Goal: Book appointment/travel/reservation

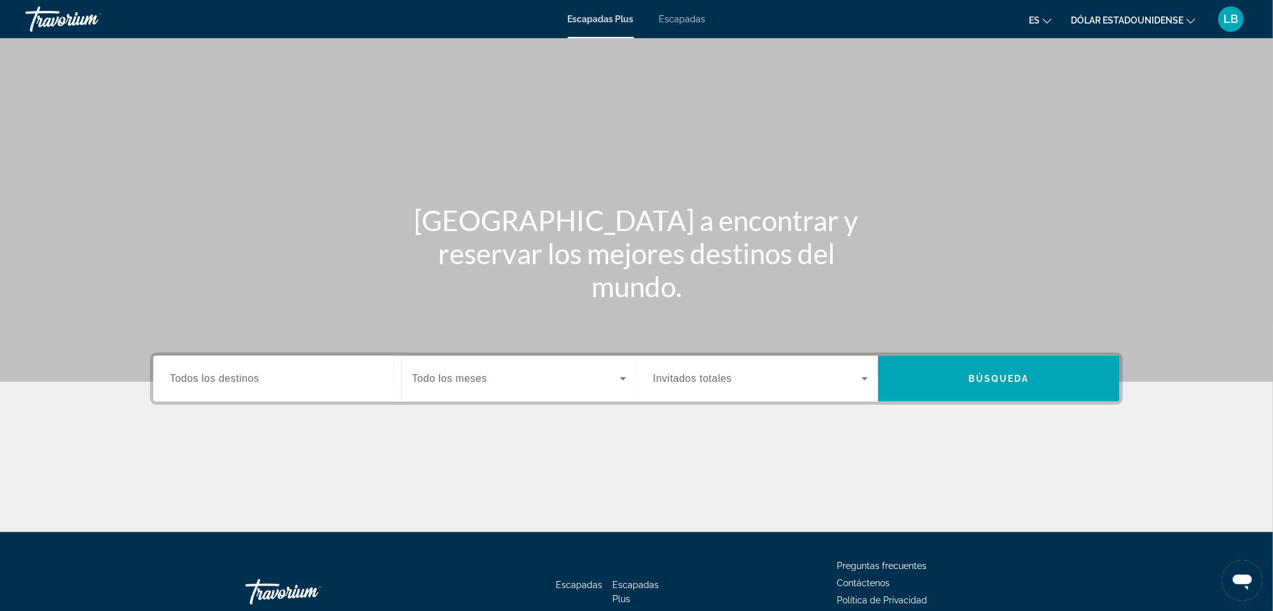
click at [679, 18] on font "Escapadas" at bounding box center [683, 19] width 46 height 10
click at [187, 378] on span "Todos los destinos" at bounding box center [215, 378] width 90 height 11
click at [187, 378] on input "Destination Todos los destinos" at bounding box center [277, 378] width 215 height 15
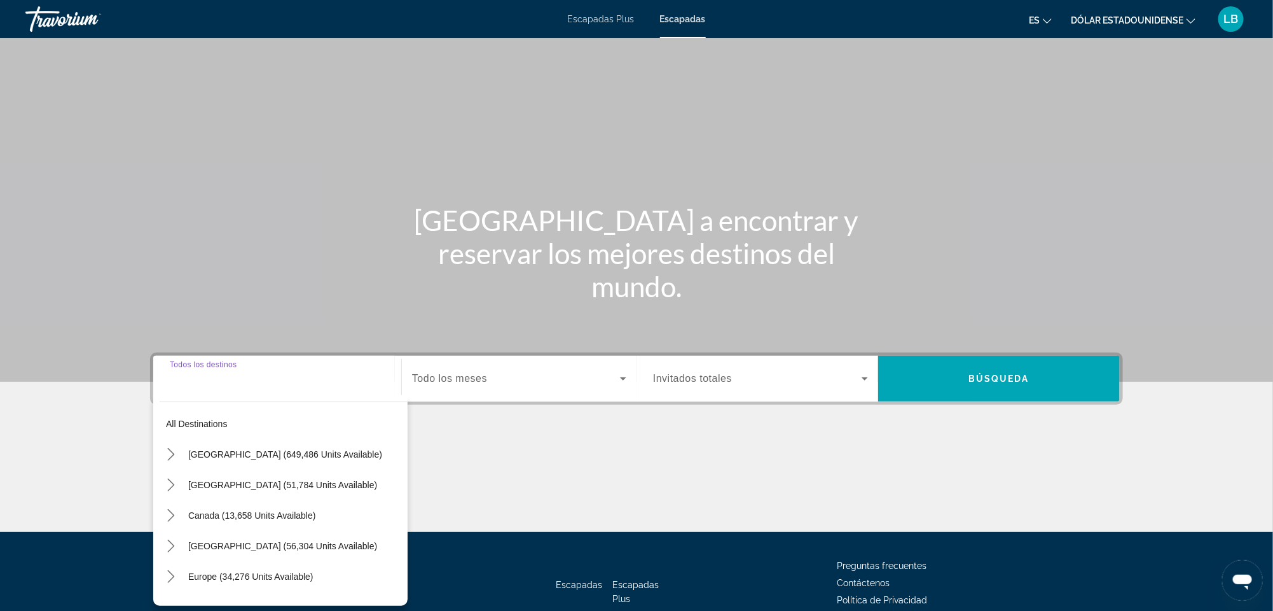
click at [187, 368] on span "Todos los destinos" at bounding box center [203, 364] width 67 height 8
click at [187, 378] on input "Destination Todos los destinos" at bounding box center [277, 378] width 215 height 15
click at [187, 378] on span "Todos los destinos" at bounding box center [215, 378] width 90 height 11
click at [187, 378] on input "Destination Todos los destinos" at bounding box center [277, 378] width 215 height 15
click at [187, 378] on span "Todos los destinos" at bounding box center [215, 378] width 90 height 11
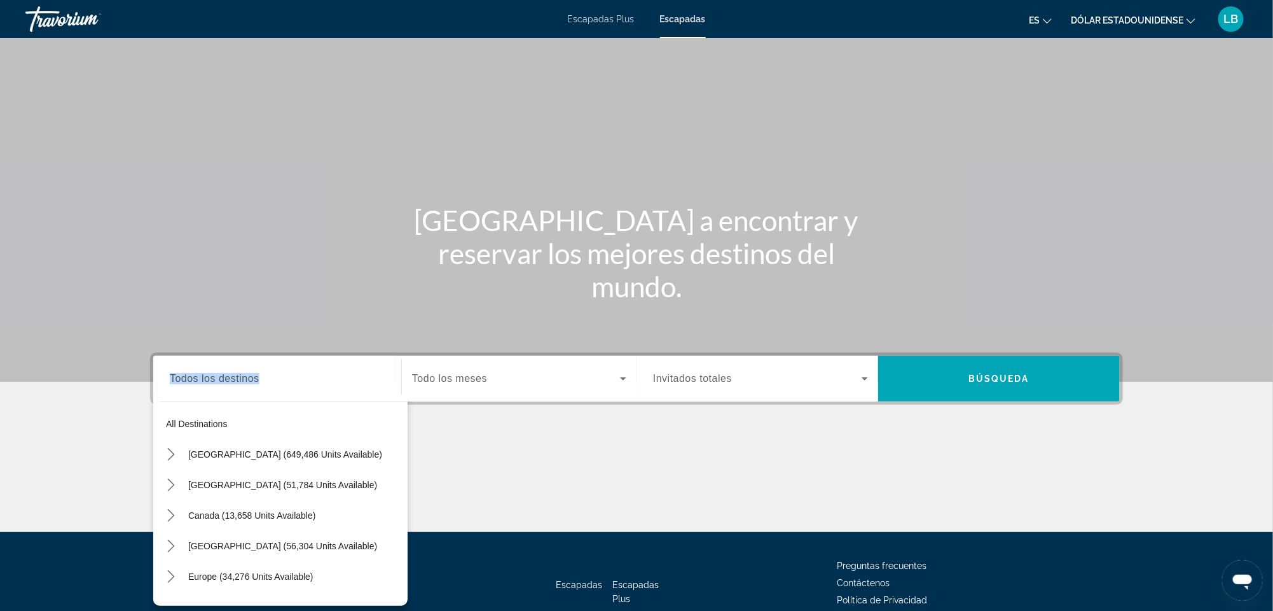
click at [187, 378] on input "Destination Todos los destinos" at bounding box center [277, 378] width 215 height 15
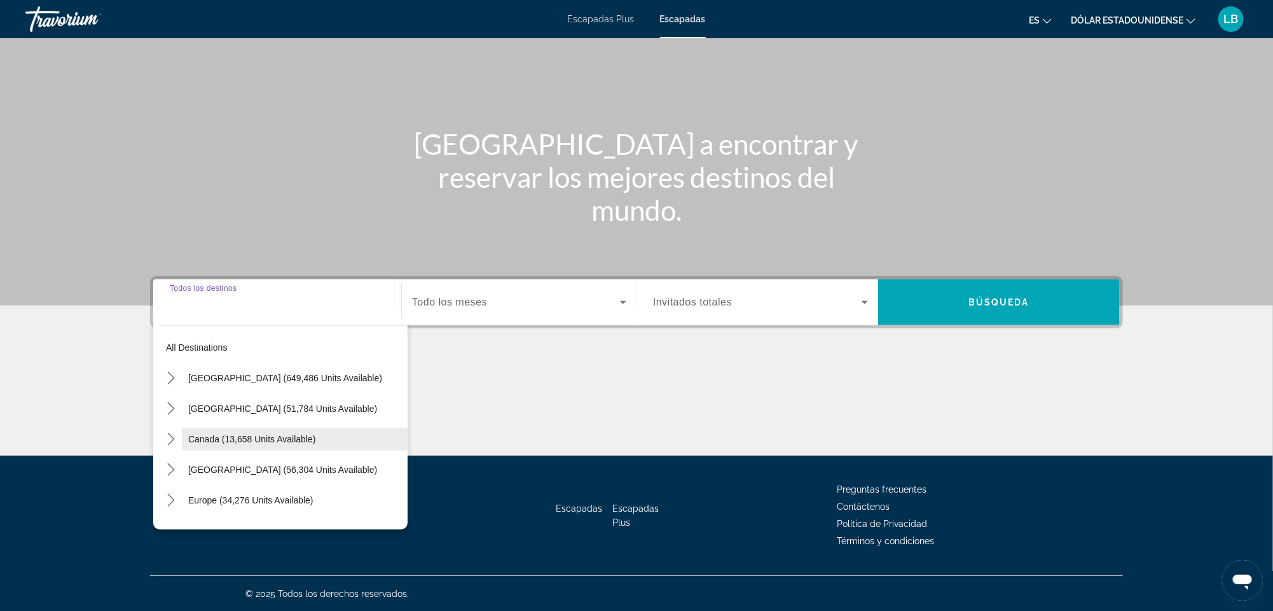
scroll to position [43, 0]
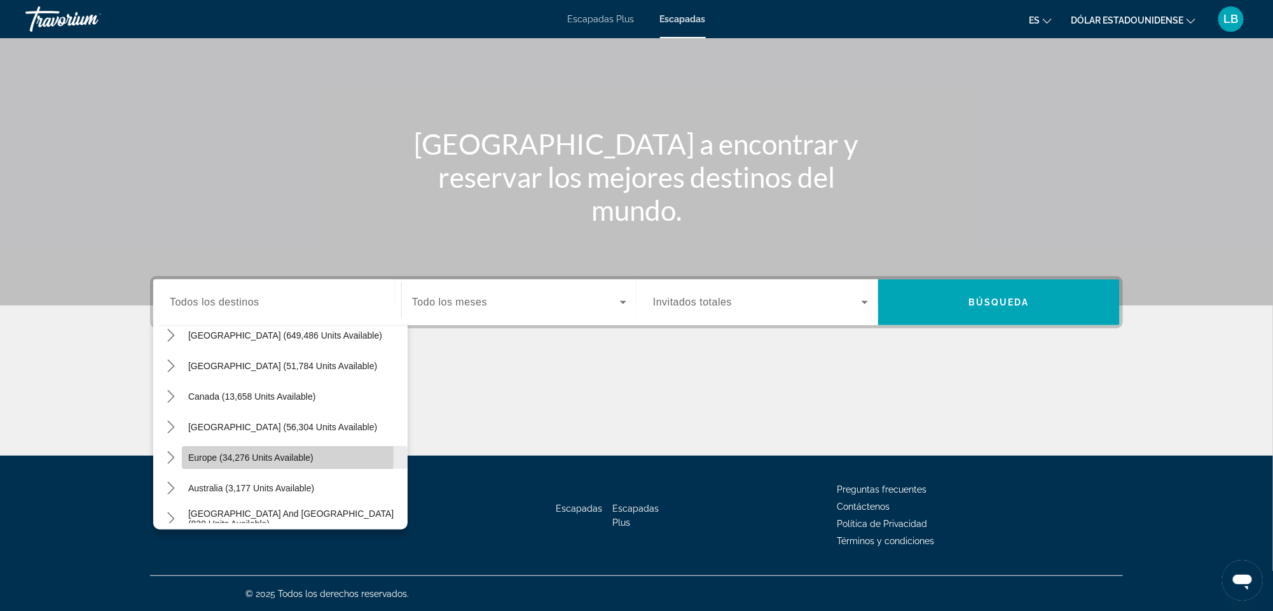
click at [232, 455] on span "Europe (34,276 units available)" at bounding box center [250, 457] width 125 height 10
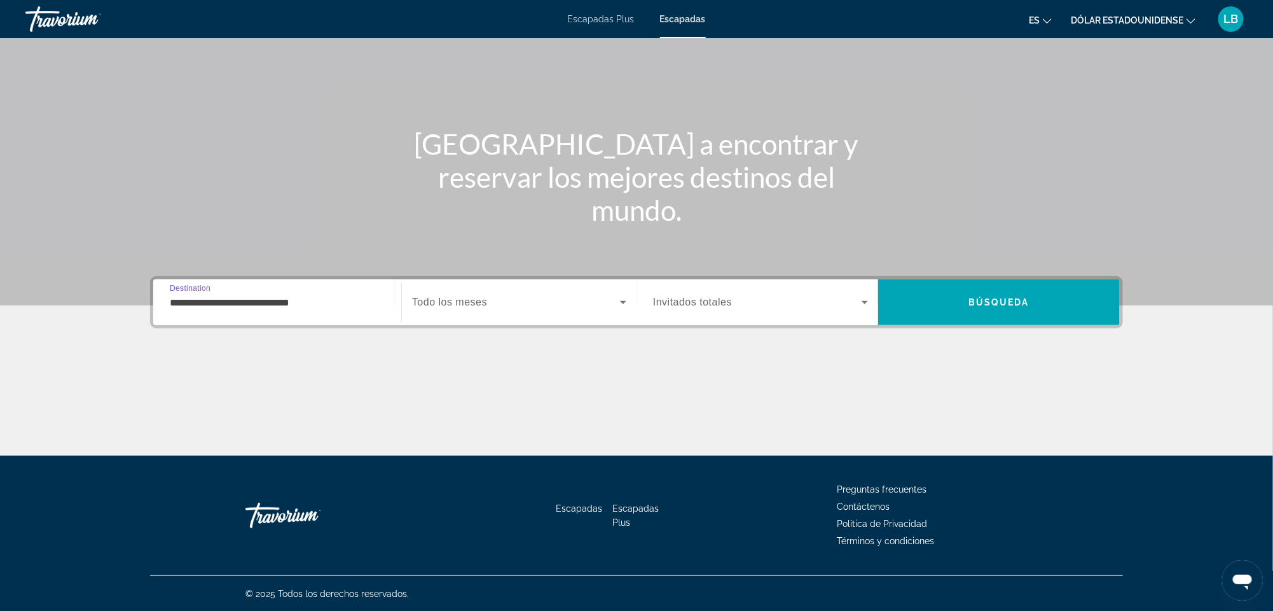
click at [289, 303] on input "**********" at bounding box center [277, 302] width 215 height 15
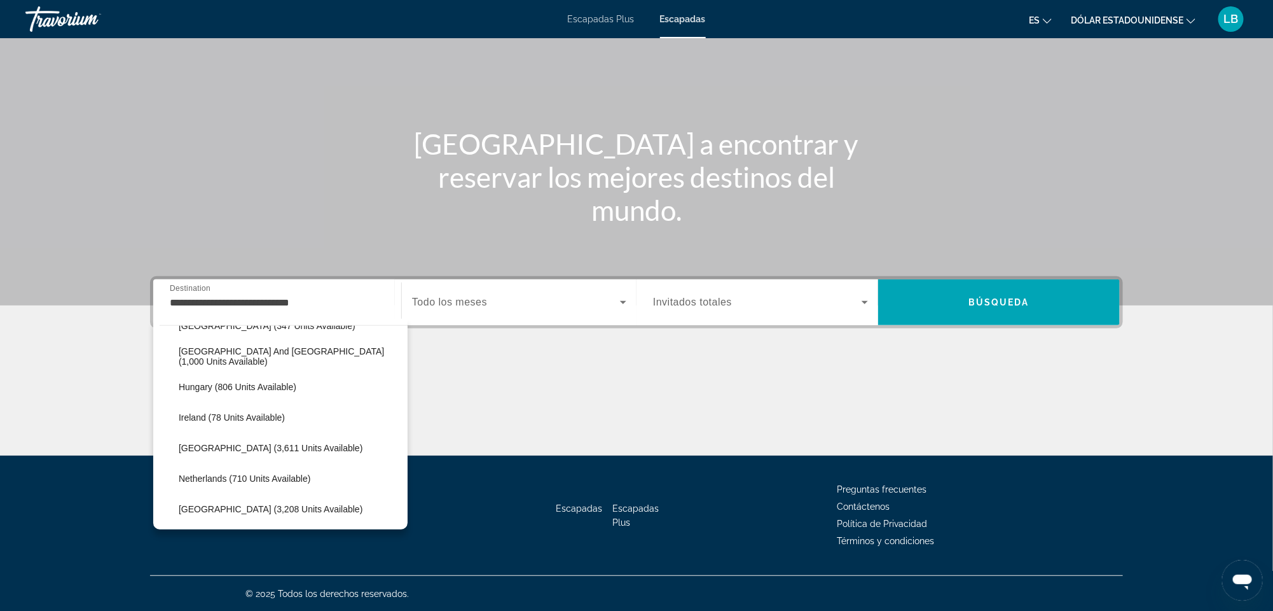
scroll to position [457, 0]
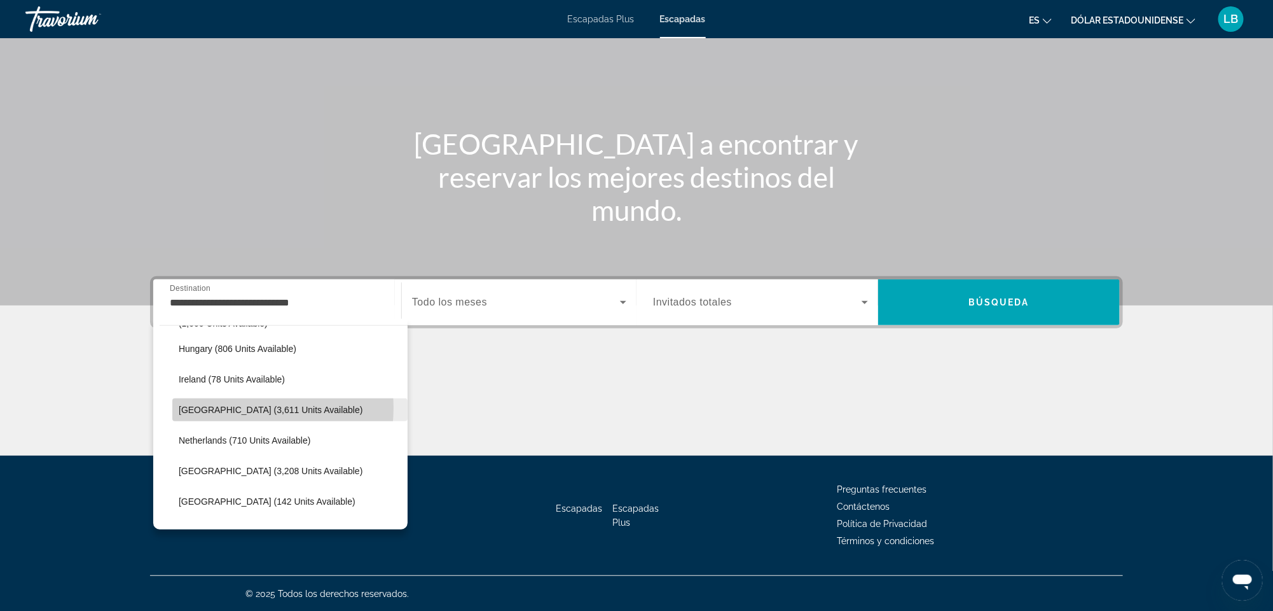
click at [237, 407] on span "[GEOGRAPHIC_DATA] (3,611 units available)" at bounding box center [271, 410] width 184 height 10
type input "**********"
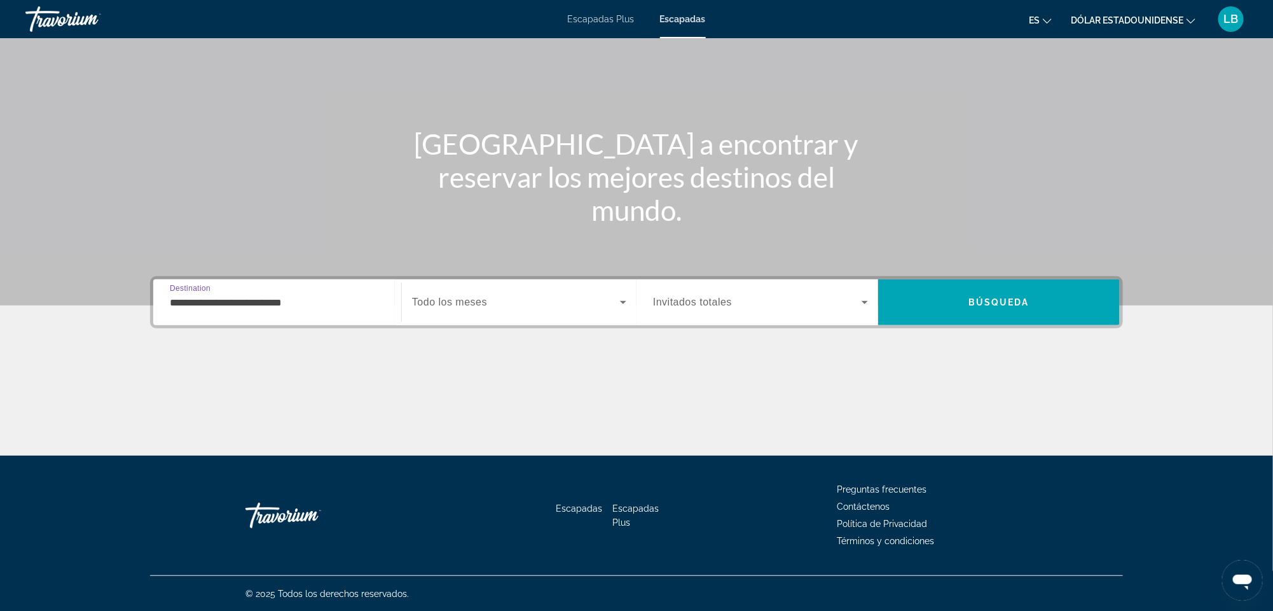
click at [619, 301] on icon "Search widget" at bounding box center [623, 301] width 15 height 15
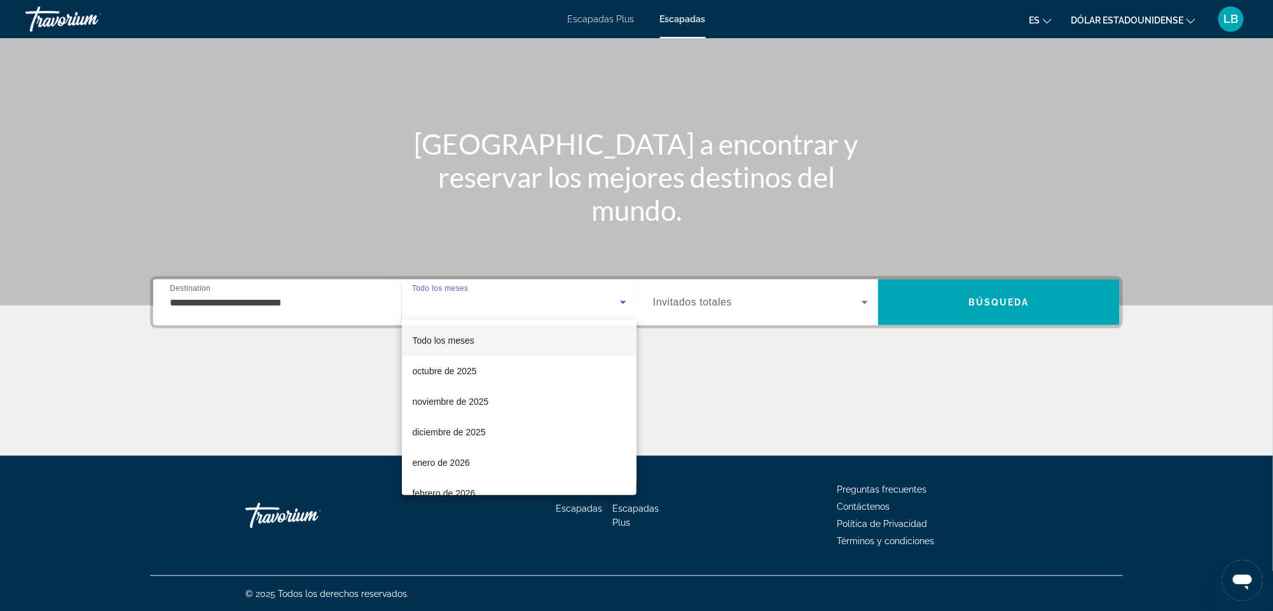
click at [619, 301] on div at bounding box center [636, 305] width 1273 height 611
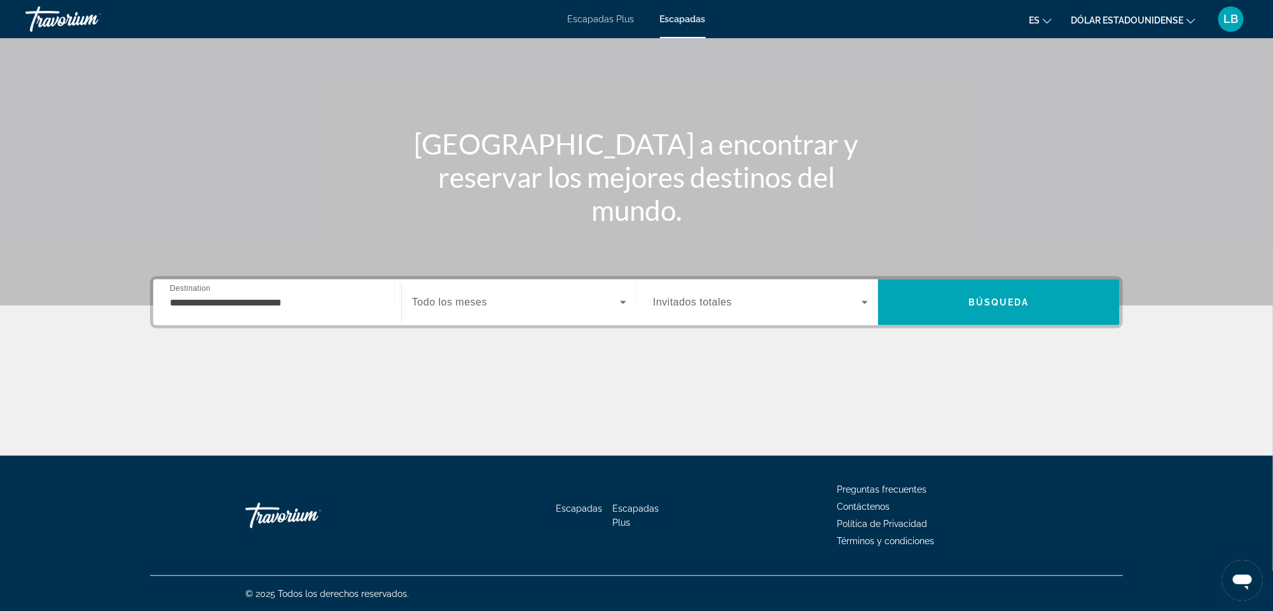
click at [619, 301] on icon "Search widget" at bounding box center [623, 301] width 15 height 15
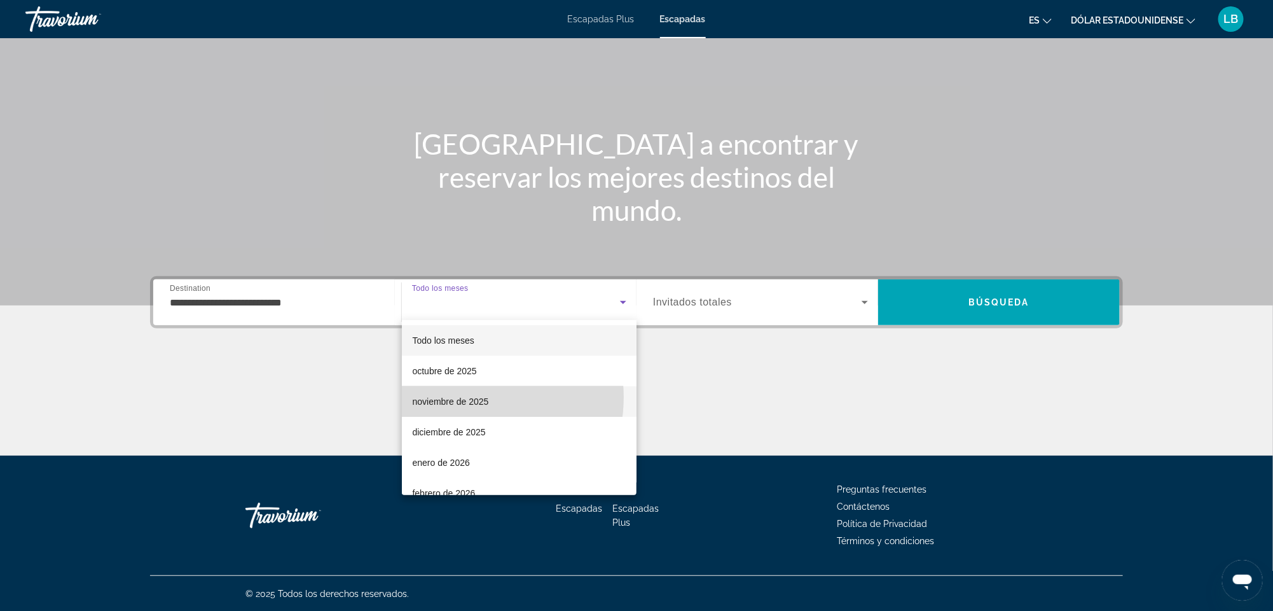
click at [466, 397] on font "noviembre de 2025" at bounding box center [450, 401] width 76 height 10
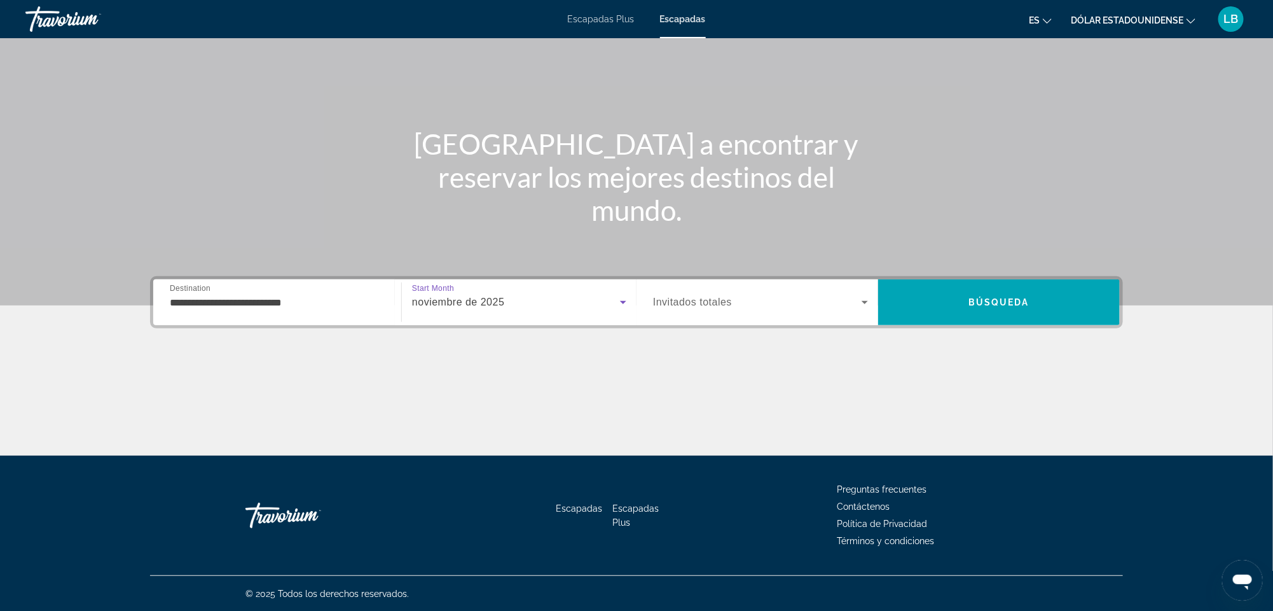
click at [718, 303] on span "Invitados totales" at bounding box center [692, 301] width 79 height 11
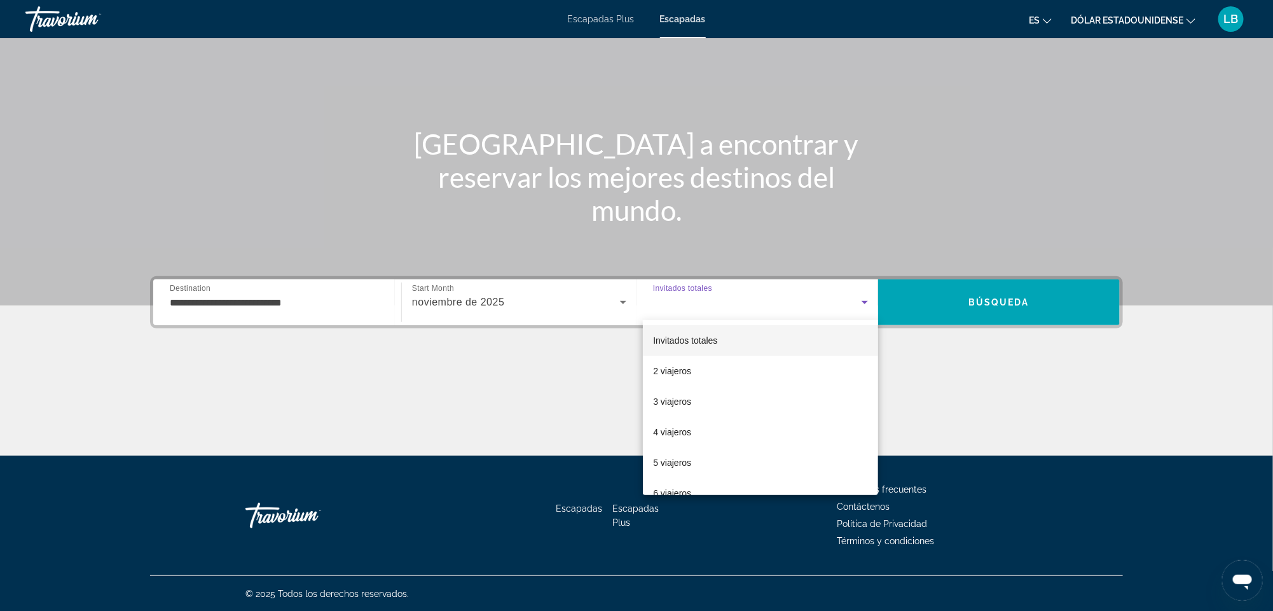
scroll to position [38, 0]
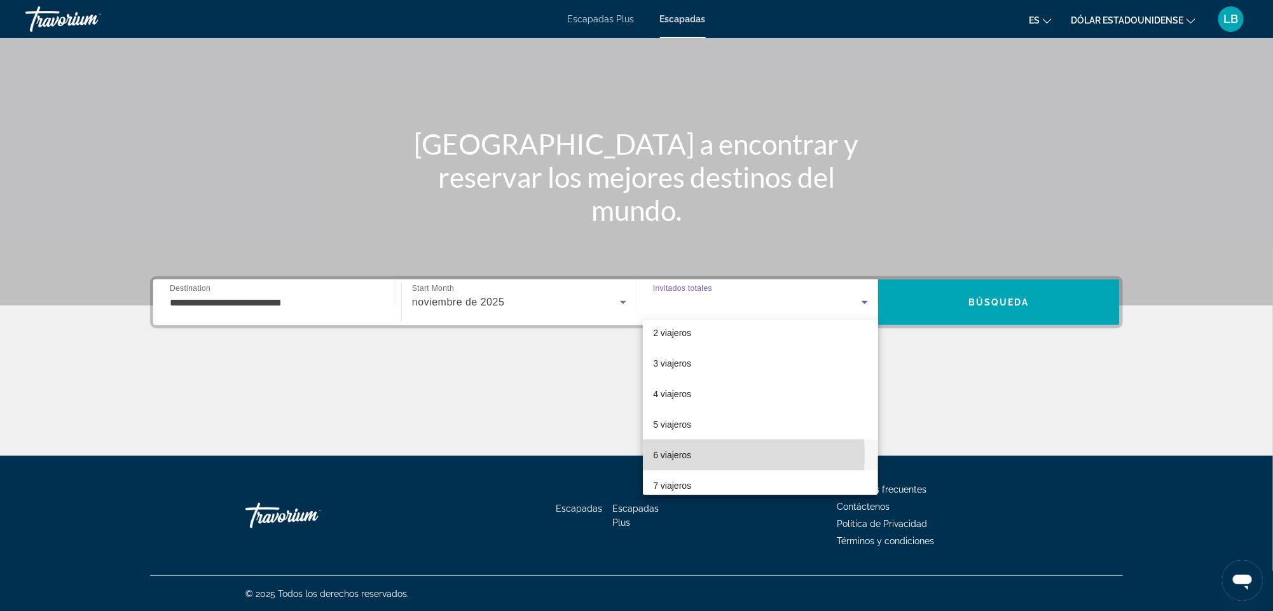
click at [672, 454] on font "6 viajeros" at bounding box center [672, 455] width 38 height 10
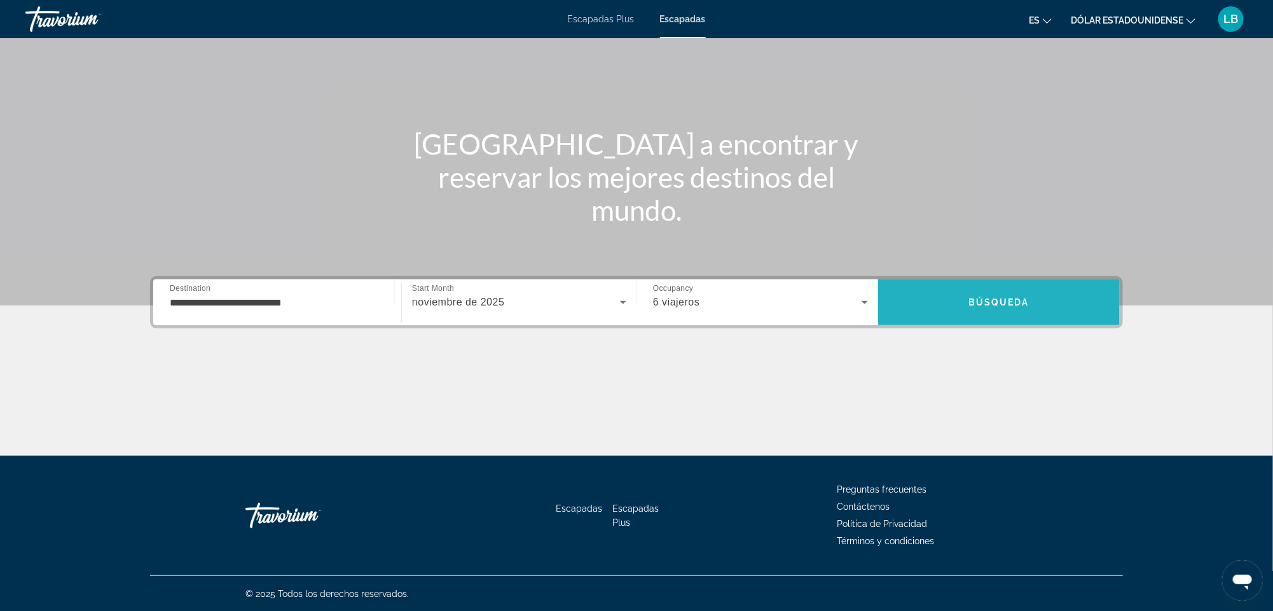
click at [1008, 300] on span "Búsqueda" at bounding box center [999, 302] width 61 height 10
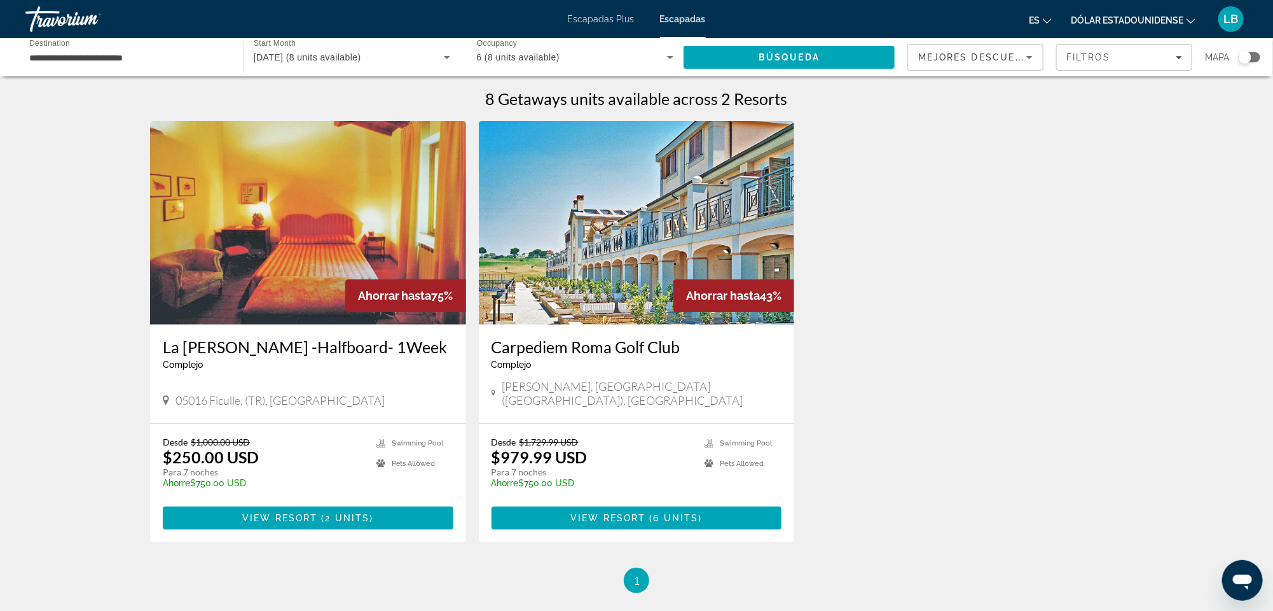
click at [596, 20] on font "Escapadas Plus" at bounding box center [601, 19] width 67 height 10
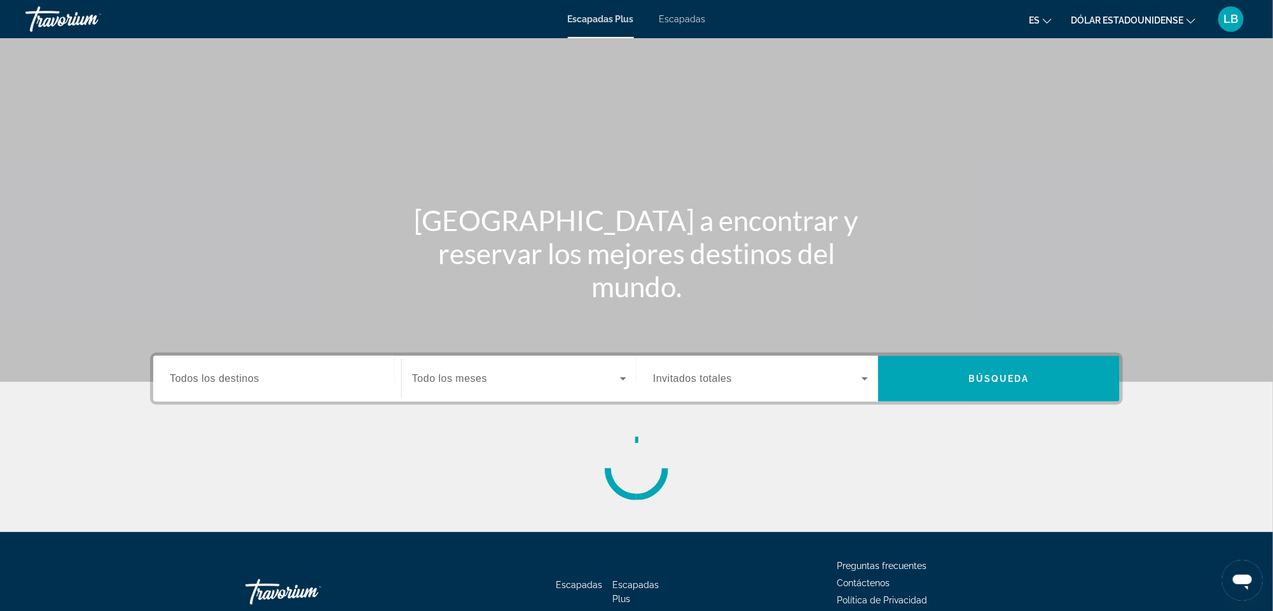
click at [596, 20] on font "Escapadas Plus" at bounding box center [601, 19] width 66 height 10
click at [602, 15] on font "Escapadas Plus" at bounding box center [601, 19] width 66 height 10
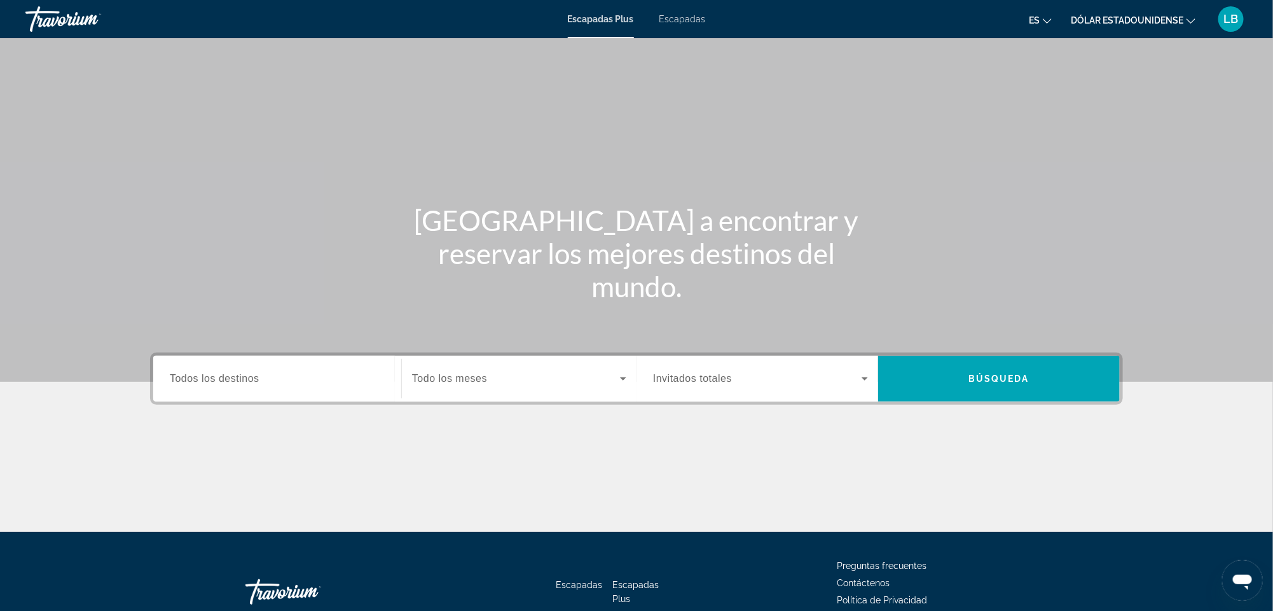
click at [602, 15] on font "Escapadas Plus" at bounding box center [601, 19] width 66 height 10
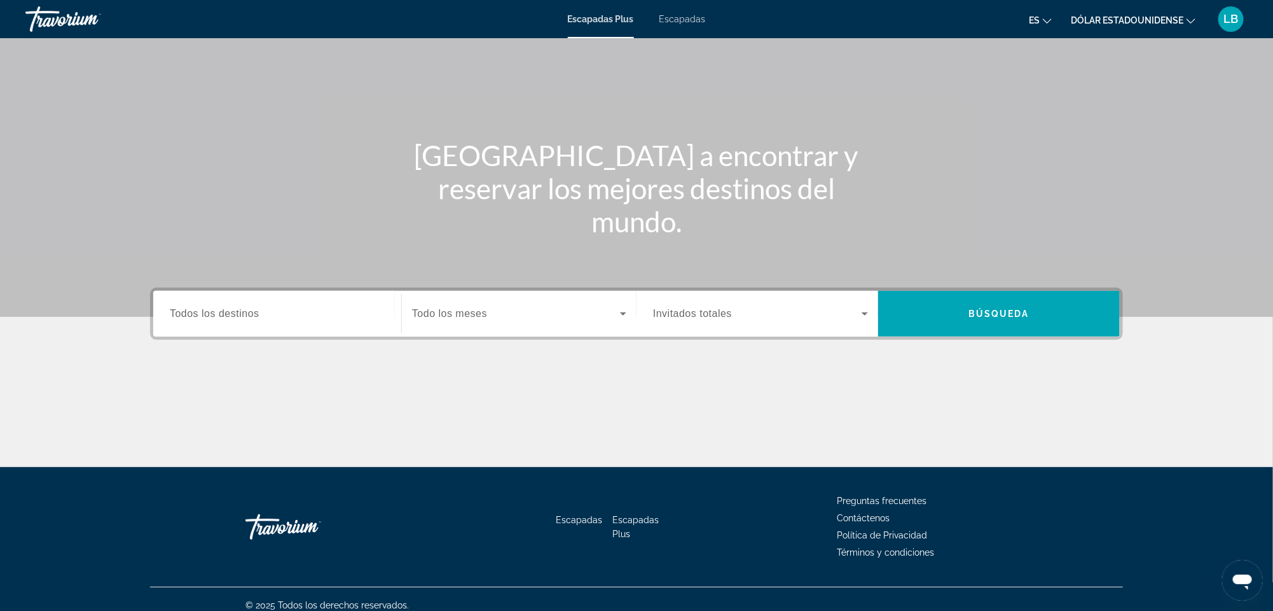
scroll to position [46, 0]
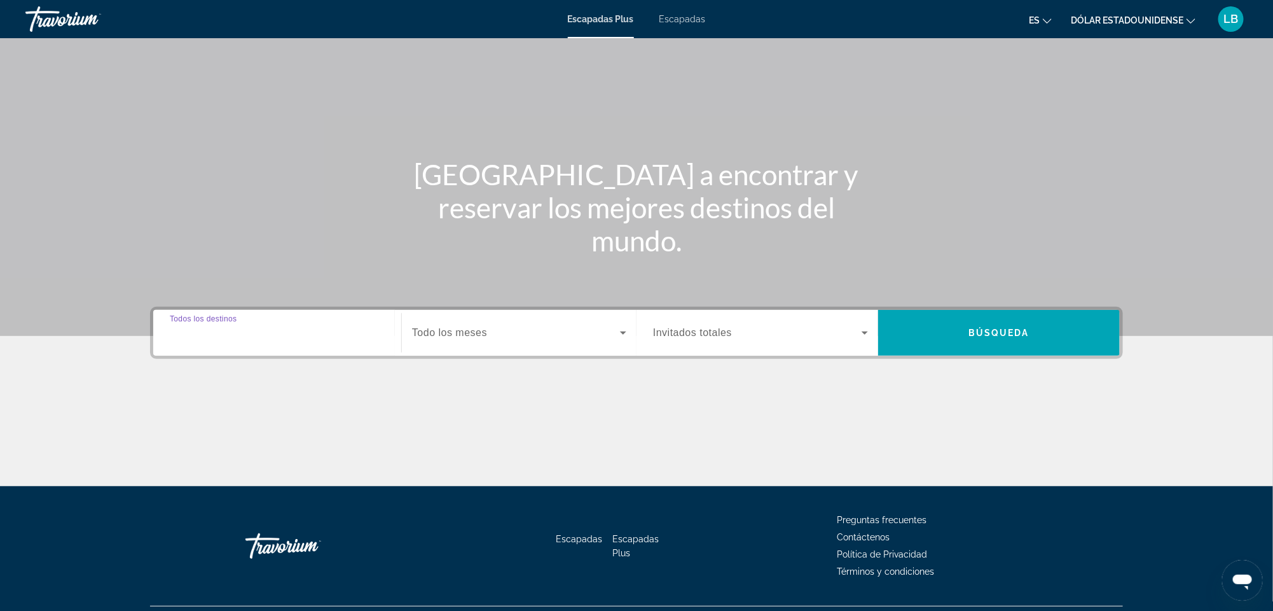
click at [260, 335] on input "Destination Todos los destinos" at bounding box center [277, 333] width 215 height 15
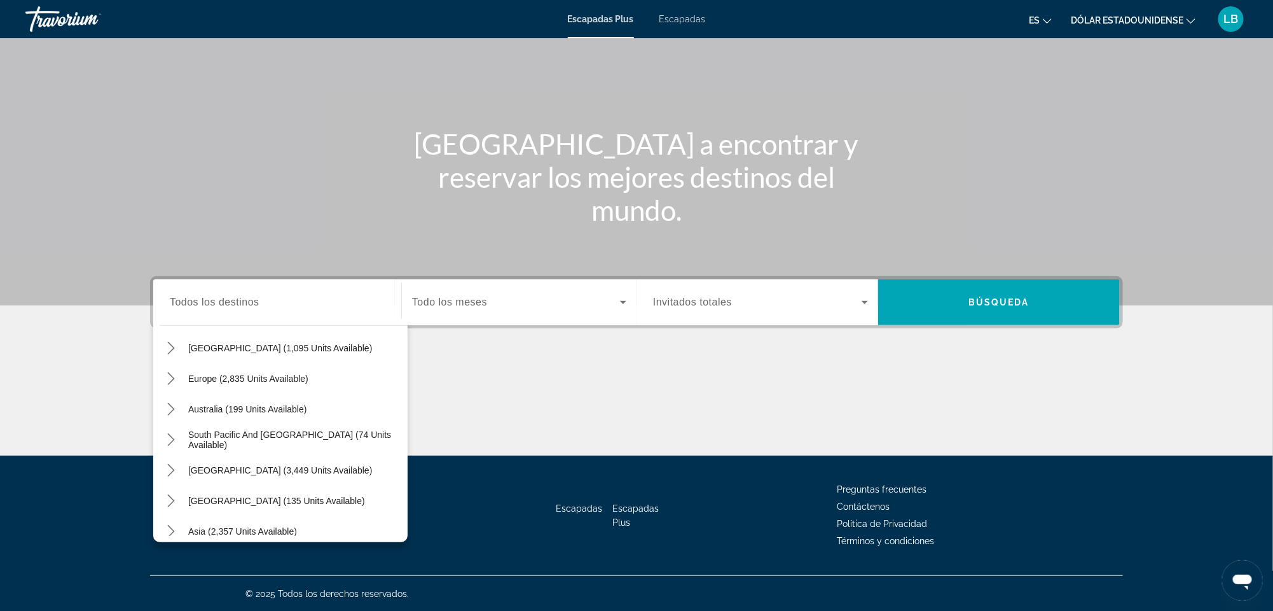
scroll to position [153, 0]
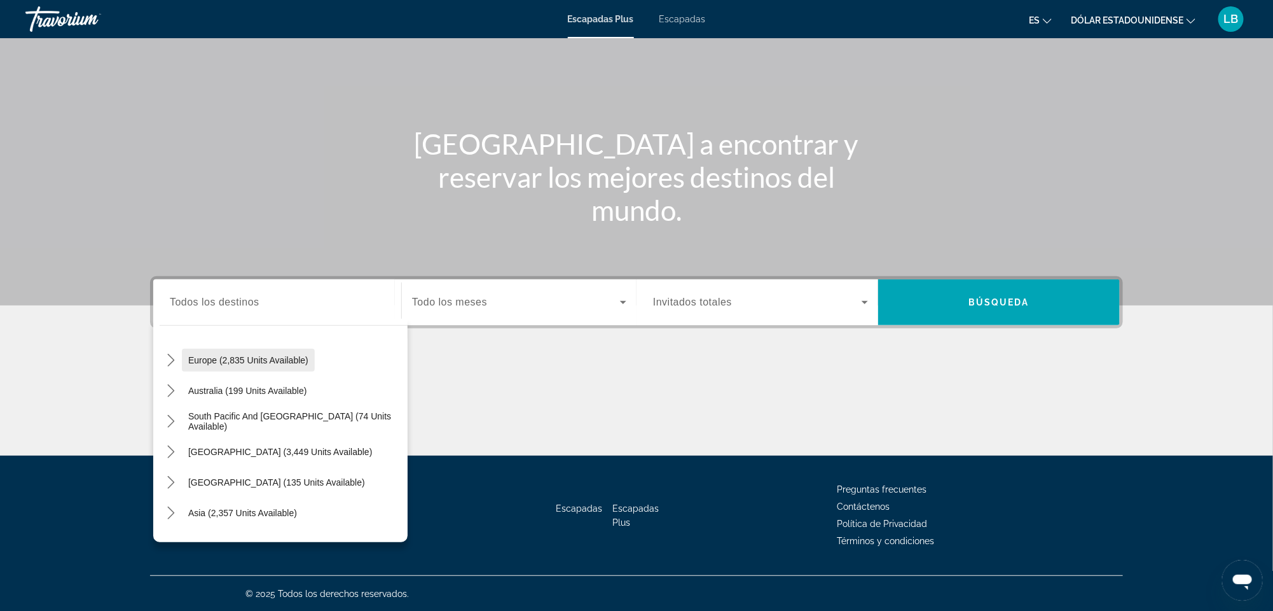
click at [253, 357] on span "Europe (2,835 units available)" at bounding box center [248, 360] width 120 height 10
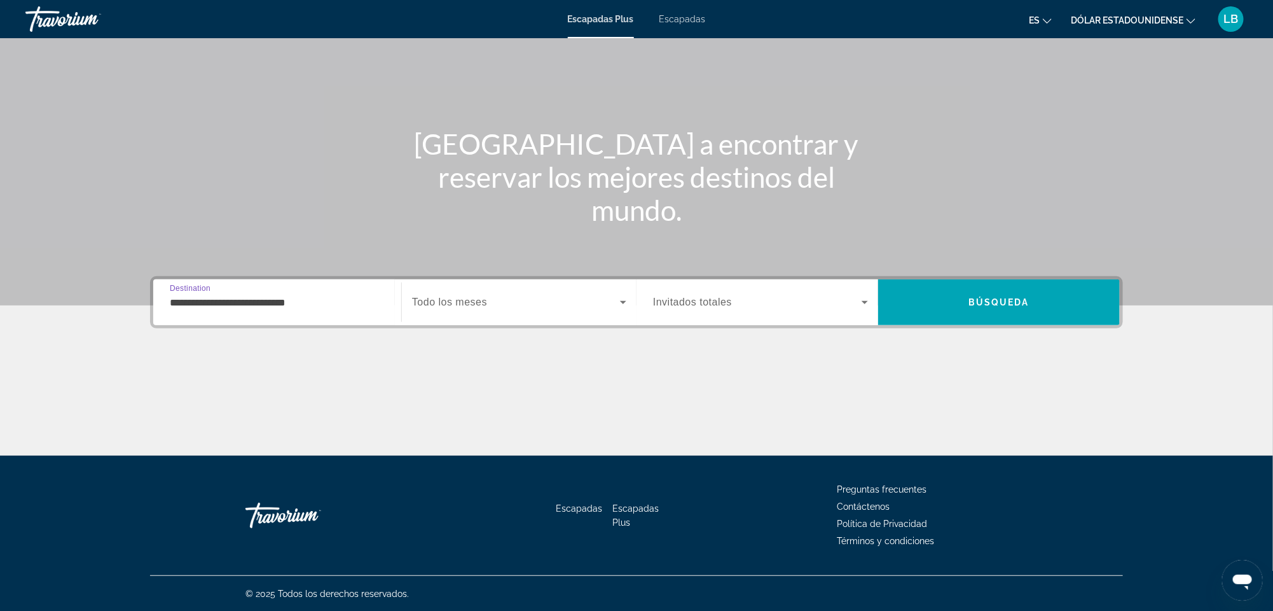
click at [269, 304] on input "**********" at bounding box center [277, 302] width 215 height 15
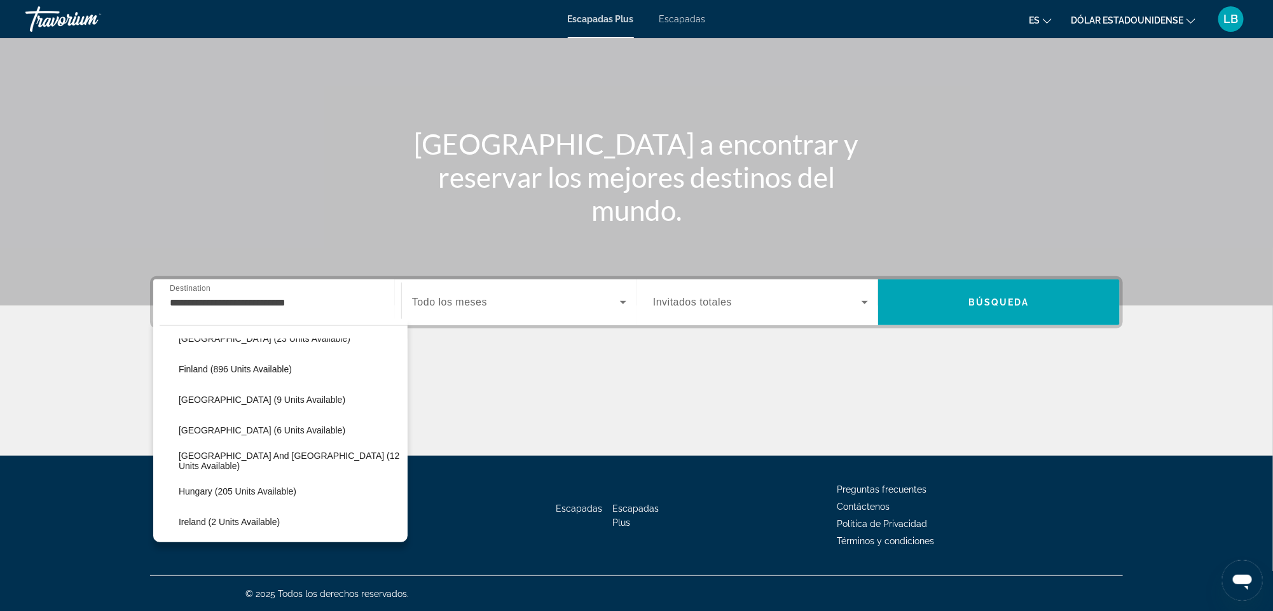
scroll to position [304, 0]
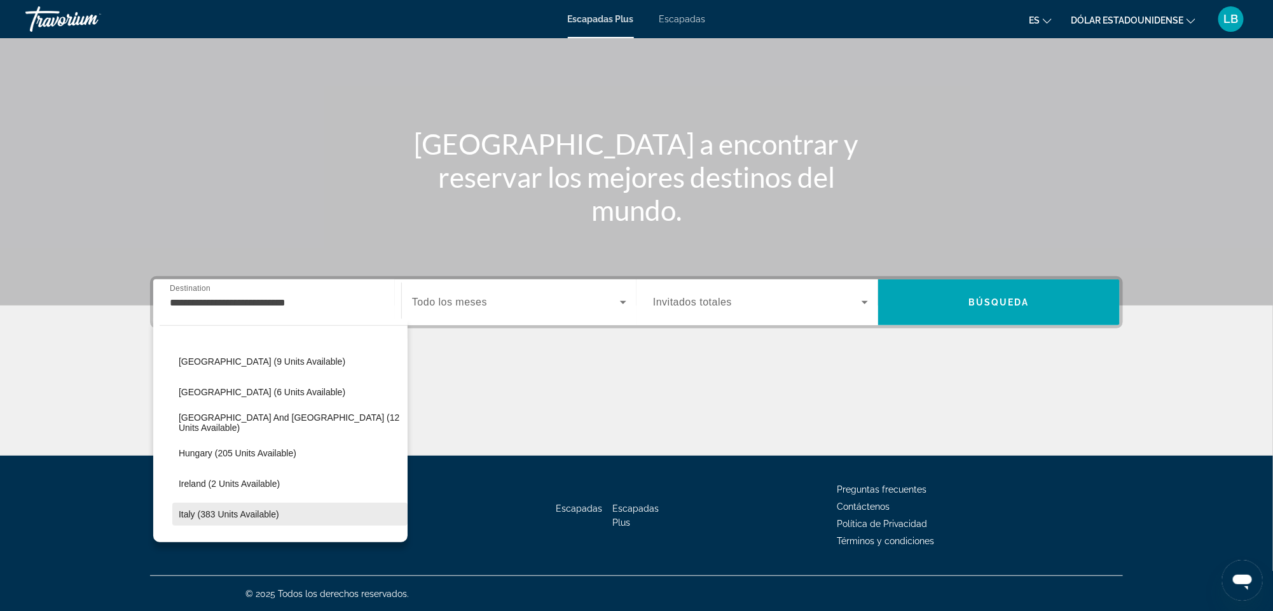
click at [252, 509] on span "Italy (383 units available)" at bounding box center [229, 514] width 100 height 10
type input "**********"
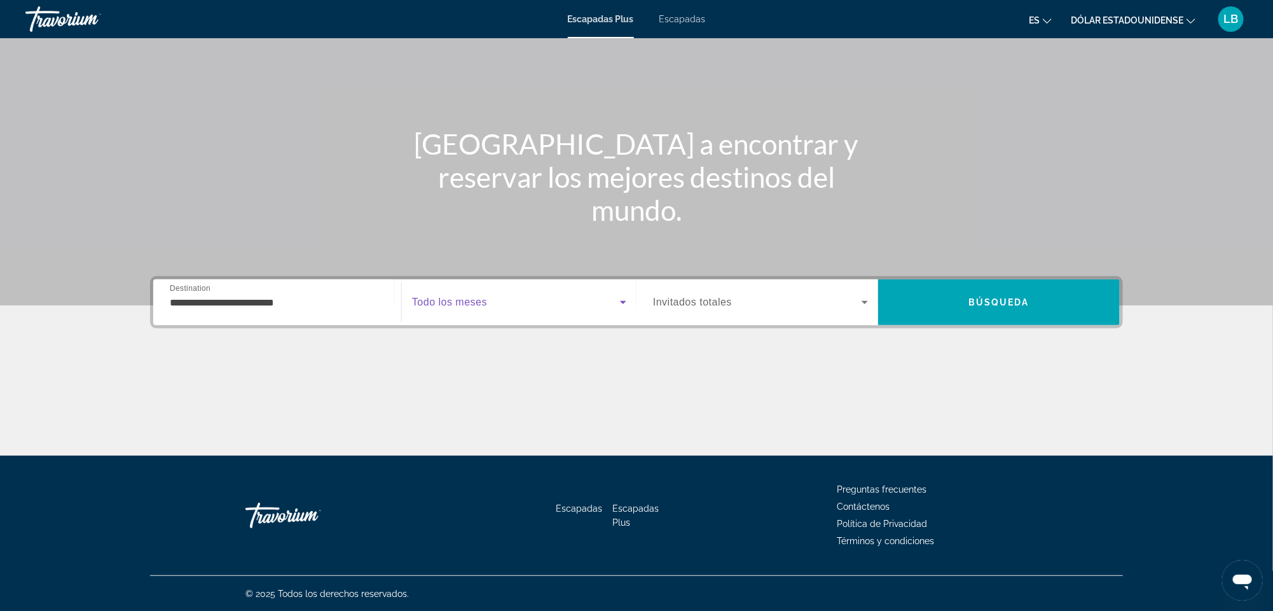
click at [621, 303] on icon "Search widget" at bounding box center [623, 301] width 15 height 15
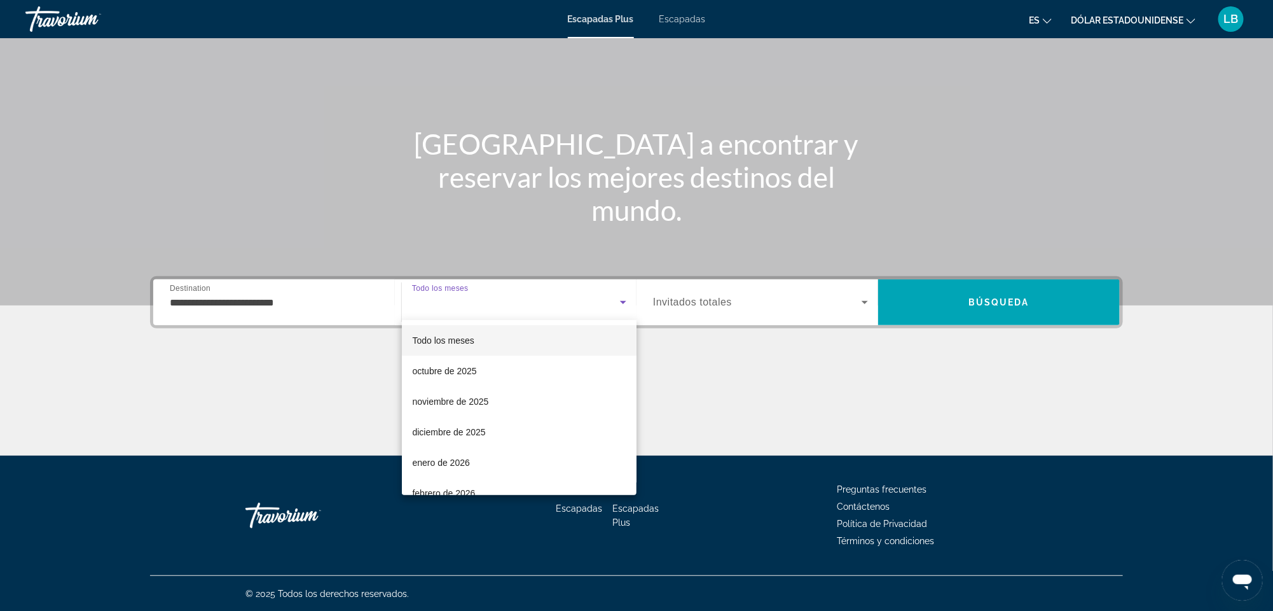
click at [466, 340] on font "Todo los meses" at bounding box center [443, 340] width 62 height 10
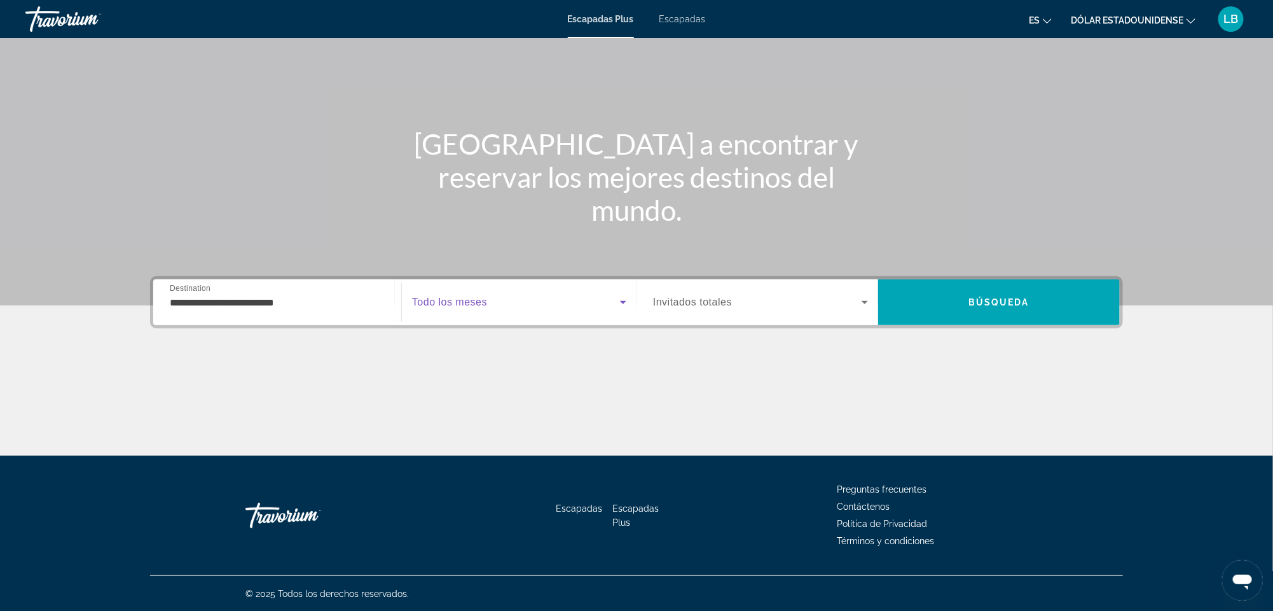
click at [621, 301] on icon "Search widget" at bounding box center [623, 302] width 6 height 3
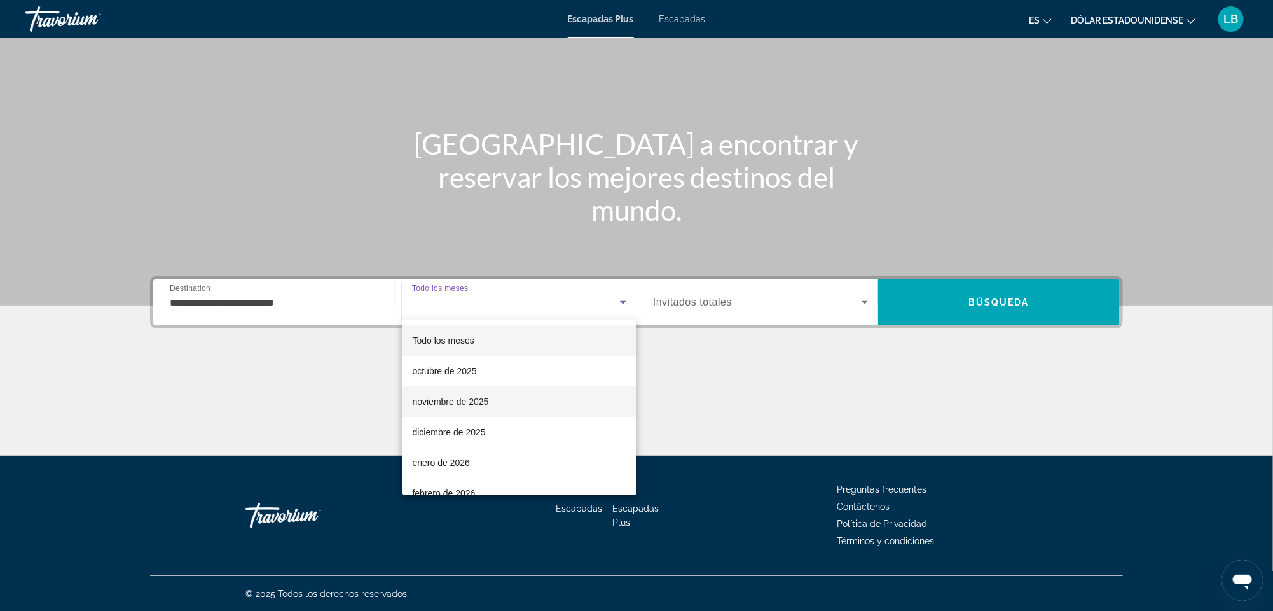
click at [534, 401] on mat-option "noviembre de 2025" at bounding box center [519, 401] width 235 height 31
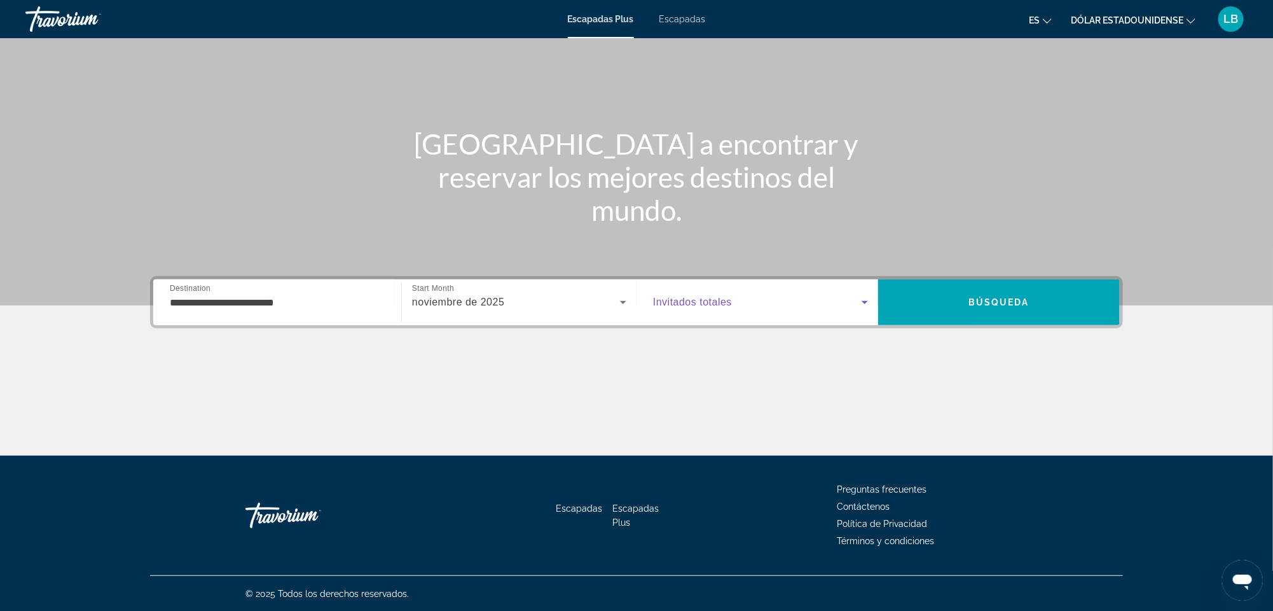
click at [862, 301] on icon "Search widget" at bounding box center [864, 301] width 15 height 15
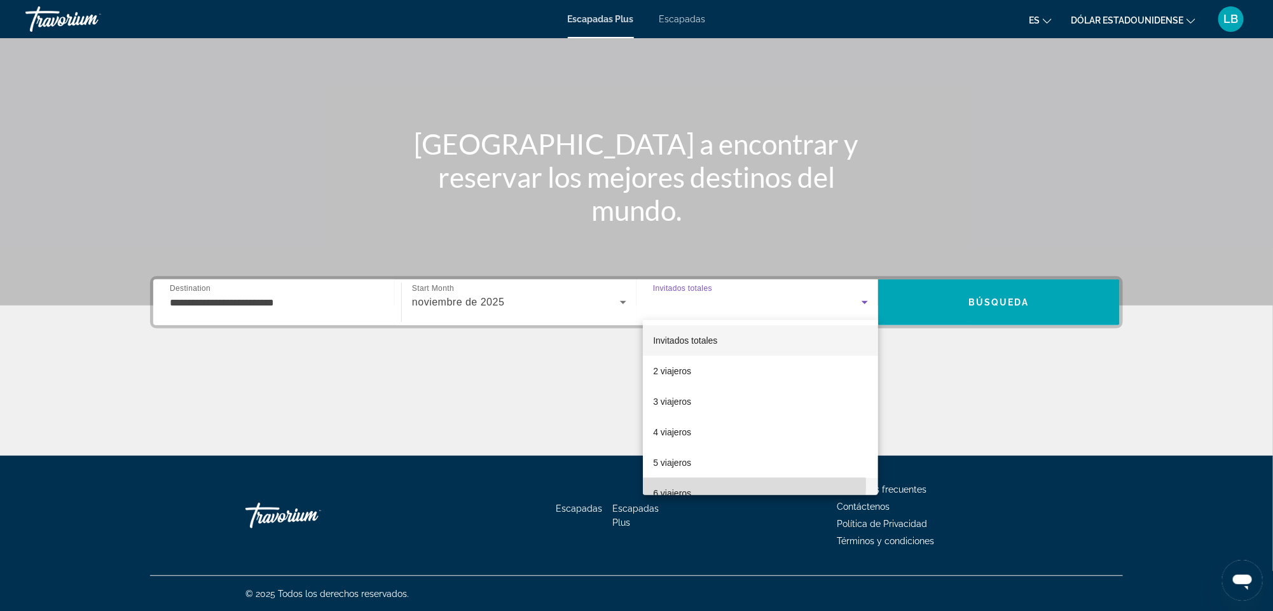
click at [725, 485] on mat-option "6 viajeros" at bounding box center [760, 493] width 235 height 31
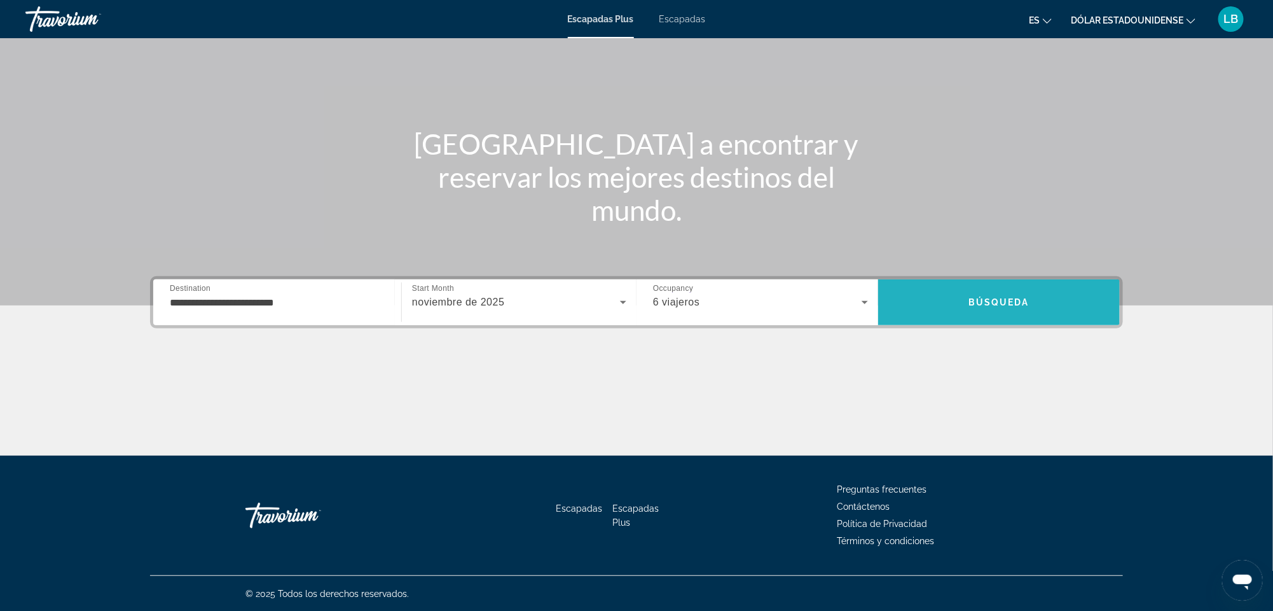
click at [1009, 300] on span "Búsqueda" at bounding box center [999, 302] width 61 height 10
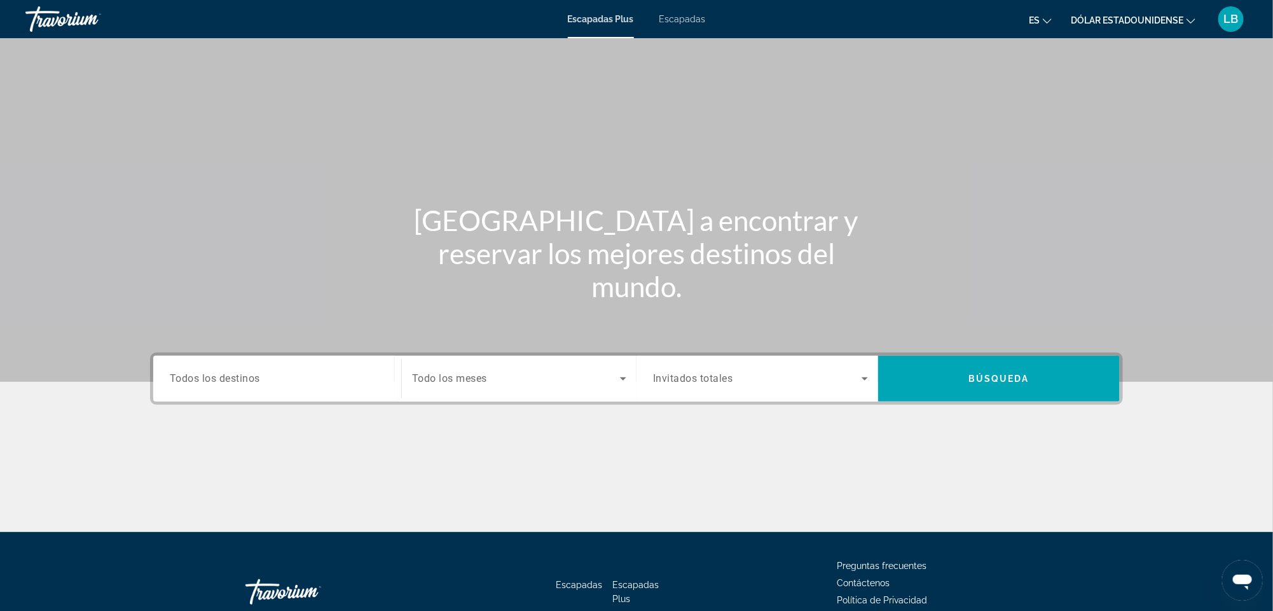
click at [250, 382] on span "Todos los destinos" at bounding box center [215, 378] width 90 height 12
click at [250, 382] on input "Destination Todos los destinos" at bounding box center [277, 378] width 215 height 15
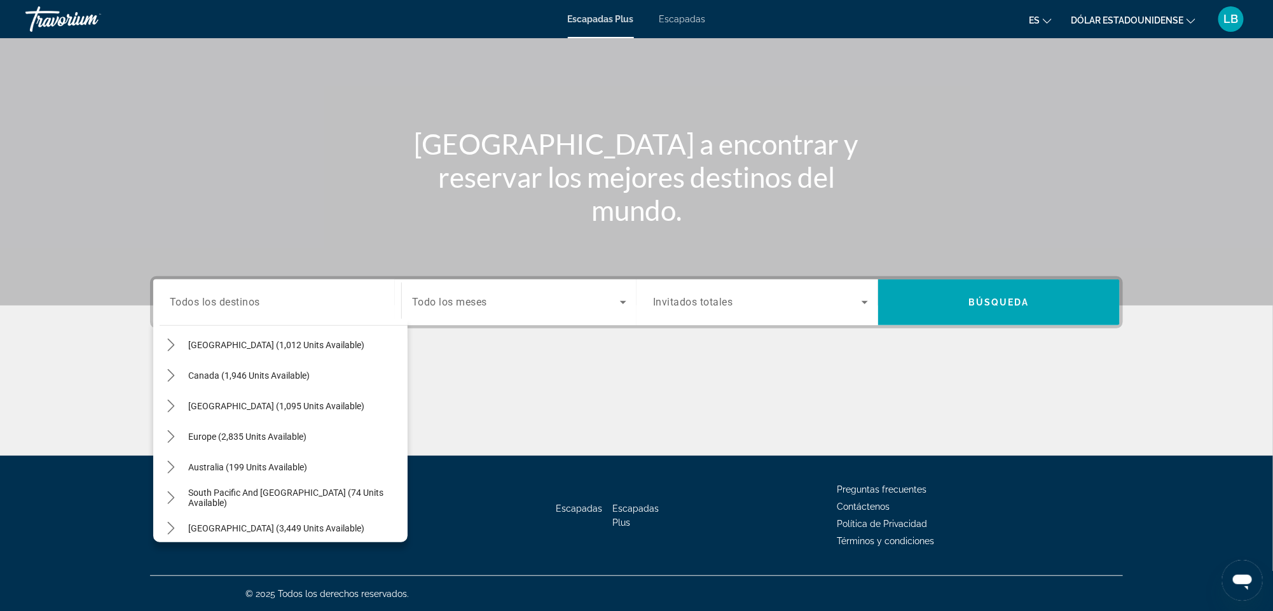
scroll to position [114, 0]
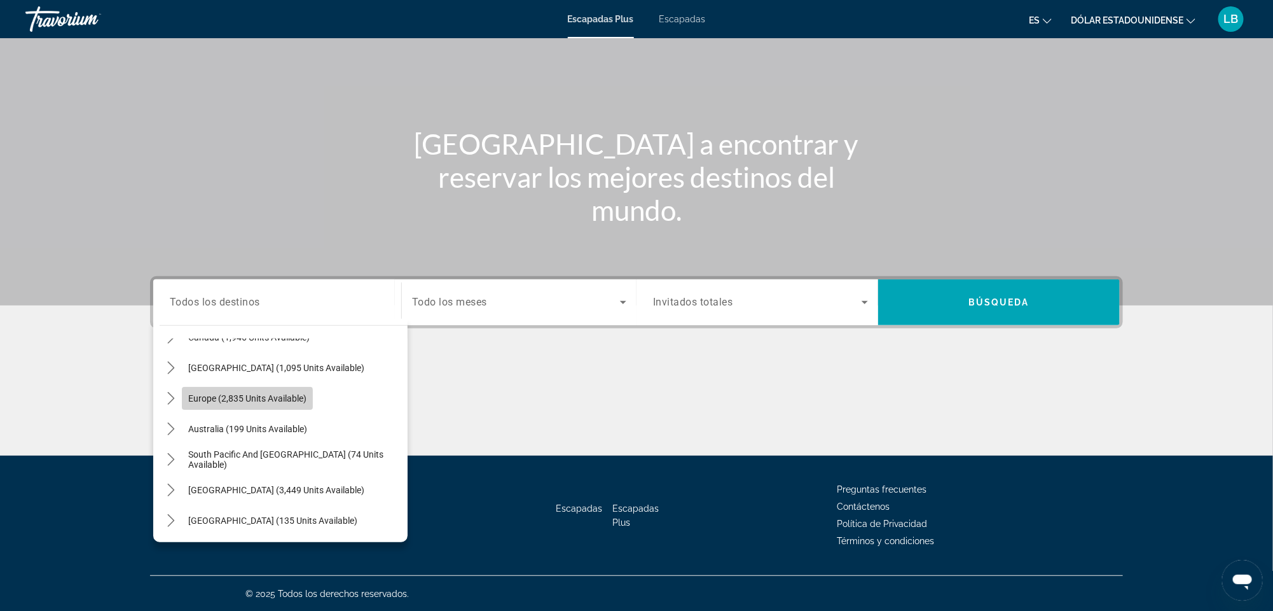
click at [235, 399] on span "Europe (2,835 units available)" at bounding box center [247, 398] width 118 height 10
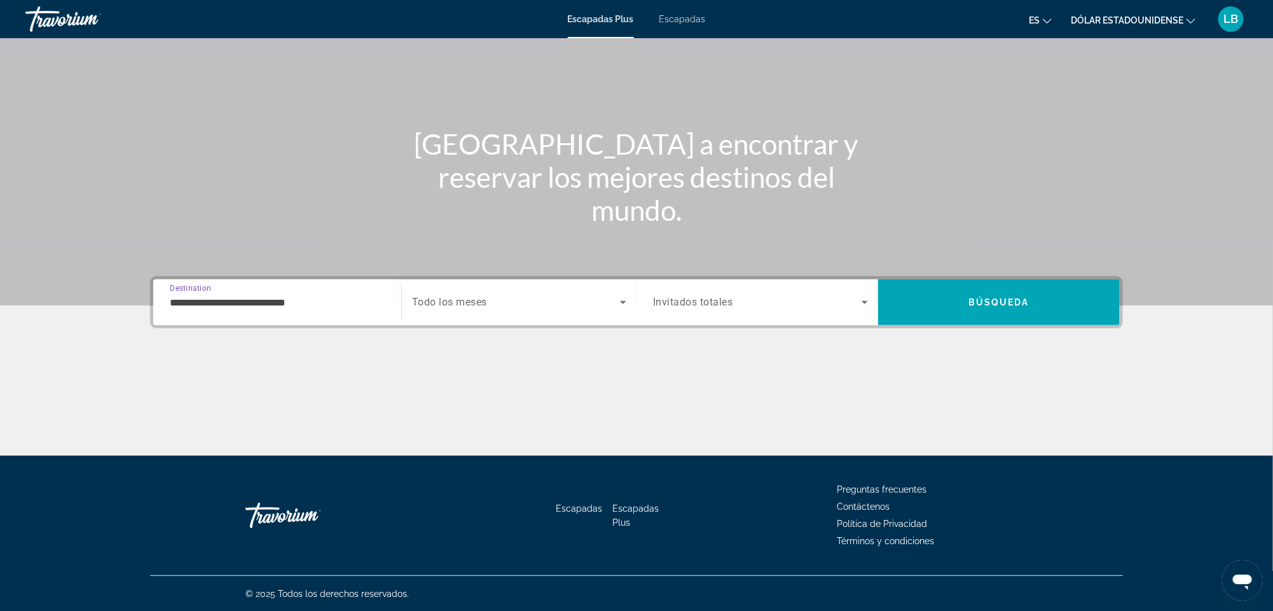
click at [198, 305] on input "**********" at bounding box center [277, 302] width 215 height 15
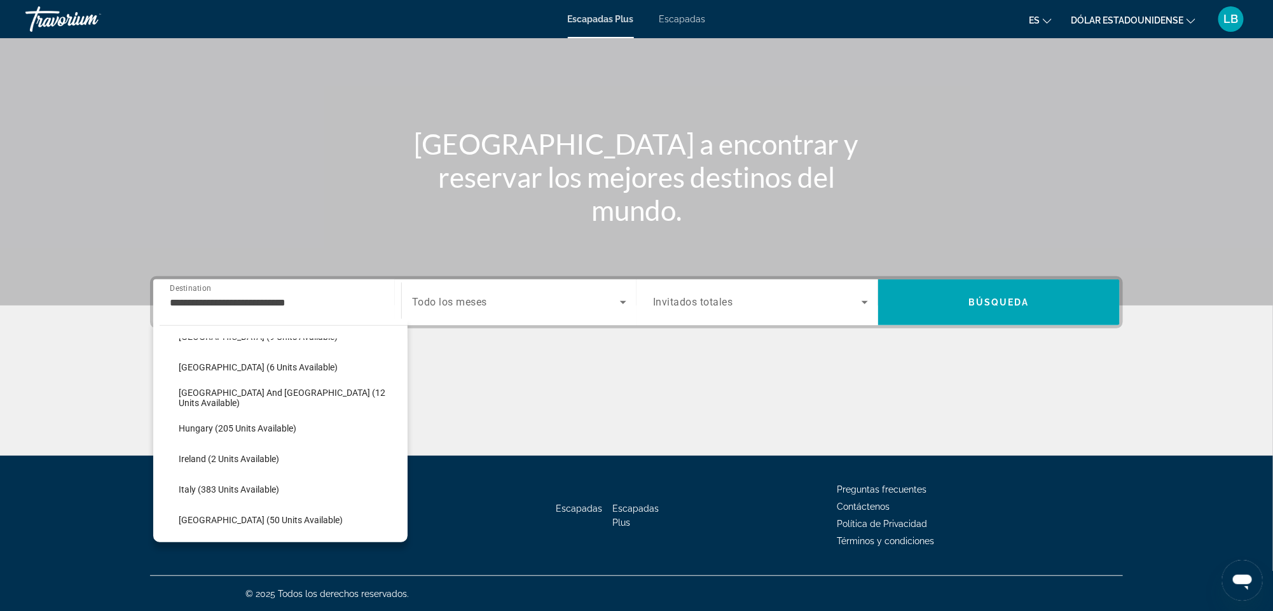
scroll to position [342, 0]
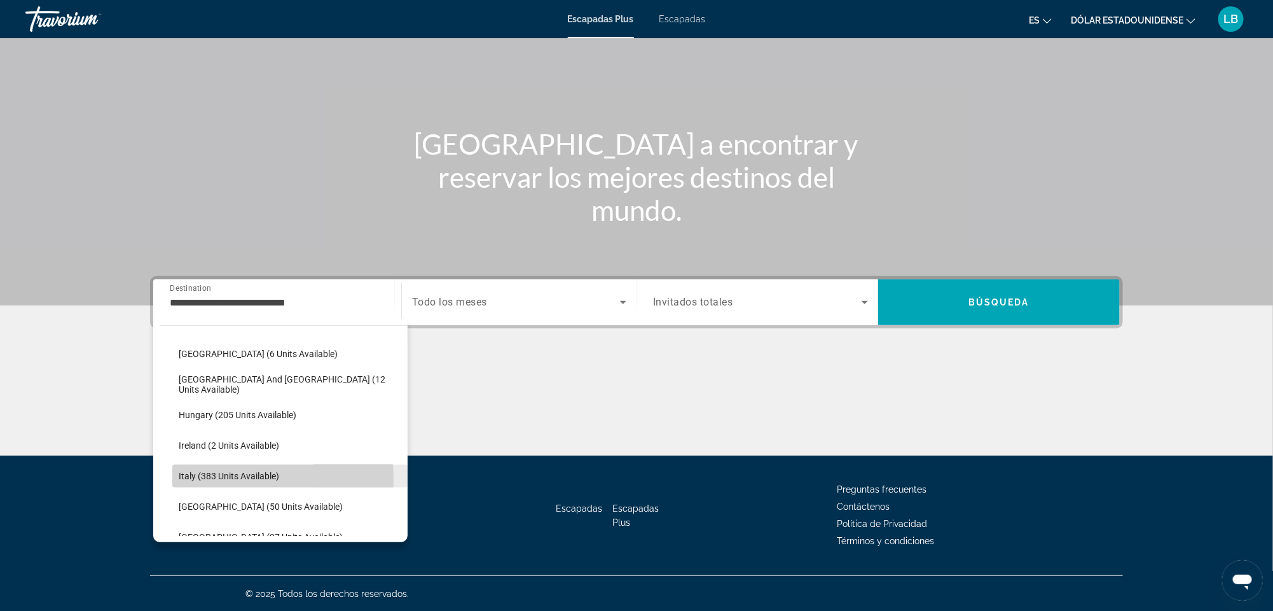
click at [191, 480] on span "Italy (383 units available)" at bounding box center [229, 476] width 100 height 10
type input "**********"
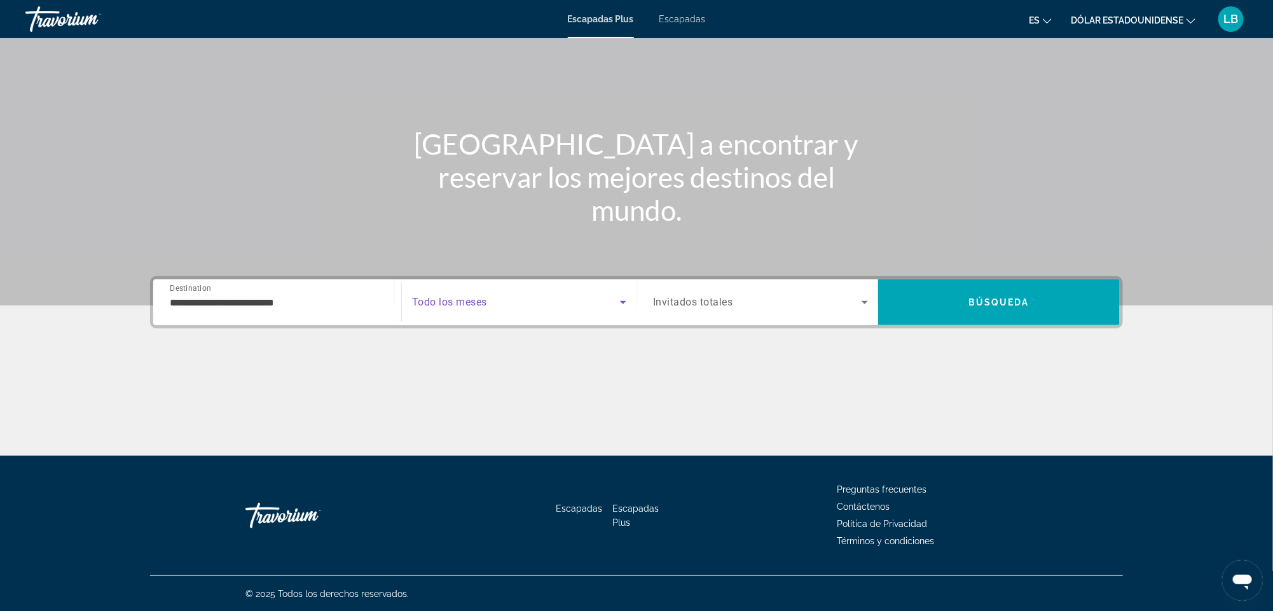
click at [625, 298] on icon "Search widget" at bounding box center [623, 301] width 15 height 15
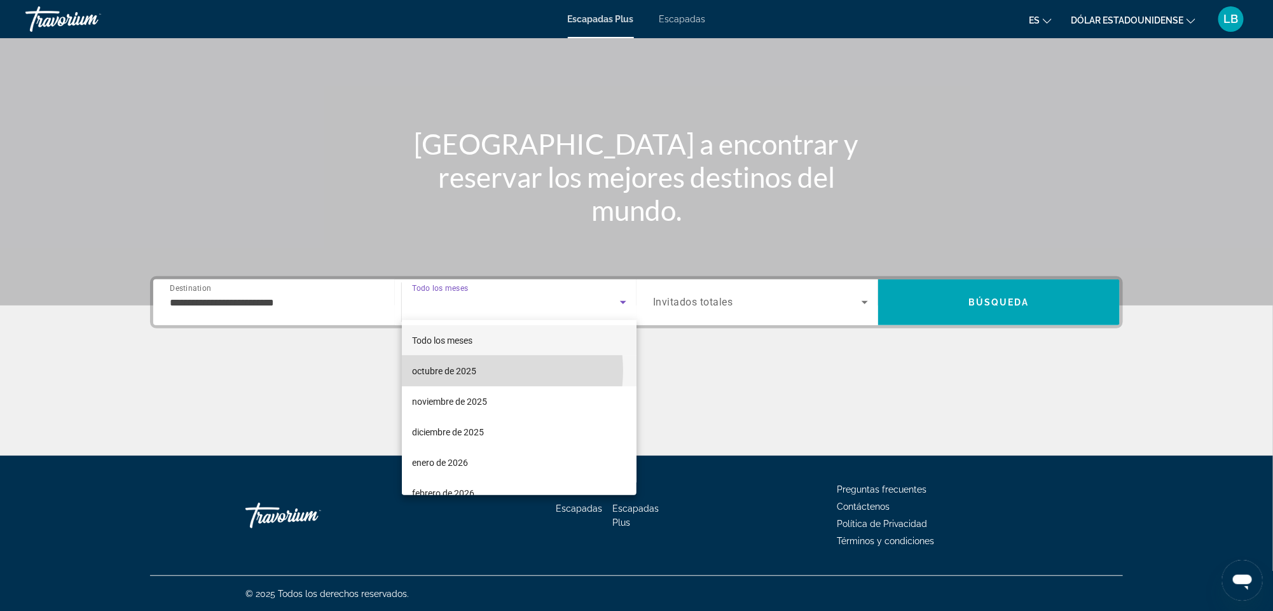
click at [481, 370] on mat-option "octubre de 2025" at bounding box center [519, 371] width 235 height 31
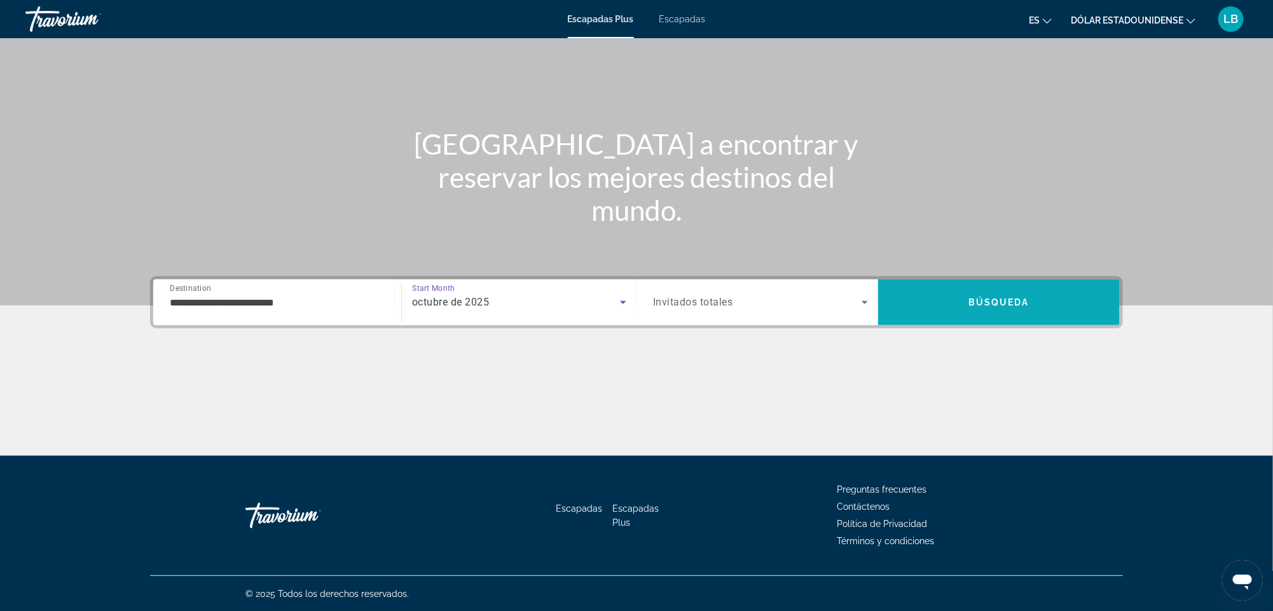
click at [978, 303] on span "Búsqueda" at bounding box center [999, 302] width 61 height 10
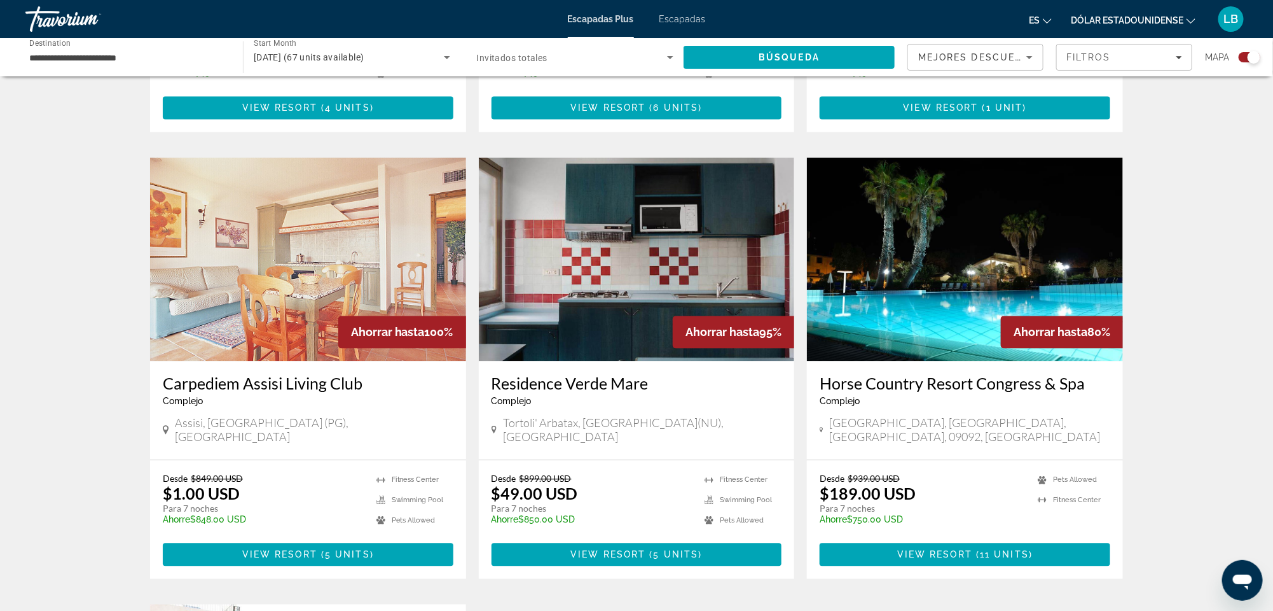
scroll to position [1252, 0]
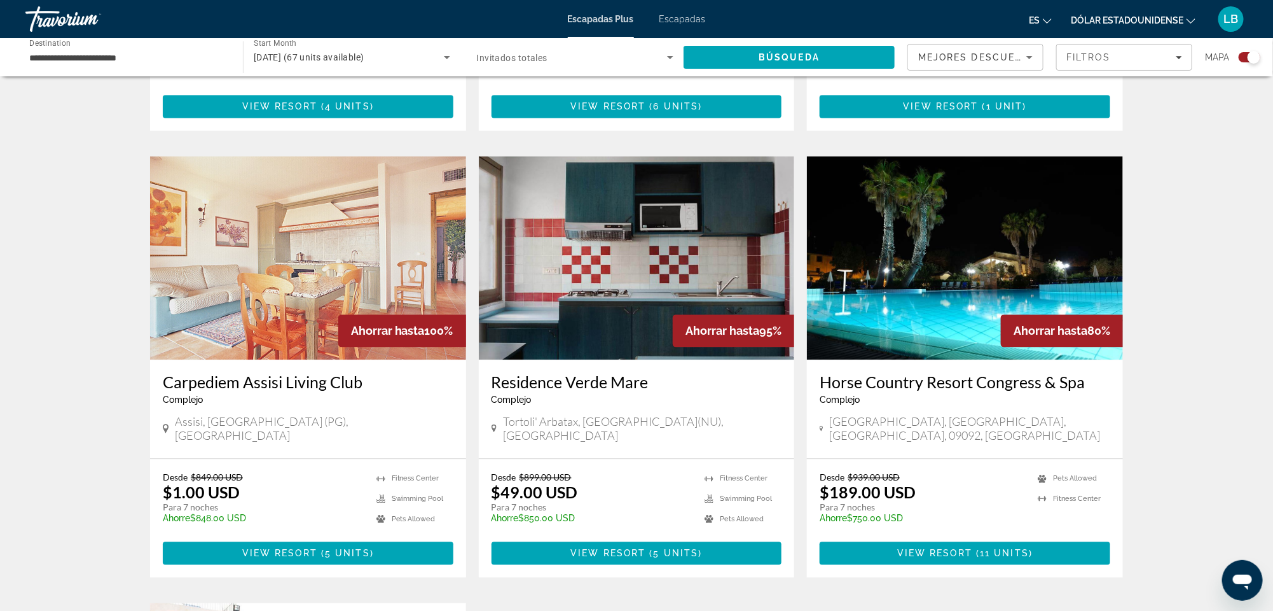
click at [271, 323] on img "Contenido principal" at bounding box center [308, 258] width 316 height 204
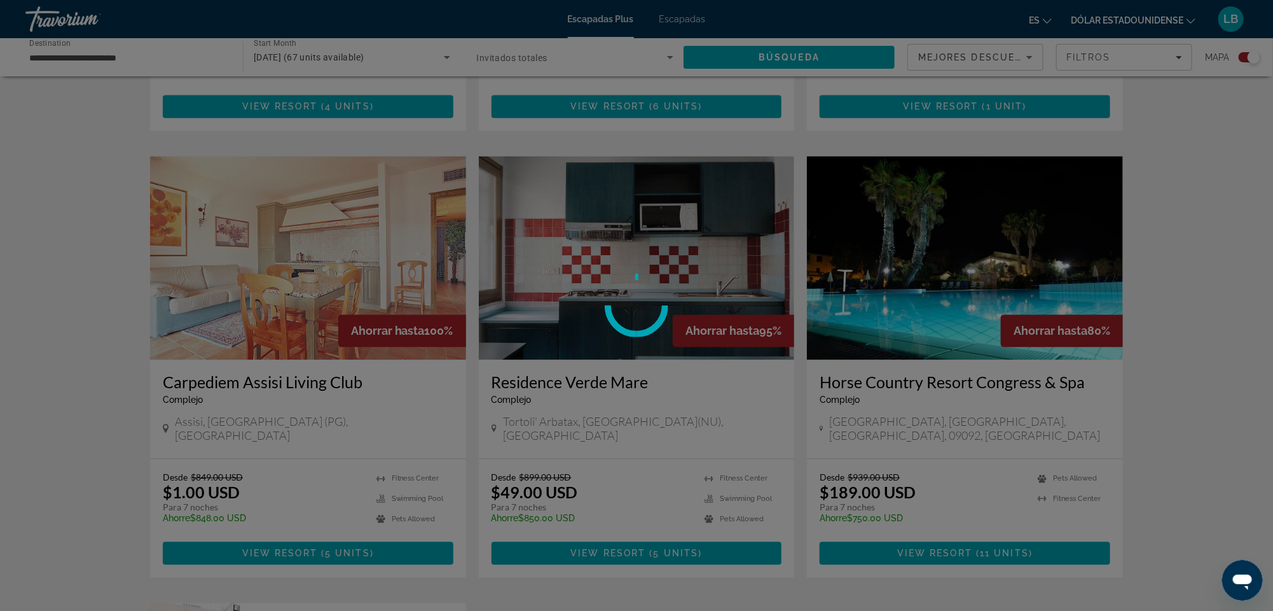
click at [271, 323] on div at bounding box center [636, 305] width 1273 height 611
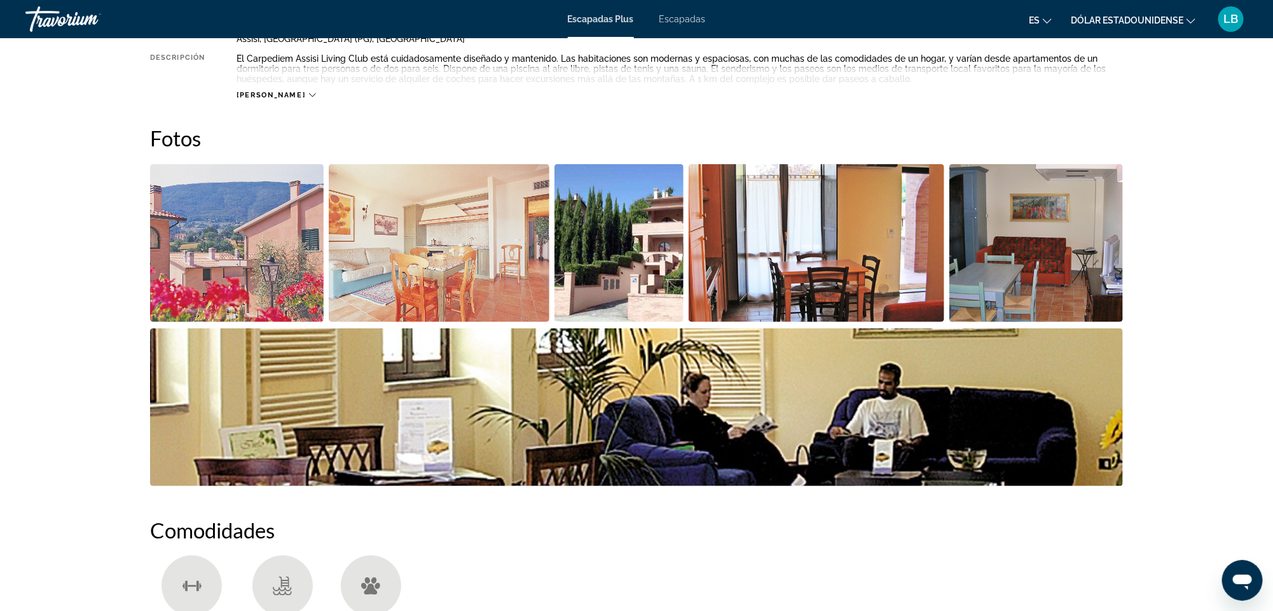
scroll to position [516, 0]
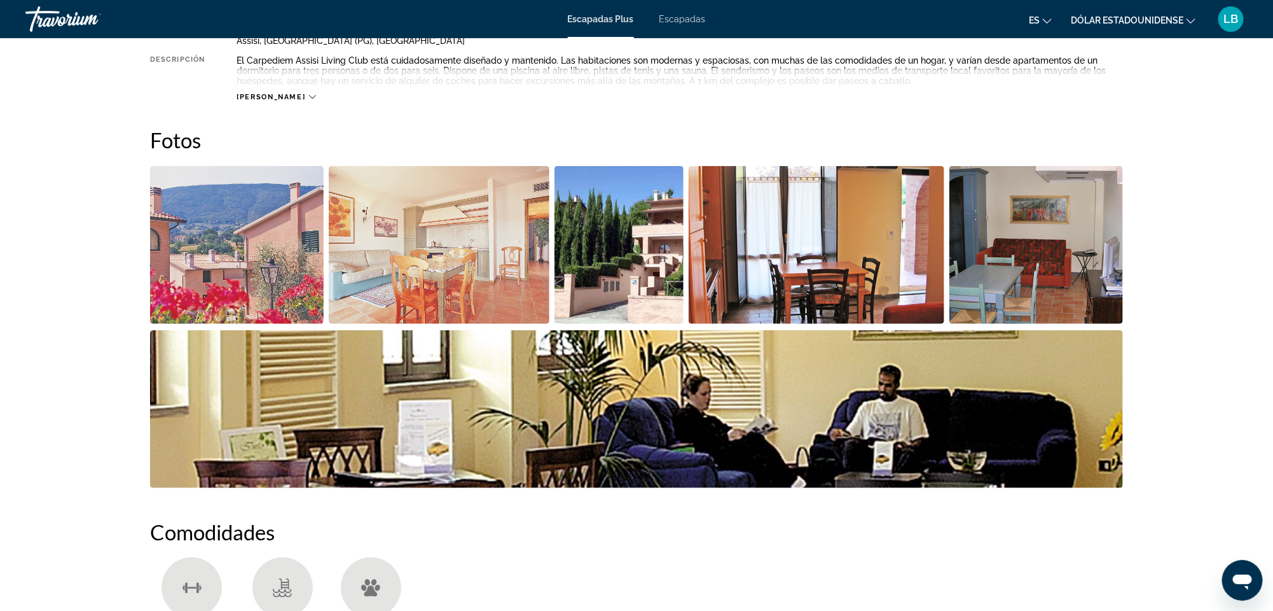
click at [619, 21] on font "Escapadas Plus" at bounding box center [601, 19] width 66 height 10
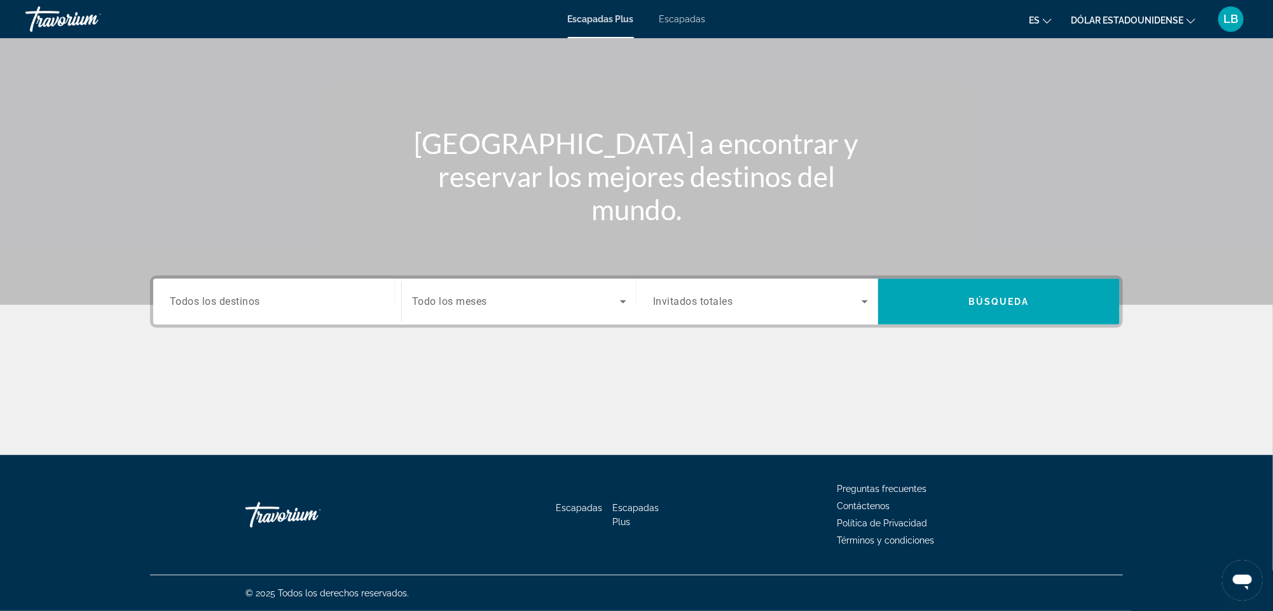
click at [619, 21] on font "Escapadas Plus" at bounding box center [601, 19] width 66 height 10
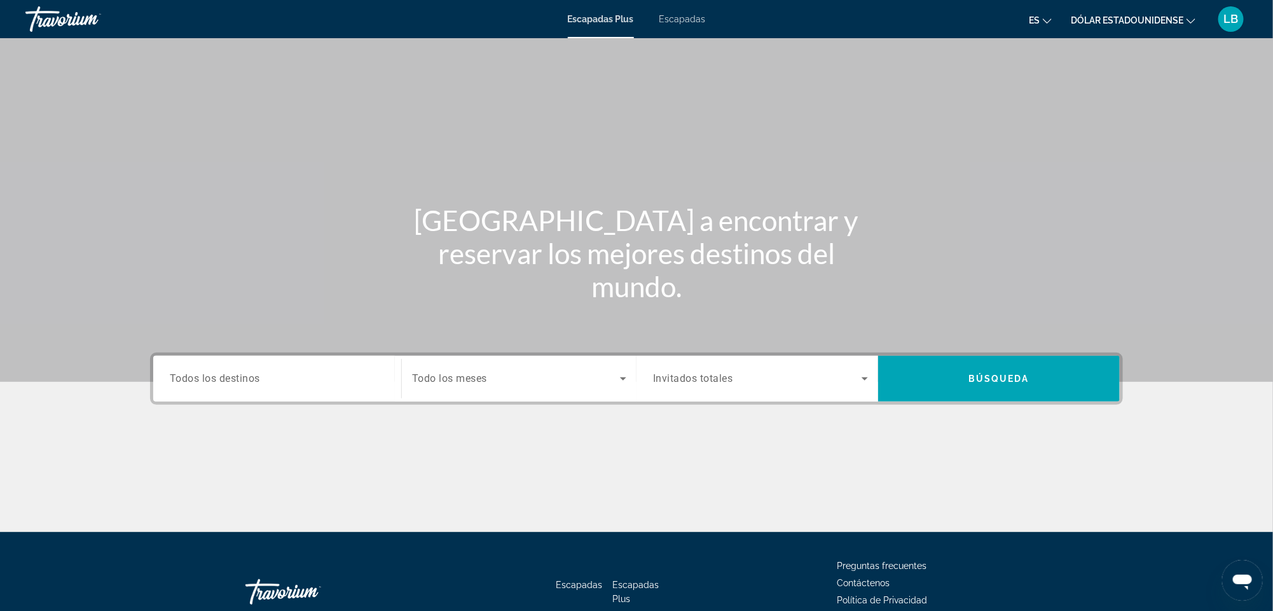
click at [294, 366] on div "Search widget" at bounding box center [277, 379] width 215 height 36
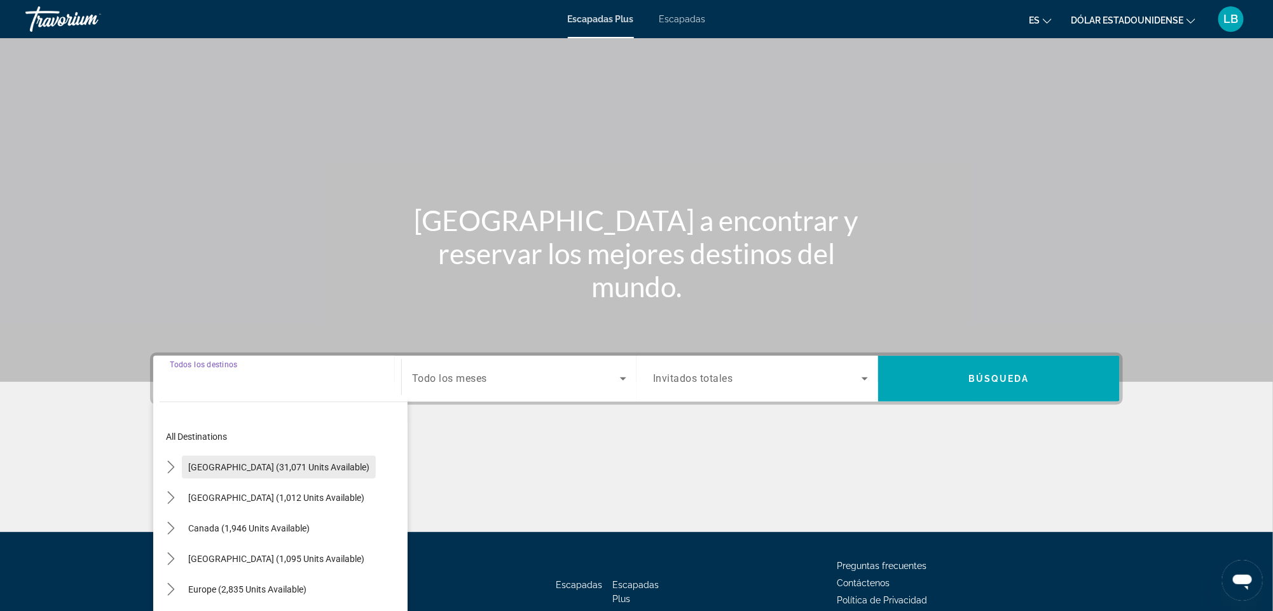
scroll to position [76, 0]
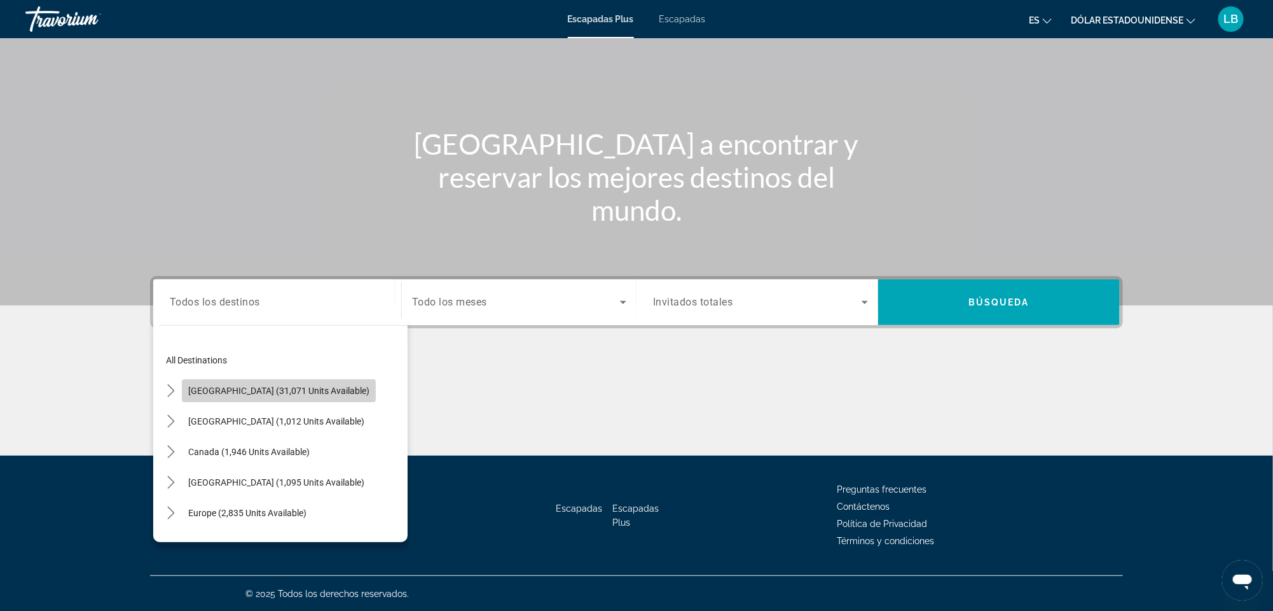
click at [285, 386] on span "[GEOGRAPHIC_DATA] (31,071 units available)" at bounding box center [278, 390] width 181 height 10
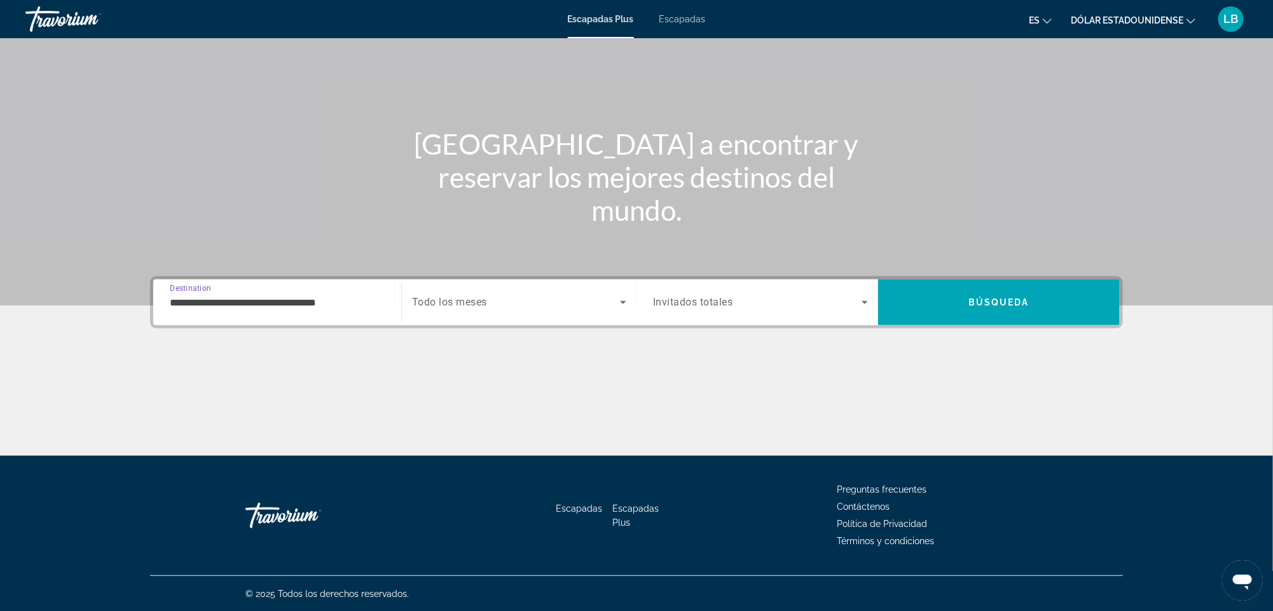
click at [218, 305] on input "**********" at bounding box center [277, 302] width 215 height 15
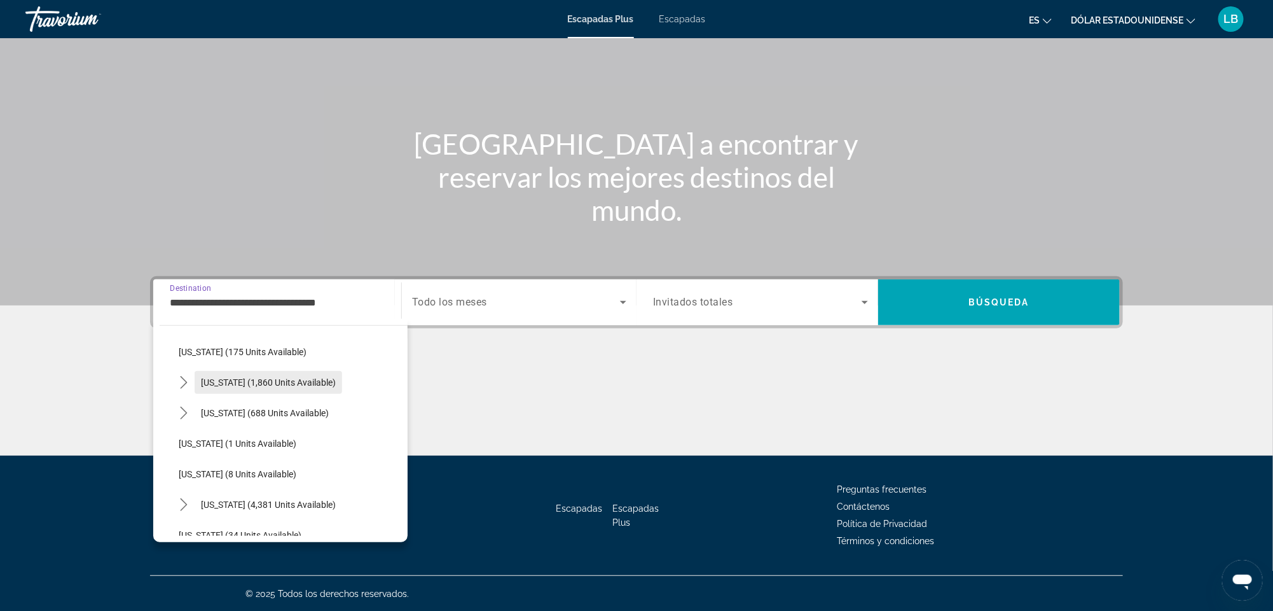
scroll to position [135, 0]
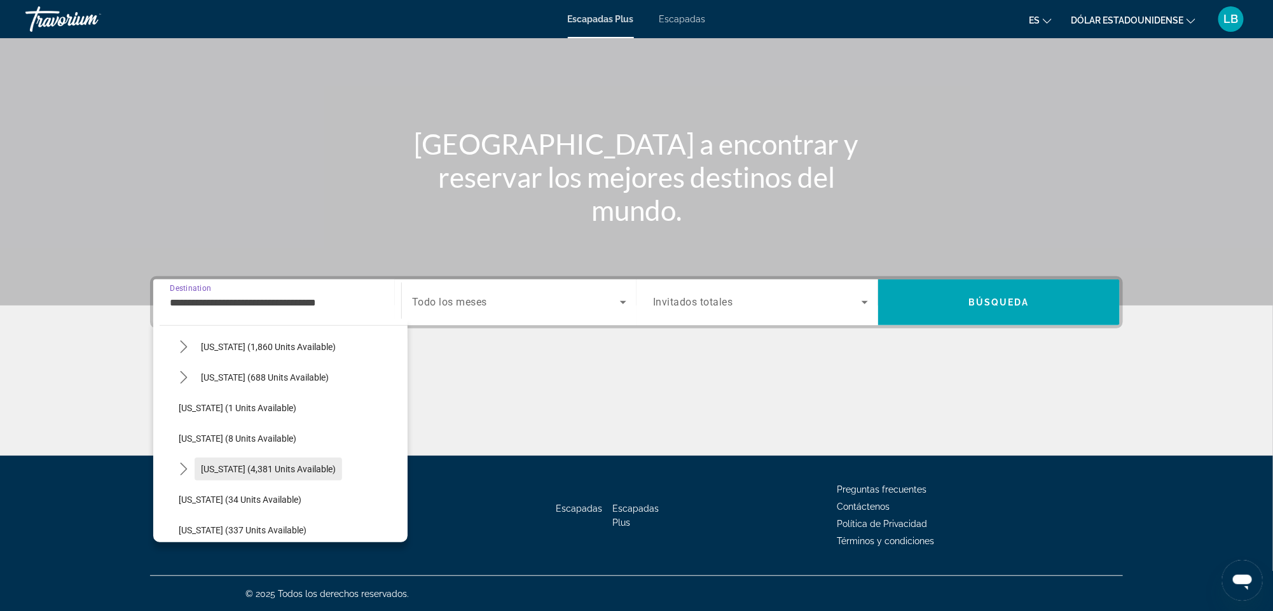
click at [300, 460] on span "Select destination: Florida (4,381 units available)" at bounding box center [269, 469] width 148 height 31
type input "**********"
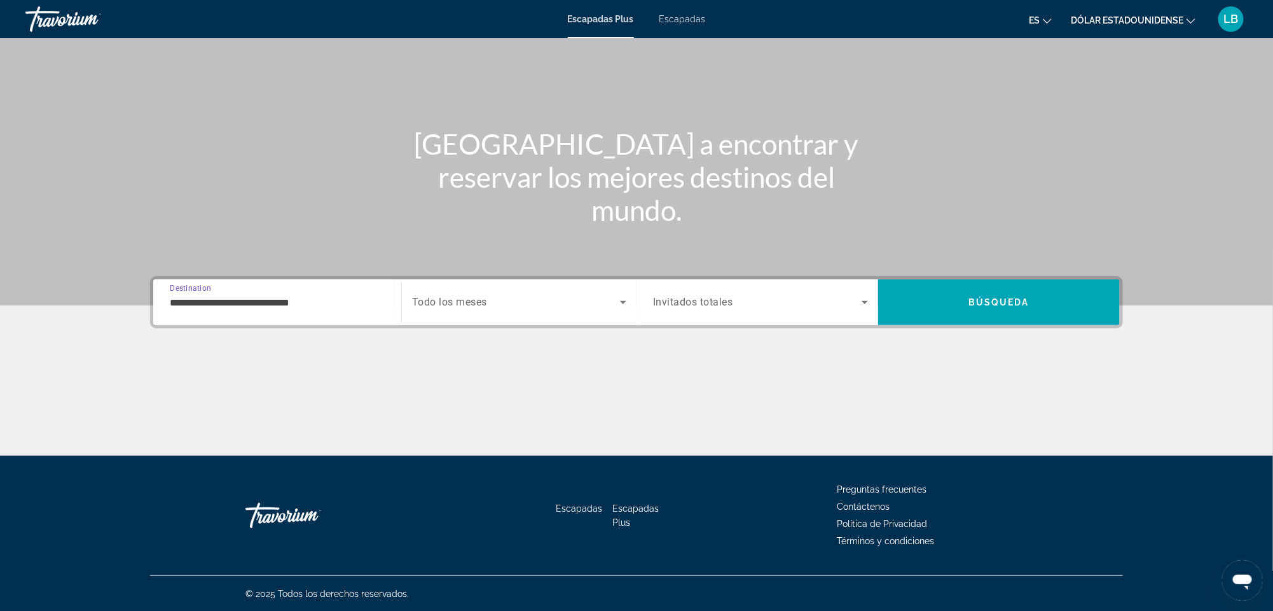
click at [487, 301] on span "Todo los meses" at bounding box center [449, 302] width 75 height 12
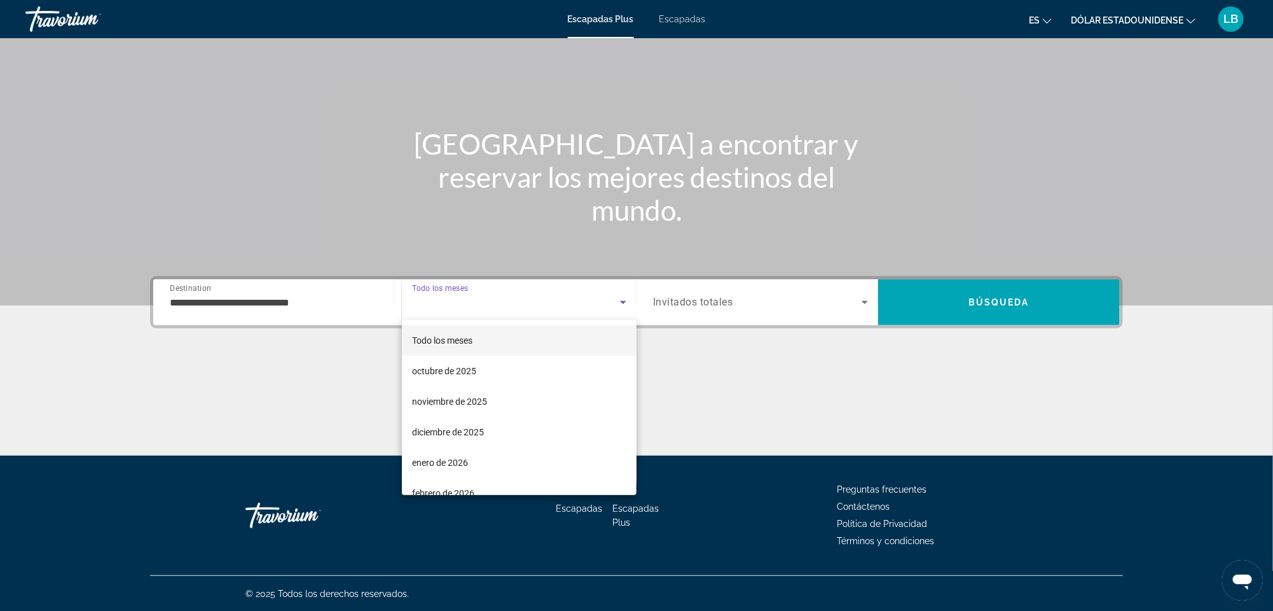
click at [675, 17] on div at bounding box center [636, 305] width 1273 height 611
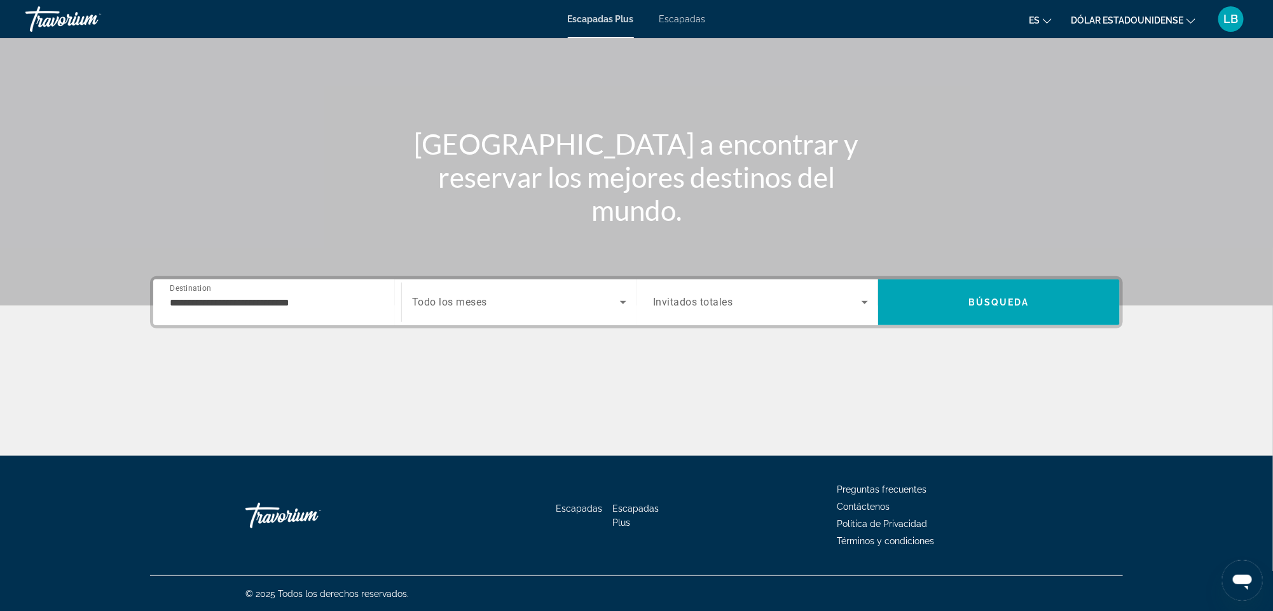
click at [675, 17] on font "Escapadas" at bounding box center [683, 19] width 46 height 10
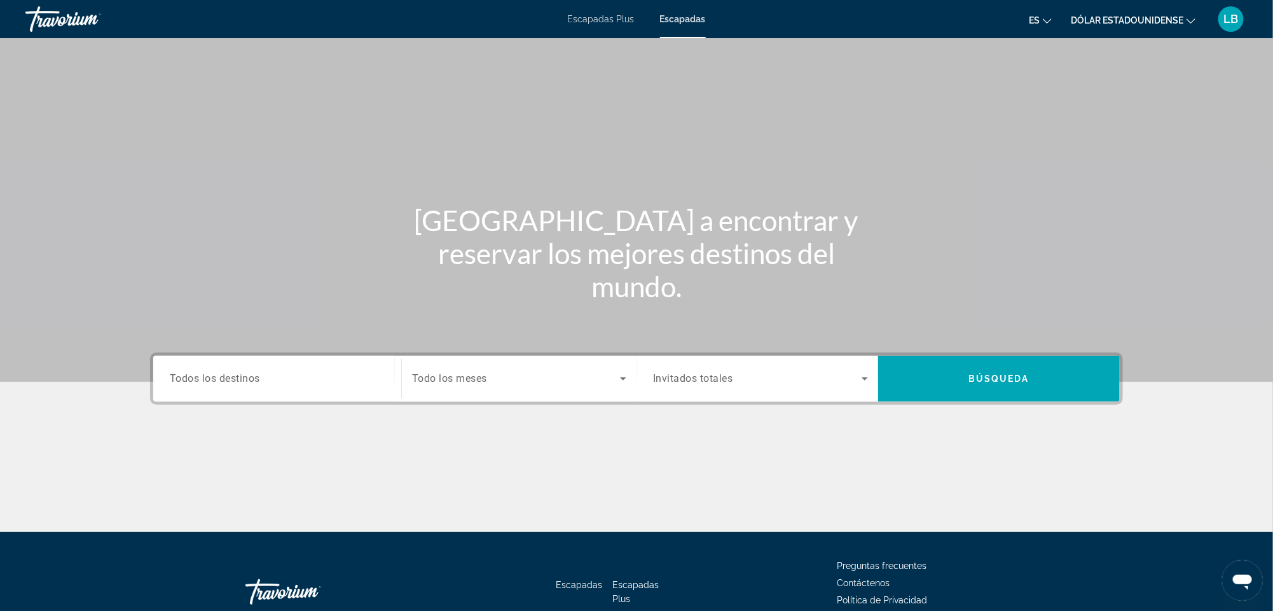
click at [233, 382] on span "Todos los destinos" at bounding box center [215, 378] width 90 height 12
click at [233, 382] on input "Destination Todos los destinos" at bounding box center [277, 378] width 215 height 15
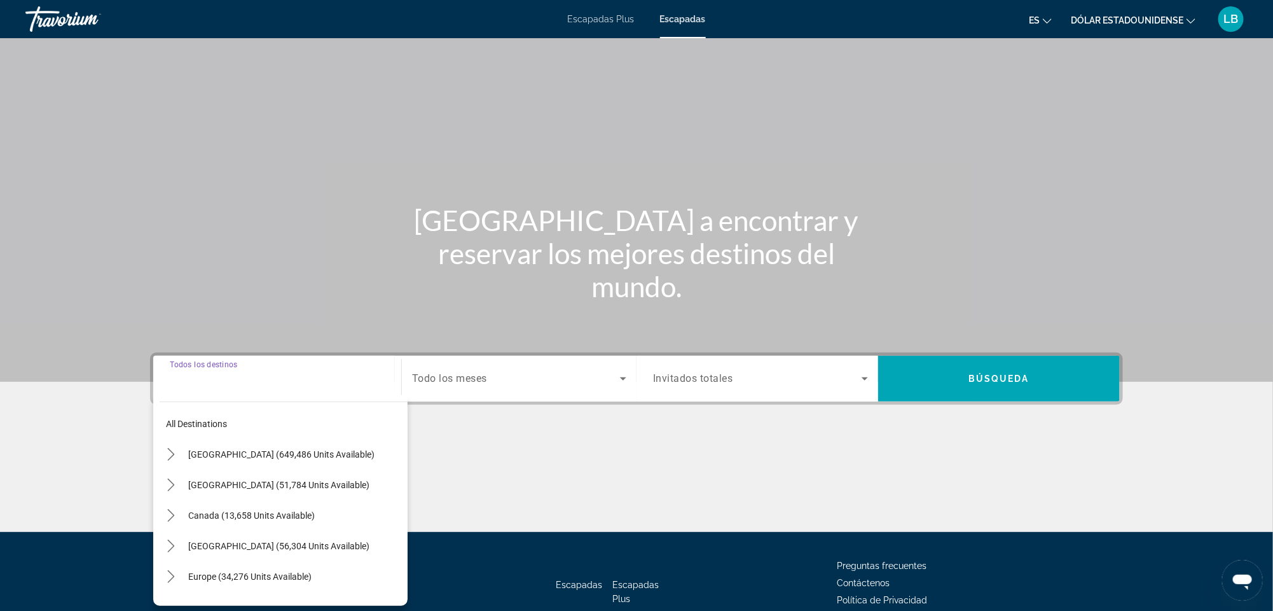
scroll to position [76, 0]
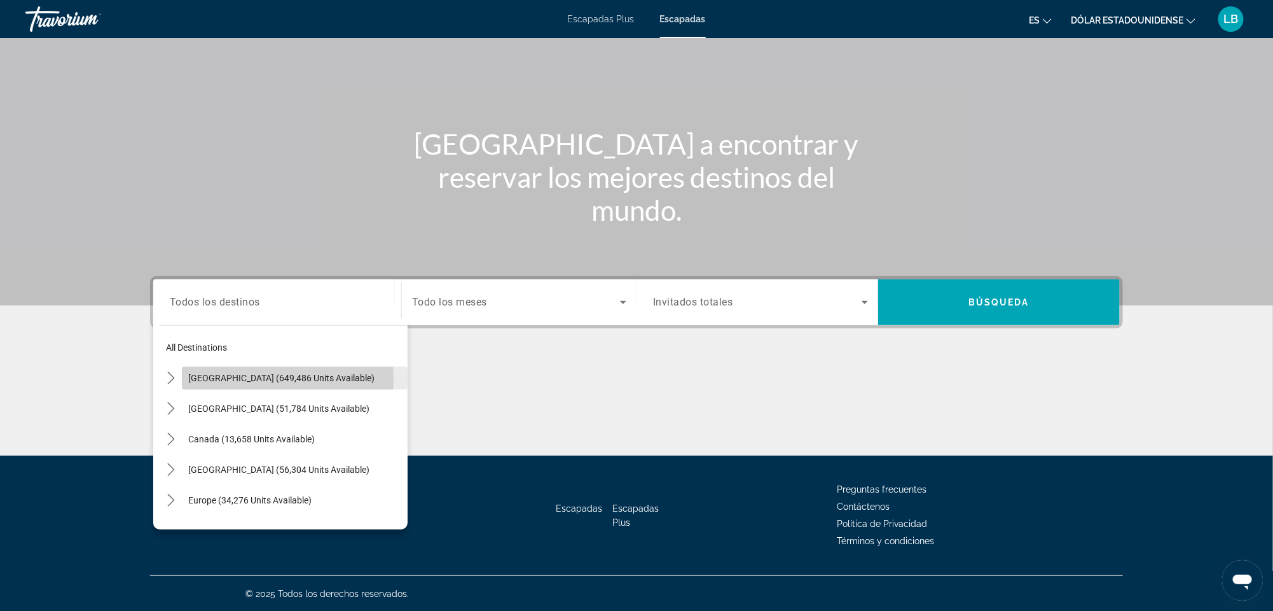
click at [232, 380] on span "[GEOGRAPHIC_DATA] (649,486 units available)" at bounding box center [281, 378] width 186 height 10
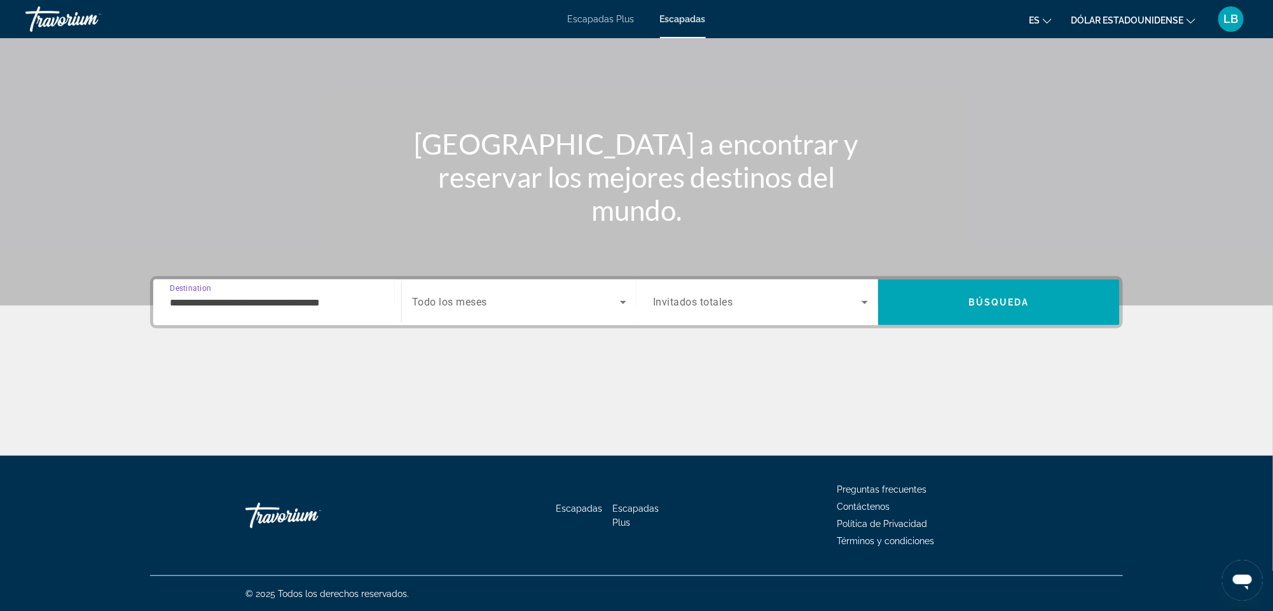
click at [303, 300] on input "**********" at bounding box center [277, 302] width 215 height 15
click at [210, 306] on input "**********" at bounding box center [277, 302] width 215 height 15
click at [195, 306] on input "**********" at bounding box center [277, 302] width 215 height 15
click at [188, 303] on input "**********" at bounding box center [277, 302] width 215 height 15
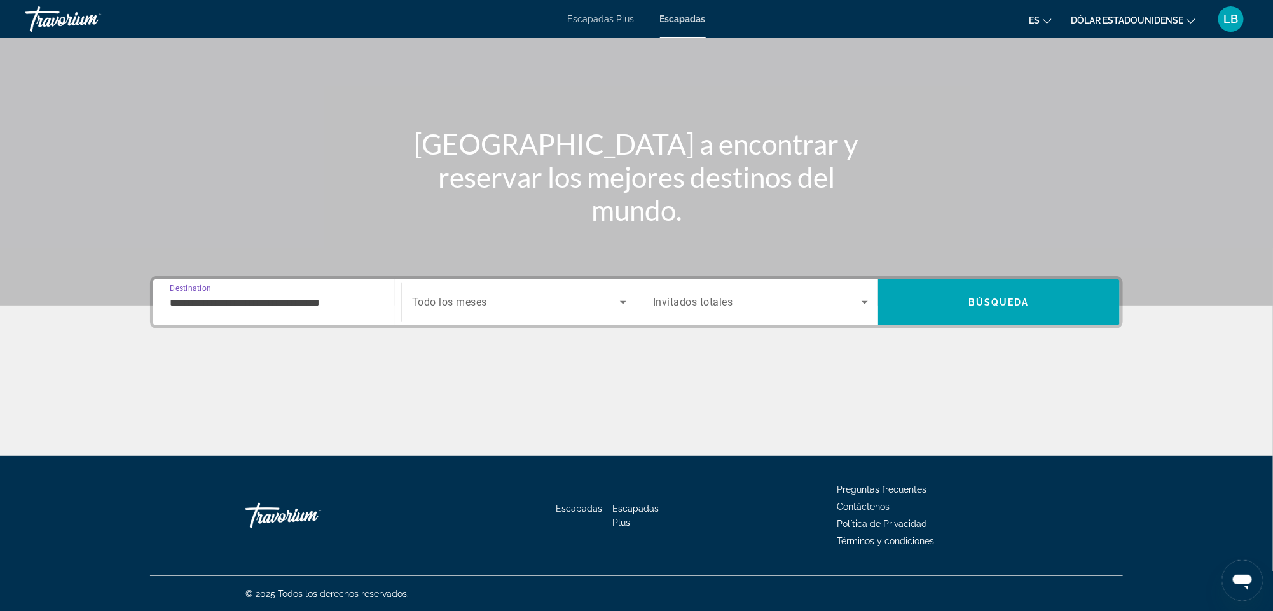
click at [188, 303] on input "**********" at bounding box center [277, 302] width 215 height 15
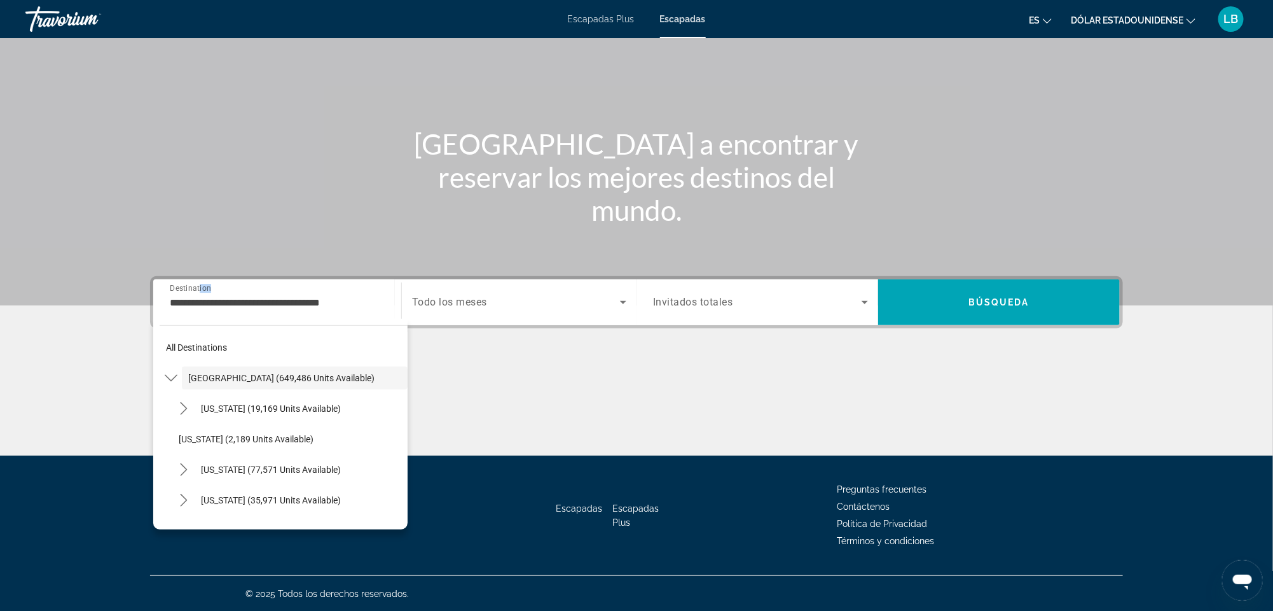
click at [274, 305] on div "**********" at bounding box center [277, 302] width 215 height 36
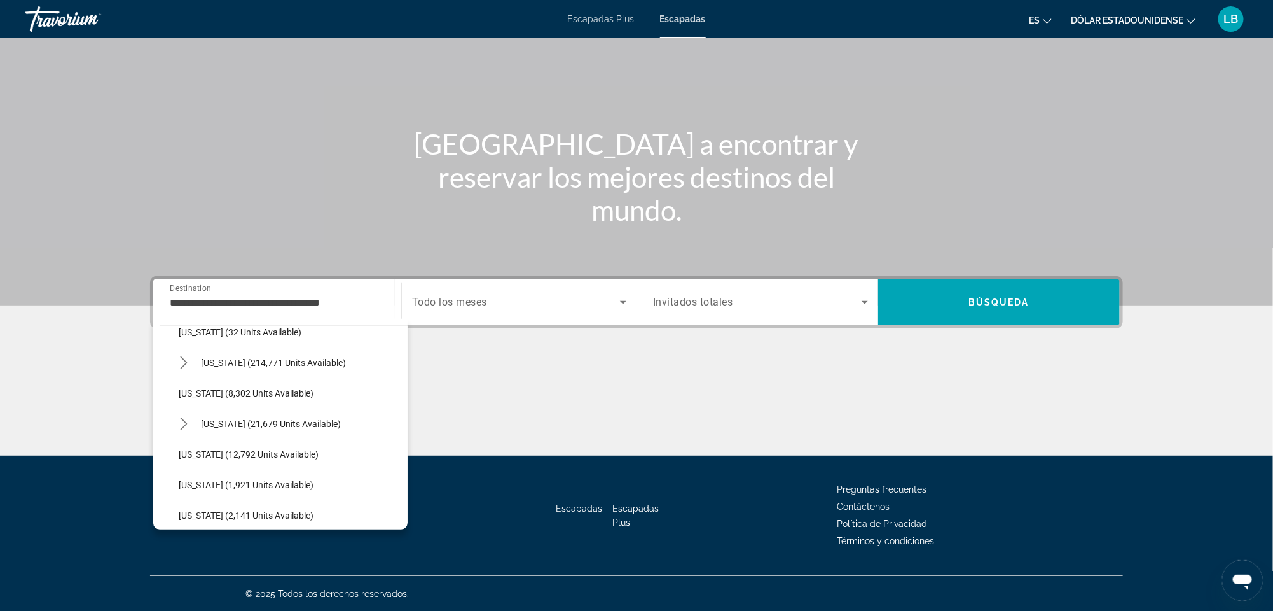
scroll to position [191, 0]
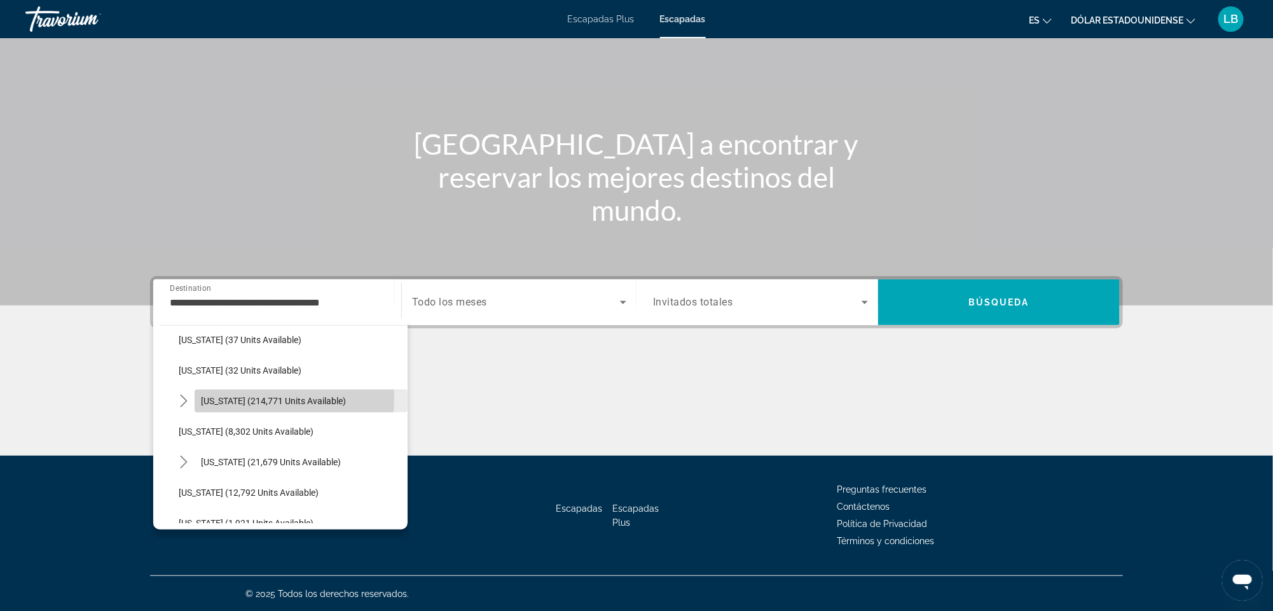
click at [241, 397] on span "[US_STATE] (214,771 units available)" at bounding box center [273, 401] width 145 height 10
type input "**********"
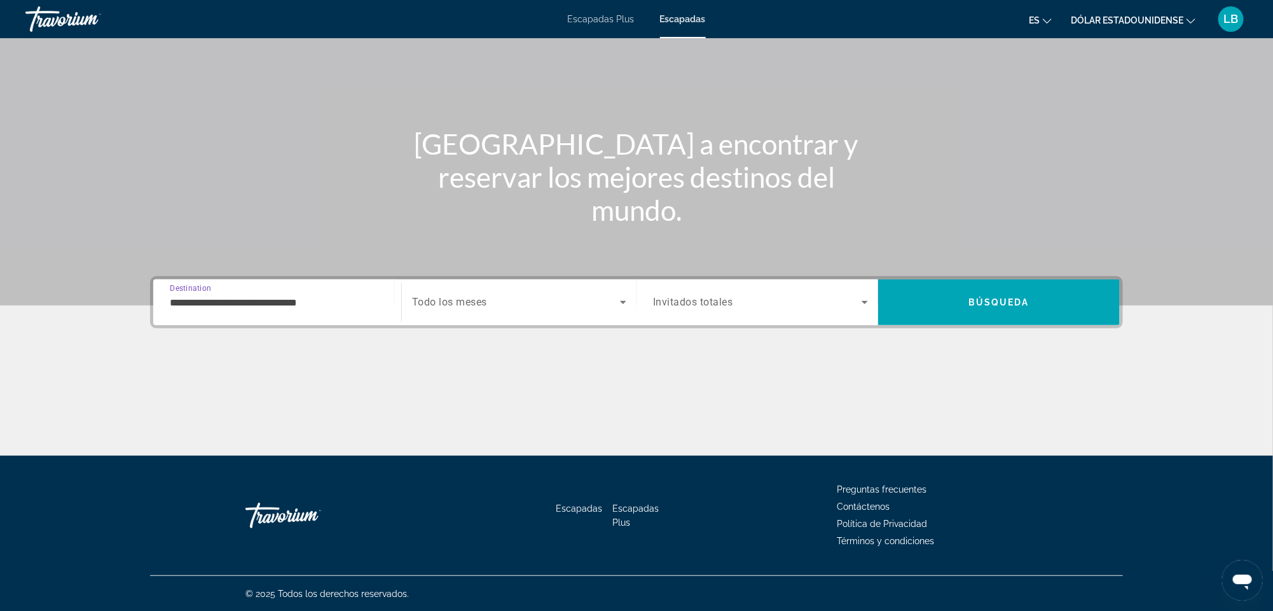
click at [626, 301] on icon "Search widget" at bounding box center [623, 302] width 6 height 3
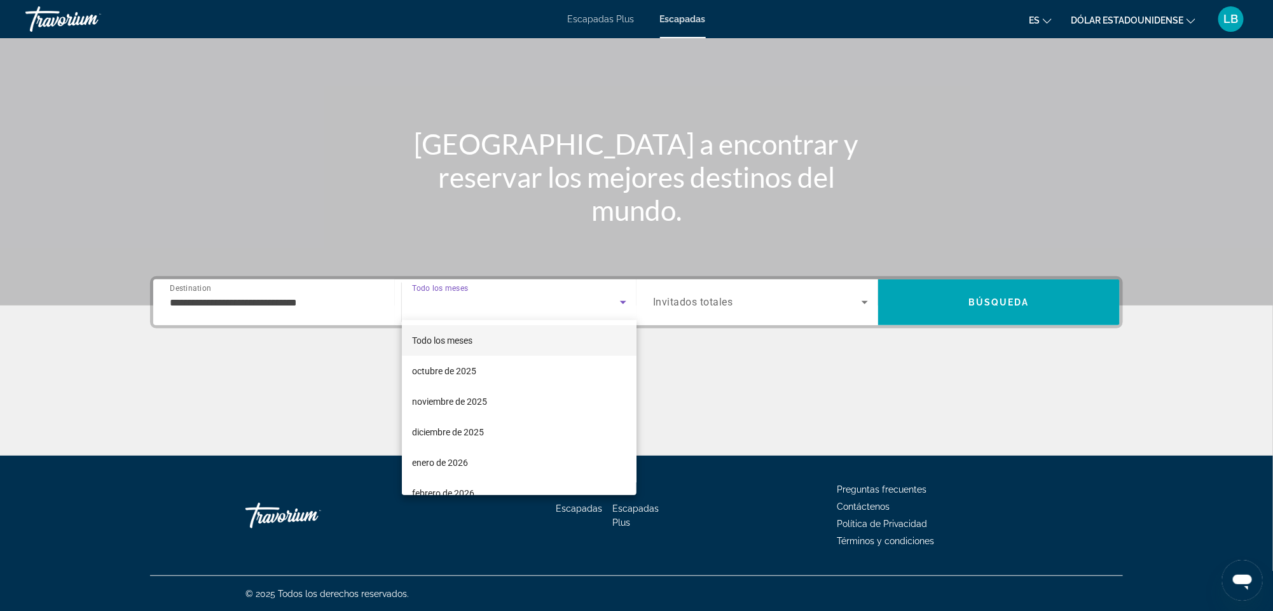
click at [862, 300] on div at bounding box center [636, 305] width 1273 height 611
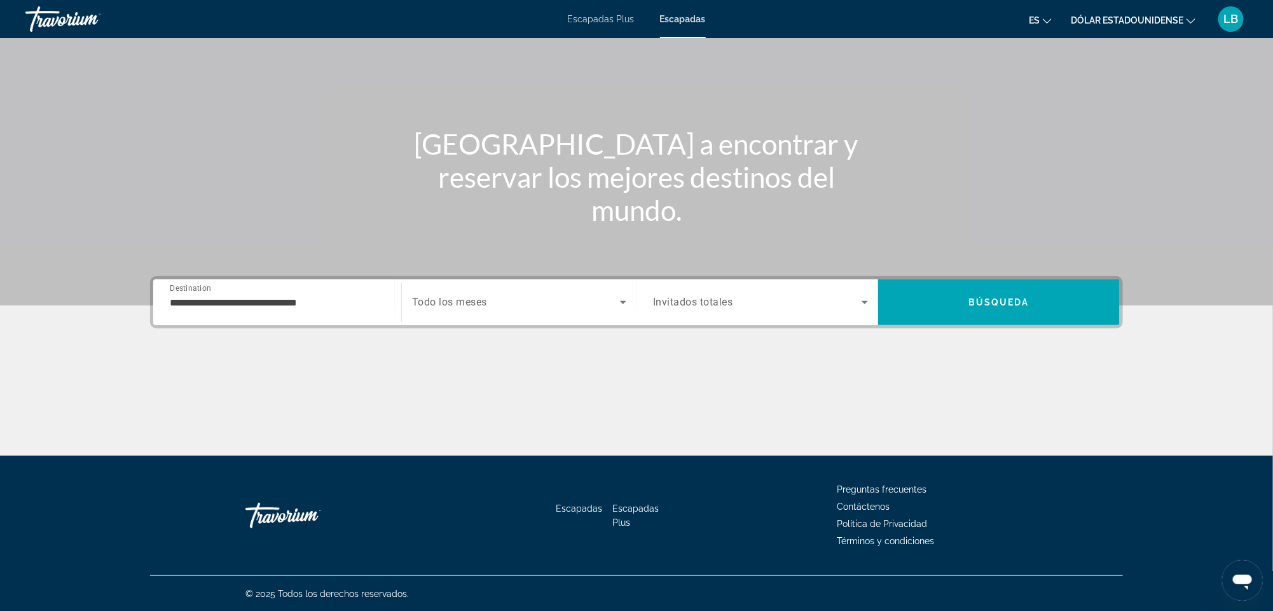
click at [862, 301] on icon "Search widget" at bounding box center [865, 302] width 6 height 3
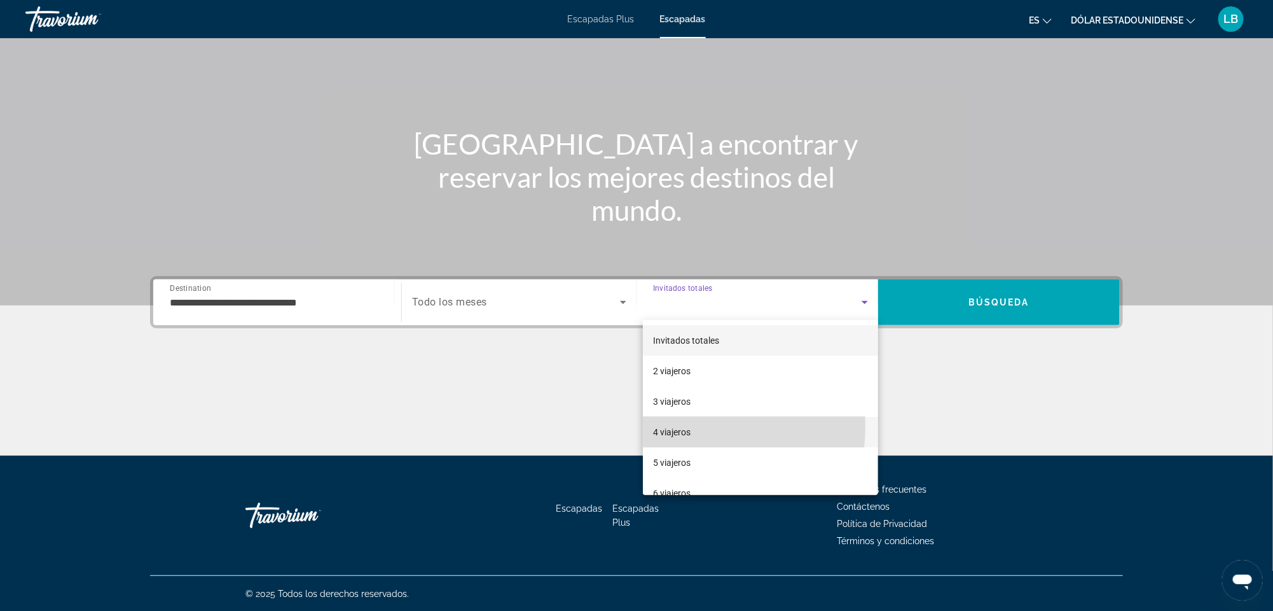
click at [674, 427] on font "4 viajeros" at bounding box center [672, 432] width 38 height 10
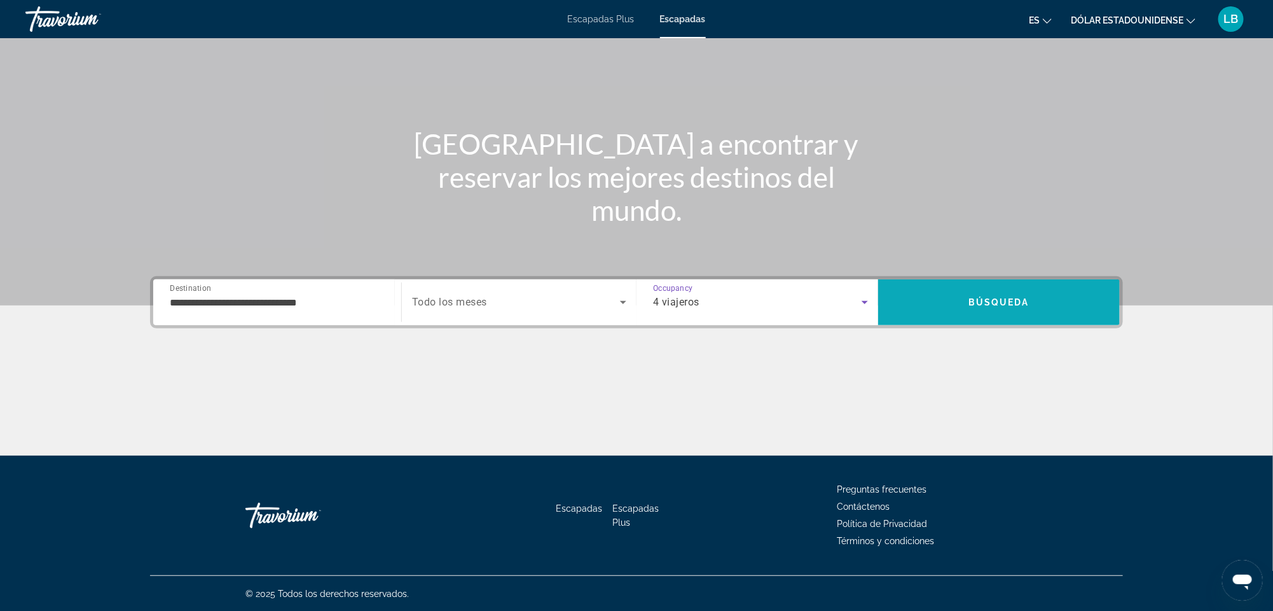
click at [1000, 301] on span "Búsqueda" at bounding box center [999, 302] width 61 height 10
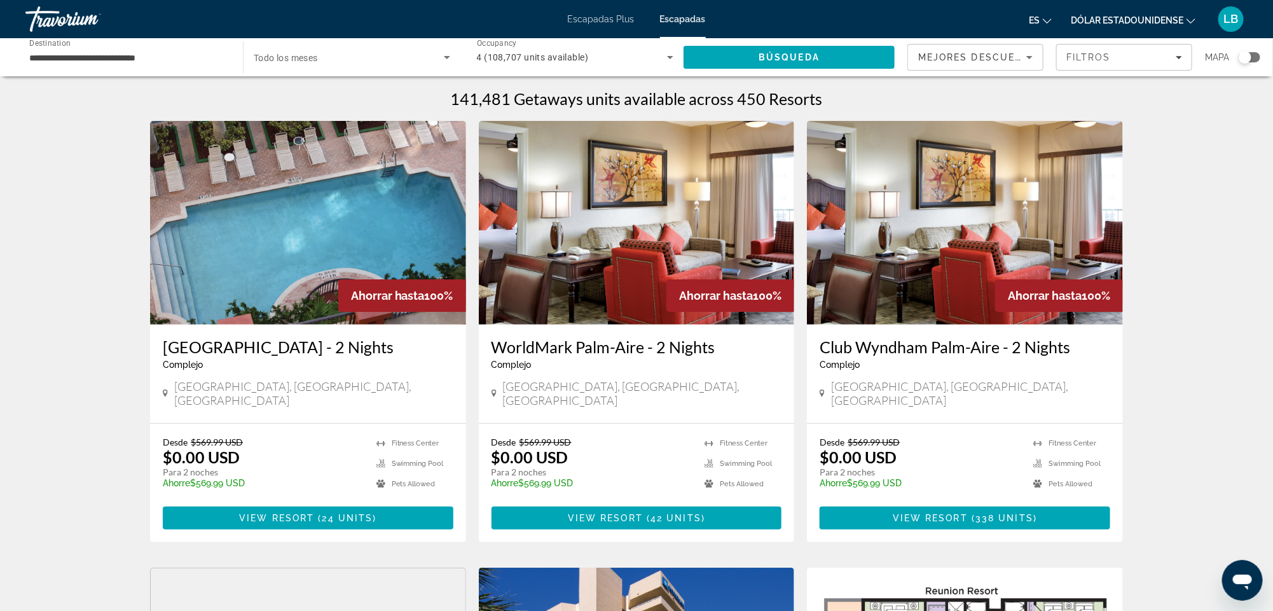
click at [445, 59] on icon "Search widget" at bounding box center [447, 57] width 15 height 15
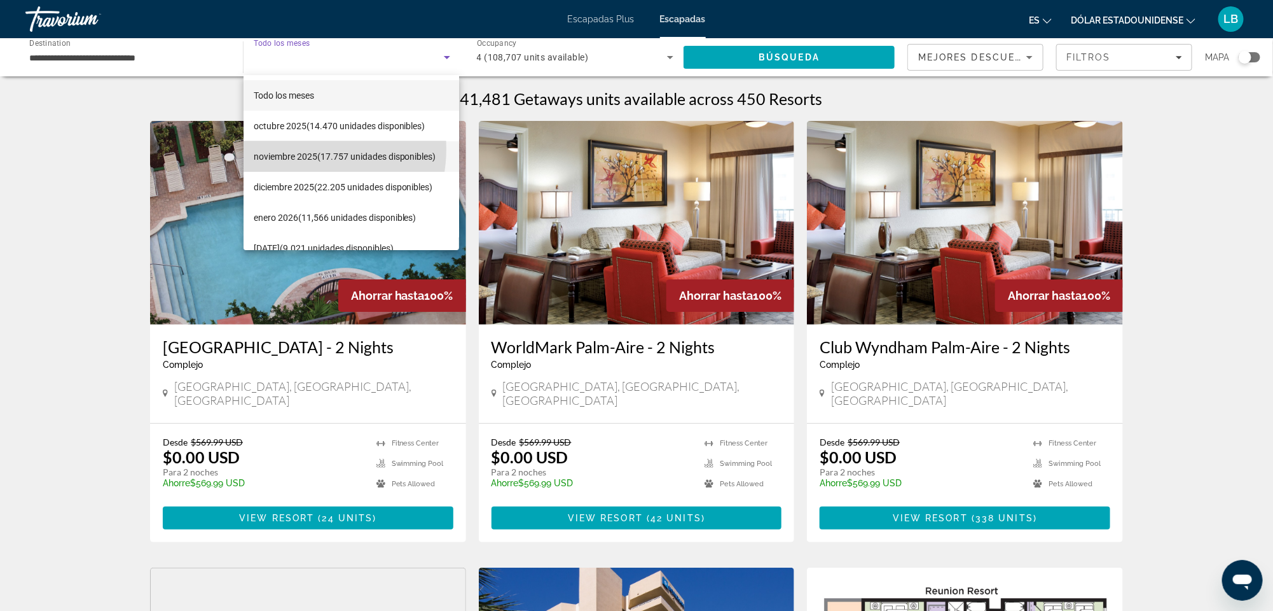
click at [296, 151] on font "noviembre 2025" at bounding box center [286, 156] width 64 height 10
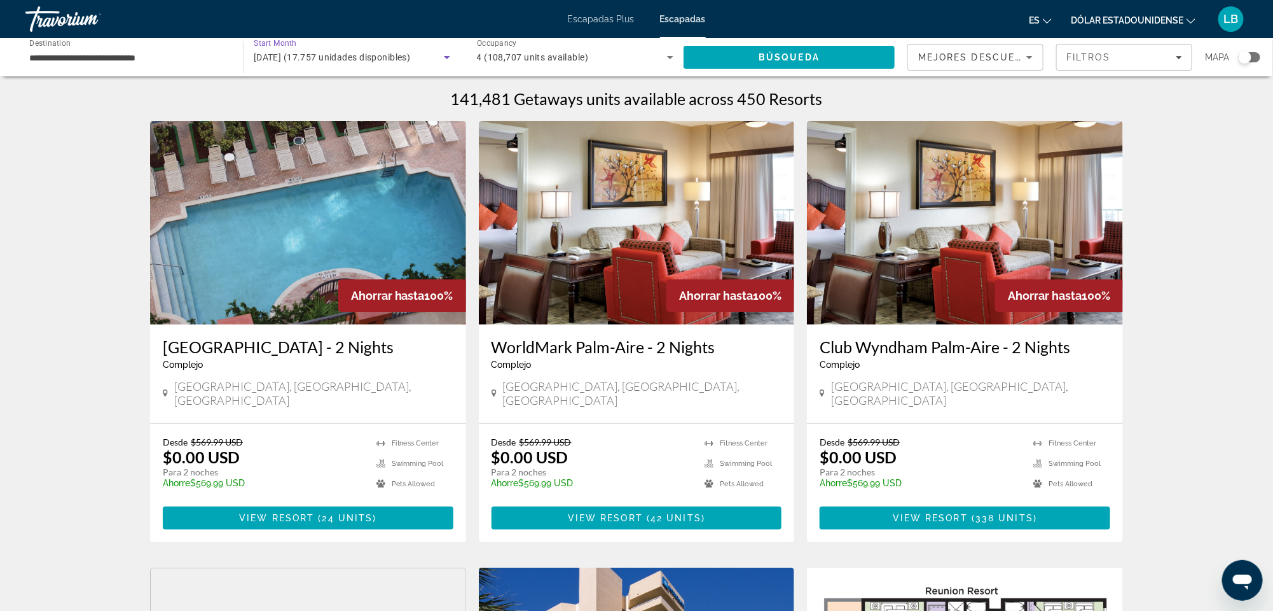
click at [445, 56] on icon "Search widget" at bounding box center [447, 57] width 6 height 3
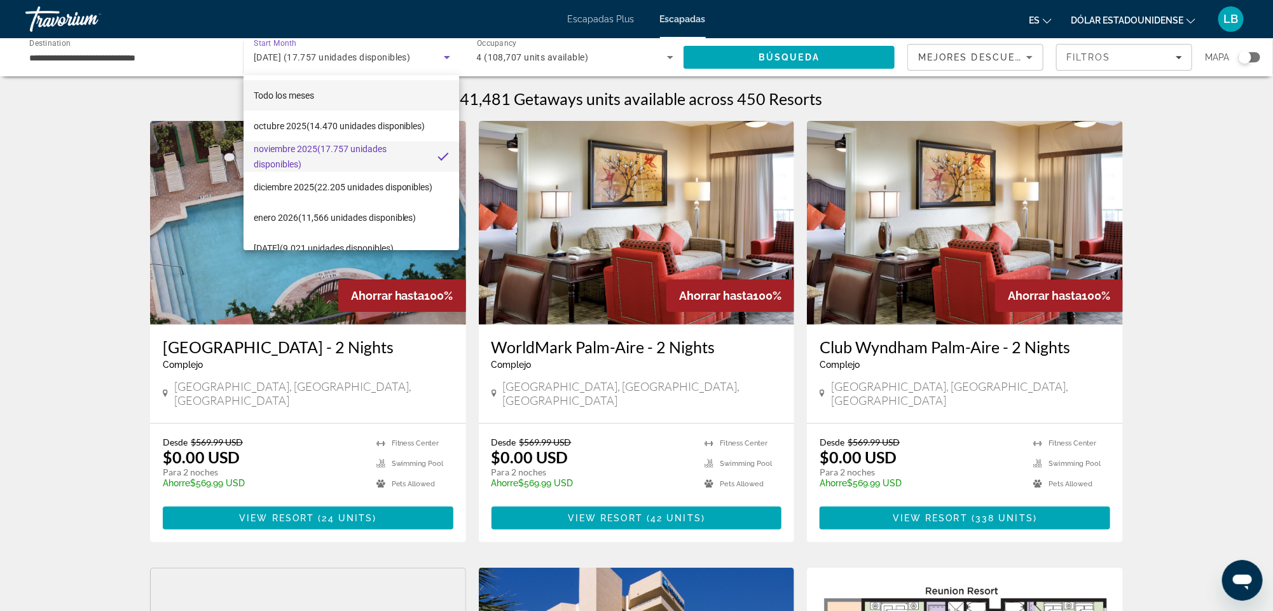
click at [294, 93] on font "Todo los meses" at bounding box center [284, 95] width 60 height 10
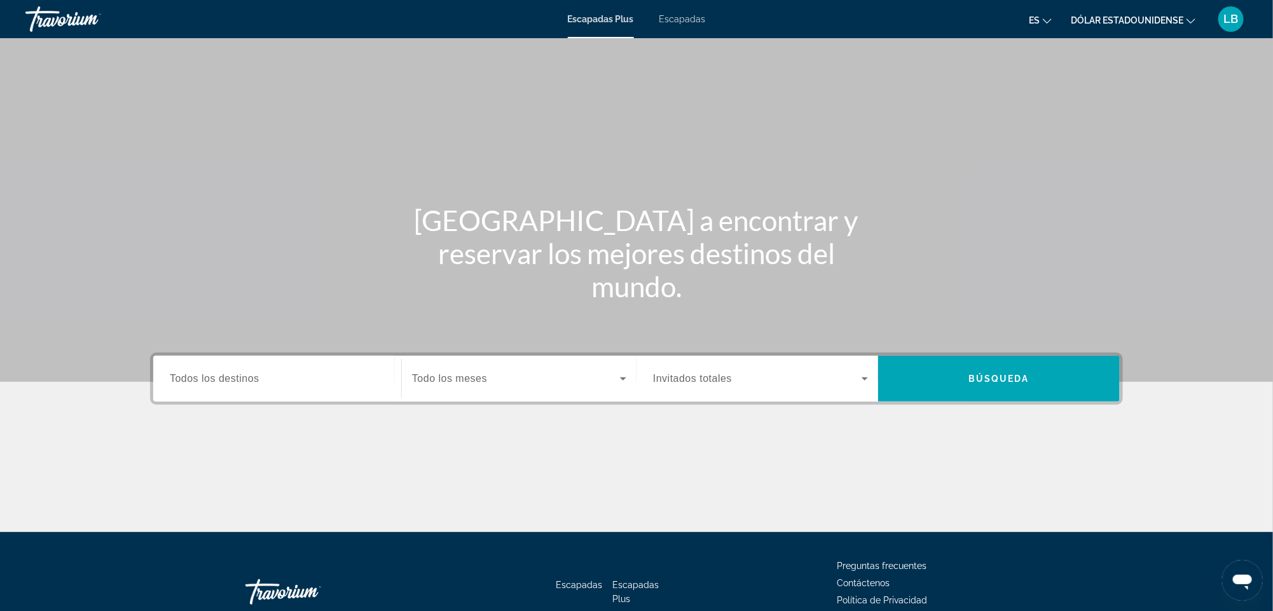
click at [674, 63] on div "Contenido principal" at bounding box center [636, 191] width 1273 height 382
click at [672, 18] on font "Escapadas" at bounding box center [683, 19] width 46 height 10
click at [235, 380] on span "Todos los destinos" at bounding box center [215, 378] width 90 height 11
click at [235, 380] on input "Destination Todos los destinos" at bounding box center [277, 378] width 215 height 15
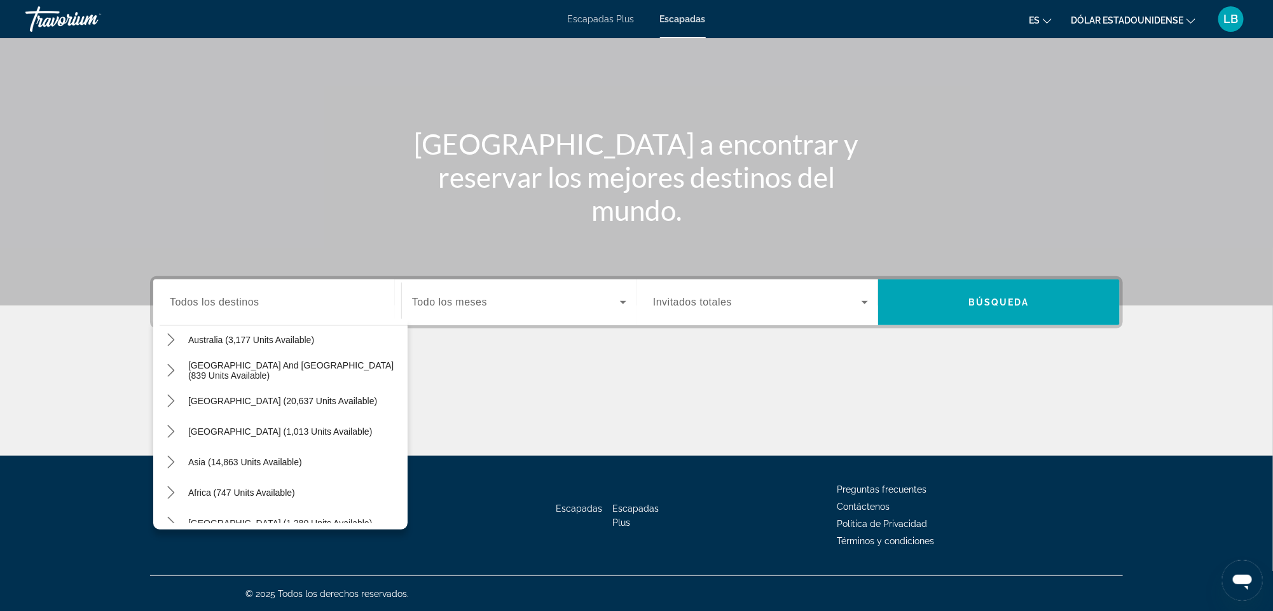
scroll to position [206, 0]
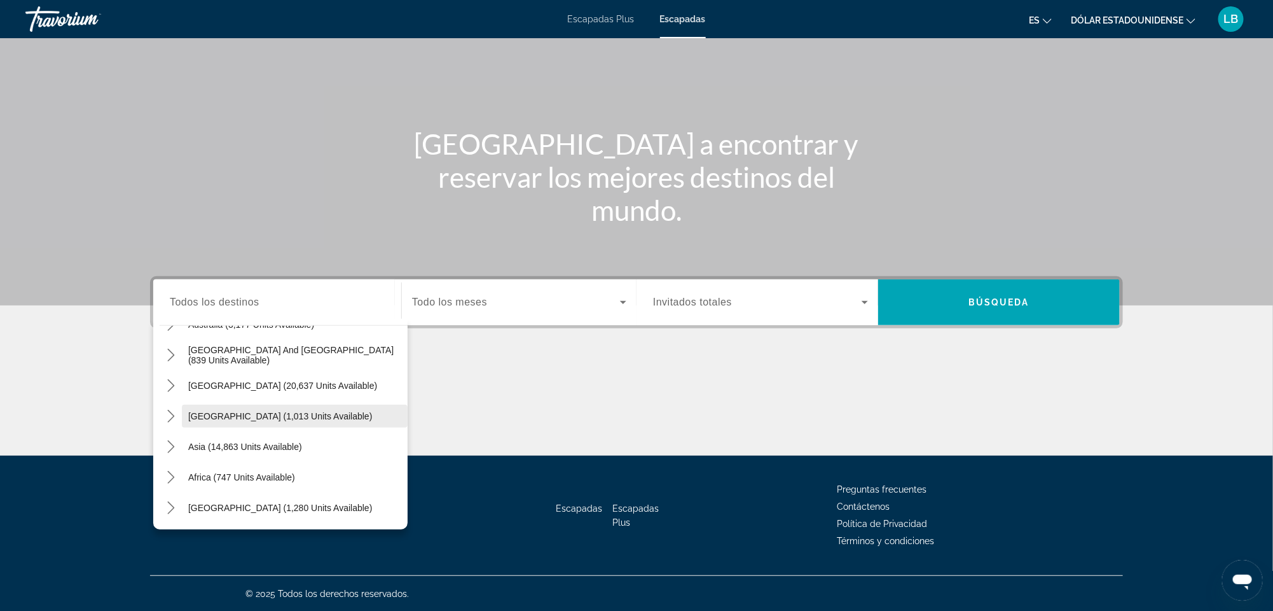
click at [258, 412] on span "[GEOGRAPHIC_DATA] (1,013 units available)" at bounding box center [280, 416] width 184 height 10
type input "**********"
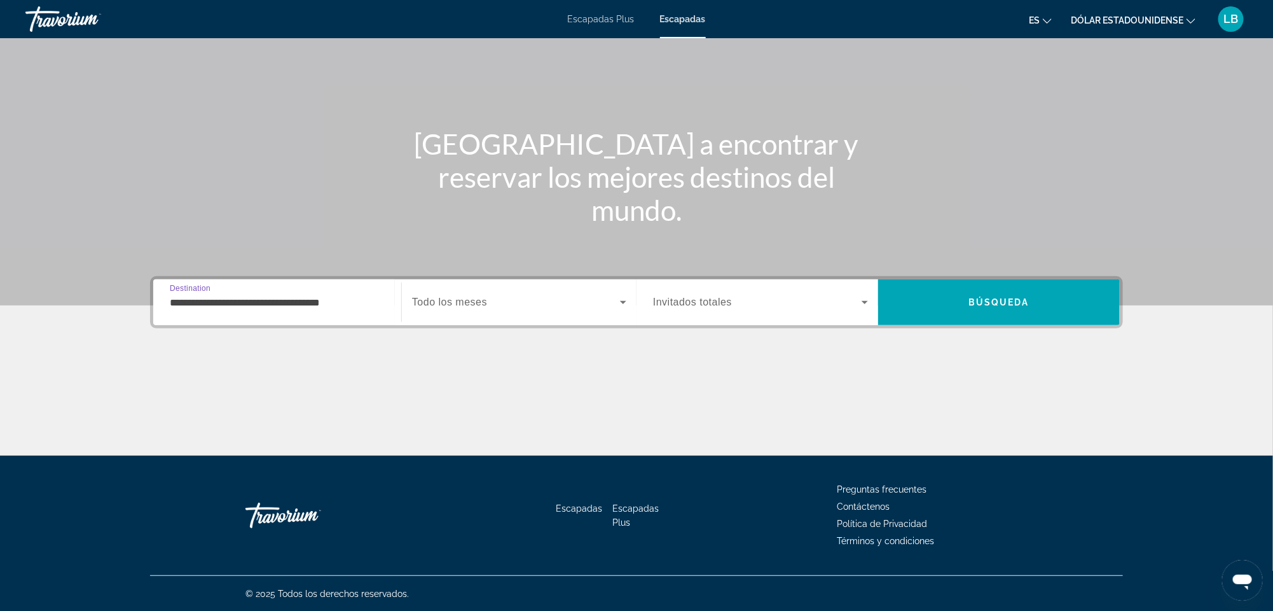
click at [623, 298] on icon "Search widget" at bounding box center [623, 301] width 15 height 15
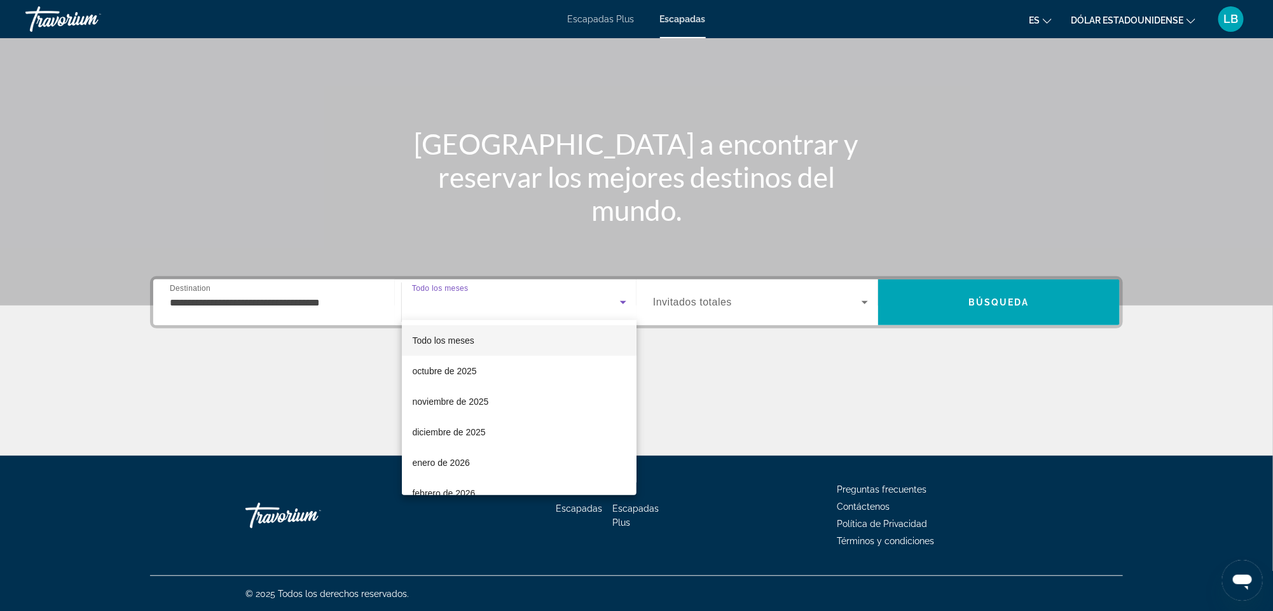
click at [454, 336] on font "Todo los meses" at bounding box center [443, 340] width 62 height 10
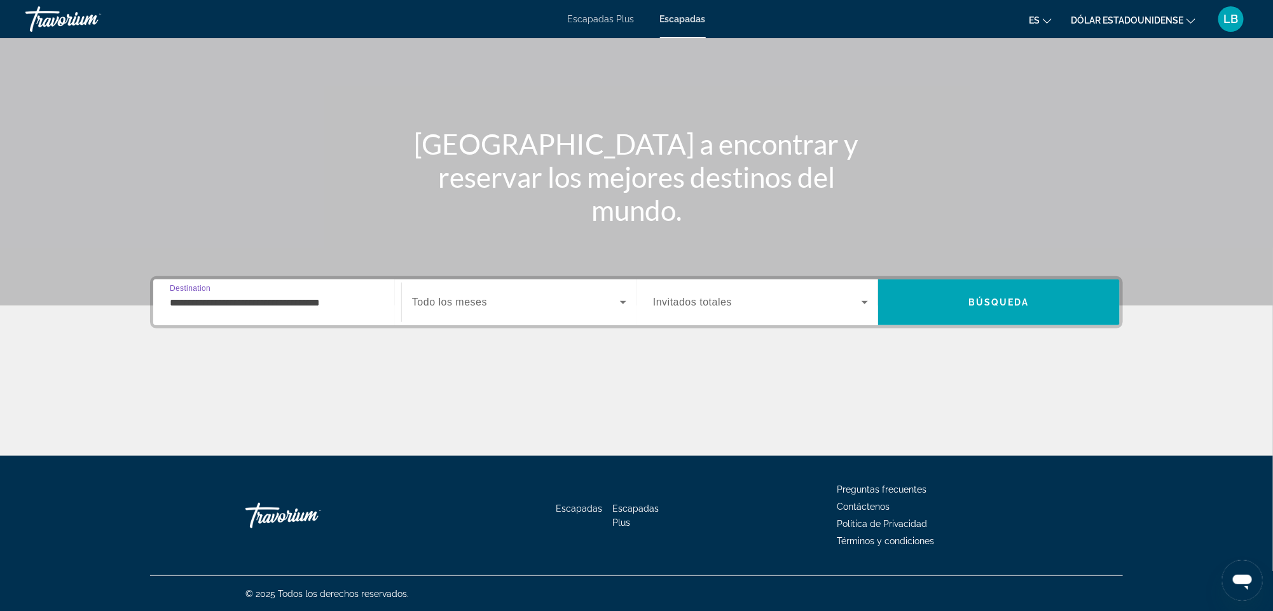
click at [370, 303] on input "**********" at bounding box center [277, 302] width 215 height 15
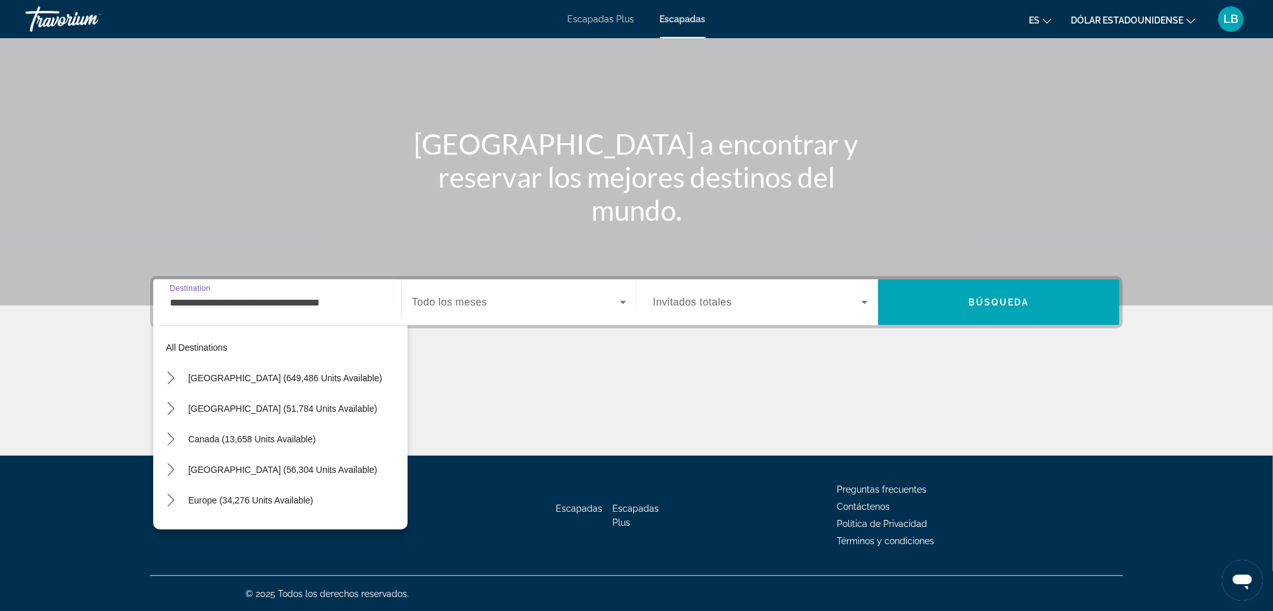
scroll to position [197, 0]
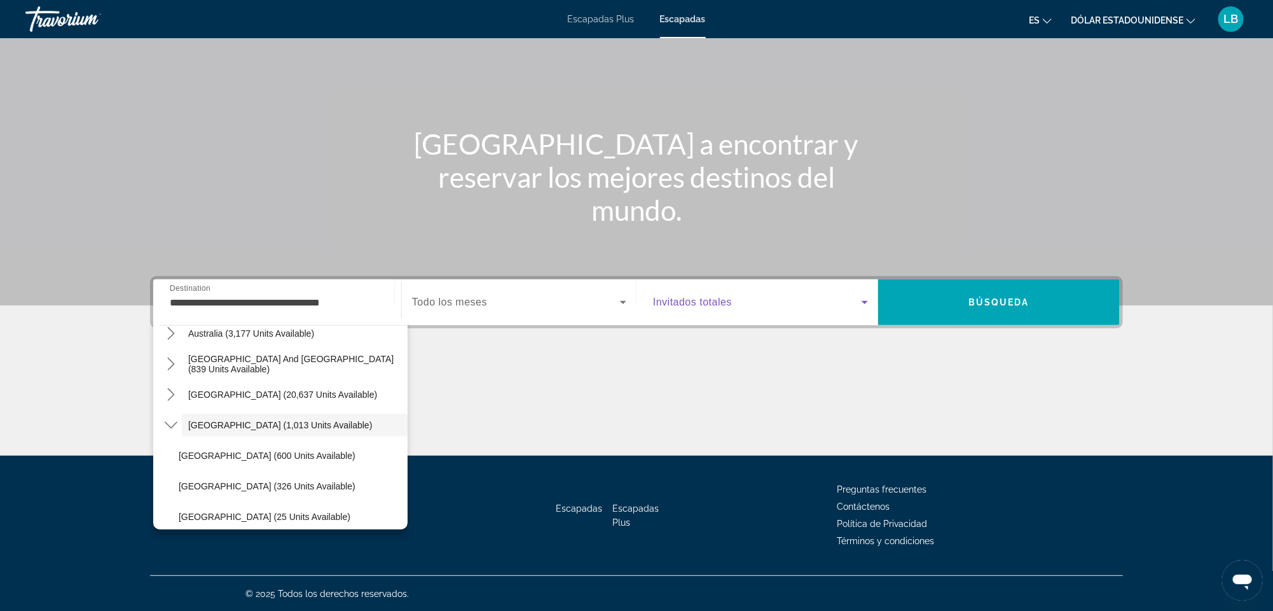
click at [866, 302] on icon "Search widget" at bounding box center [865, 302] width 6 height 3
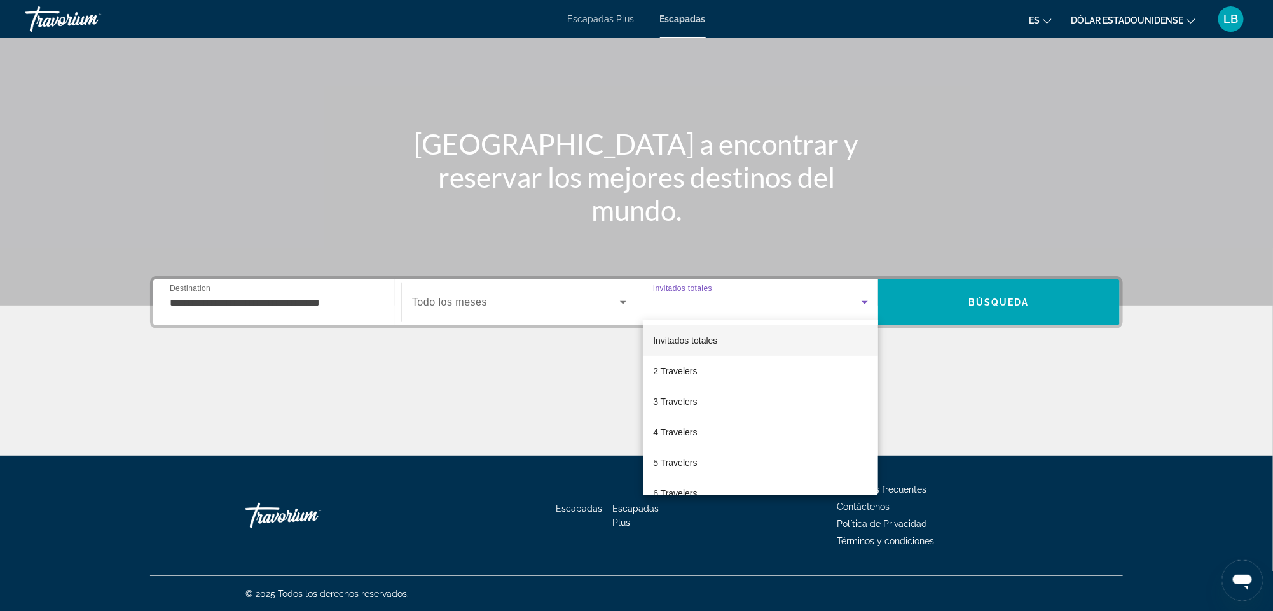
click at [866, 302] on div at bounding box center [636, 305] width 1273 height 611
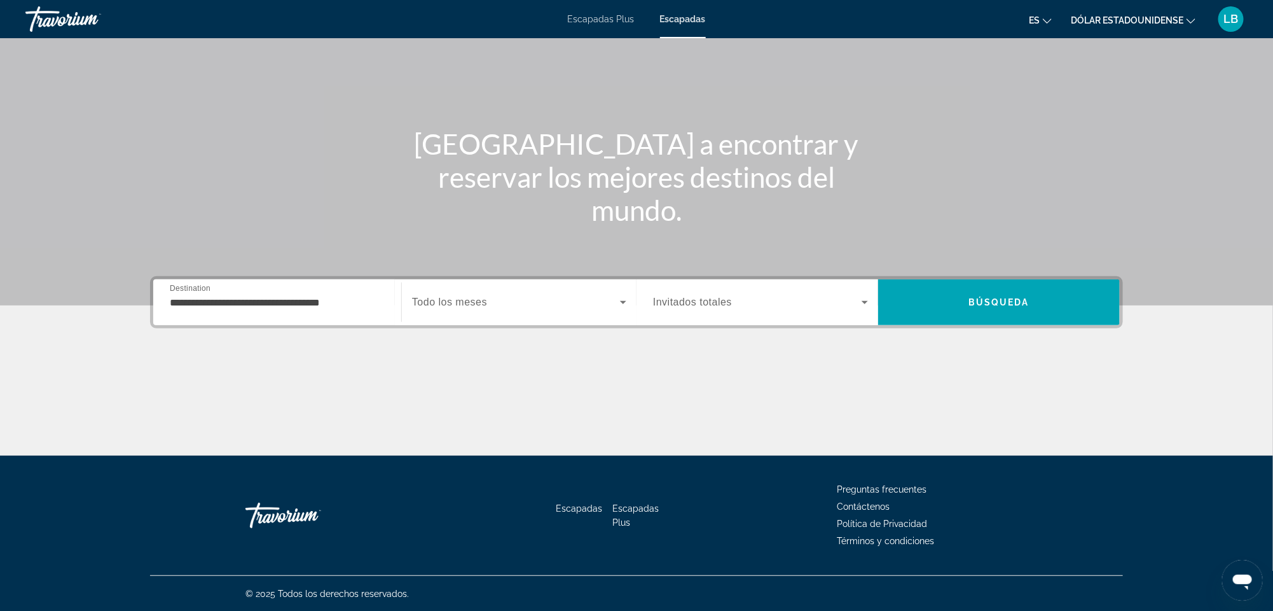
click at [866, 302] on icon "Search widget" at bounding box center [865, 302] width 6 height 3
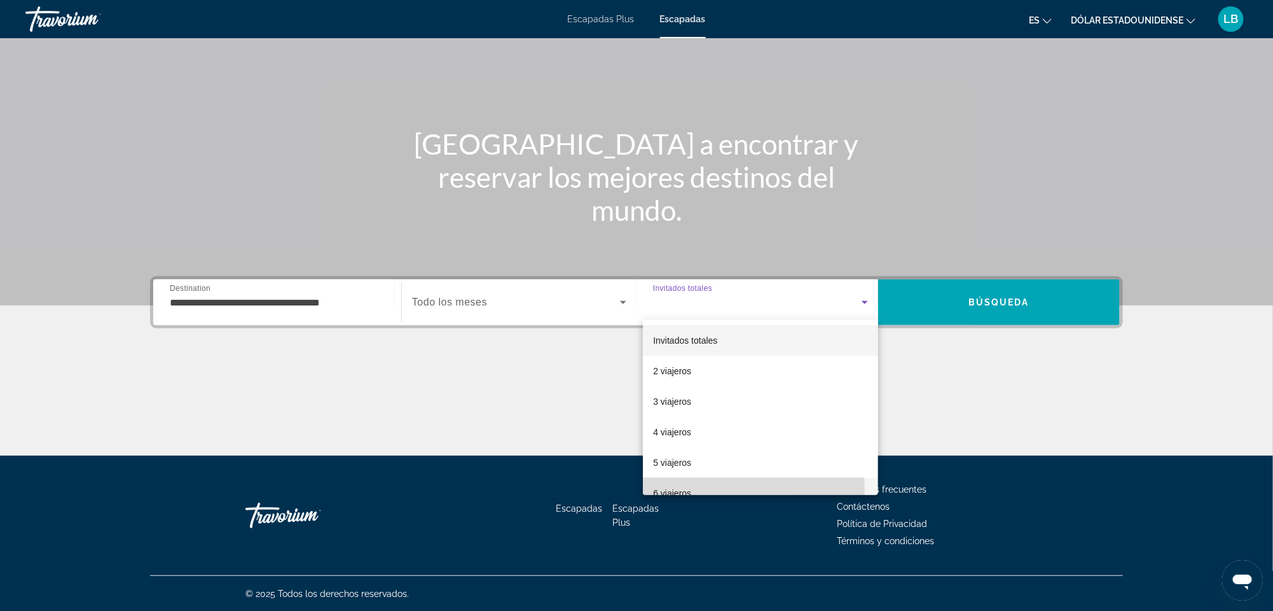
click at [667, 489] on font "6 viajeros" at bounding box center [672, 493] width 38 height 10
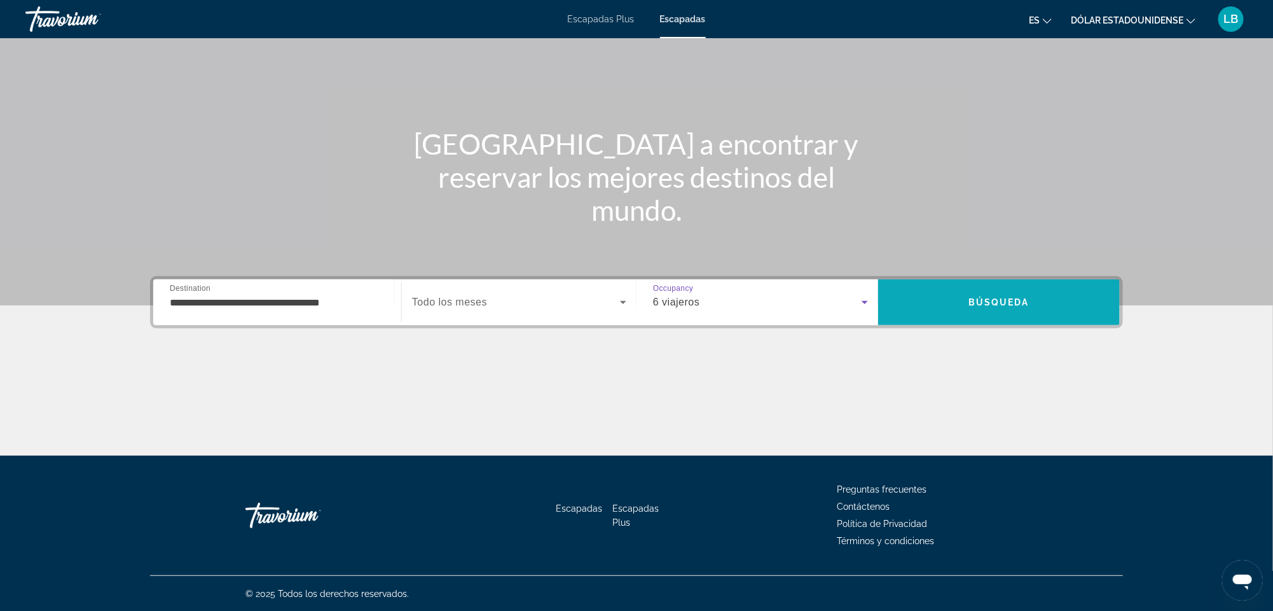
click at [991, 298] on span "Búsqueda" at bounding box center [999, 302] width 61 height 10
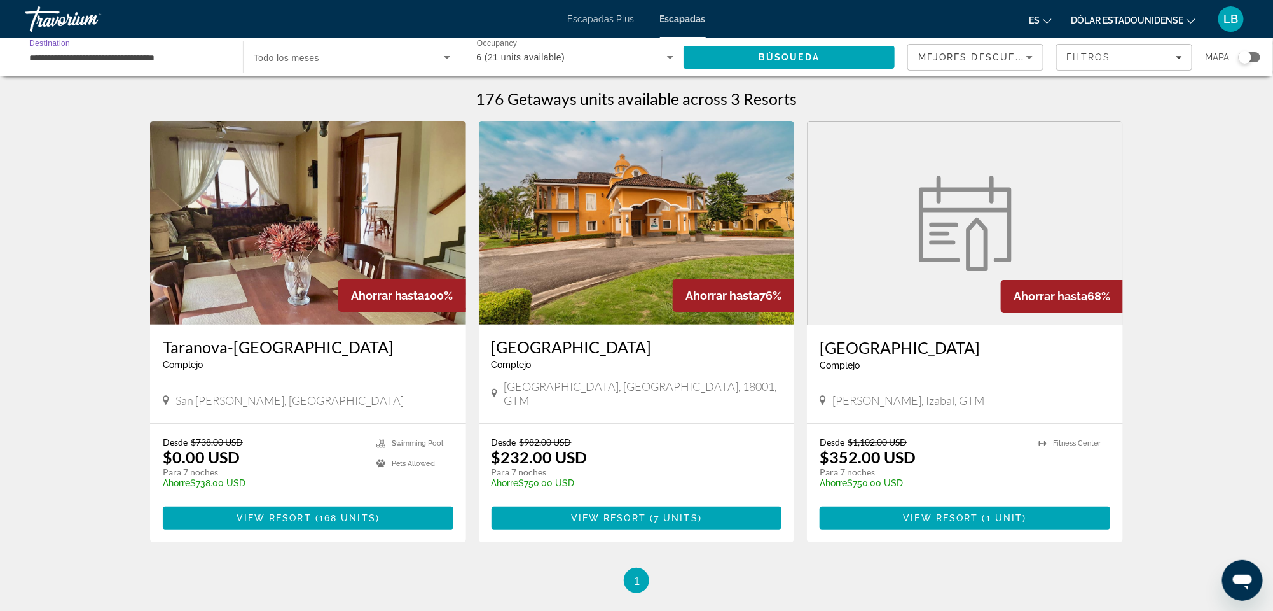
click at [191, 55] on input "**********" at bounding box center [127, 57] width 197 height 15
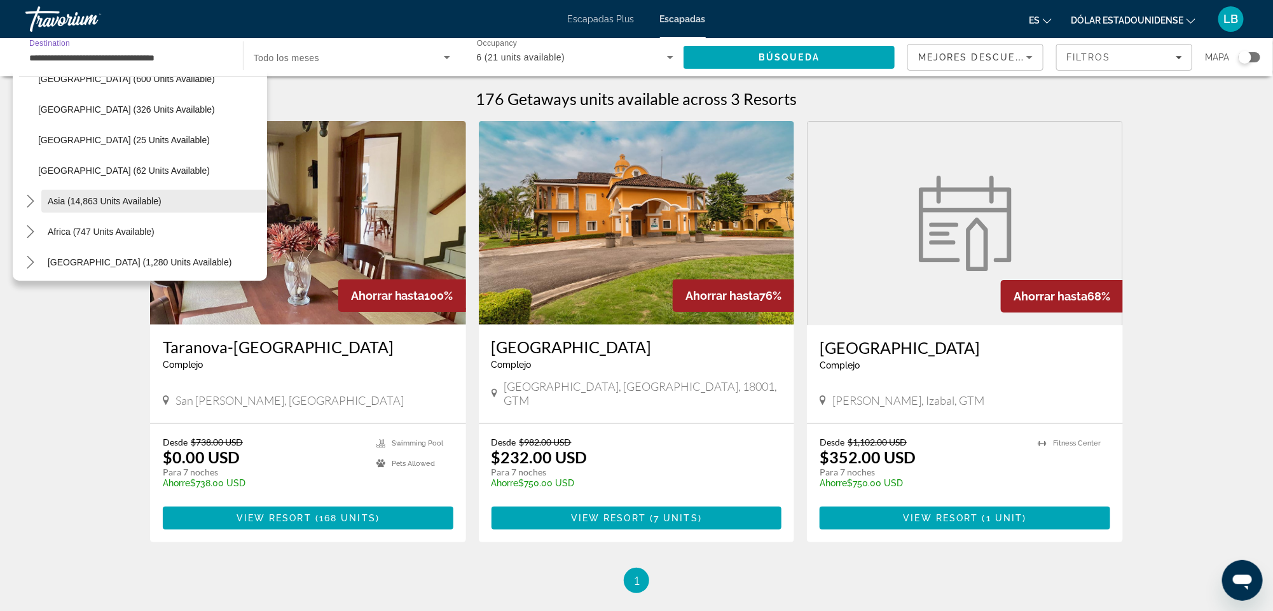
scroll to position [328, 0]
click at [104, 233] on span "Select destination: Africa (747 units available)" at bounding box center [154, 228] width 226 height 31
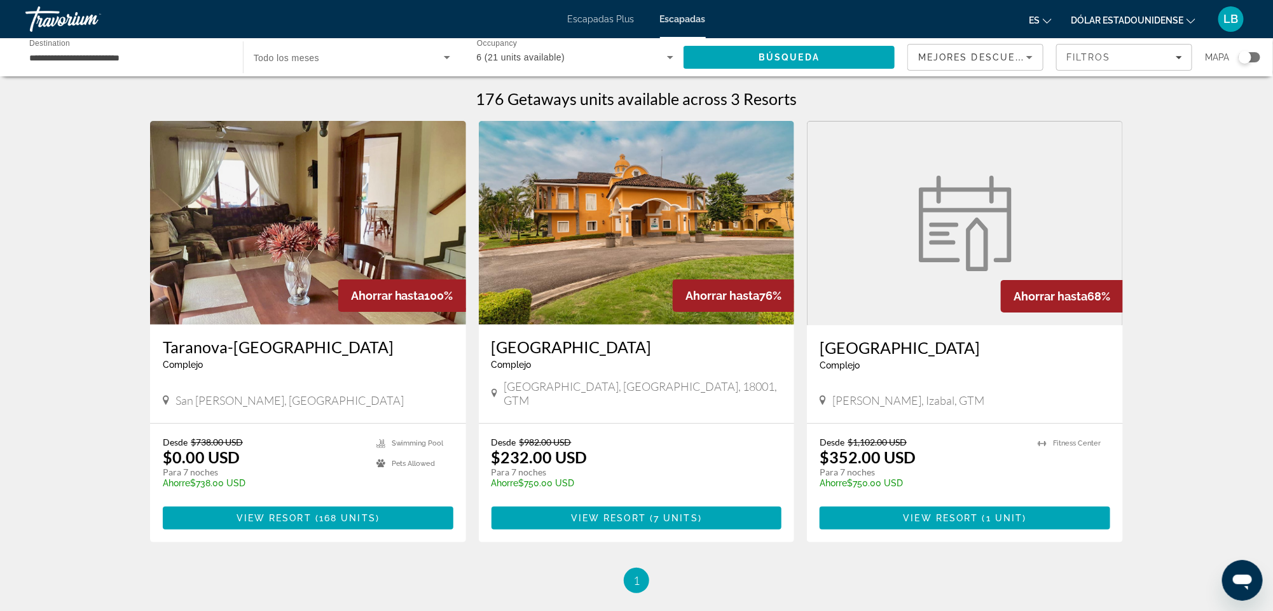
click at [81, 66] on div "**********" at bounding box center [127, 57] width 197 height 36
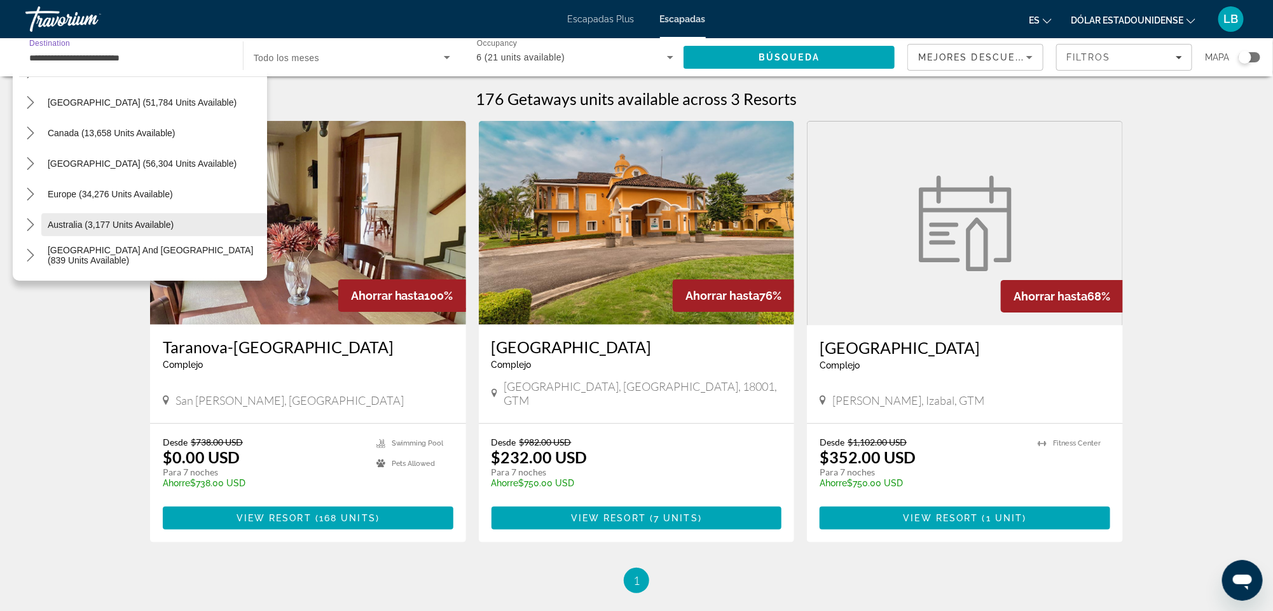
scroll to position [56, 0]
click at [78, 162] on span "[GEOGRAPHIC_DATA] (56,304 units available)" at bounding box center [142, 165] width 189 height 10
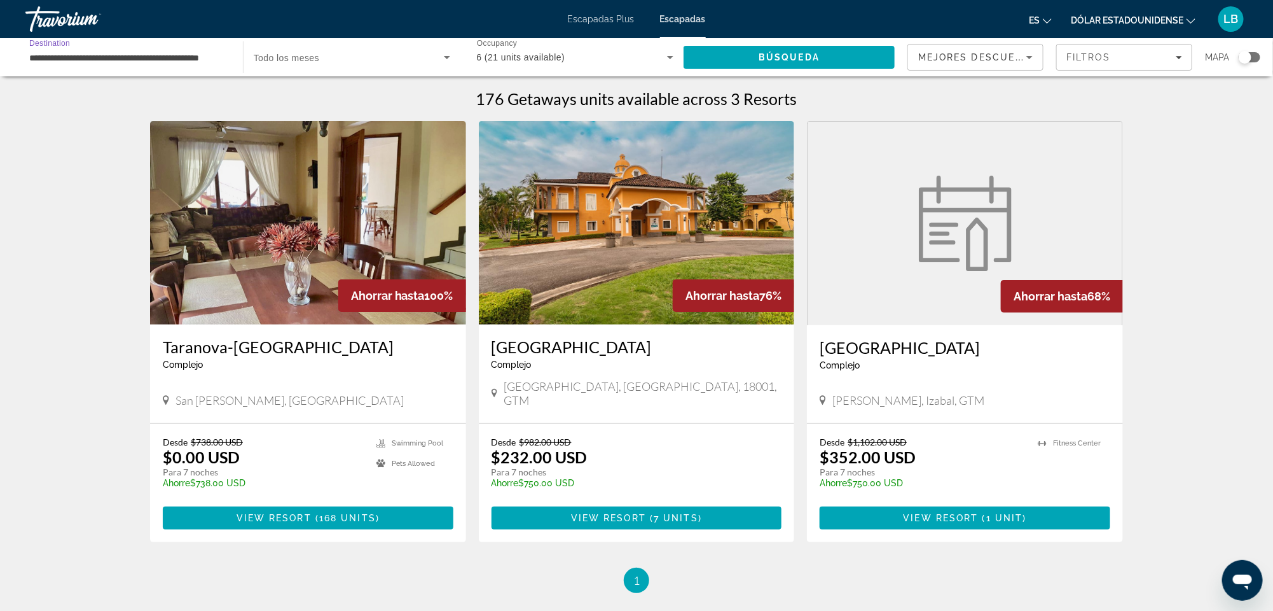
click at [61, 58] on input "**********" at bounding box center [127, 57] width 197 height 15
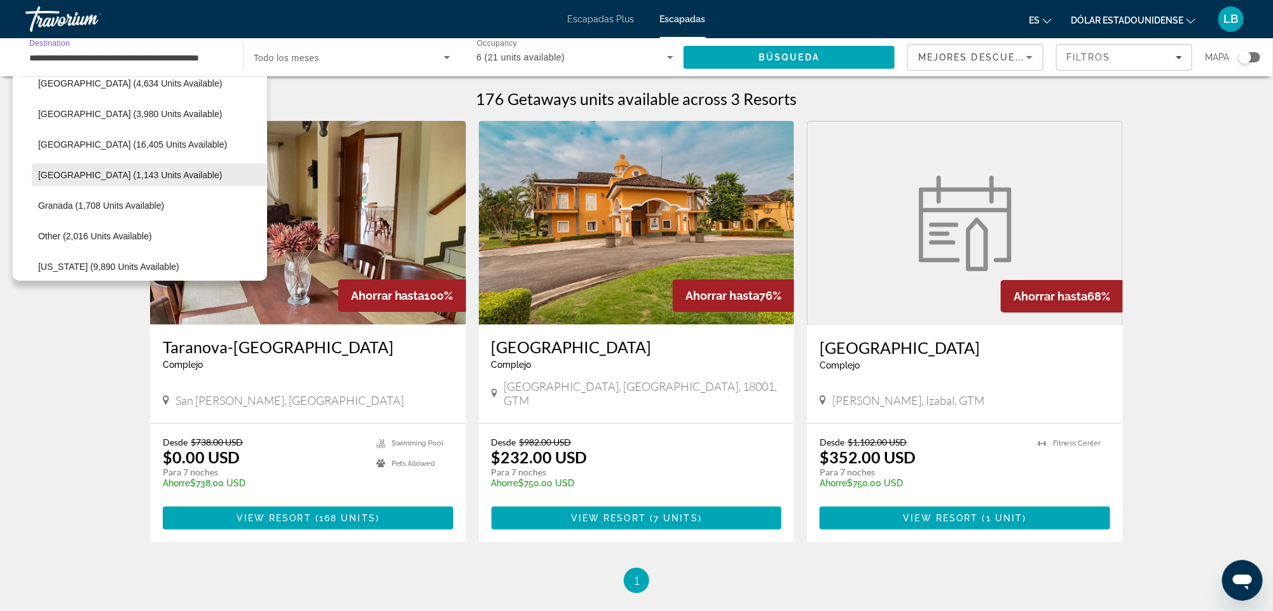
scroll to position [237, 0]
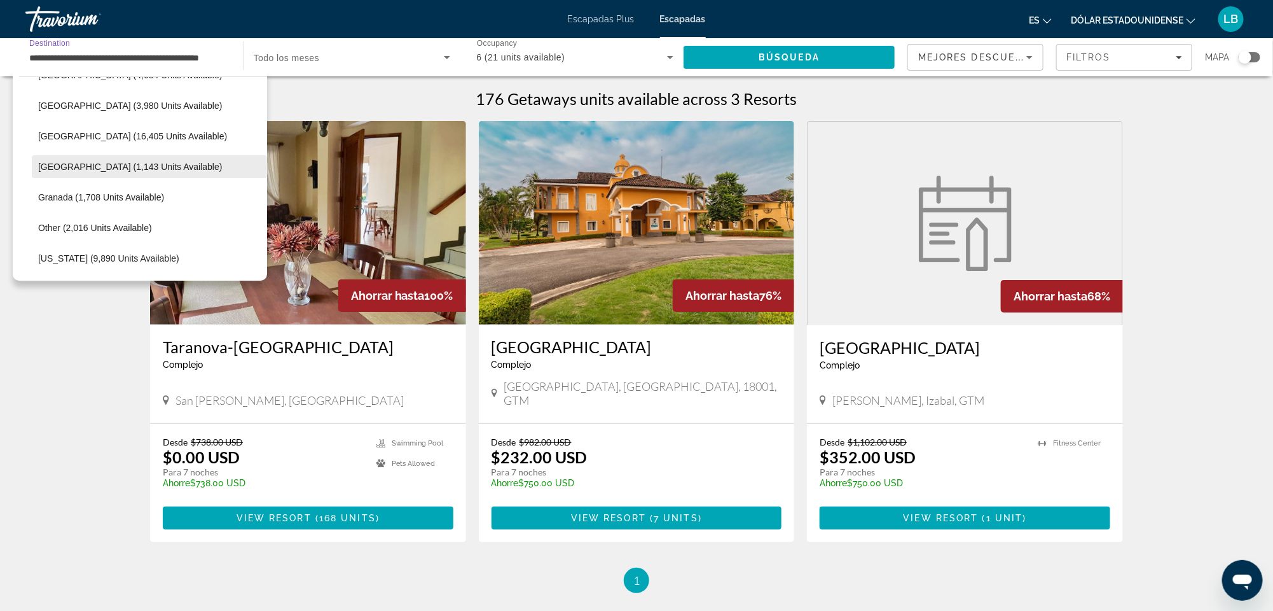
click at [107, 165] on span "Dominican Republic (1,143 units available)" at bounding box center [130, 167] width 184 height 10
type input "**********"
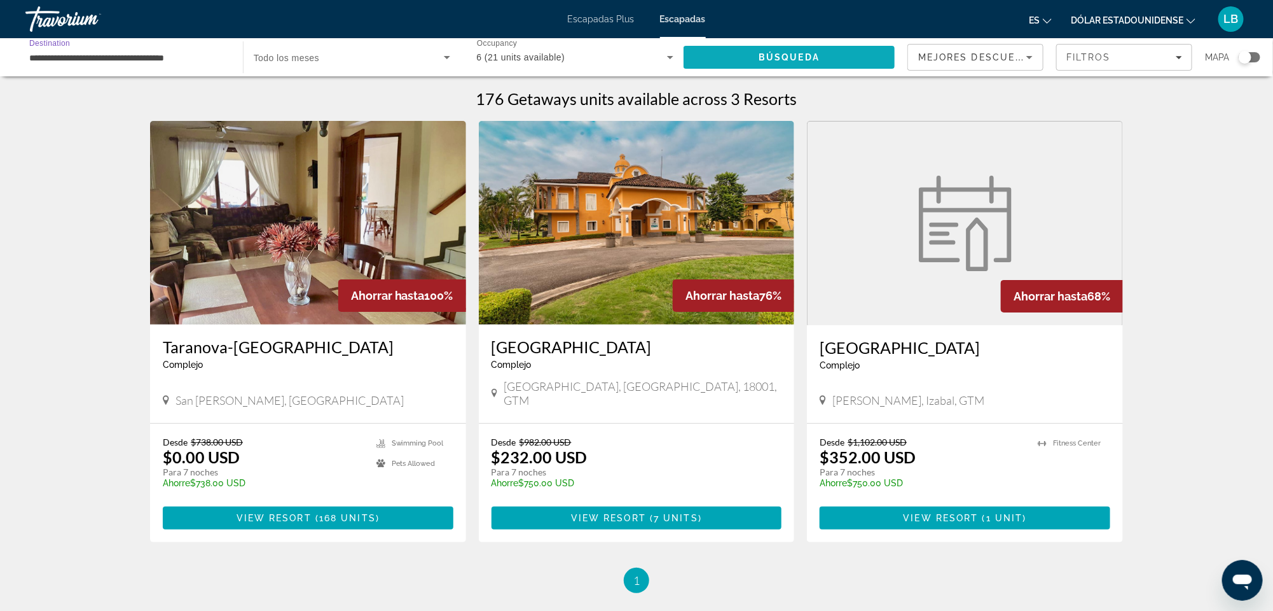
click at [789, 52] on span "Búsqueda" at bounding box center [789, 57] width 61 height 10
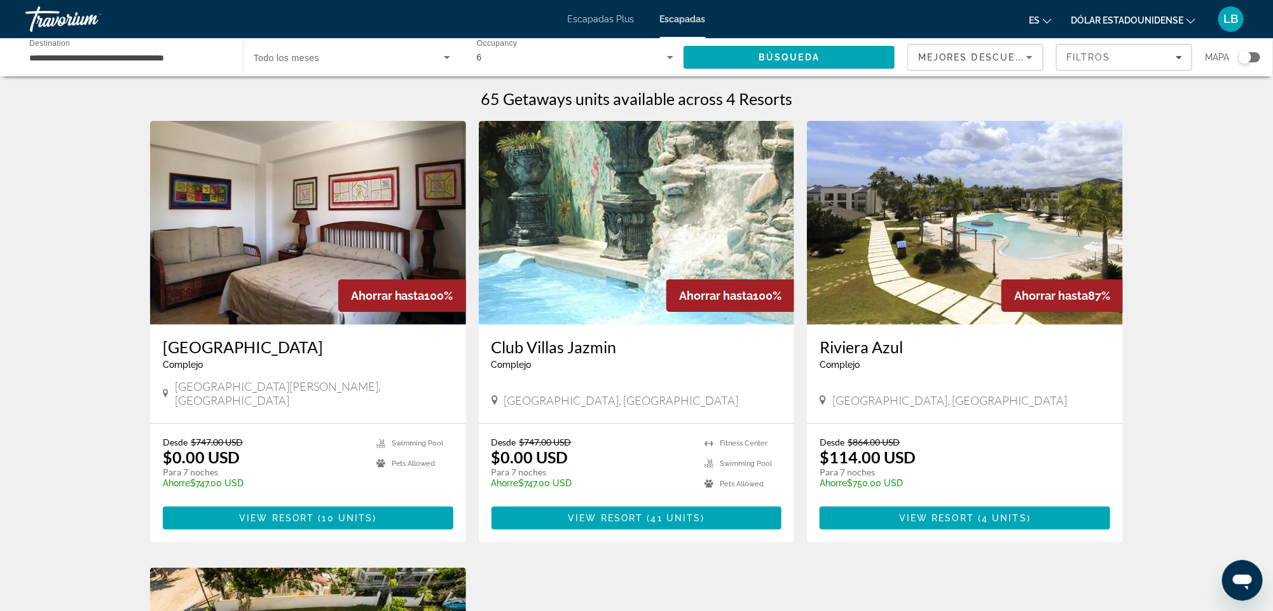
click at [332, 384] on span "Santo Domingo, Dominican Republic" at bounding box center [314, 393] width 279 height 28
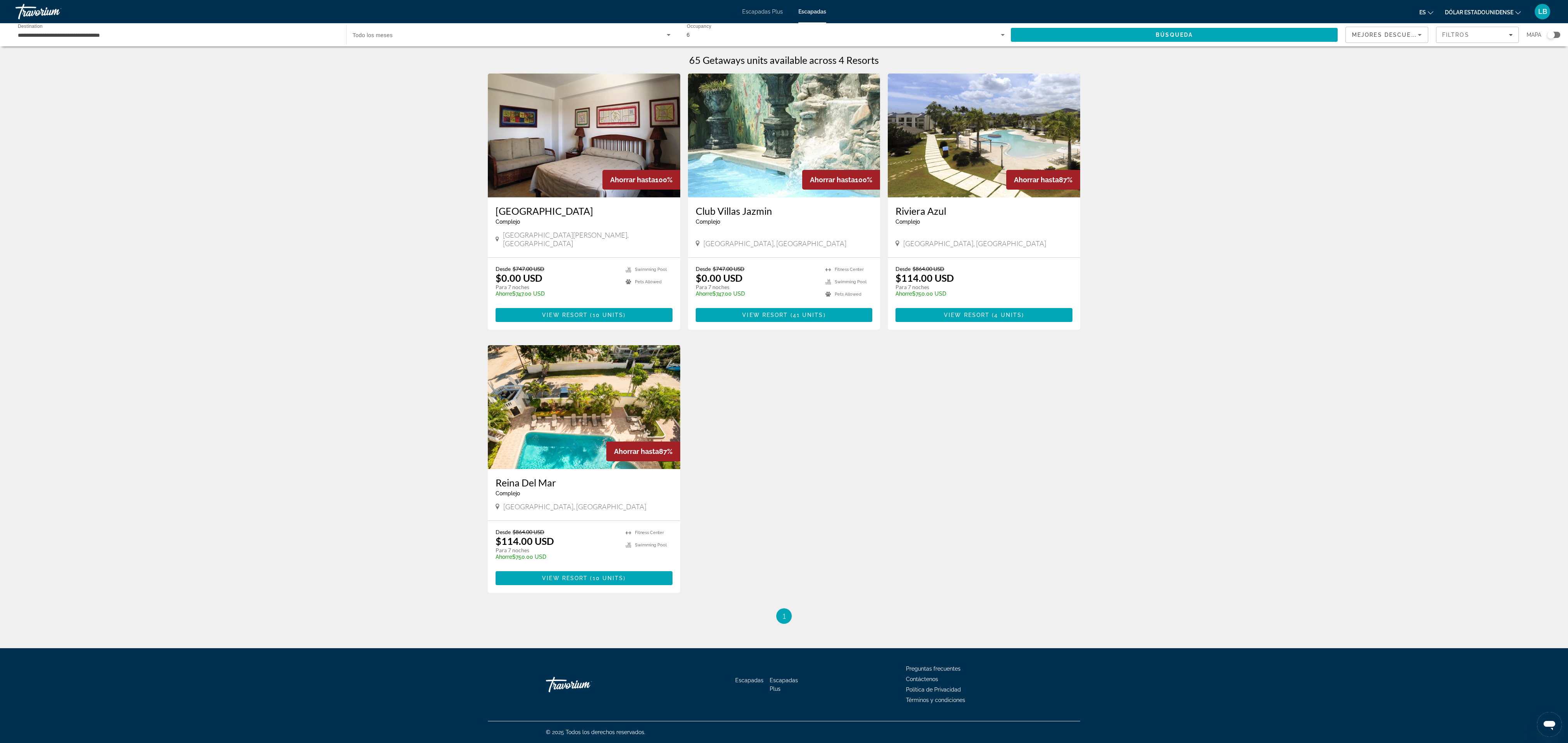
click at [783, 371] on div "Ahorrar hasta 100% Acuarium Suite Resort Complejo - Este es un resort solo para…" at bounding box center [784, 341] width 600 height 535
click at [783, 371] on div "65 Getaways units available across 4 Resorts Ahorrar hasta 100% Acuarium Suite …" at bounding box center [784, 339] width 623 height 570
drag, startPoint x: 683, startPoint y: 585, endPoint x: 707, endPoint y: 582, distance: 24.2
click at [707, 371] on div "Ahorrar hasta 100% Acuarium Suite Resort Complejo - Este es un resort solo para…" at bounding box center [784, 341] width 600 height 535
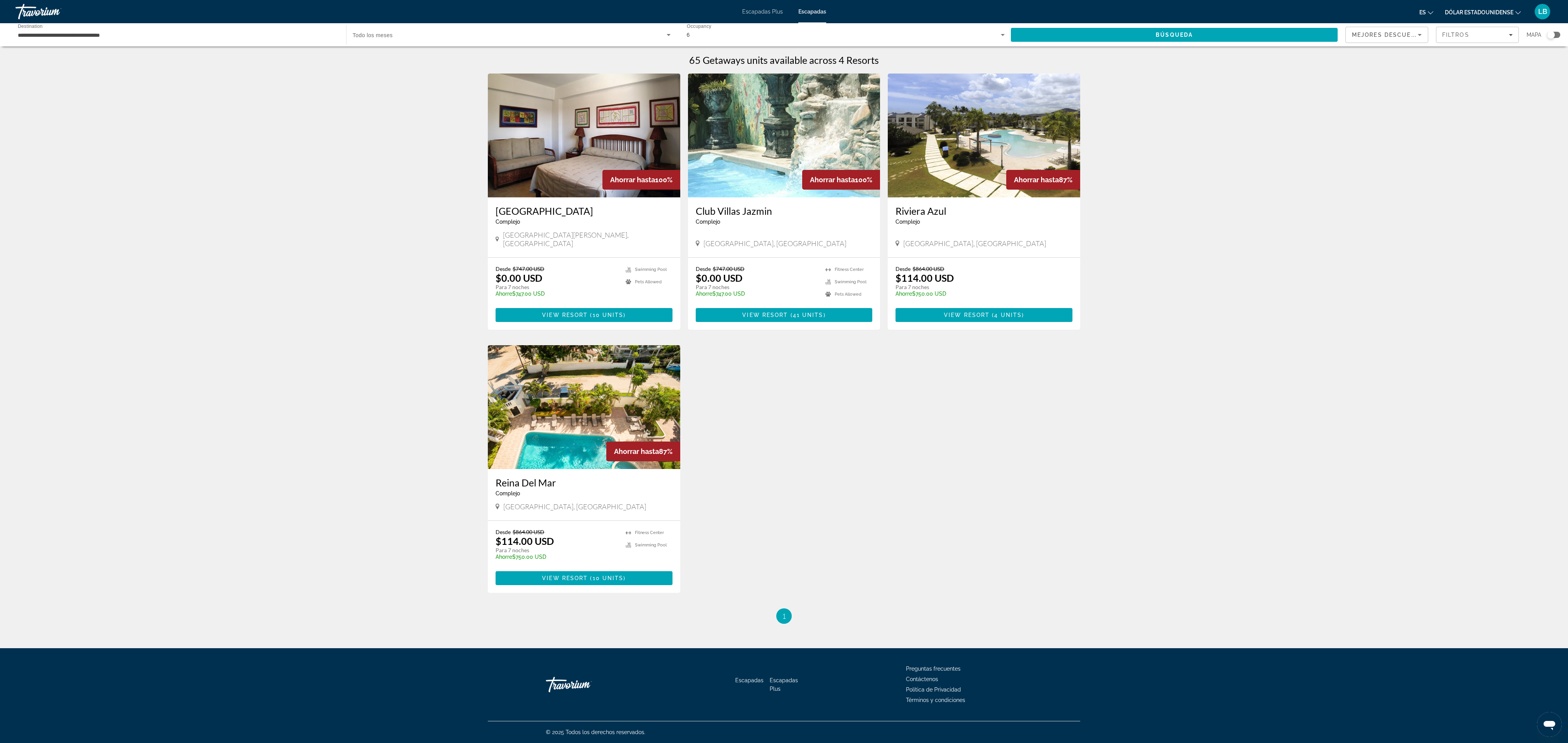
click at [707, 371] on div "Ahorrar hasta 100% Acuarium Suite Resort Complejo - Este es un resort solo para…" at bounding box center [784, 341] width 600 height 535
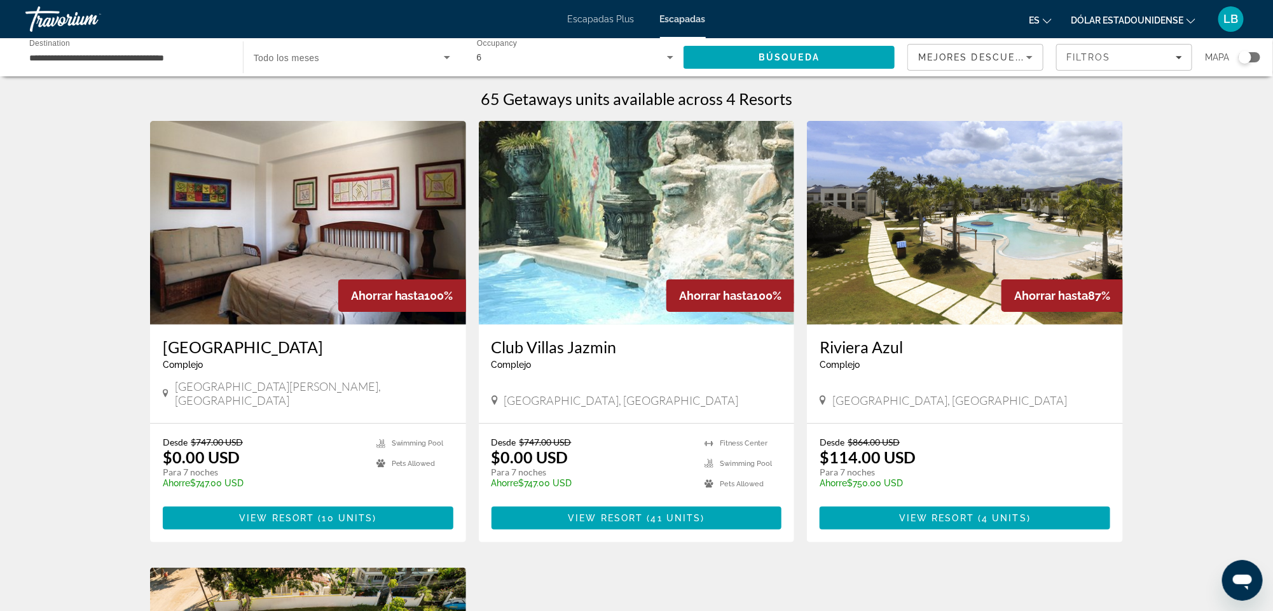
click at [338, 298] on div "Ahorrar hasta 100%" at bounding box center [402, 295] width 128 height 32
click at [293, 513] on span "View Resort" at bounding box center [276, 518] width 75 height 10
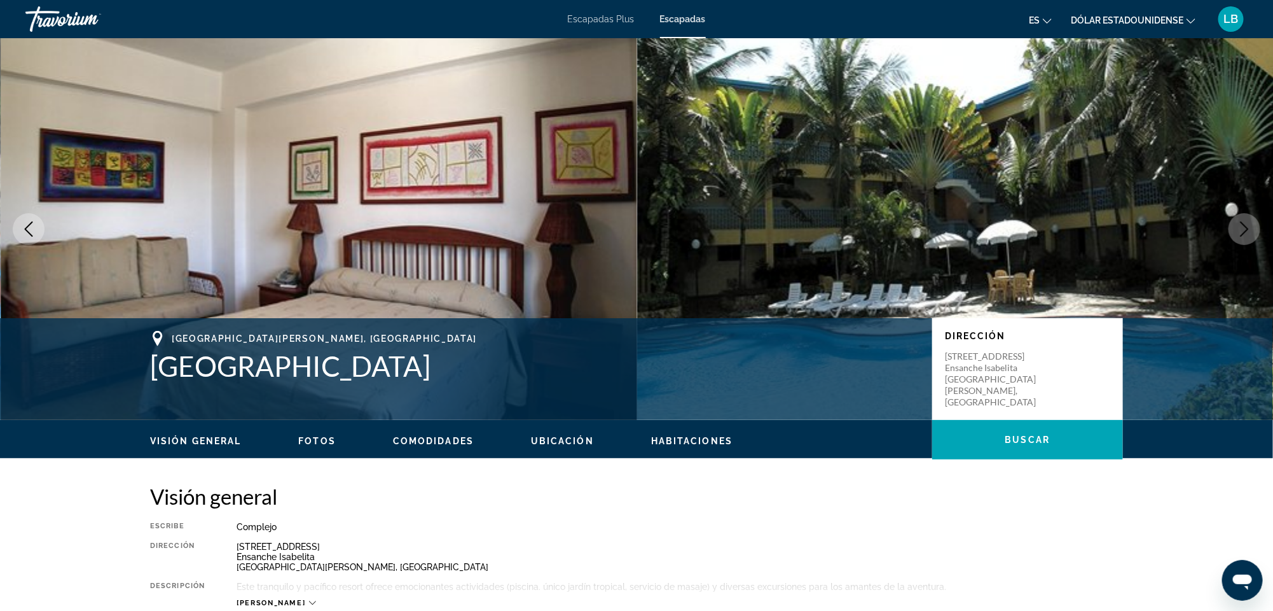
click at [1236, 228] on button "Next image" at bounding box center [1245, 229] width 32 height 32
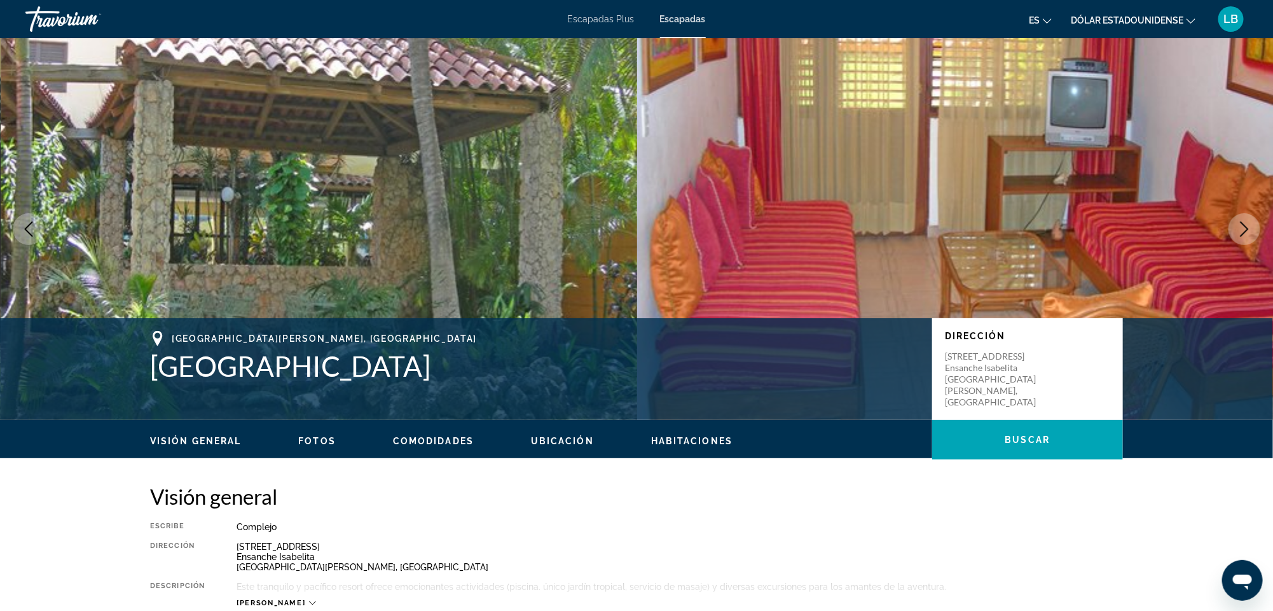
click at [1250, 228] on icon "Next image" at bounding box center [1244, 228] width 15 height 15
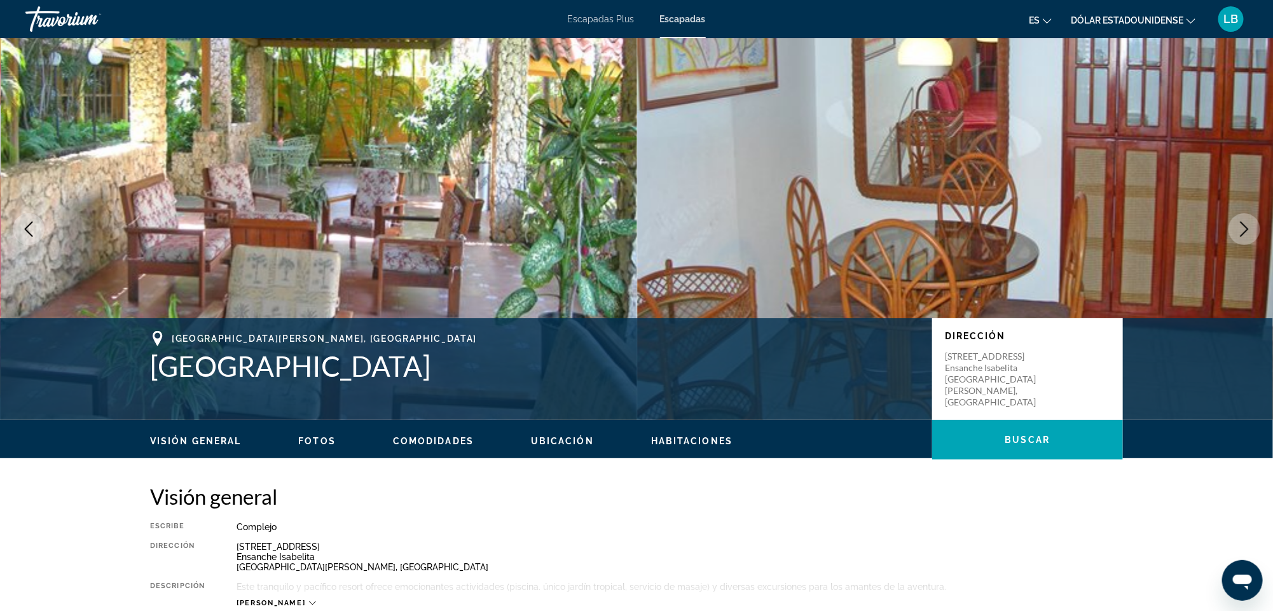
click at [1250, 228] on icon "Next image" at bounding box center [1244, 228] width 15 height 15
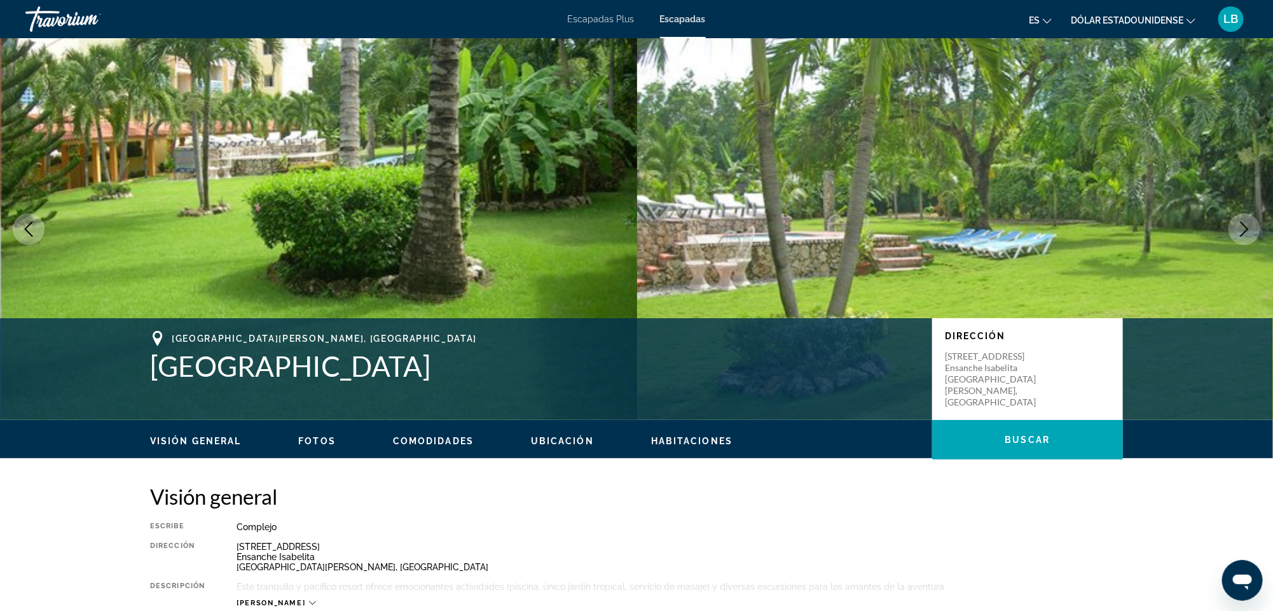
click at [1250, 228] on icon "Next image" at bounding box center [1244, 228] width 15 height 15
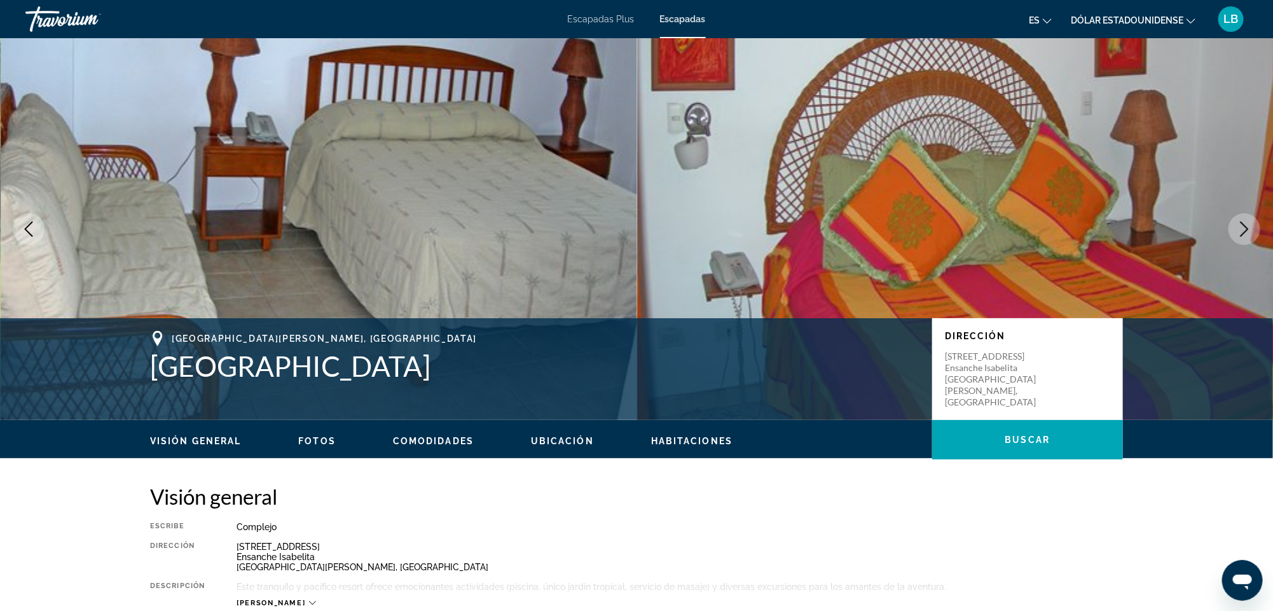
click at [1250, 228] on icon "Next image" at bounding box center [1244, 228] width 15 height 15
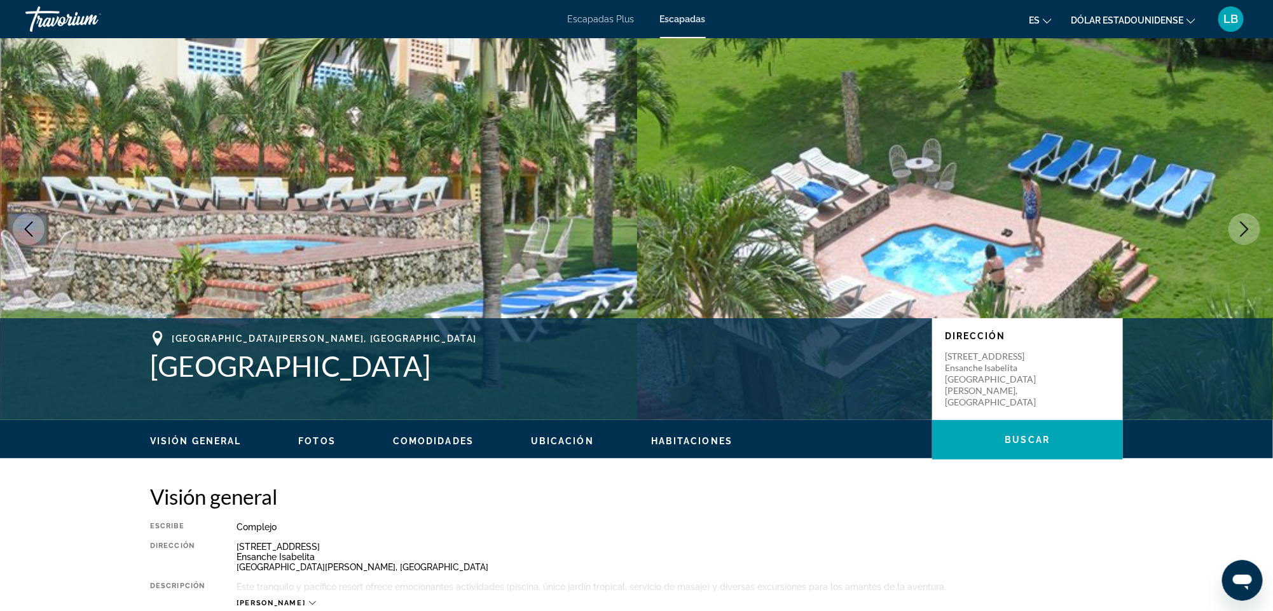
click at [1250, 228] on icon "Next image" at bounding box center [1244, 228] width 15 height 15
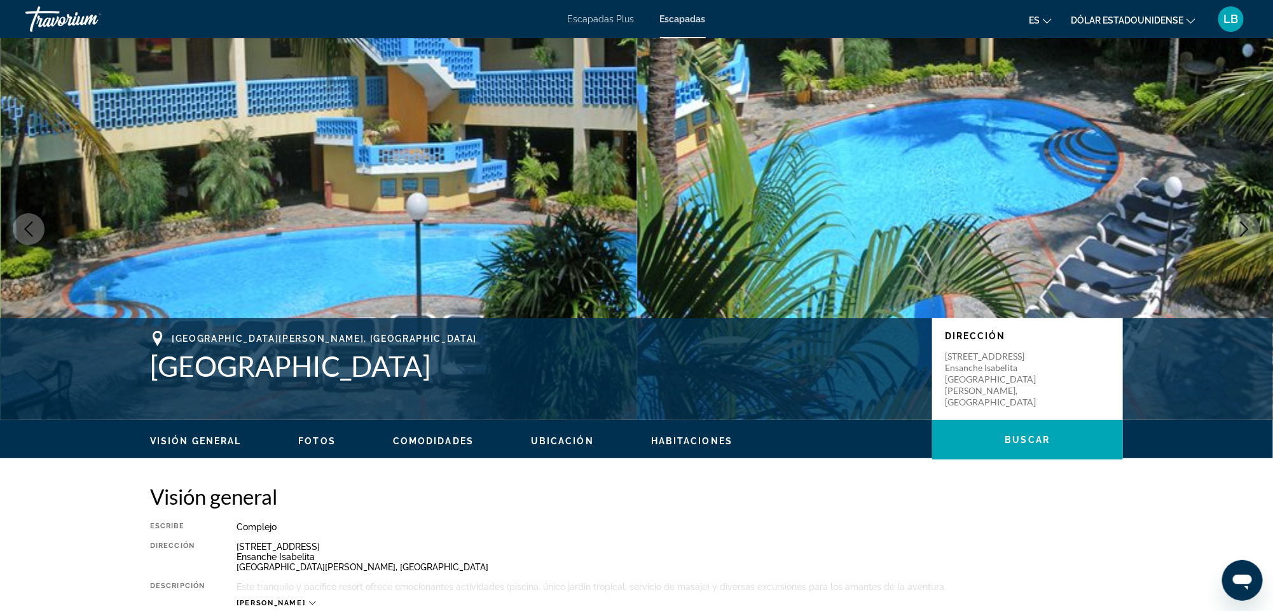
click at [1250, 228] on icon "Next image" at bounding box center [1244, 228] width 15 height 15
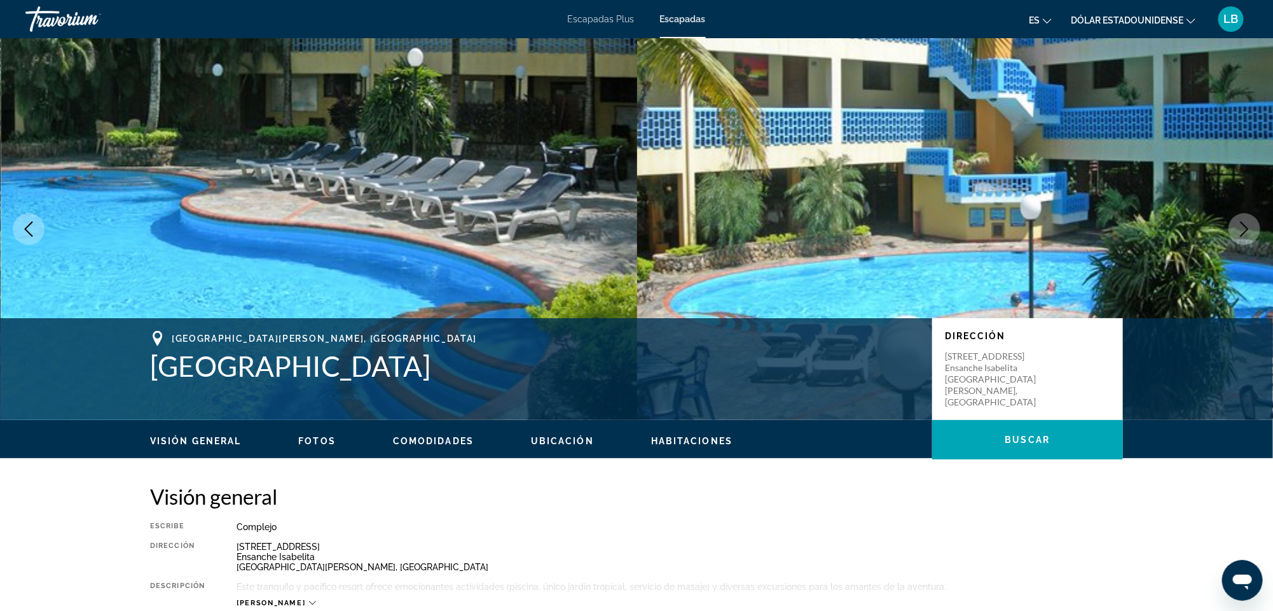
click at [1250, 228] on icon "Next image" at bounding box center [1244, 228] width 15 height 15
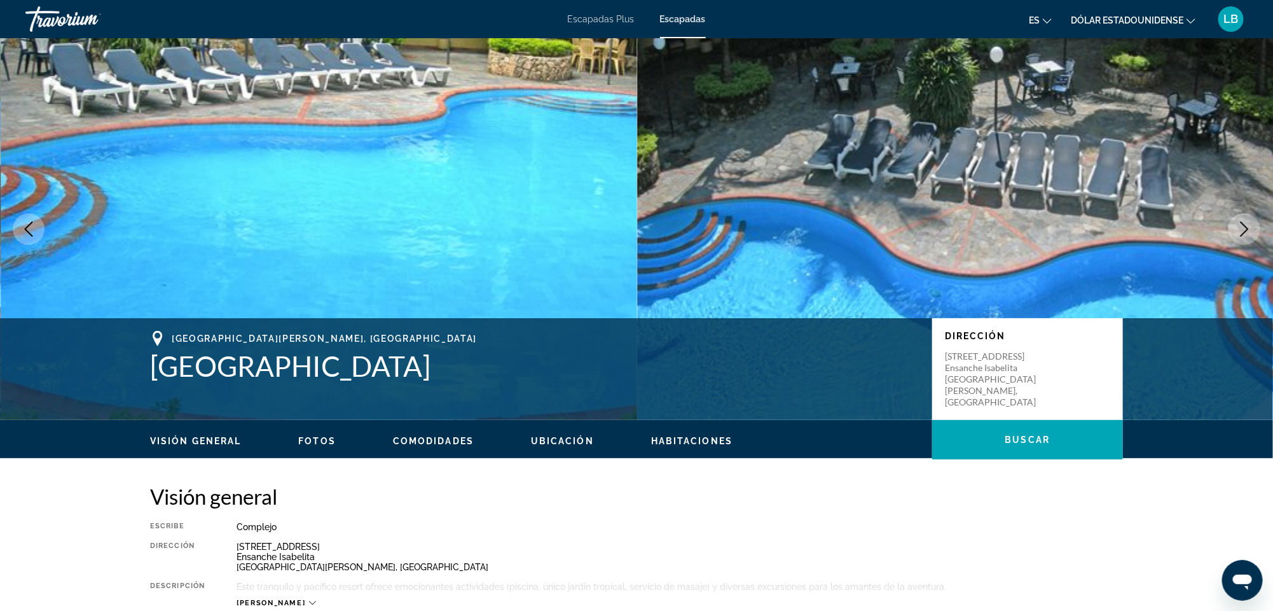
click at [1250, 228] on icon "Next image" at bounding box center [1244, 228] width 15 height 15
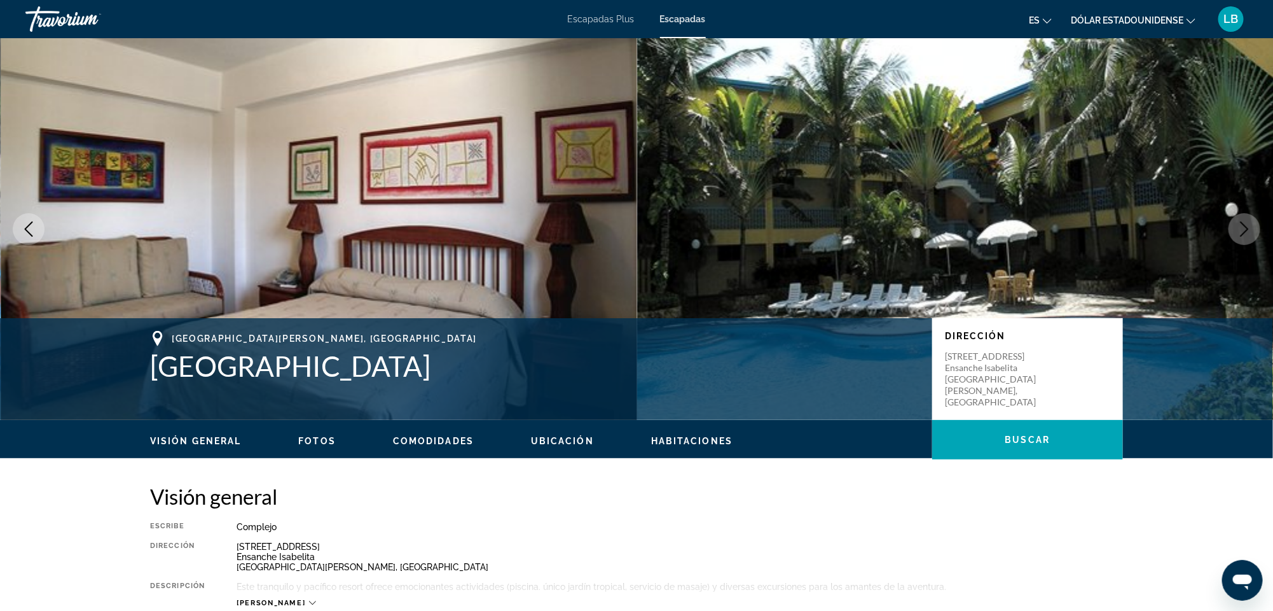
click at [1250, 228] on icon "Next image" at bounding box center [1244, 228] width 15 height 15
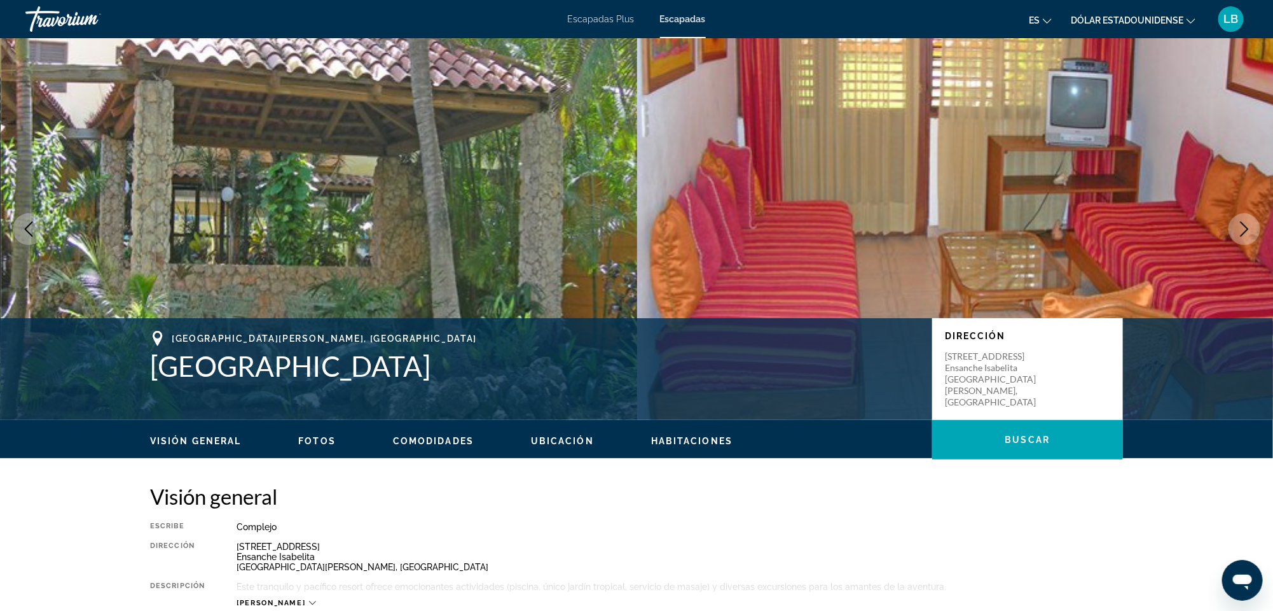
click at [1250, 228] on icon "Next image" at bounding box center [1244, 228] width 15 height 15
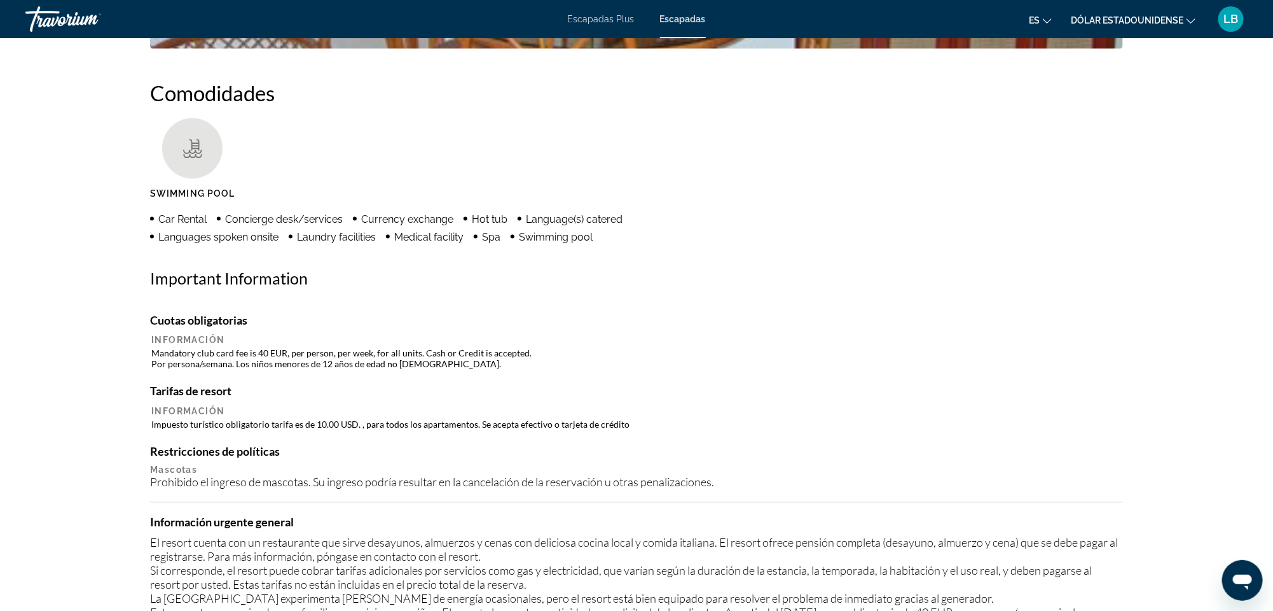
scroll to position [894, 0]
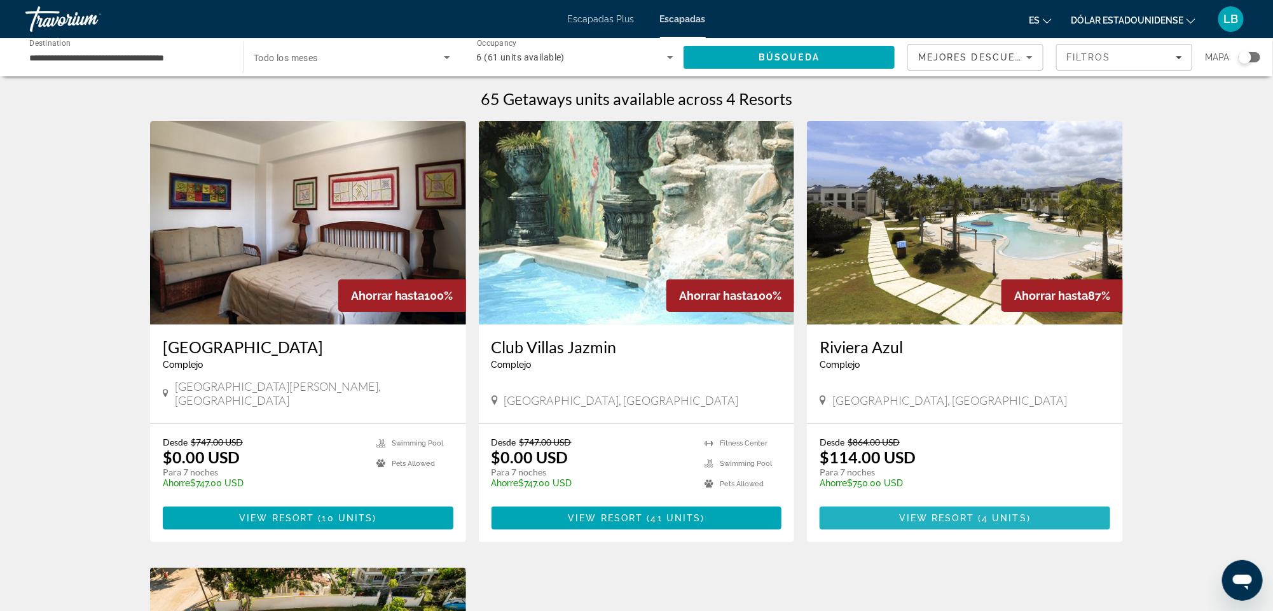
click at [956, 513] on span "View Resort" at bounding box center [936, 518] width 75 height 10
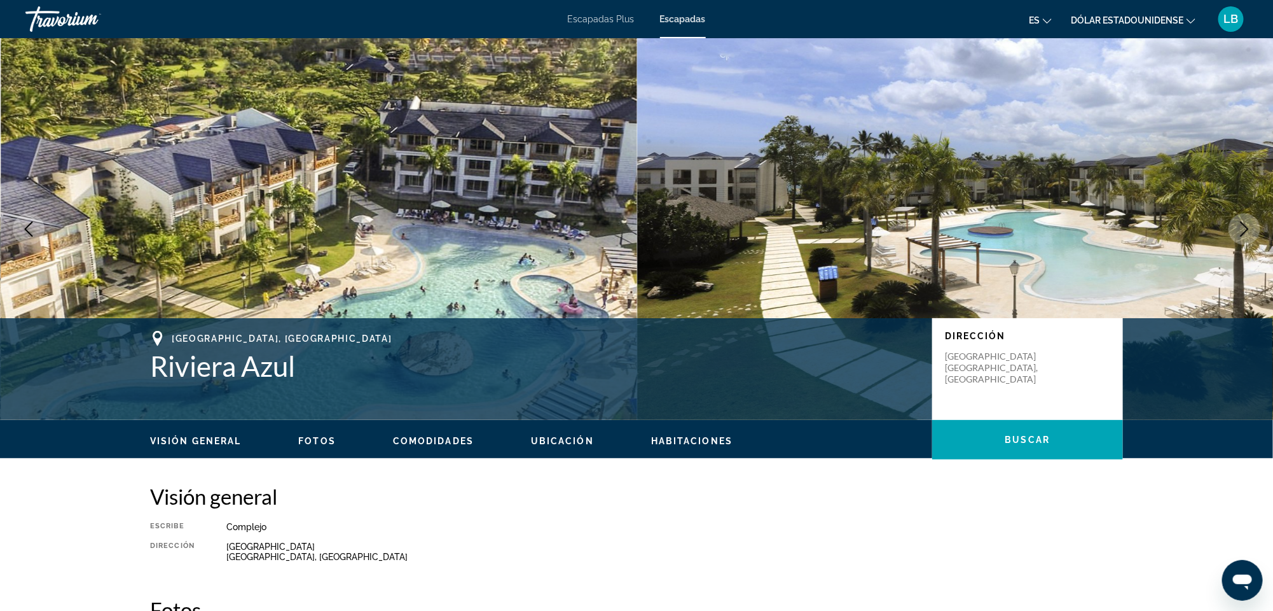
click at [1245, 222] on icon "Next image" at bounding box center [1244, 228] width 15 height 15
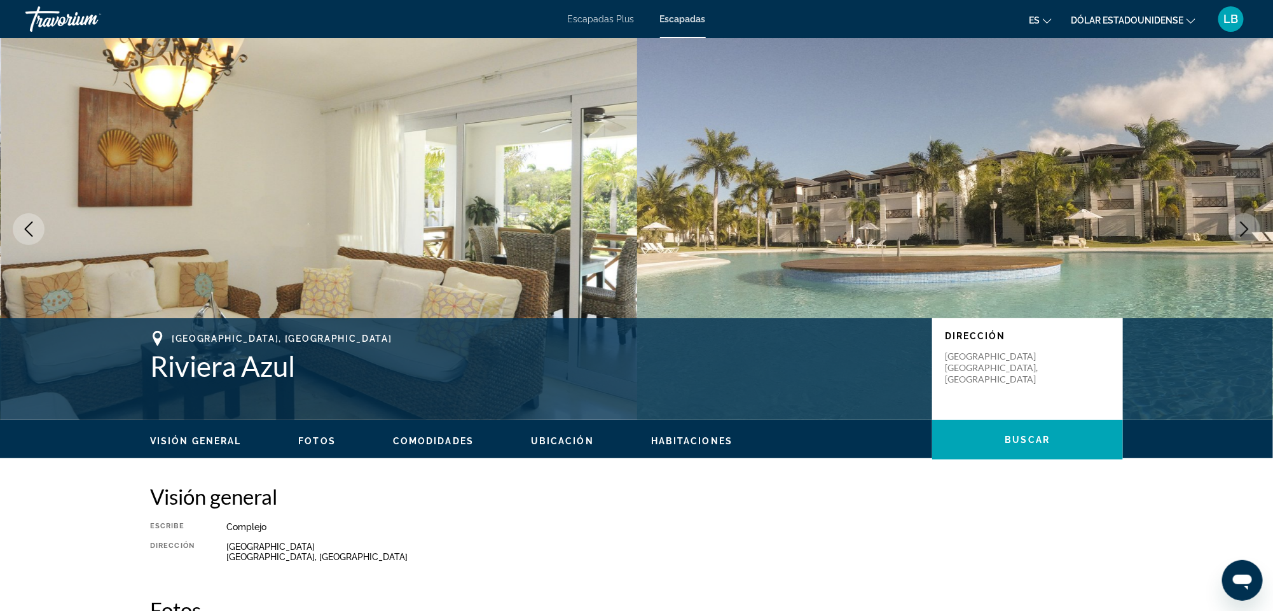
click at [1247, 224] on icon "Next image" at bounding box center [1244, 228] width 15 height 15
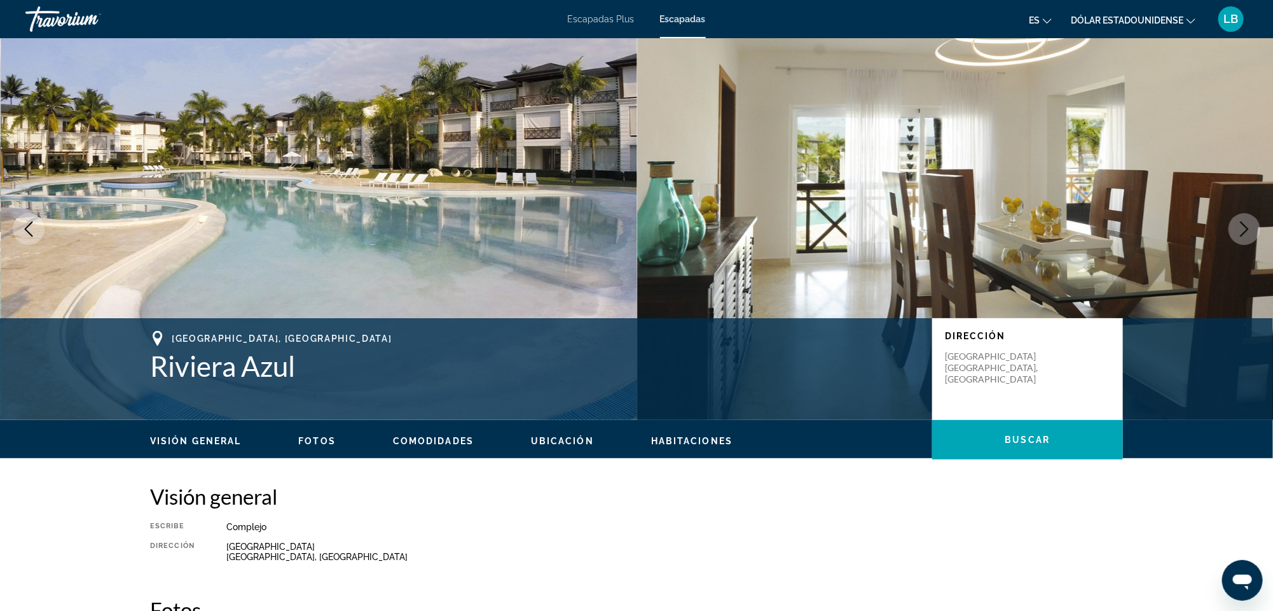
click at [1247, 224] on icon "Next image" at bounding box center [1244, 228] width 15 height 15
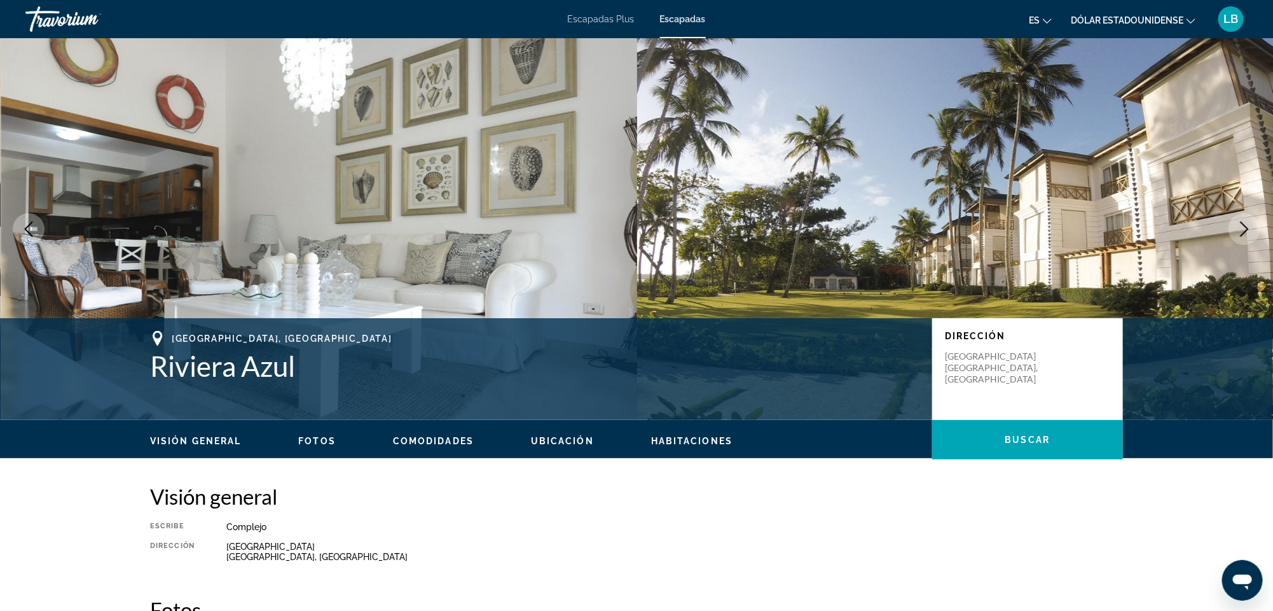
click at [1247, 224] on icon "Next image" at bounding box center [1244, 228] width 15 height 15
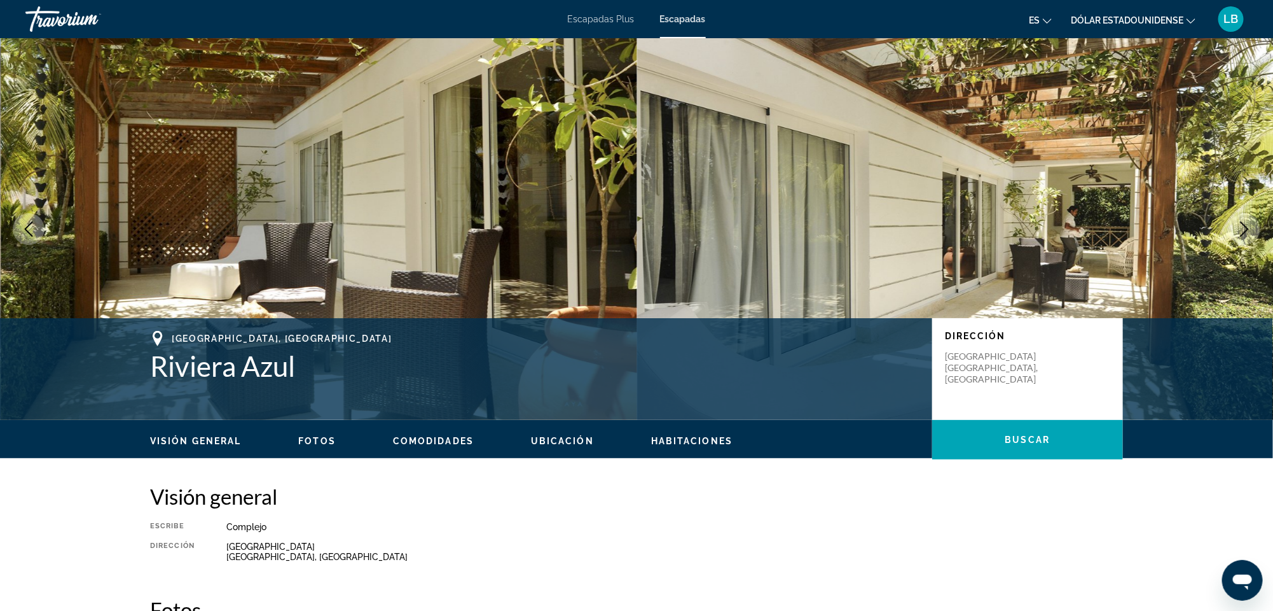
click at [1247, 224] on icon "Next image" at bounding box center [1244, 228] width 15 height 15
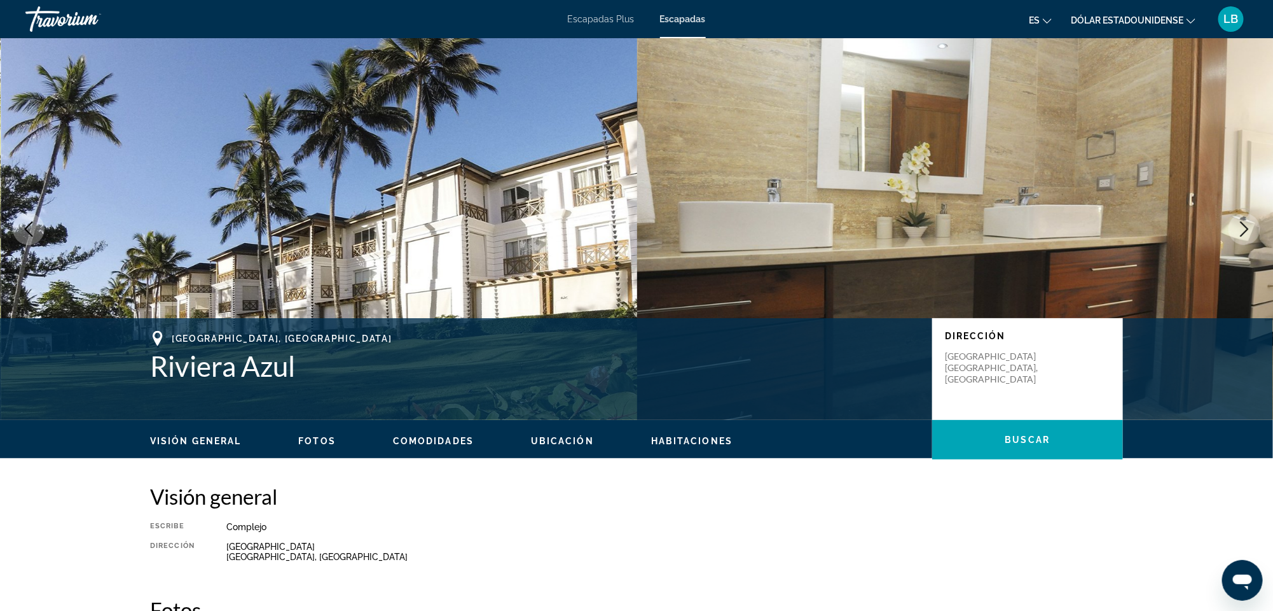
click at [1247, 224] on icon "Next image" at bounding box center [1244, 228] width 15 height 15
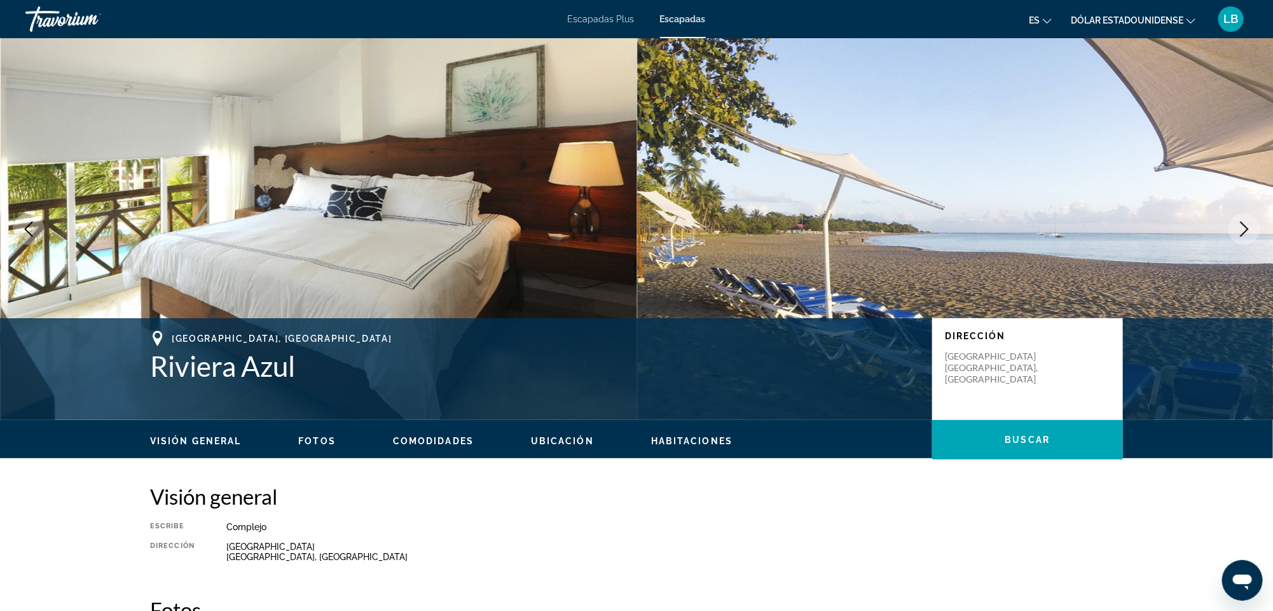
click at [1247, 224] on icon "Next image" at bounding box center [1244, 228] width 15 height 15
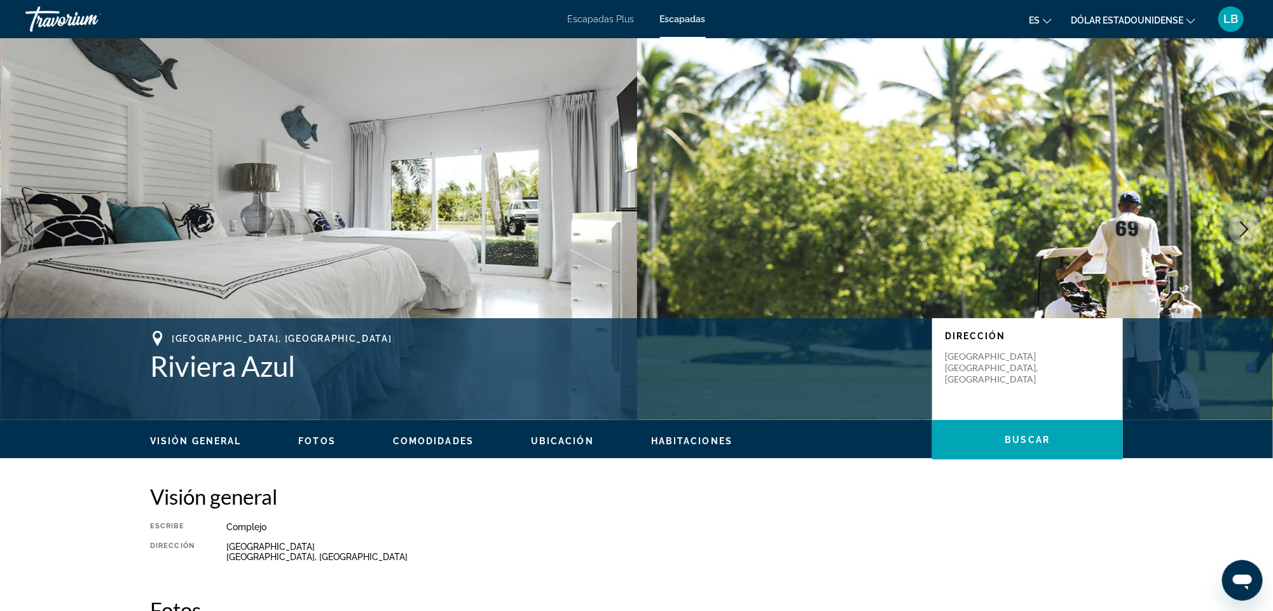
click at [1247, 224] on icon "Next image" at bounding box center [1244, 228] width 15 height 15
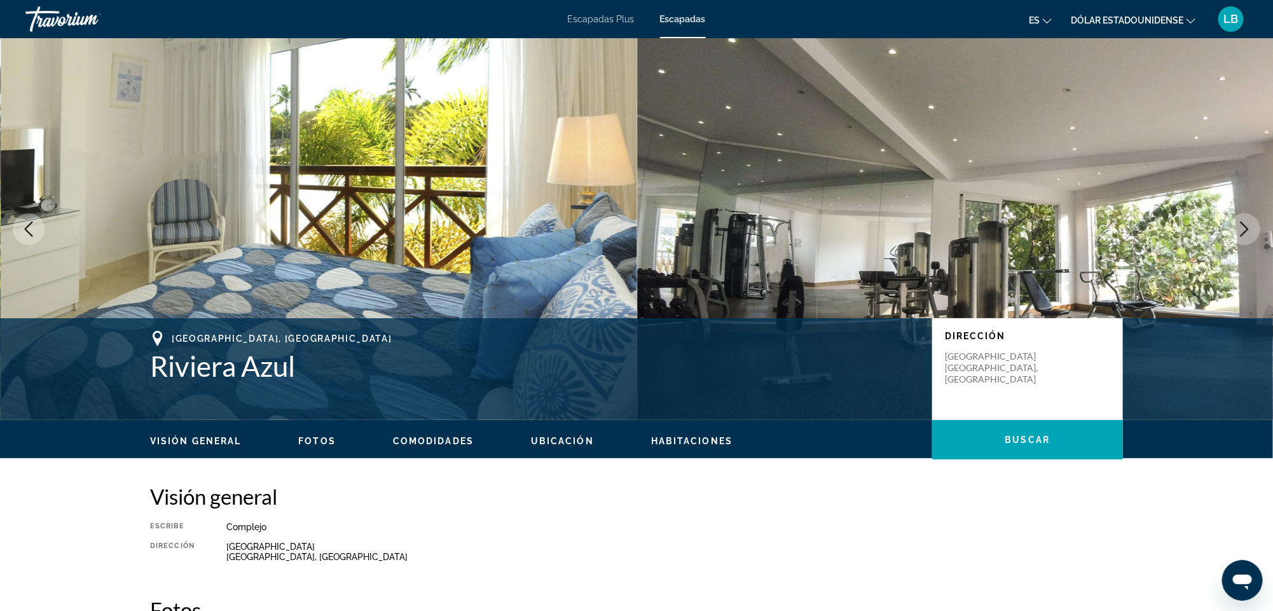
click at [1247, 224] on icon "Next image" at bounding box center [1244, 228] width 15 height 15
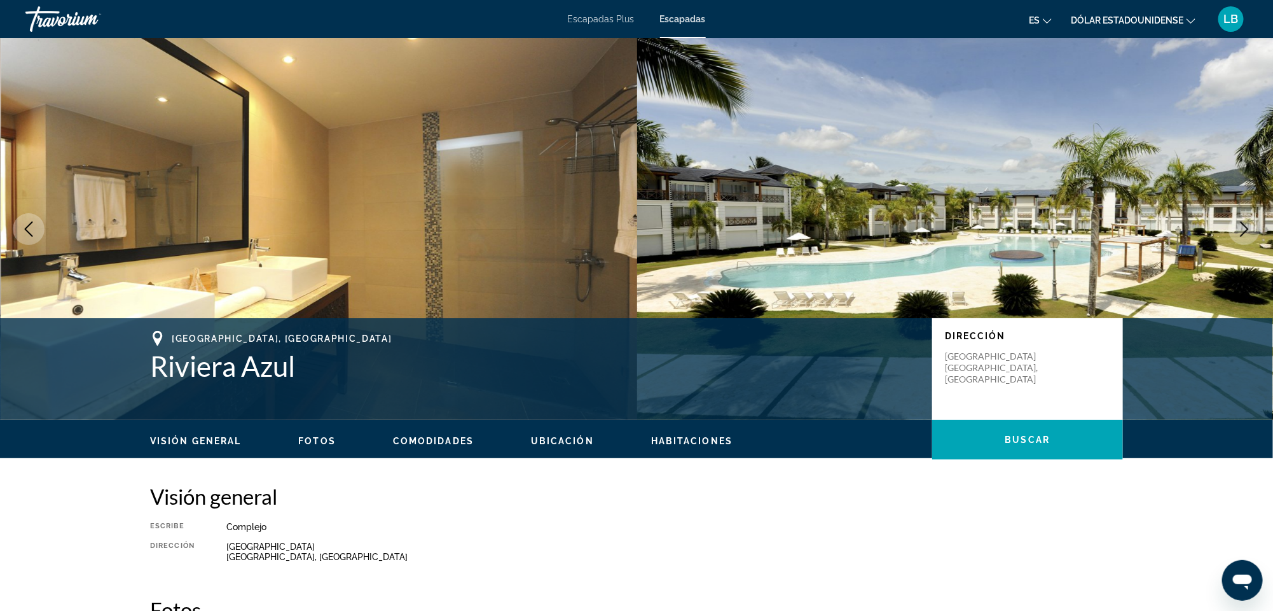
click at [1247, 224] on icon "Next image" at bounding box center [1244, 228] width 15 height 15
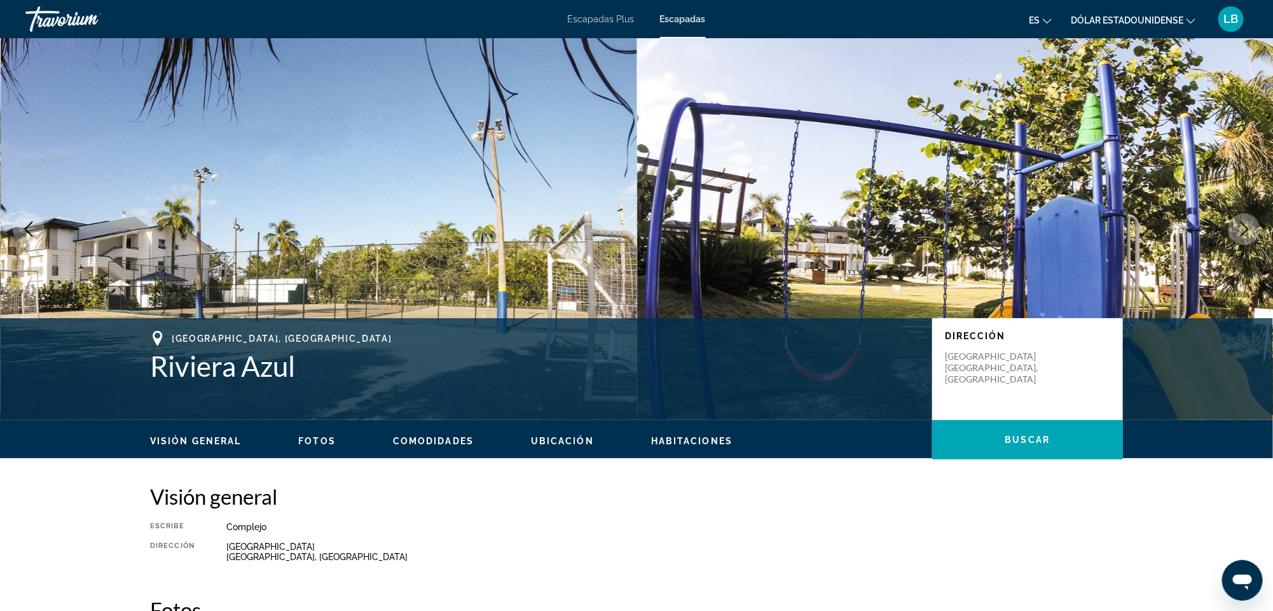
click at [1247, 224] on icon "Next image" at bounding box center [1244, 228] width 15 height 15
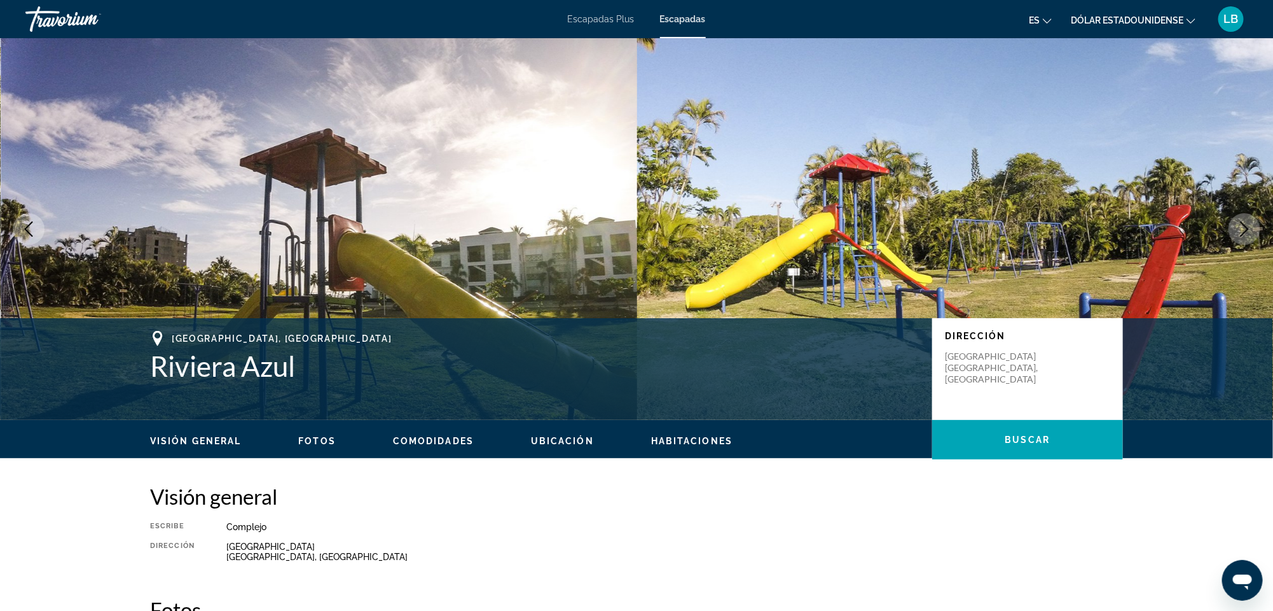
click at [1247, 224] on icon "Next image" at bounding box center [1244, 228] width 15 height 15
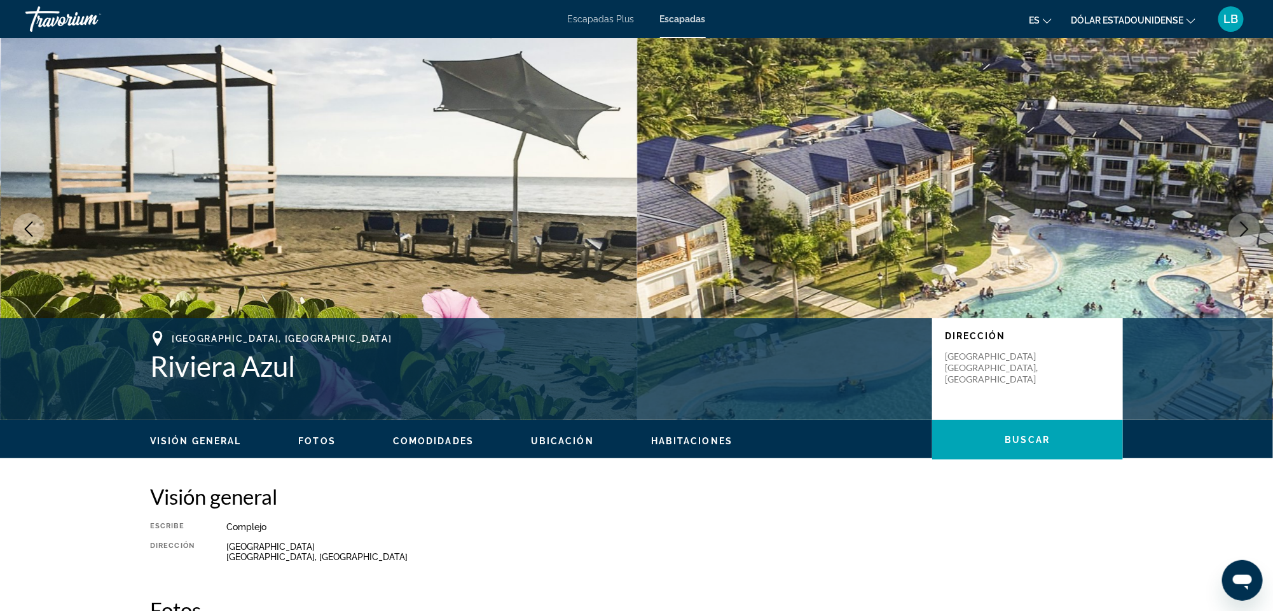
click at [1247, 224] on icon "Next image" at bounding box center [1244, 228] width 15 height 15
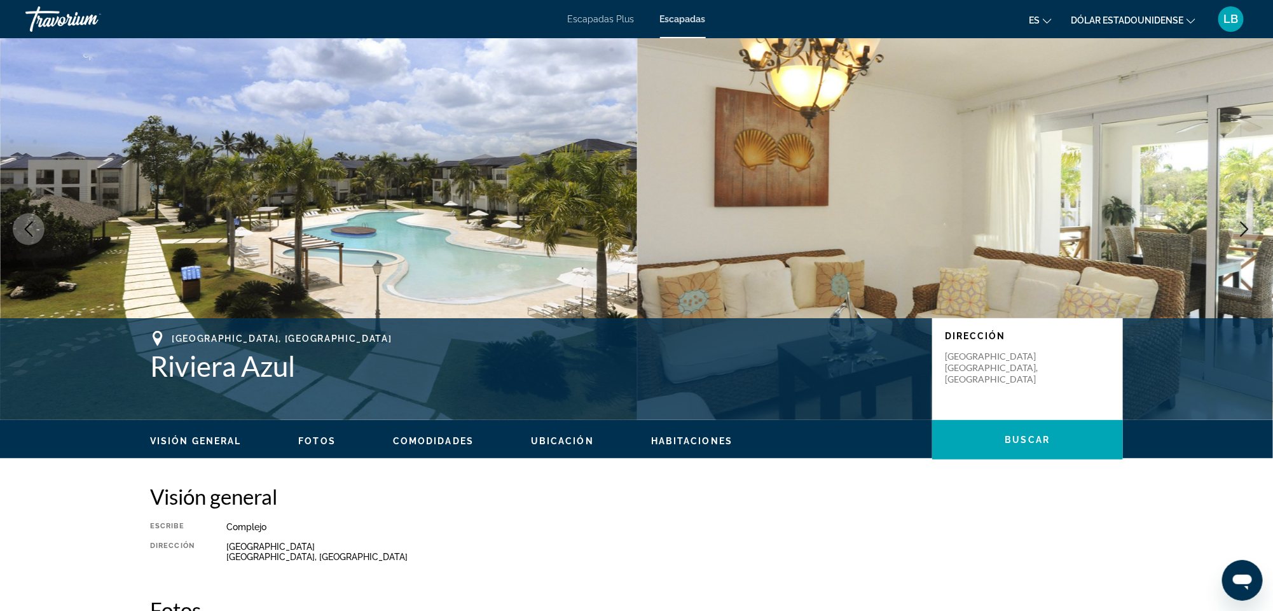
click at [1247, 224] on icon "Next image" at bounding box center [1244, 228] width 15 height 15
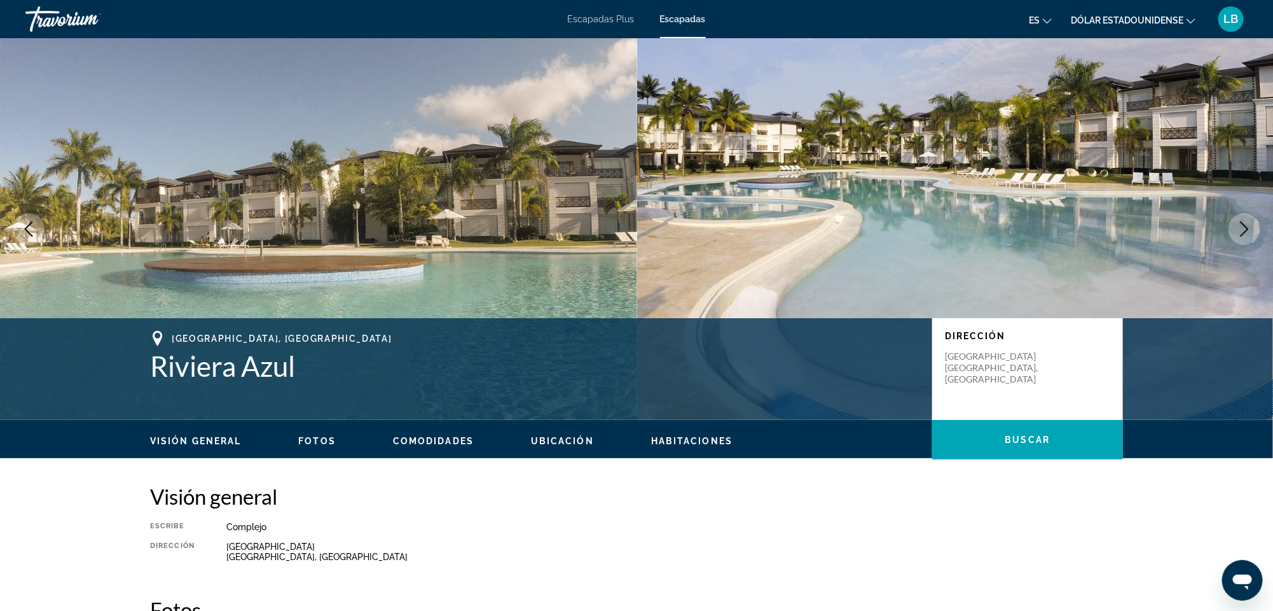
click at [1247, 224] on icon "Next image" at bounding box center [1244, 228] width 15 height 15
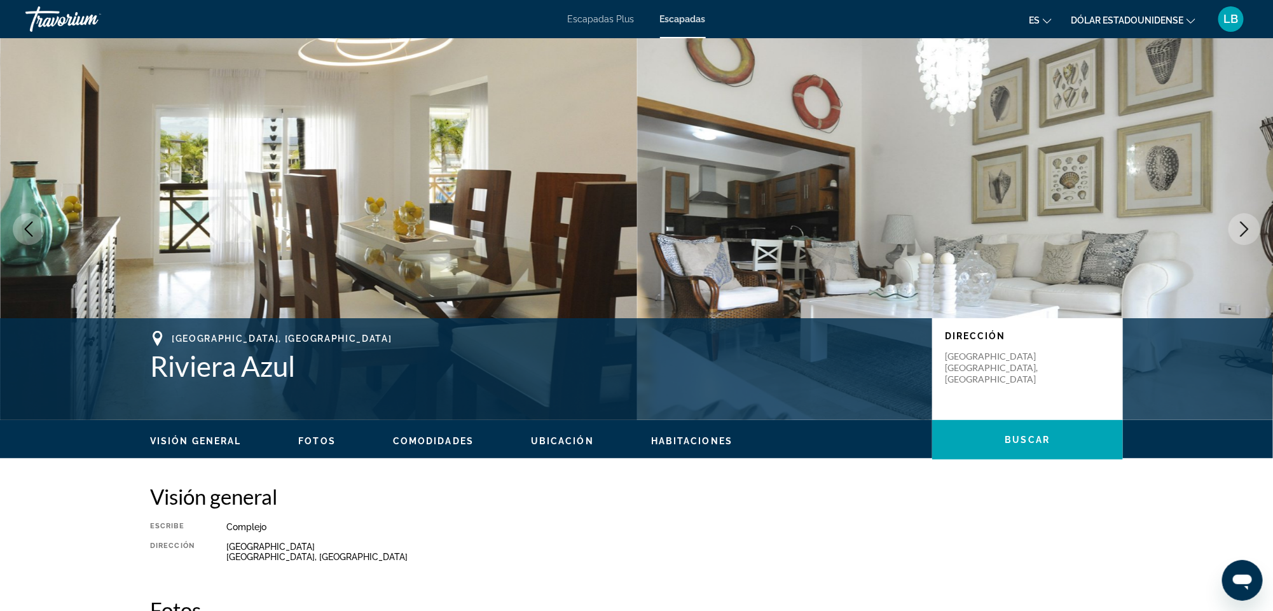
click at [1247, 224] on icon "Next image" at bounding box center [1244, 228] width 15 height 15
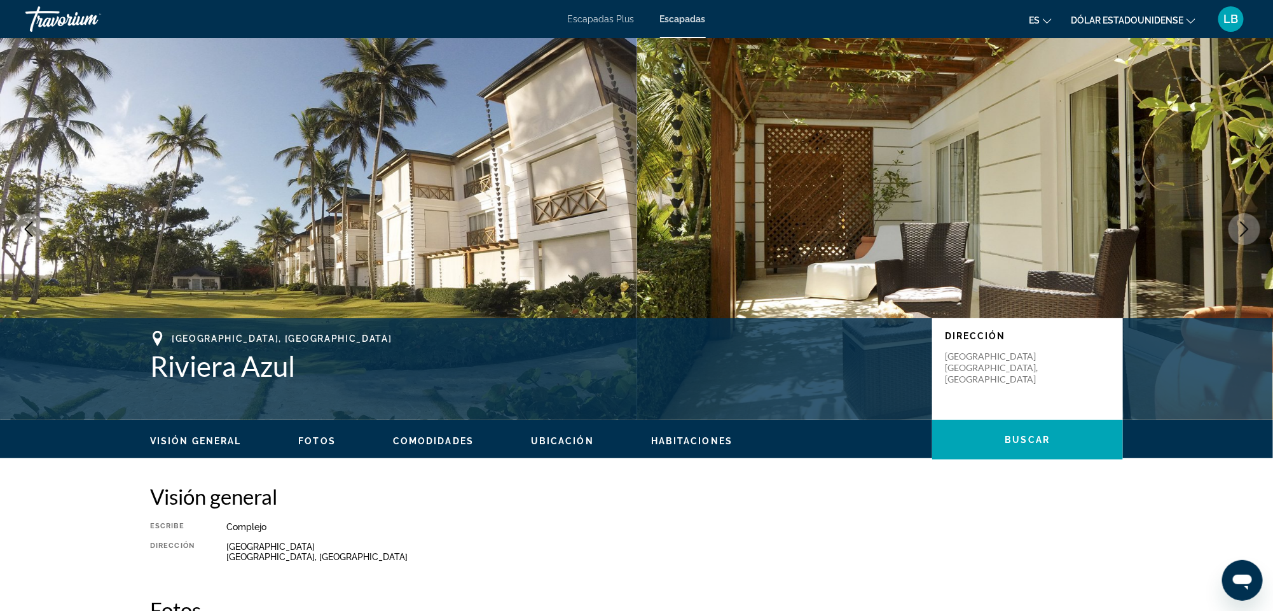
click at [1247, 224] on icon "Next image" at bounding box center [1244, 228] width 15 height 15
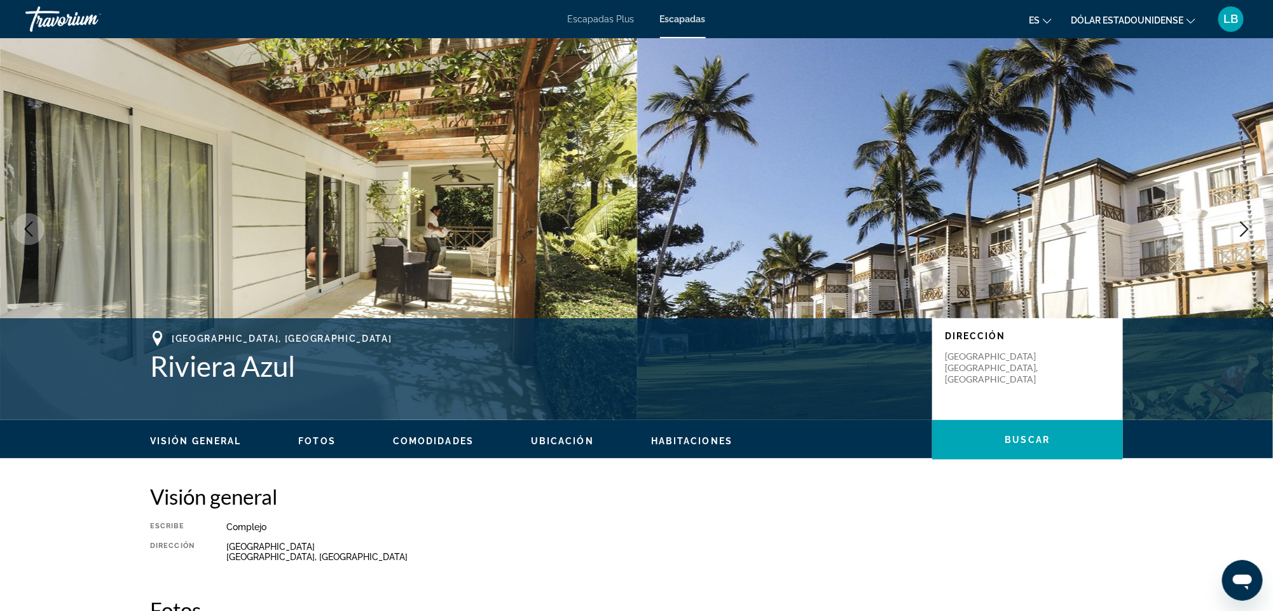
click at [1247, 224] on icon "Next image" at bounding box center [1244, 228] width 15 height 15
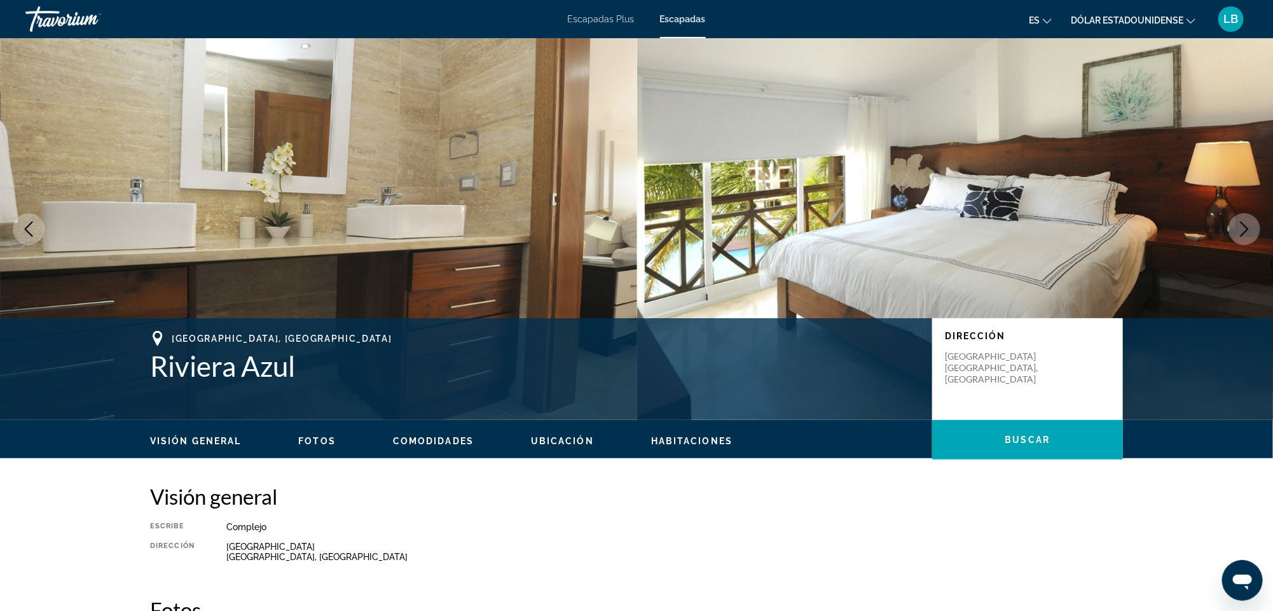
click at [1247, 224] on icon "Next image" at bounding box center [1244, 228] width 15 height 15
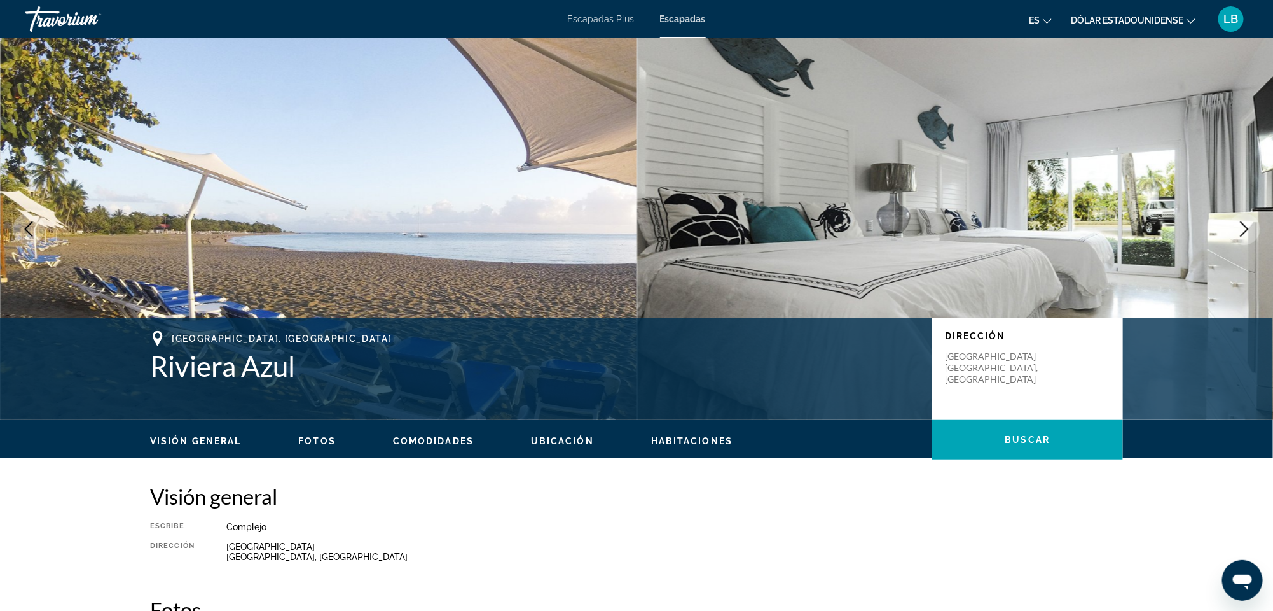
click at [1247, 224] on icon "Next image" at bounding box center [1244, 228] width 15 height 15
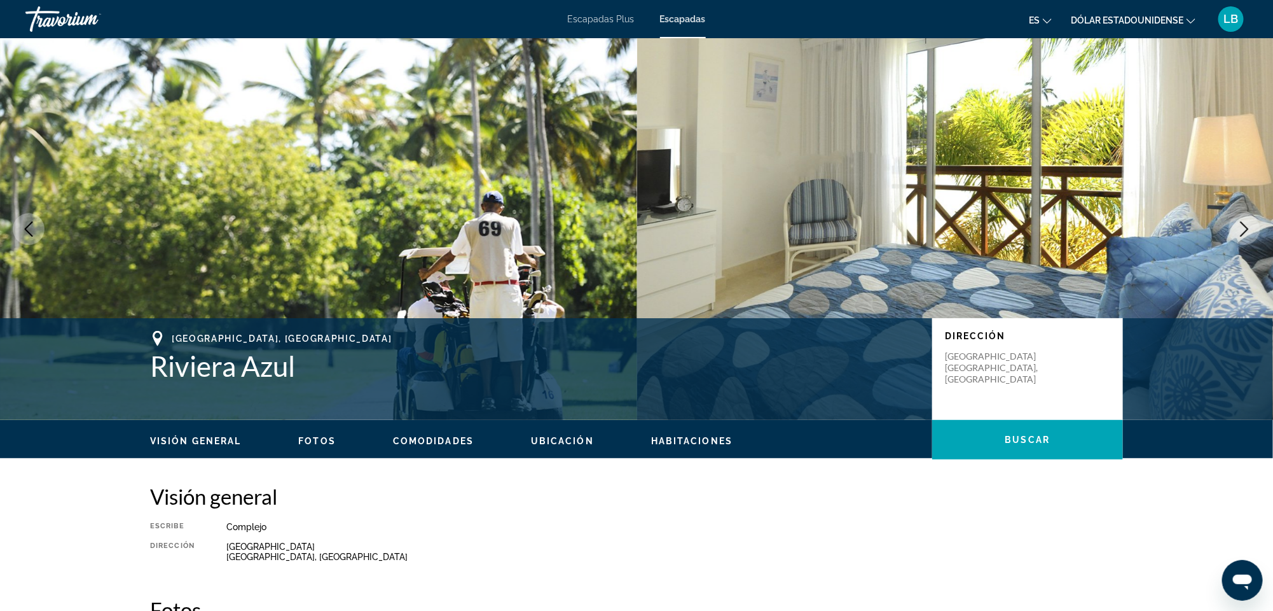
click at [1247, 224] on icon "Next image" at bounding box center [1244, 228] width 15 height 15
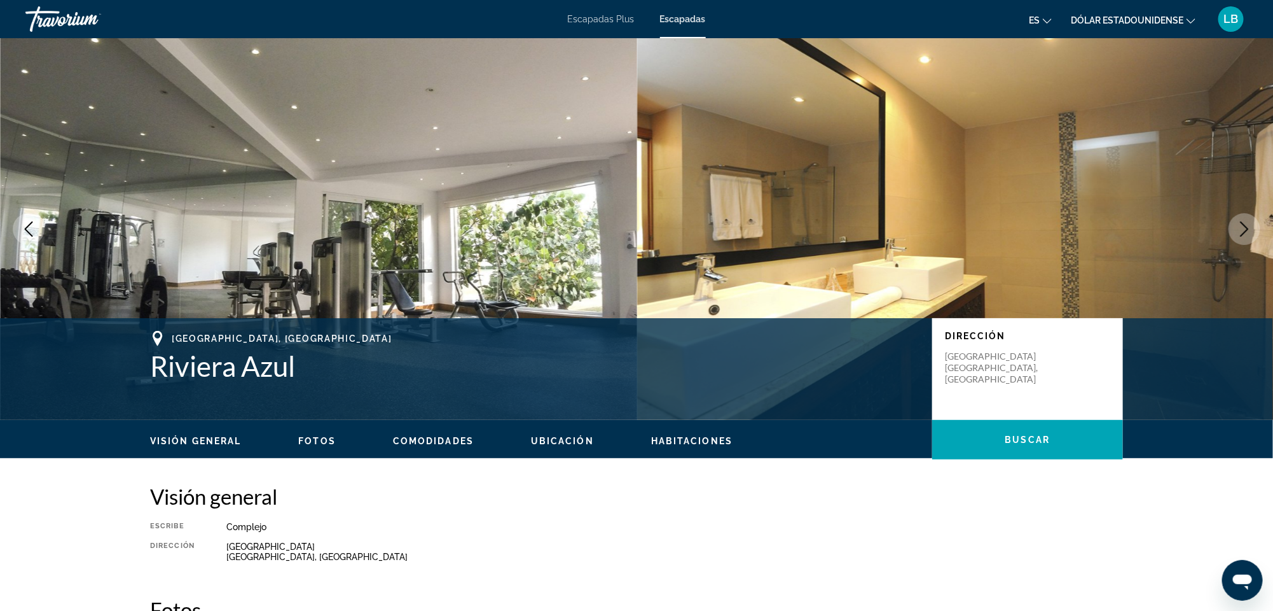
click at [1247, 224] on icon "Next image" at bounding box center [1244, 228] width 15 height 15
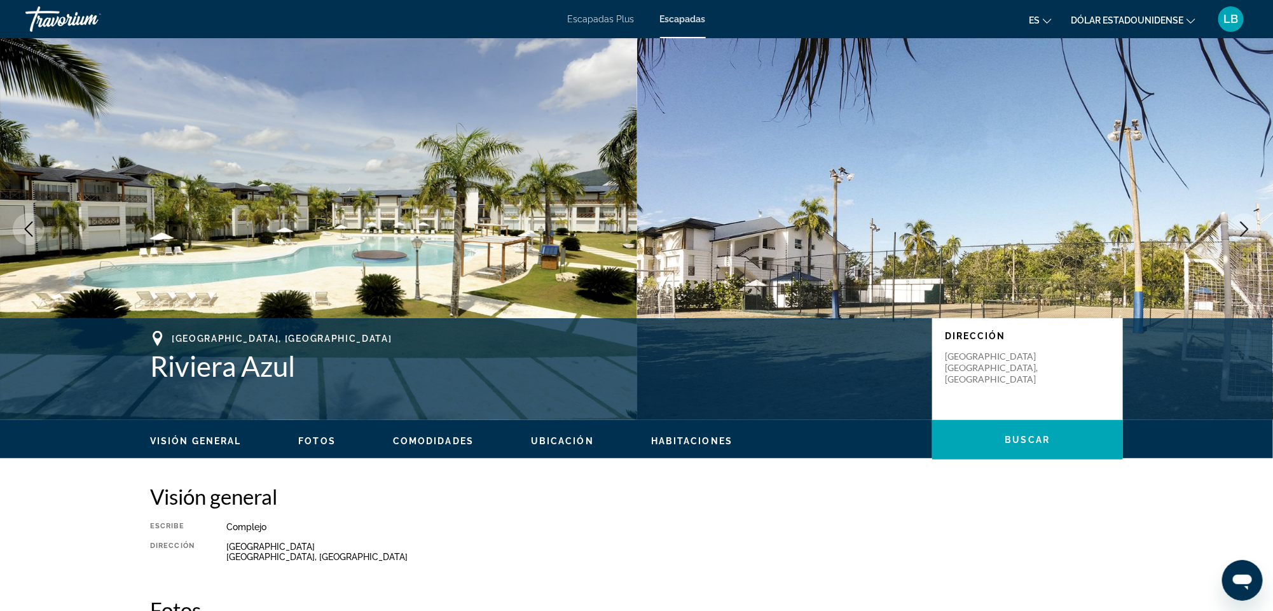
click at [1247, 224] on icon "Next image" at bounding box center [1244, 228] width 15 height 15
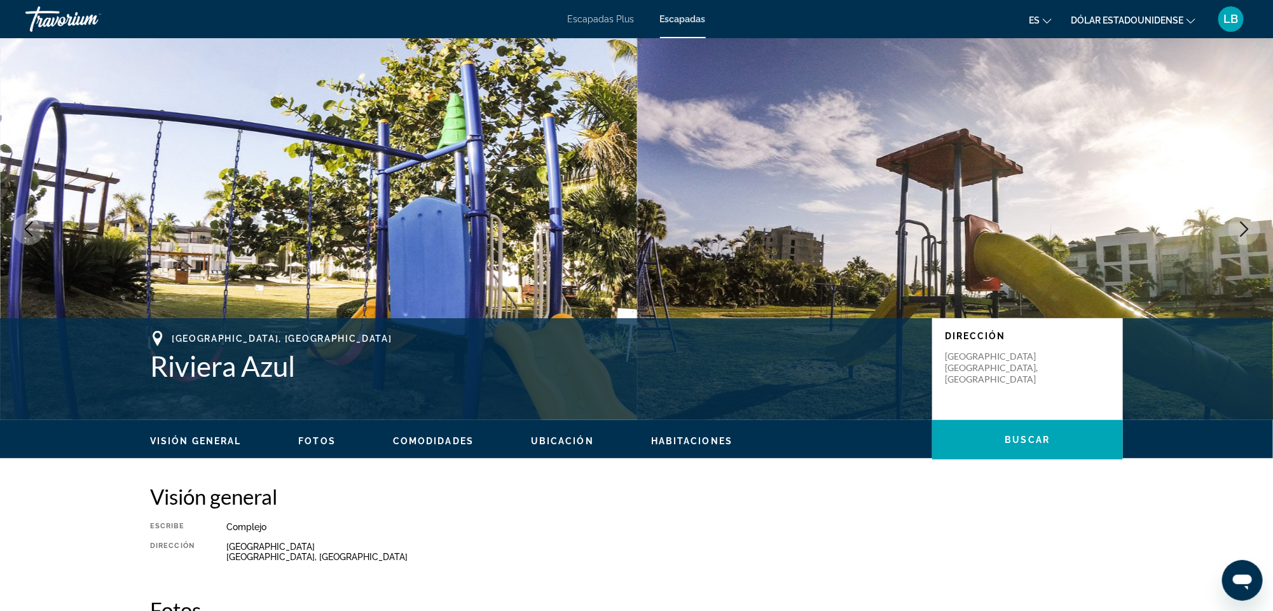
click at [1247, 224] on icon "Next image" at bounding box center [1244, 228] width 15 height 15
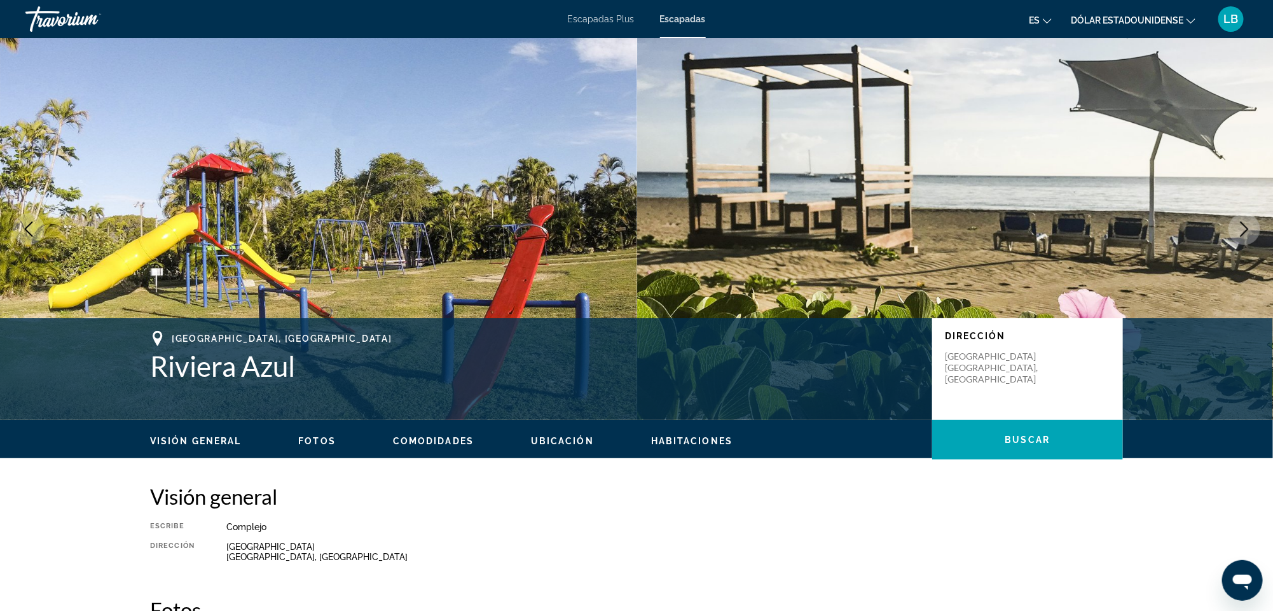
click at [1247, 224] on icon "Next image" at bounding box center [1244, 228] width 15 height 15
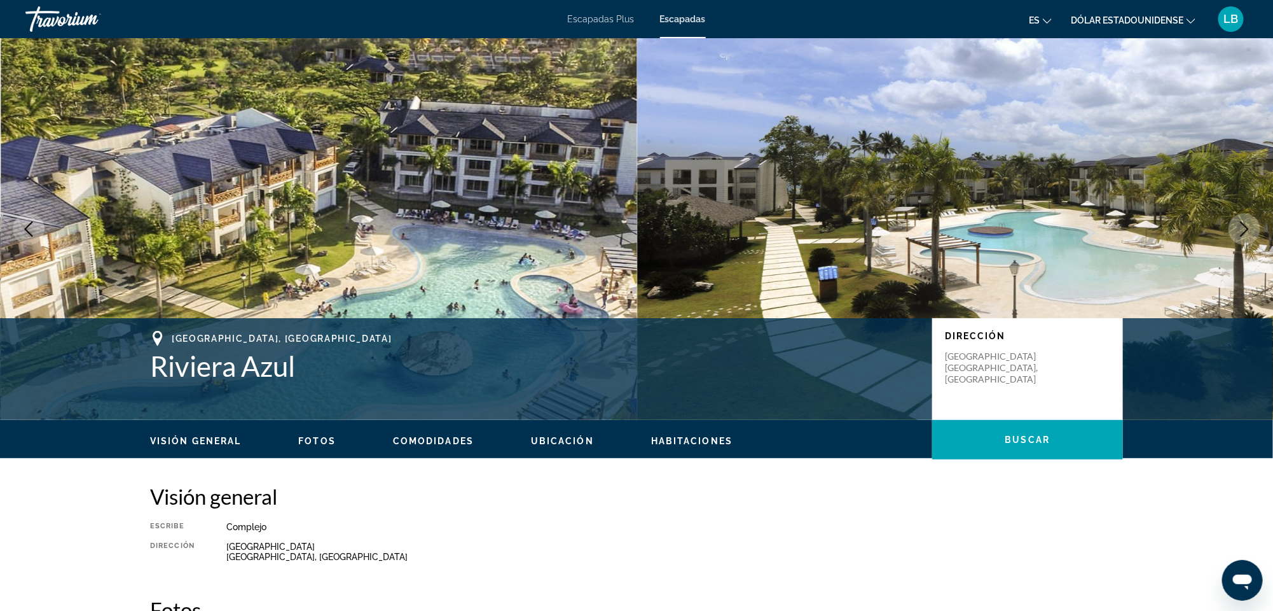
click at [1247, 224] on icon "Next image" at bounding box center [1244, 228] width 15 height 15
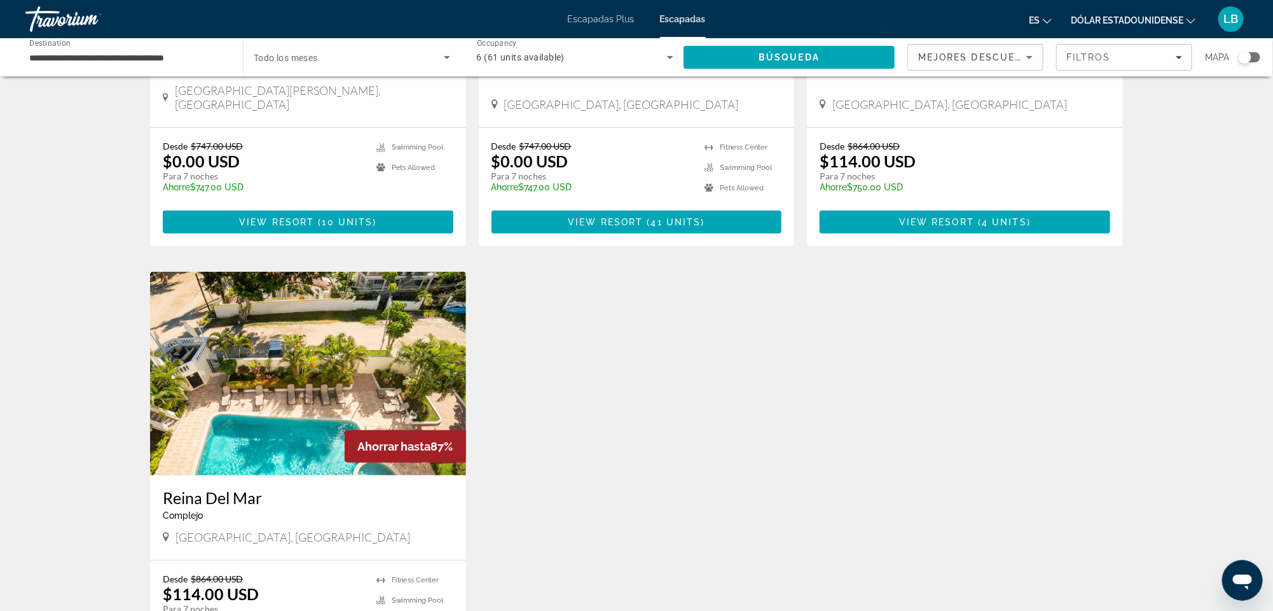
scroll to position [305, 0]
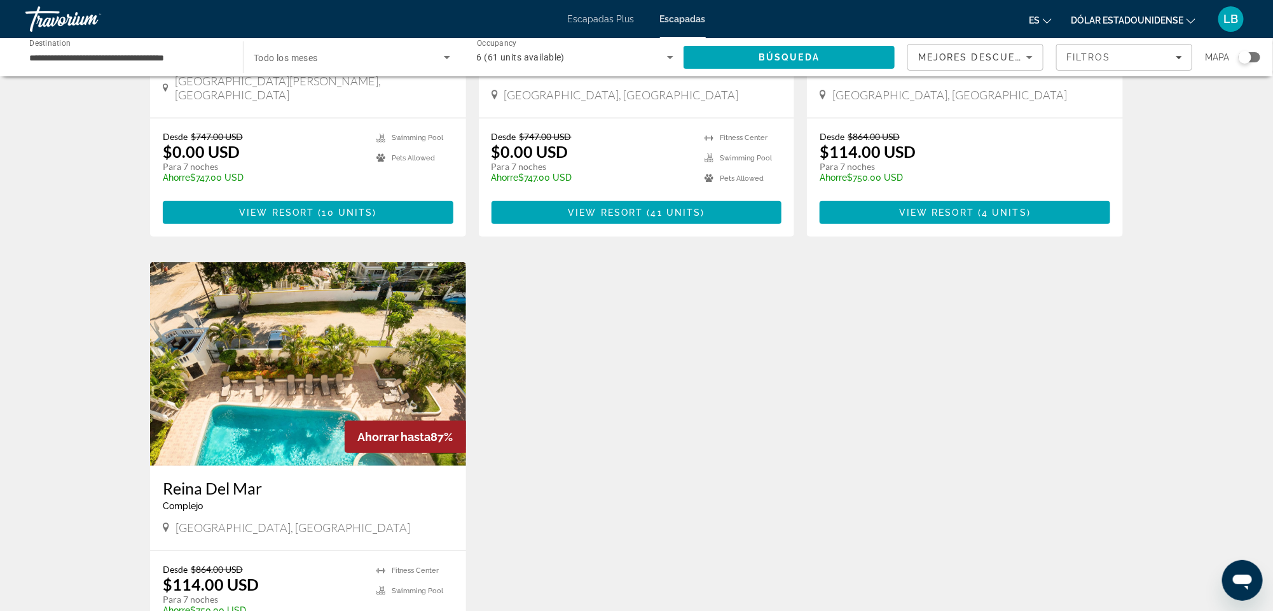
click at [253, 317] on img "Contenido principal" at bounding box center [308, 364] width 316 height 204
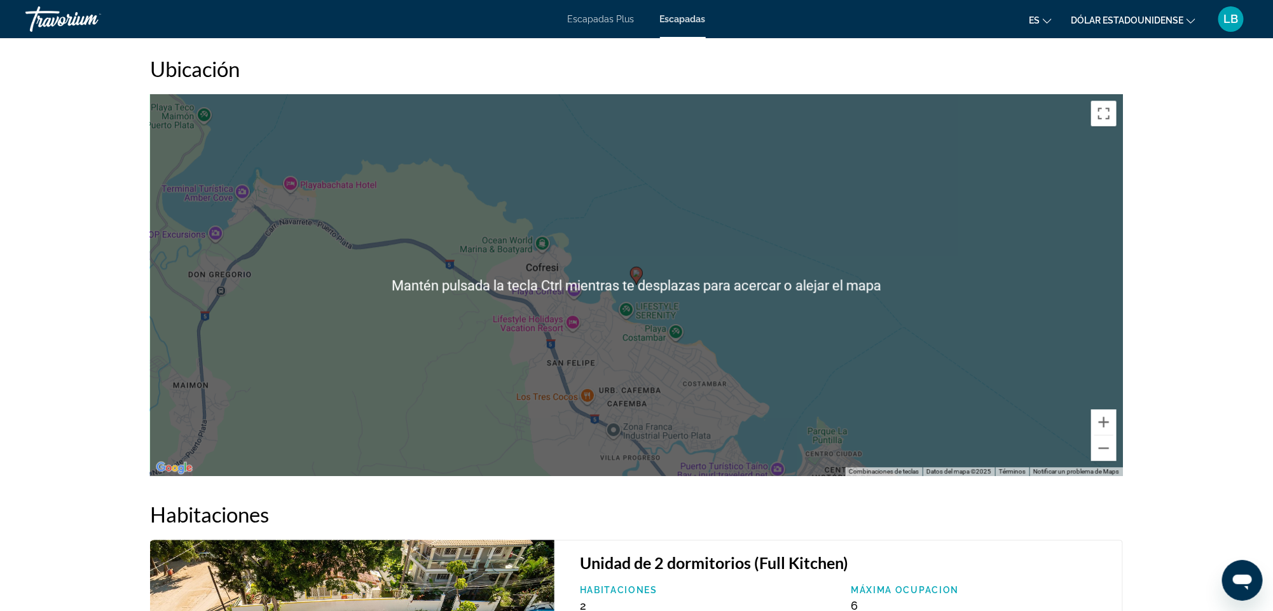
scroll to position [1567, 0]
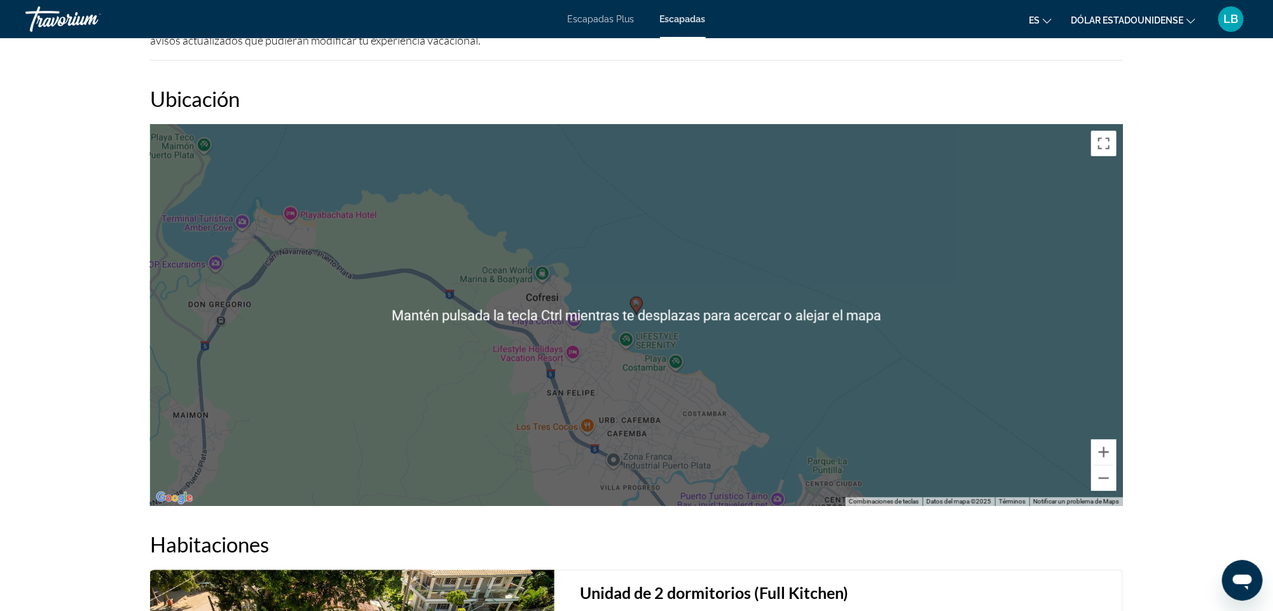
click at [498, 243] on div "Para activar la función de arrastre con el teclado, pulsa Alt + Intro. Cuando h…" at bounding box center [636, 315] width 973 height 382
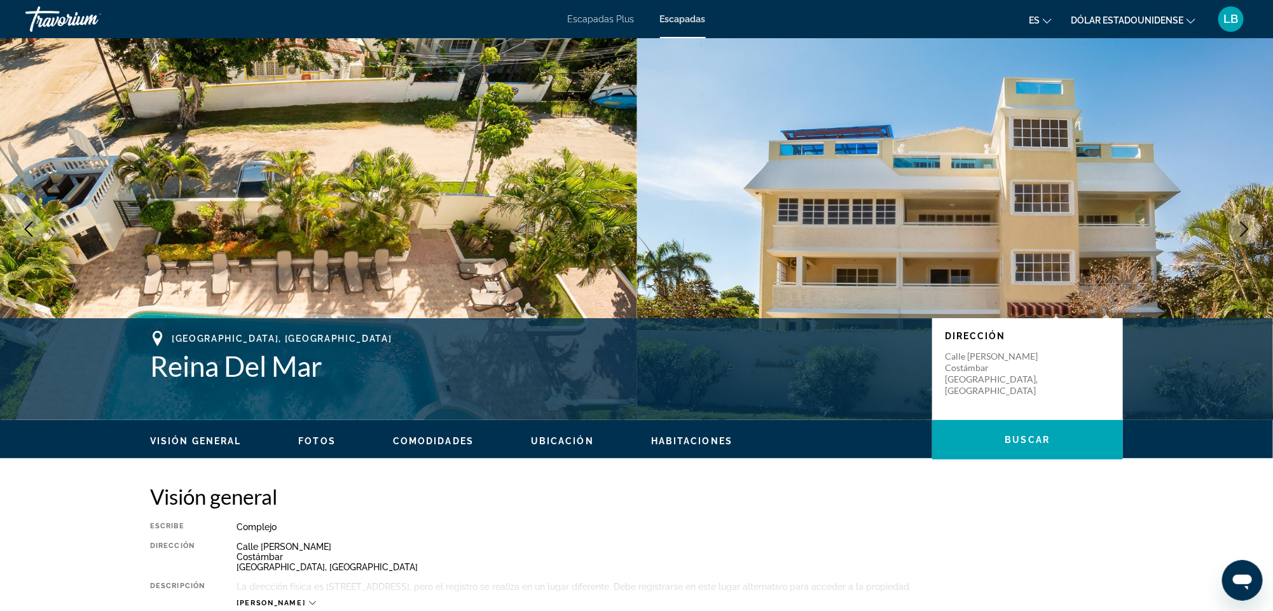
scroll to position [1, 0]
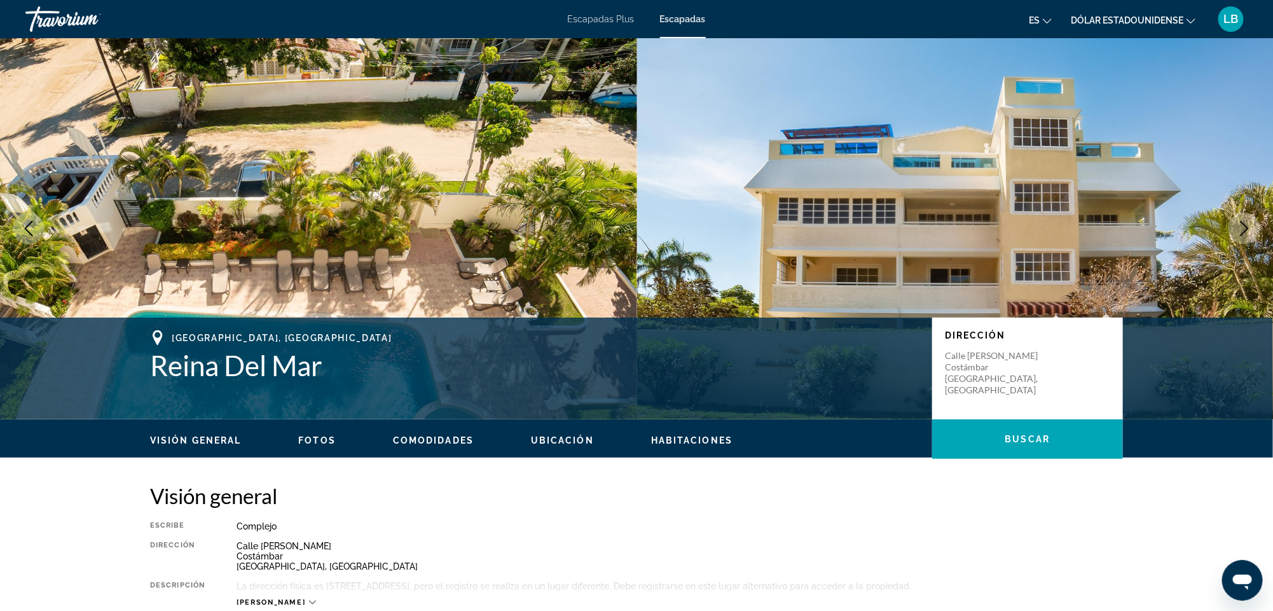
click at [1243, 229] on icon "Next image" at bounding box center [1244, 228] width 15 height 15
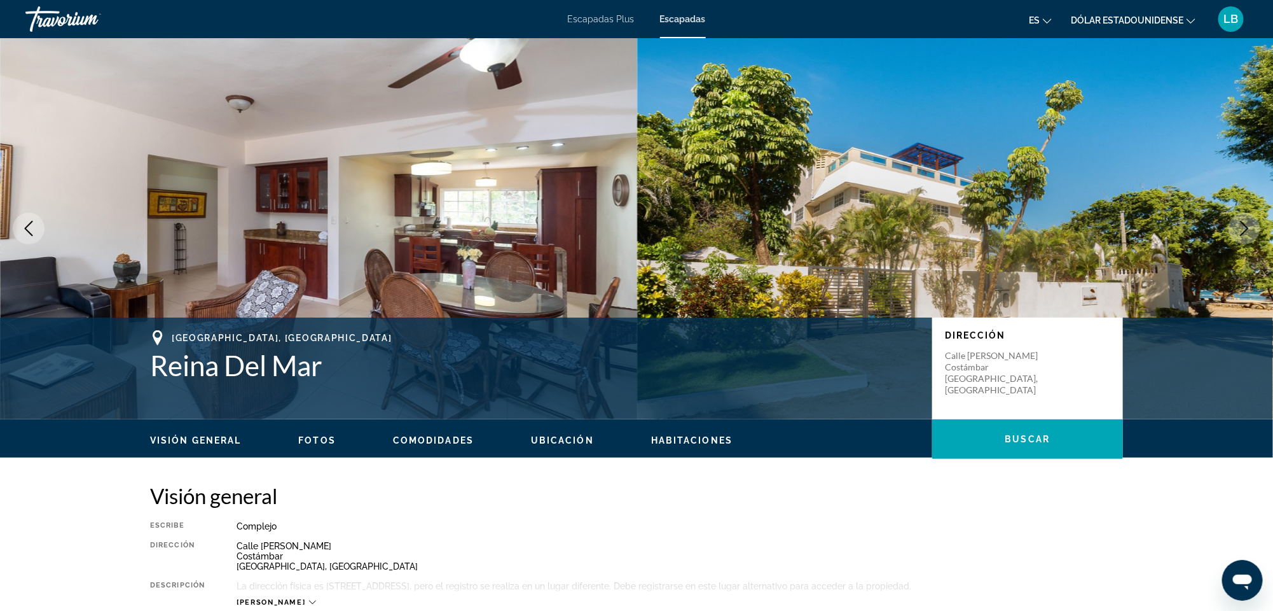
click at [1243, 229] on icon "Next image" at bounding box center [1244, 228] width 15 height 15
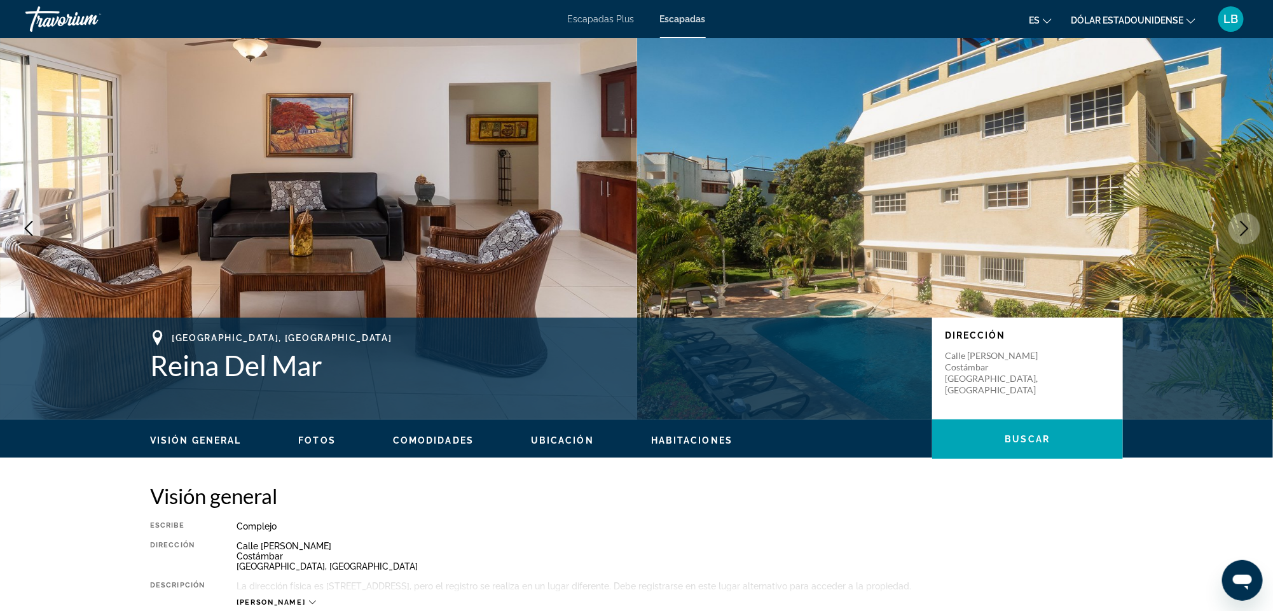
click at [1243, 229] on icon "Next image" at bounding box center [1244, 228] width 15 height 15
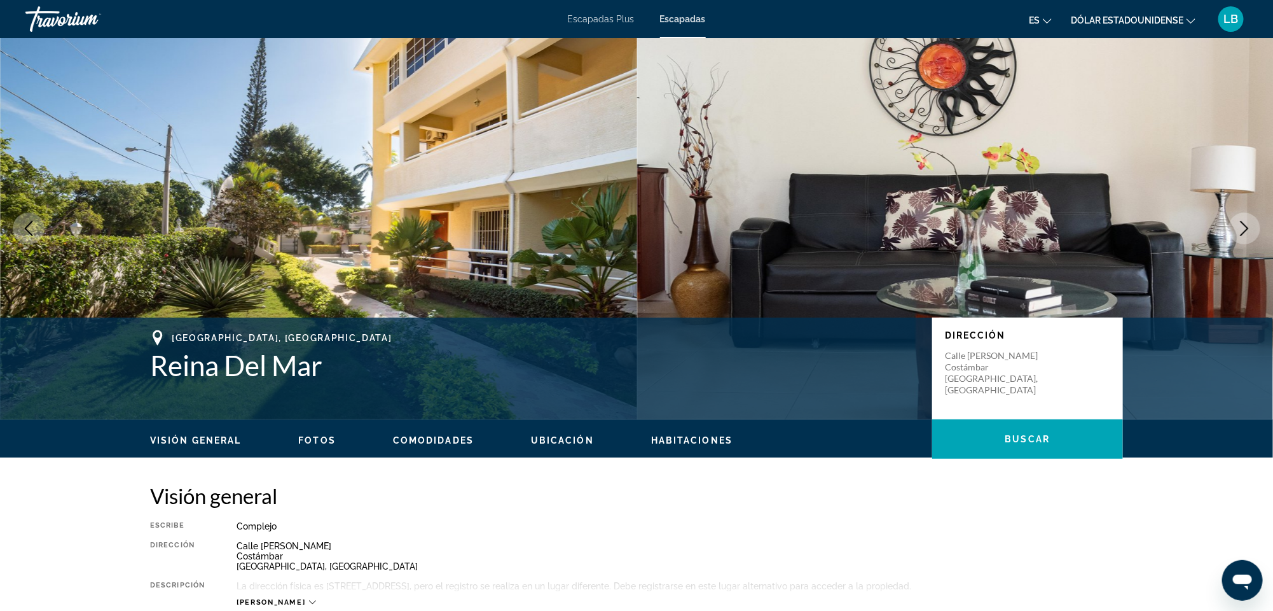
click at [1243, 229] on icon "Next image" at bounding box center [1244, 228] width 15 height 15
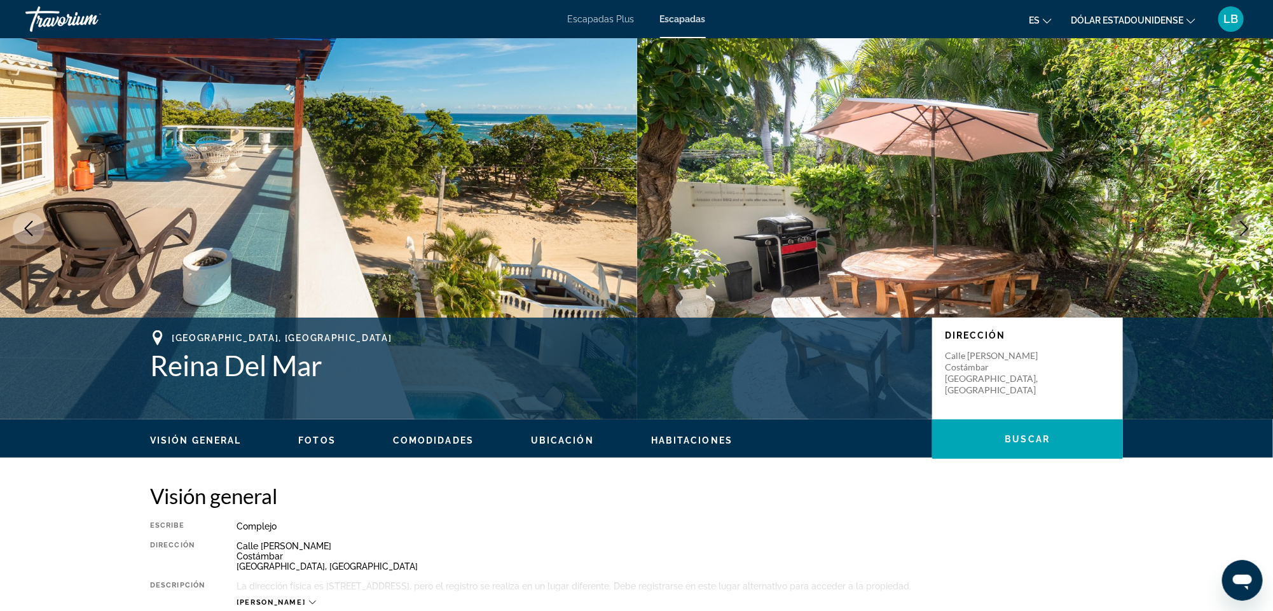
click at [1243, 229] on icon "Next image" at bounding box center [1244, 228] width 15 height 15
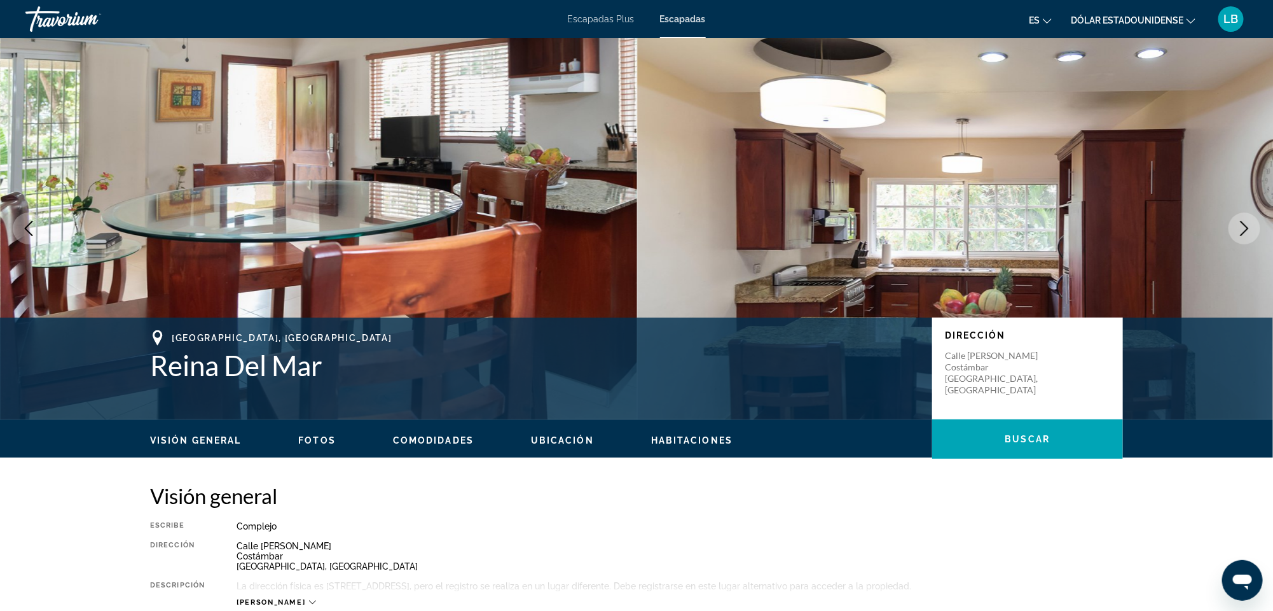
click at [1243, 229] on icon "Next image" at bounding box center [1244, 228] width 15 height 15
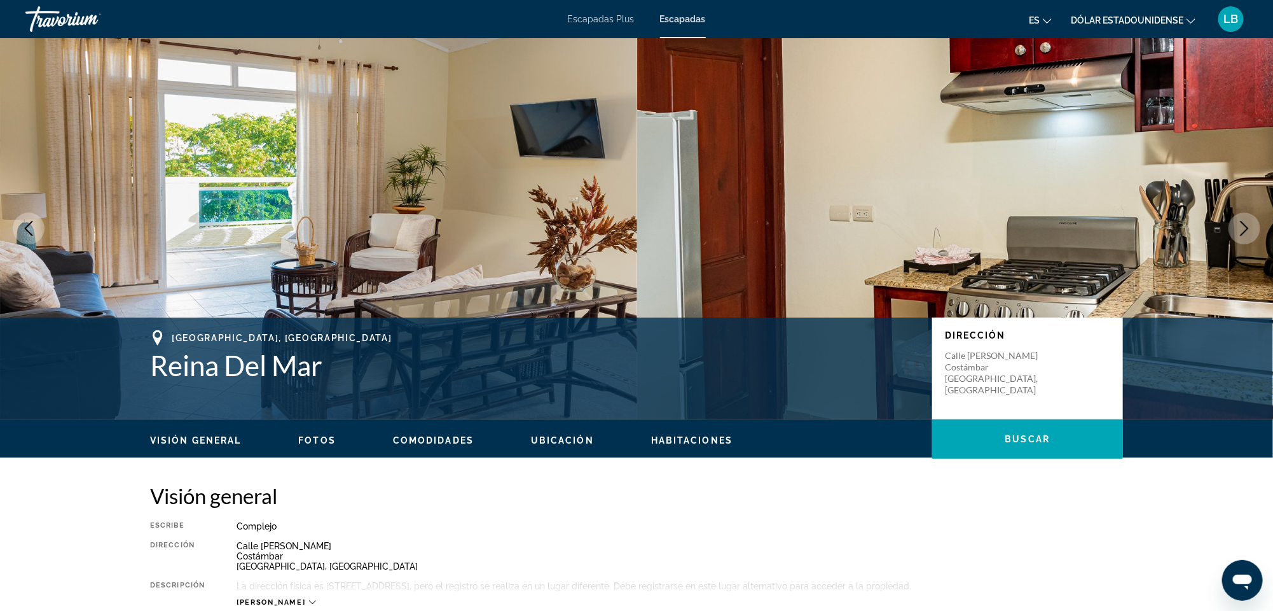
click at [1243, 229] on icon "Next image" at bounding box center [1244, 228] width 15 height 15
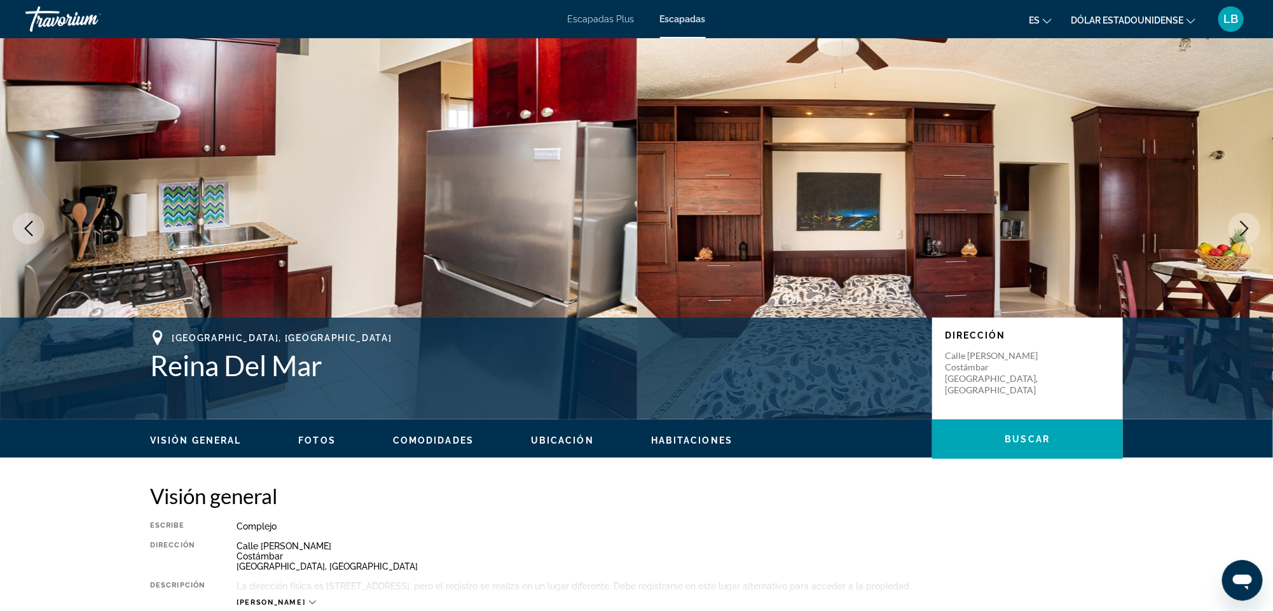
click at [1243, 229] on icon "Next image" at bounding box center [1244, 228] width 15 height 15
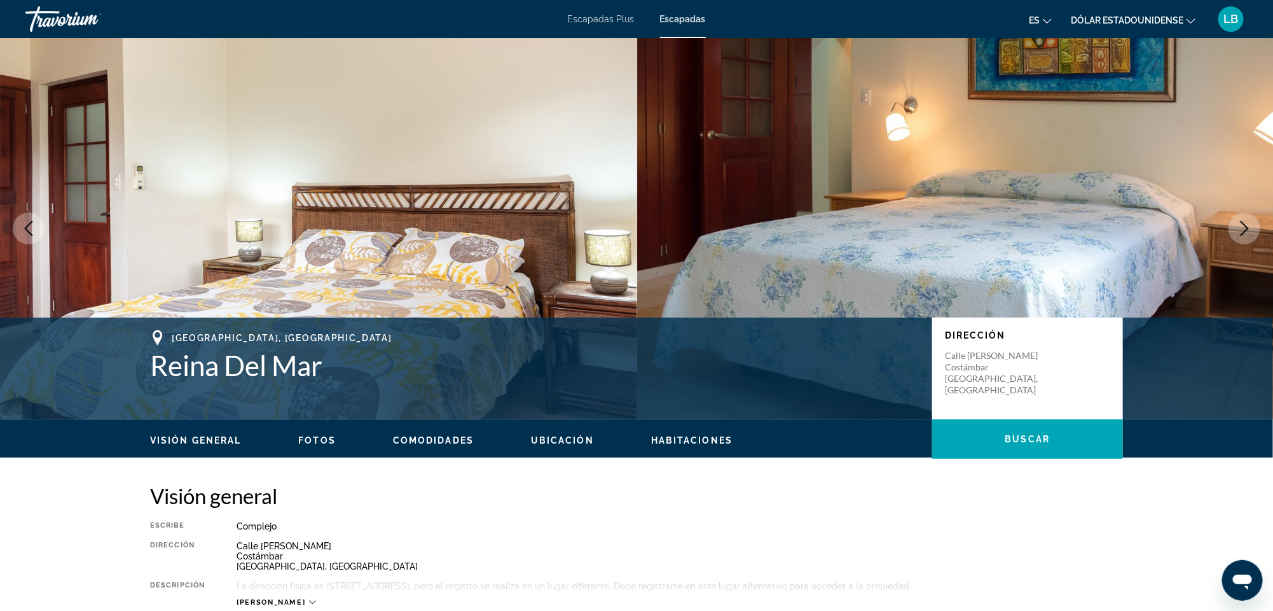
click at [1243, 229] on icon "Next image" at bounding box center [1244, 228] width 15 height 15
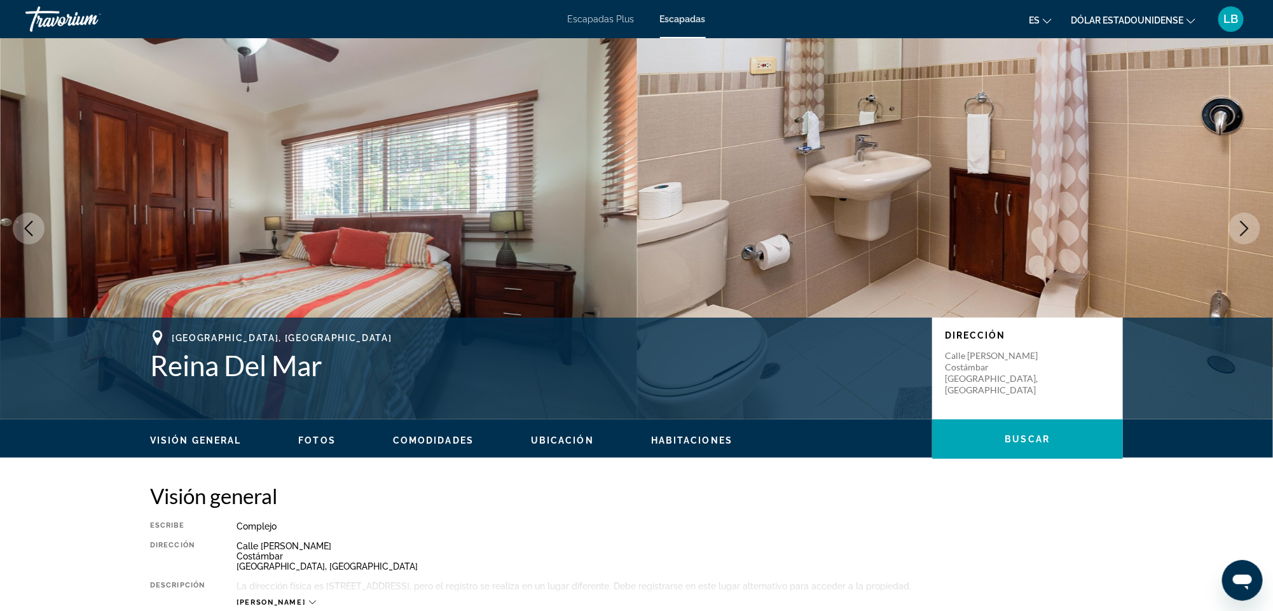
click at [1243, 229] on icon "Next image" at bounding box center [1244, 228] width 15 height 15
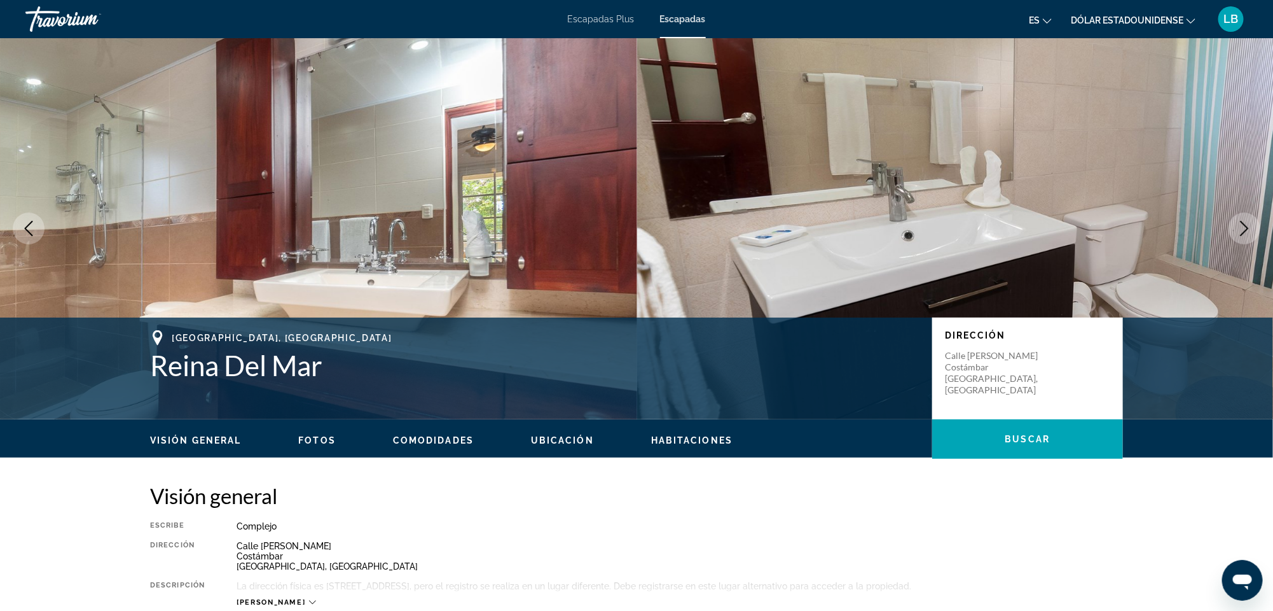
click at [1243, 229] on icon "Next image" at bounding box center [1244, 228] width 15 height 15
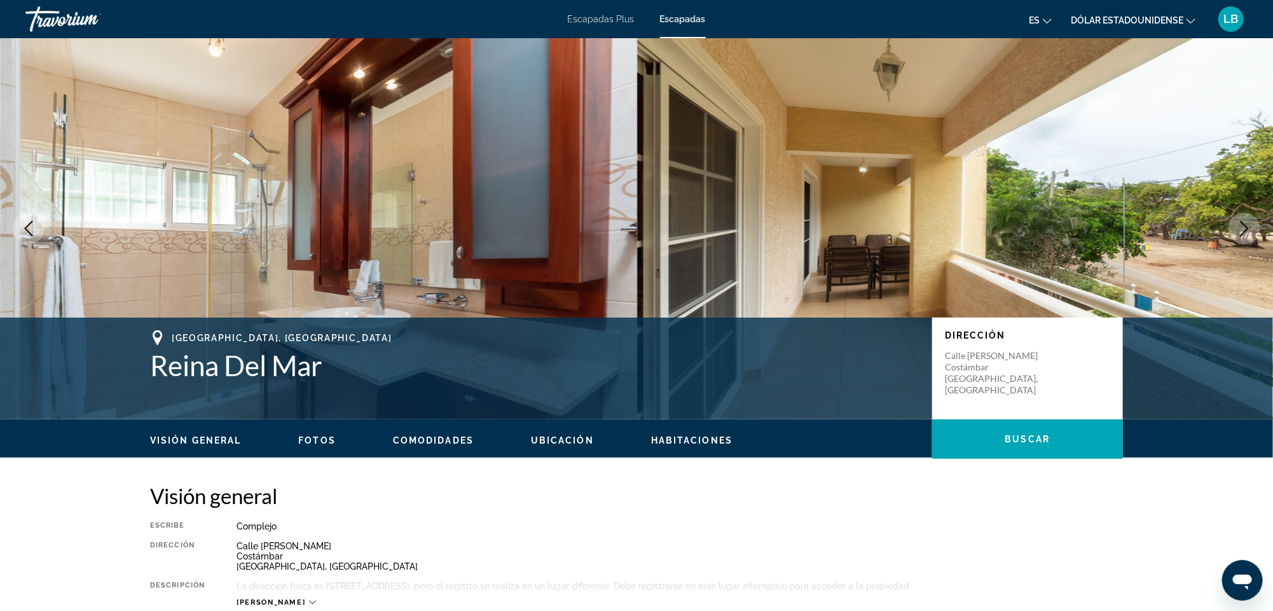
click at [1243, 229] on icon "Next image" at bounding box center [1244, 228] width 15 height 15
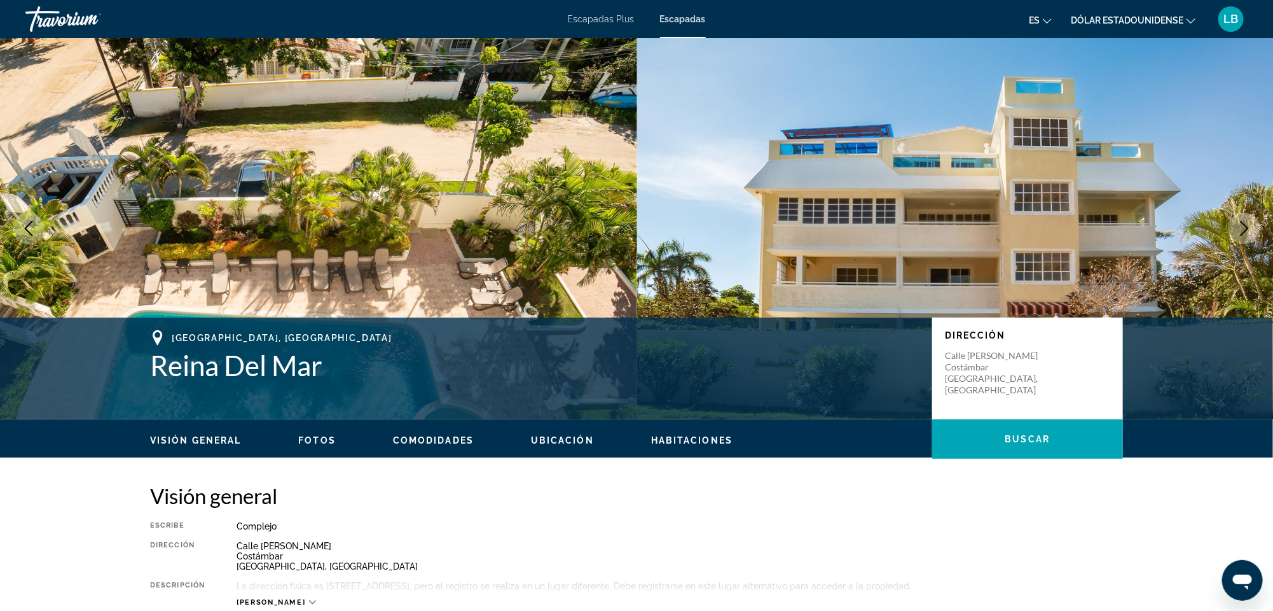
click at [1243, 229] on icon "Next image" at bounding box center [1244, 228] width 15 height 15
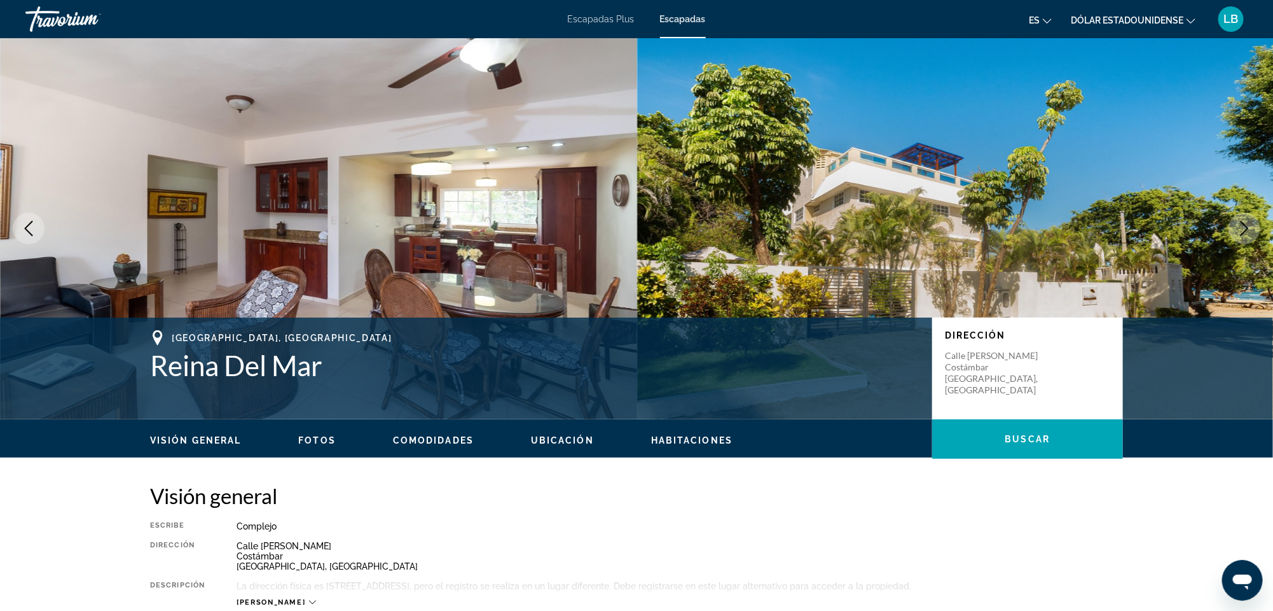
click at [1243, 229] on icon "Next image" at bounding box center [1244, 228] width 15 height 15
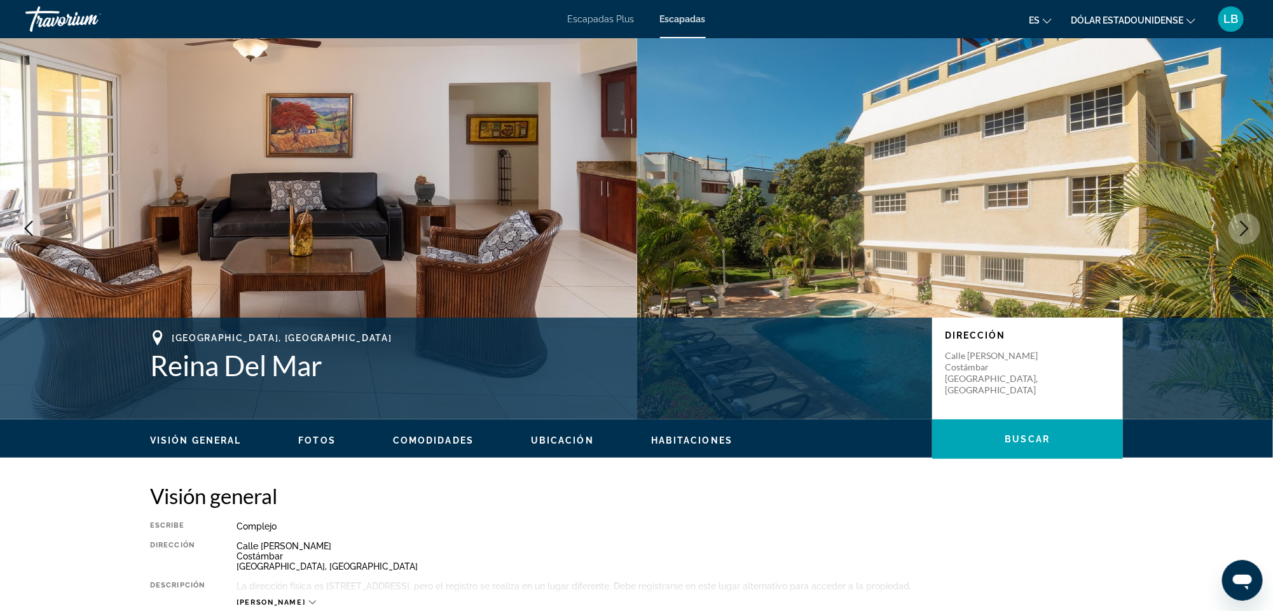
click at [1243, 229] on icon "Next image" at bounding box center [1244, 228] width 15 height 15
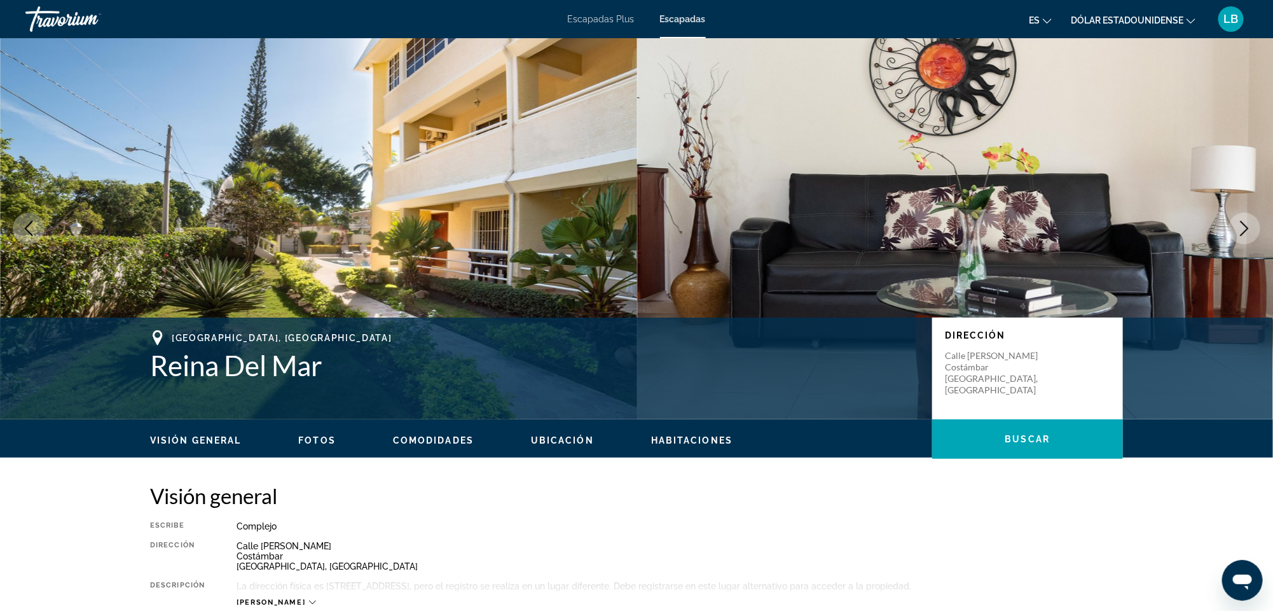
click at [1243, 229] on icon "Next image" at bounding box center [1244, 228] width 15 height 15
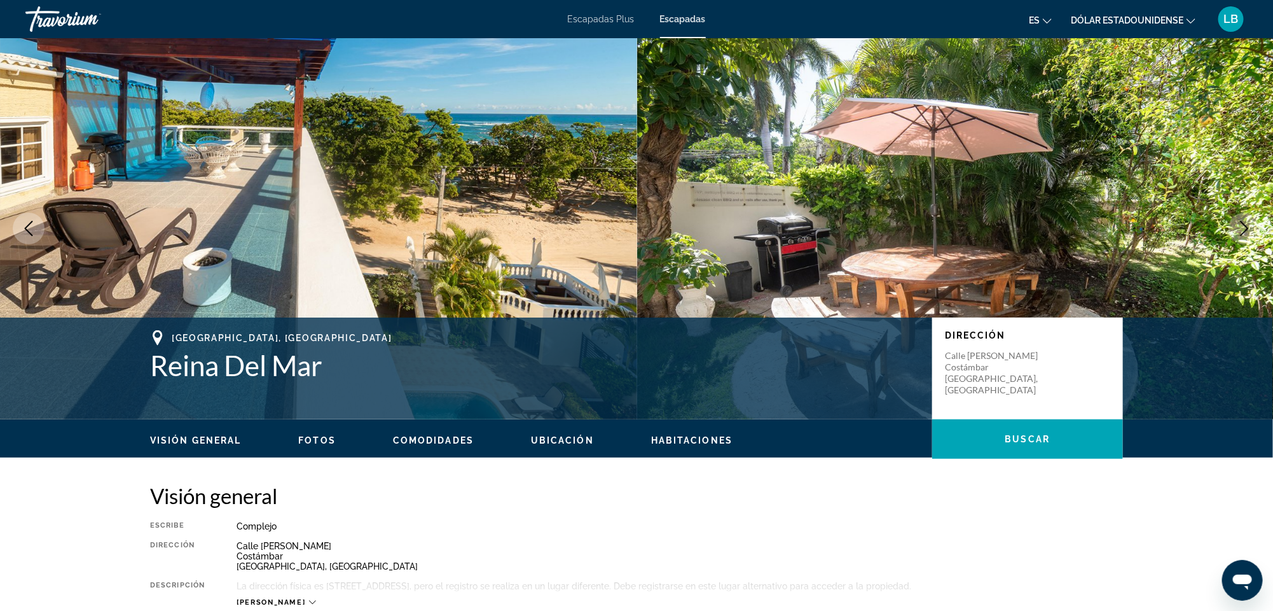
click at [1243, 229] on icon "Next image" at bounding box center [1244, 228] width 15 height 15
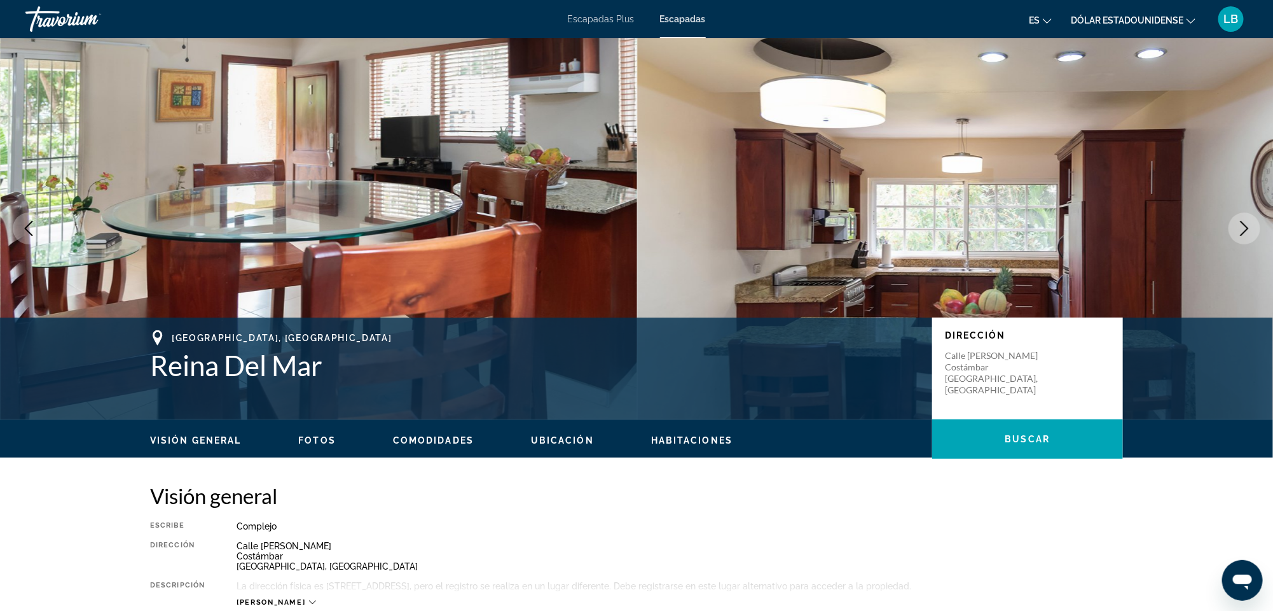
click at [1243, 229] on icon "Next image" at bounding box center [1244, 228] width 15 height 15
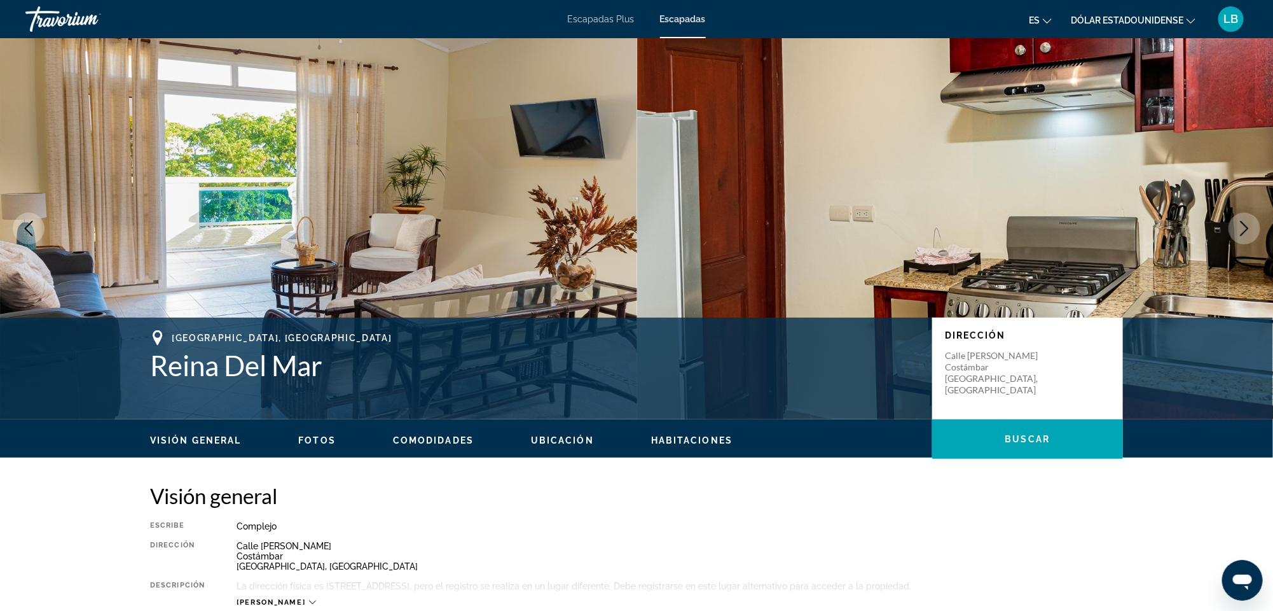
click at [1243, 229] on icon "Next image" at bounding box center [1244, 228] width 15 height 15
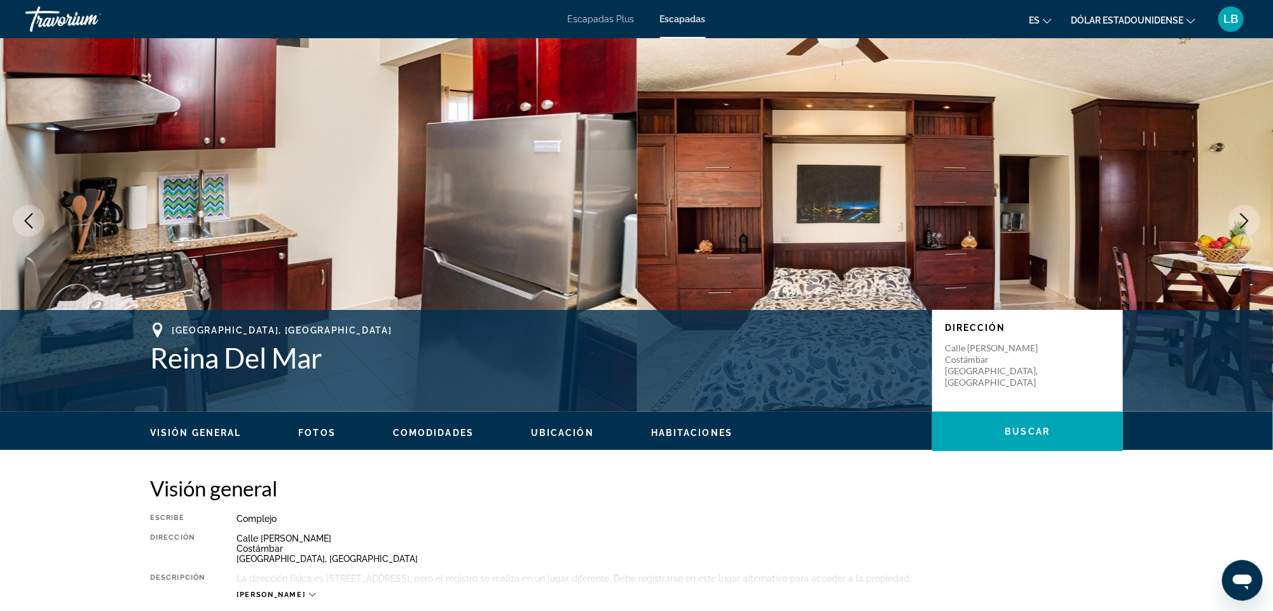
scroll to position [0, 0]
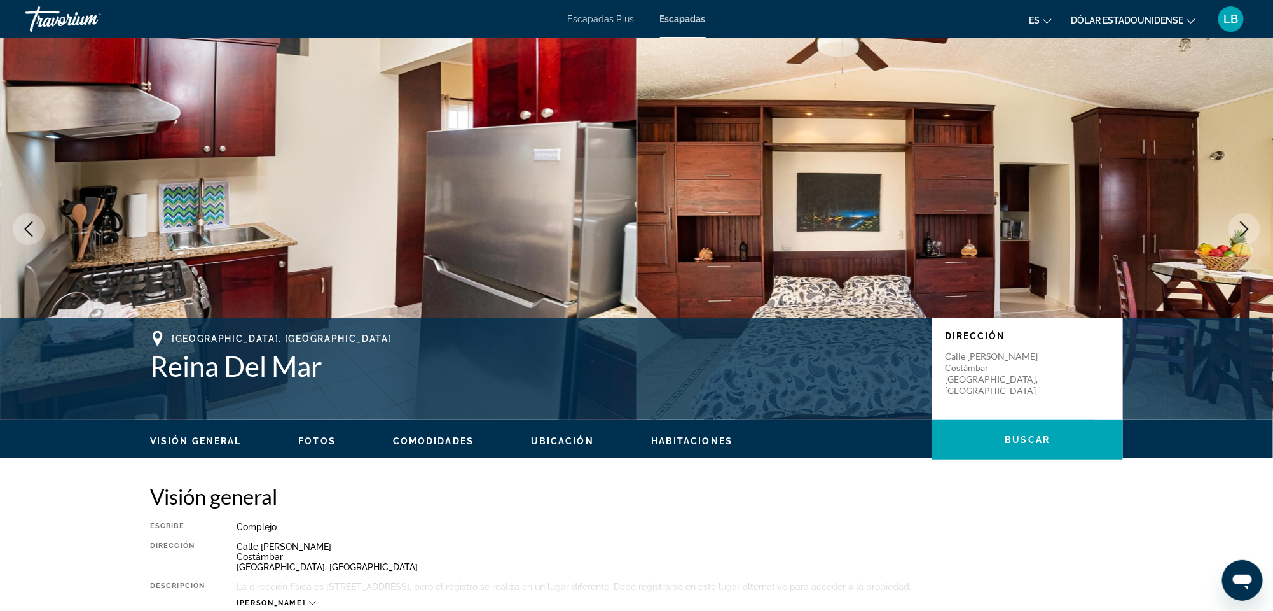
click at [197, 433] on ul "Visión general Fotos Comodidades Ubicación Habitaciones Buscar" at bounding box center [636, 440] width 973 height 14
click at [197, 436] on span "Visión general" at bounding box center [195, 441] width 91 height 10
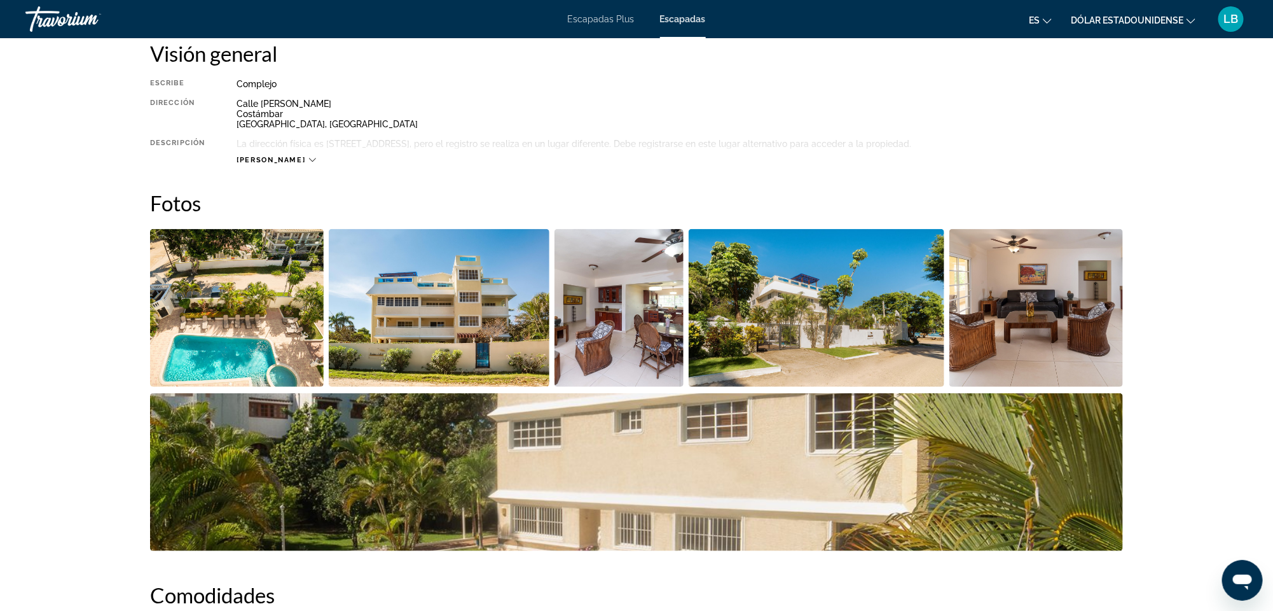
scroll to position [369, 0]
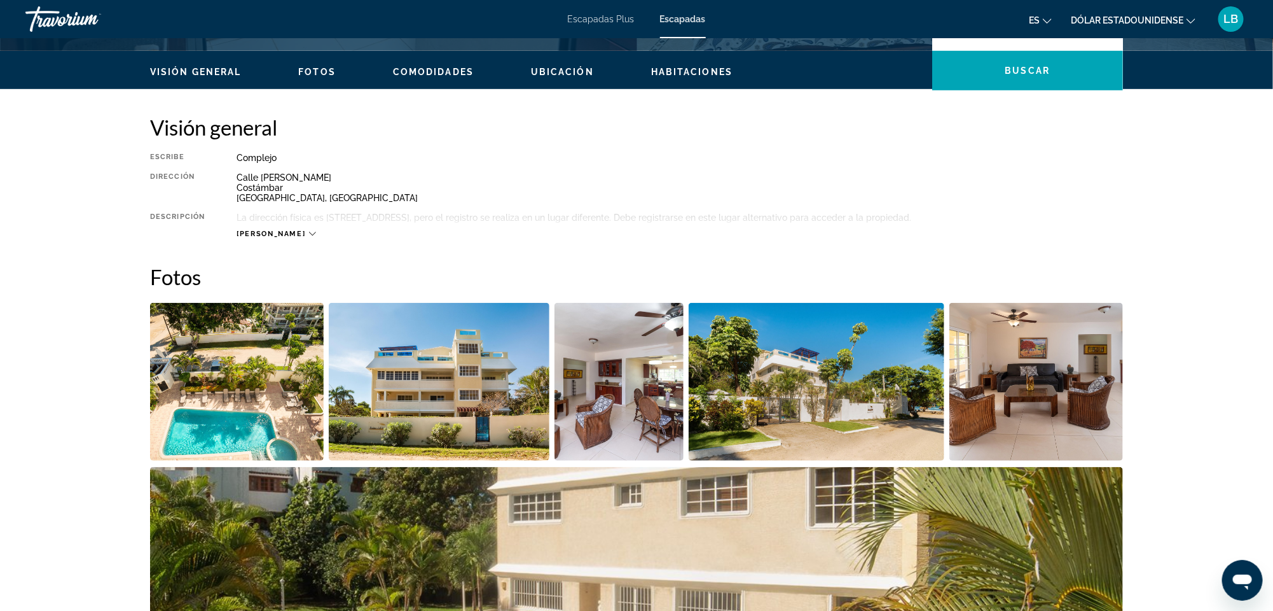
click at [252, 232] on span "[PERSON_NAME]" at bounding box center [271, 234] width 69 height 8
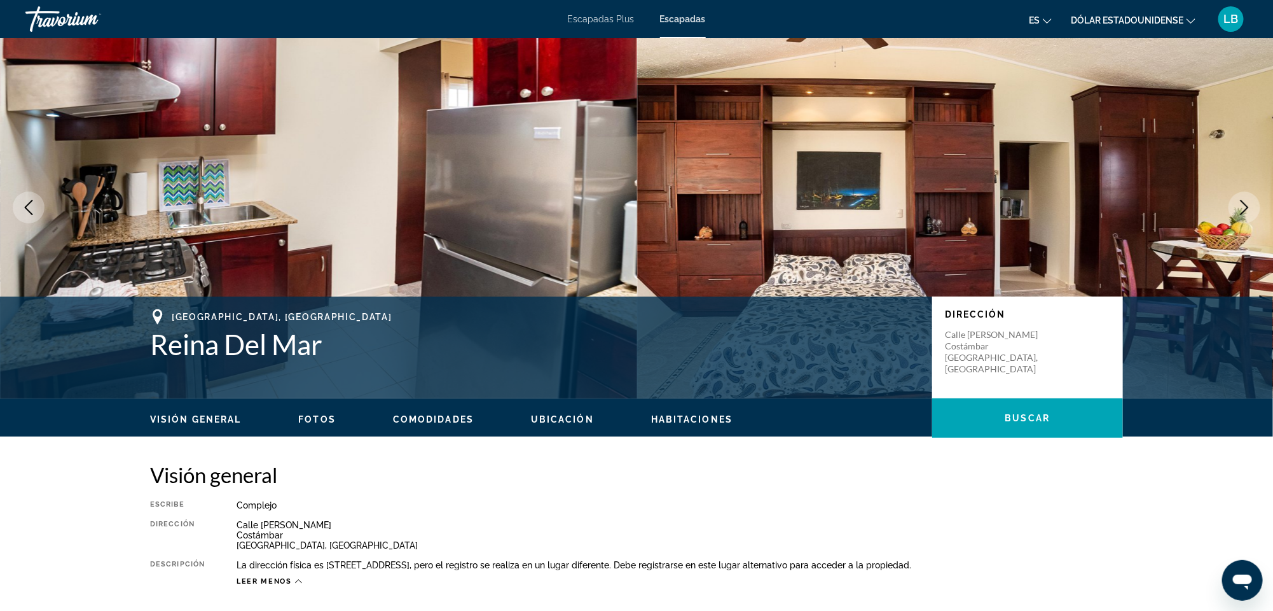
scroll to position [0, 0]
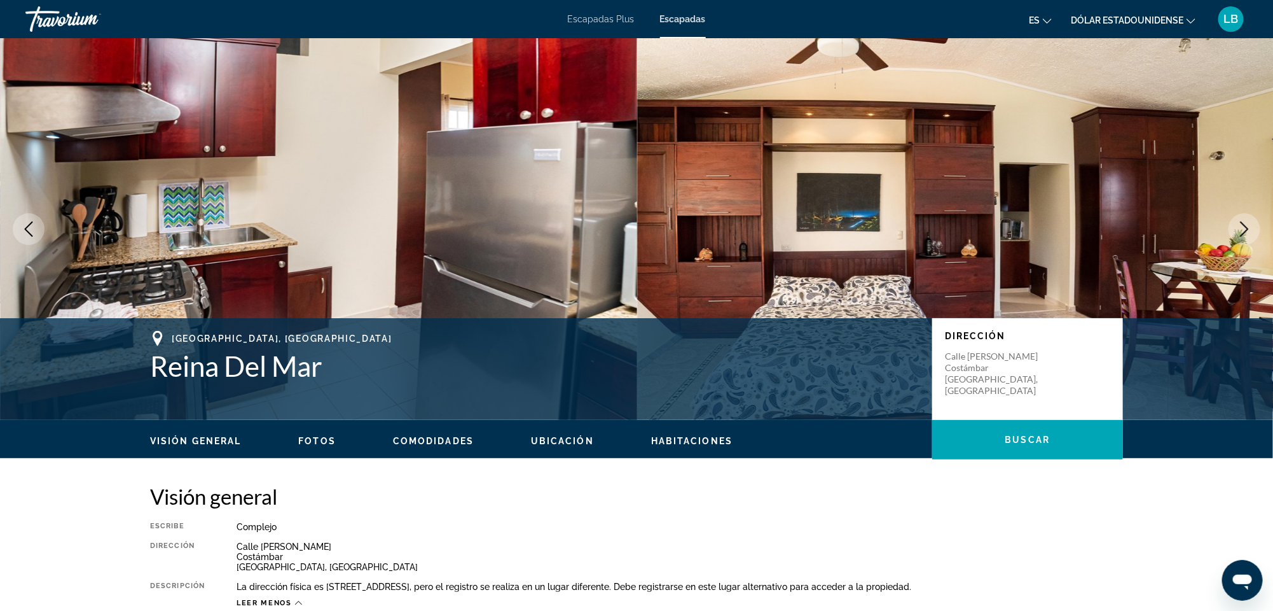
click at [23, 225] on icon "Previous image" at bounding box center [28, 228] width 15 height 15
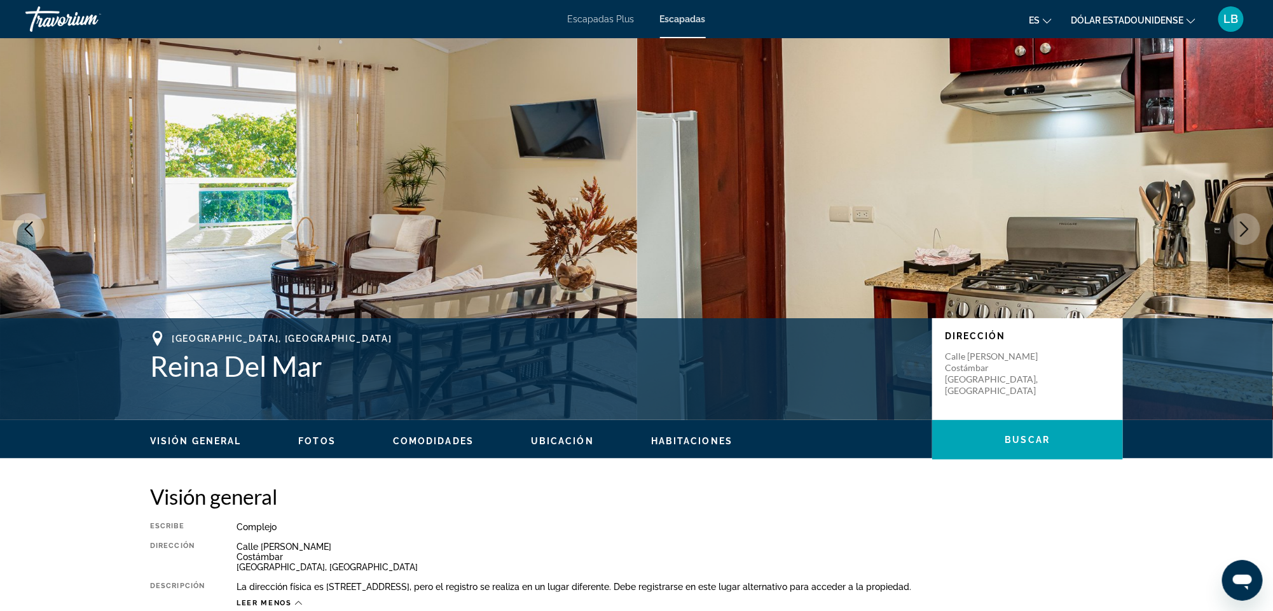
click at [23, 225] on icon "Previous image" at bounding box center [28, 228] width 15 height 15
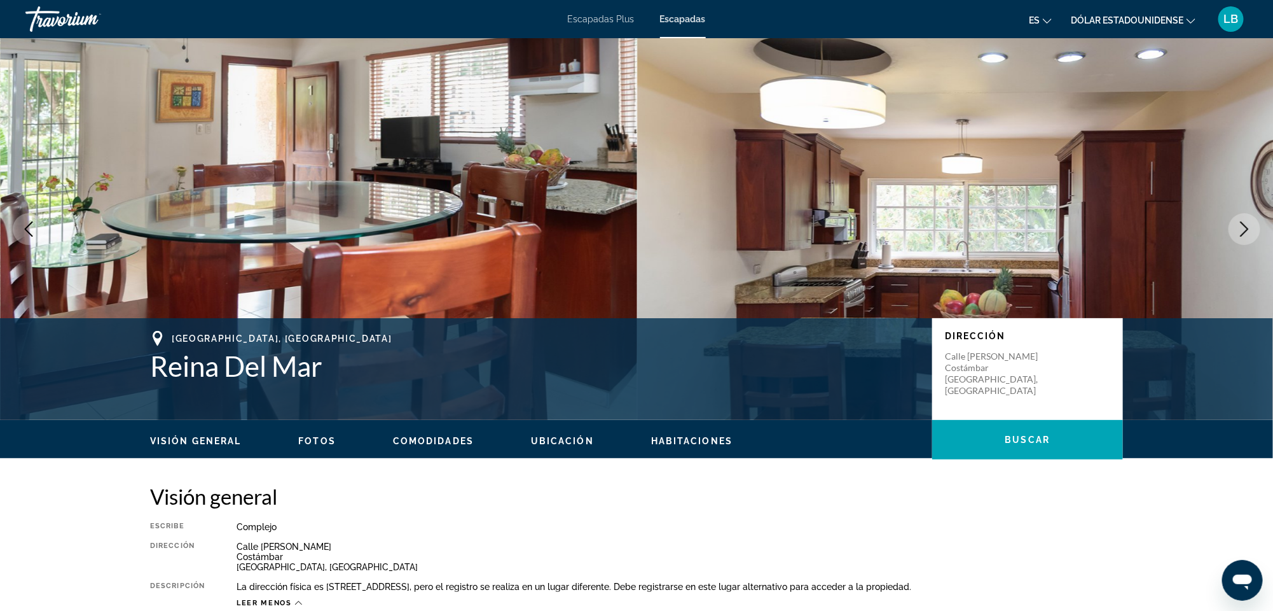
click at [23, 225] on icon "Previous image" at bounding box center [28, 228] width 15 height 15
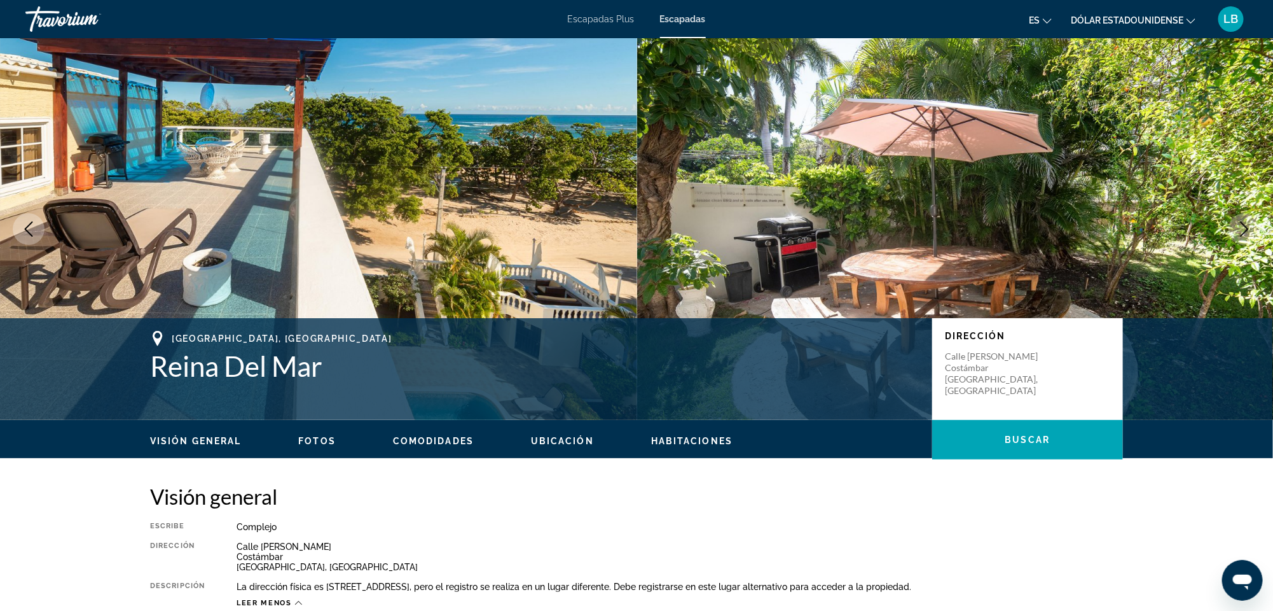
click at [23, 225] on icon "Previous image" at bounding box center [28, 228] width 15 height 15
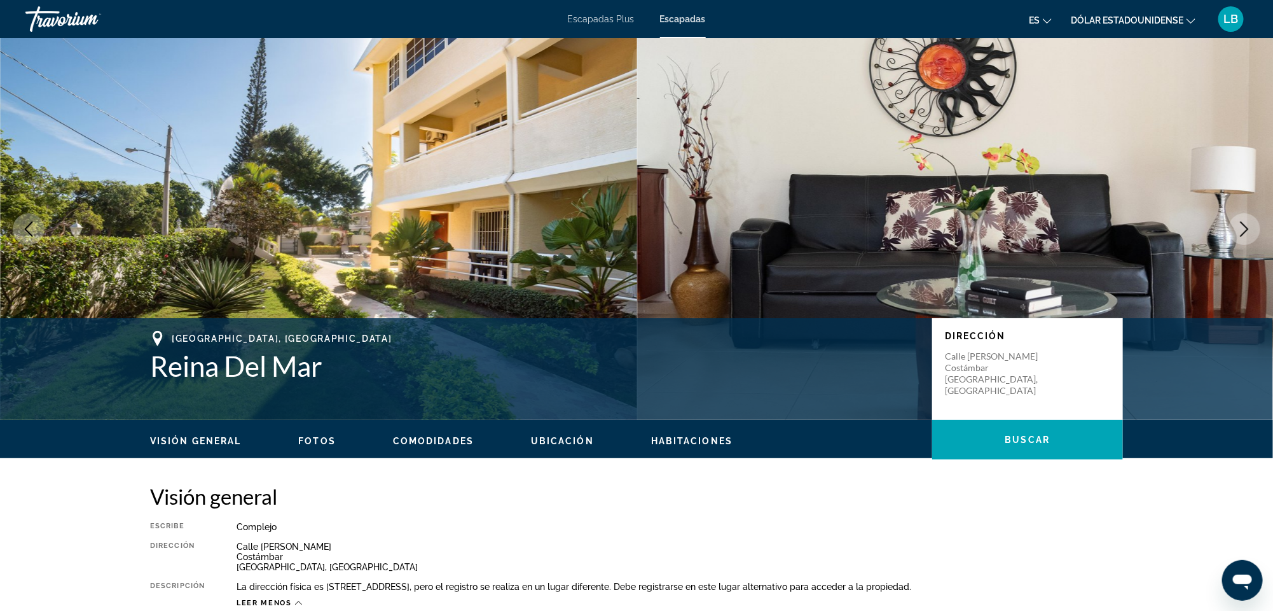
click at [23, 225] on icon "Previous image" at bounding box center [28, 228] width 15 height 15
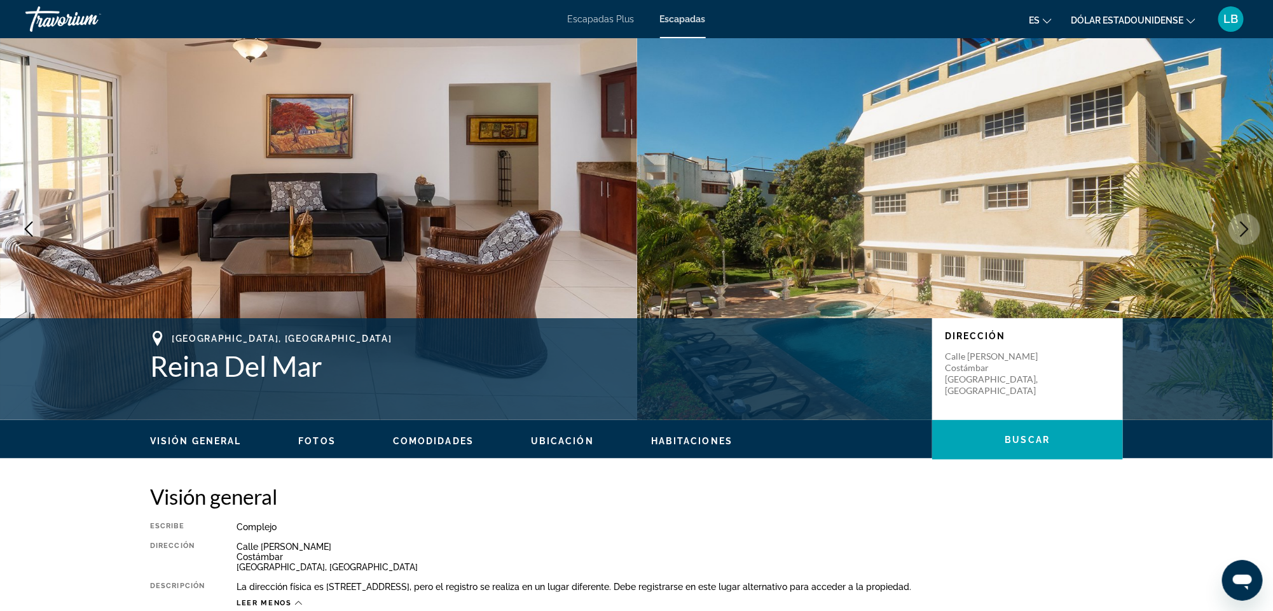
click at [25, 227] on icon "Previous image" at bounding box center [28, 228] width 15 height 15
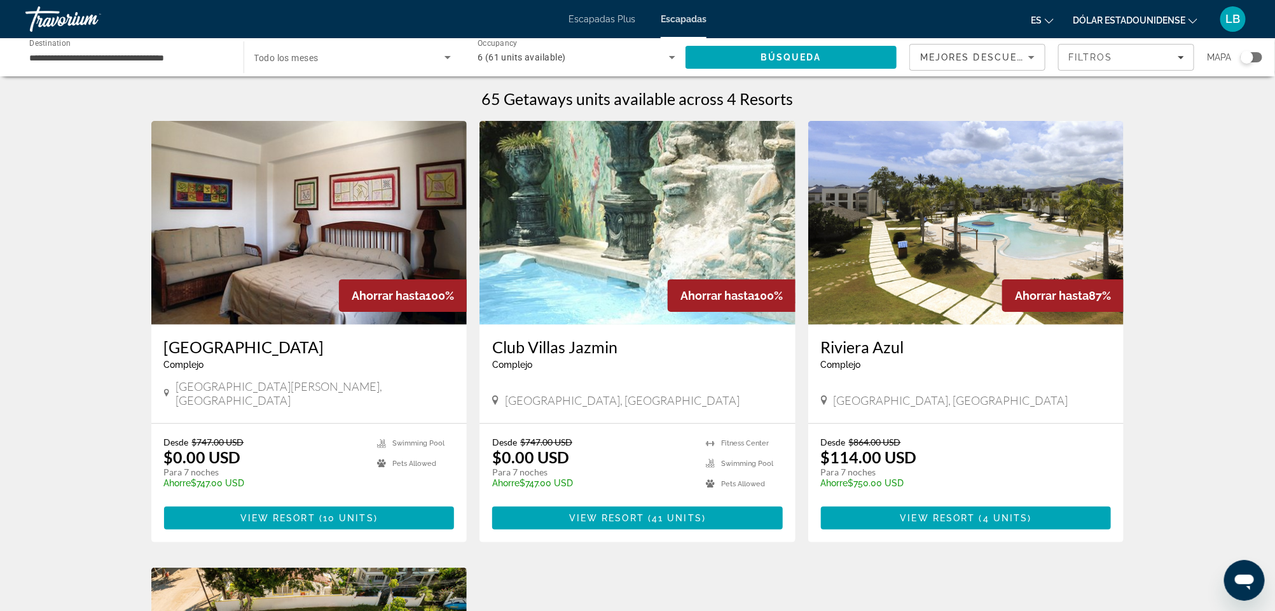
click at [126, 57] on input "**********" at bounding box center [128, 57] width 198 height 15
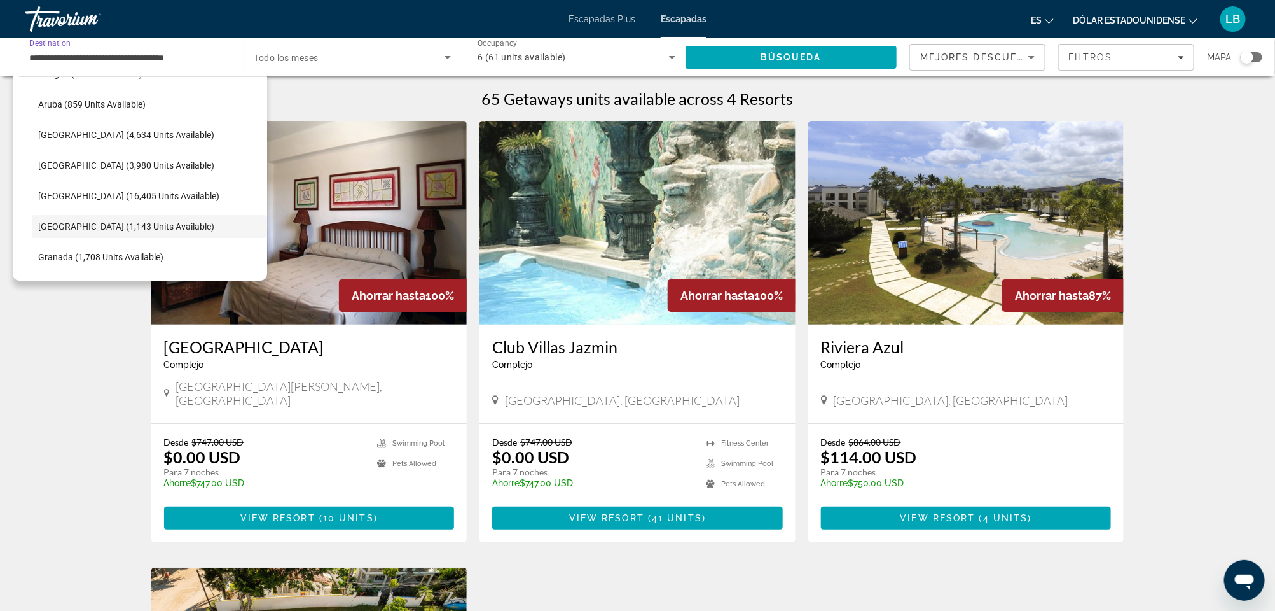
scroll to position [168, 0]
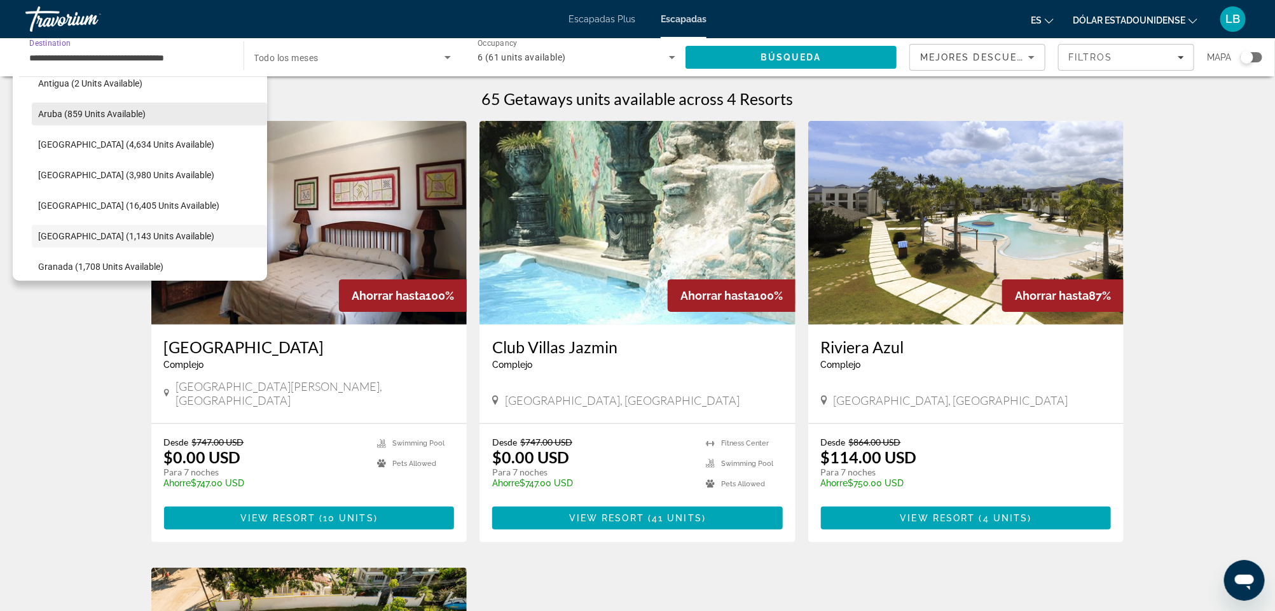
click at [109, 119] on span "Select destination: Aruba (859 units available)" at bounding box center [149, 114] width 235 height 31
type input "**********"
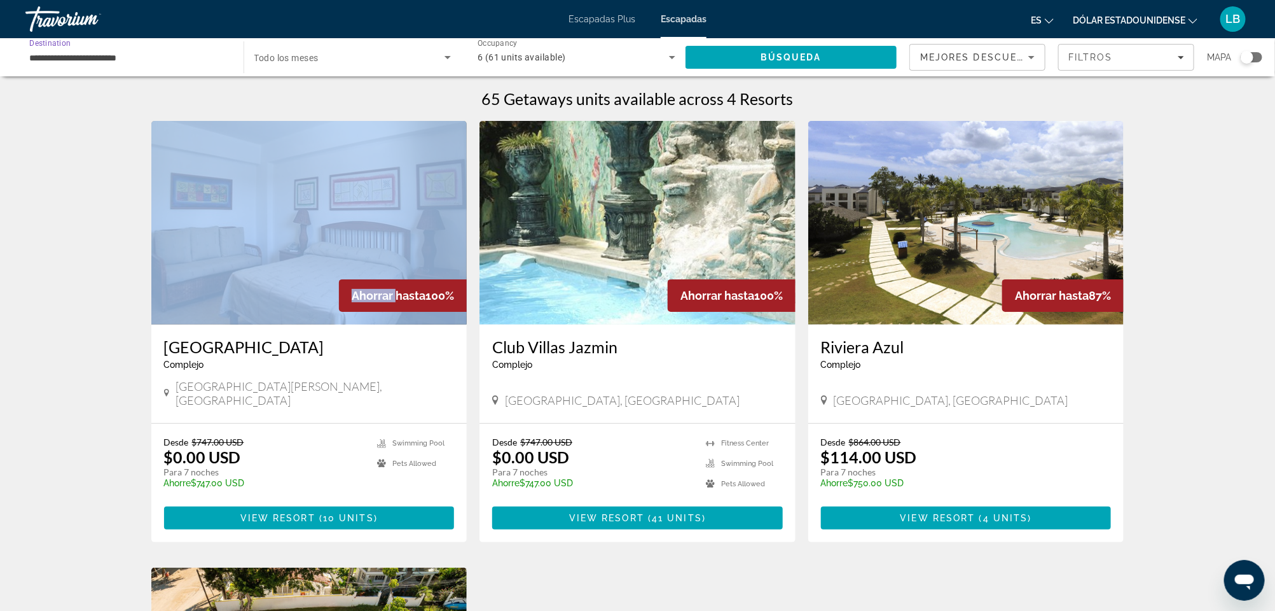
click at [109, 119] on div "65 Getaways units available across 4 Resorts Ahorrar hasta 100% Acuarium Suite …" at bounding box center [637, 557] width 1275 height 936
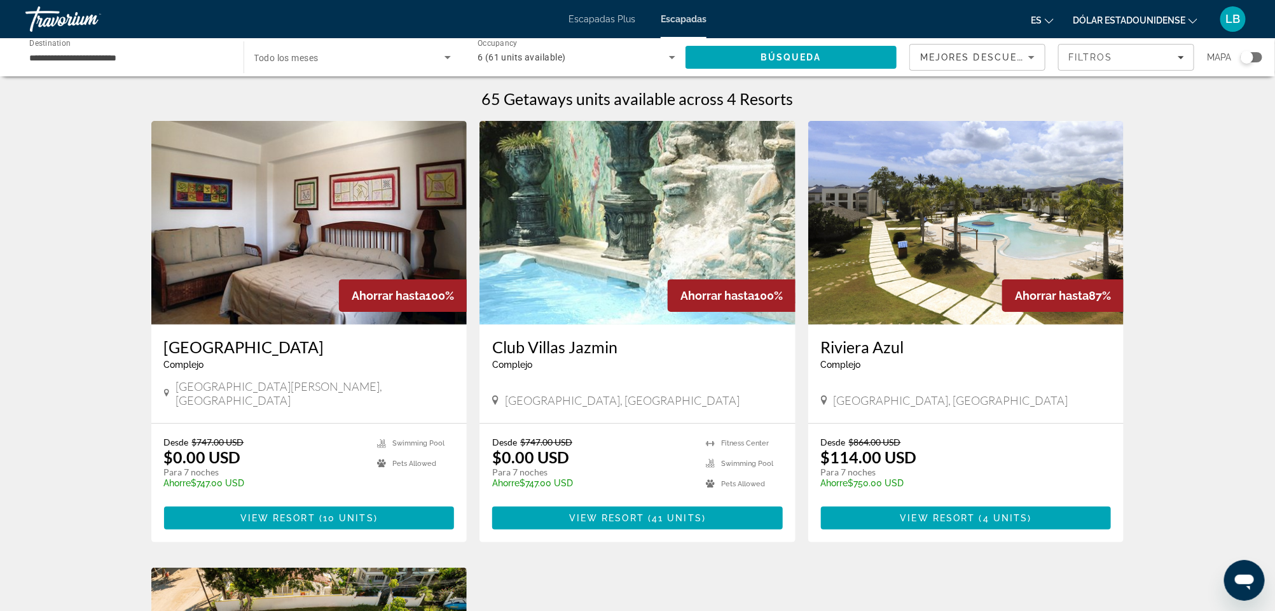
click at [53, 58] on input "**********" at bounding box center [128, 57] width 198 height 15
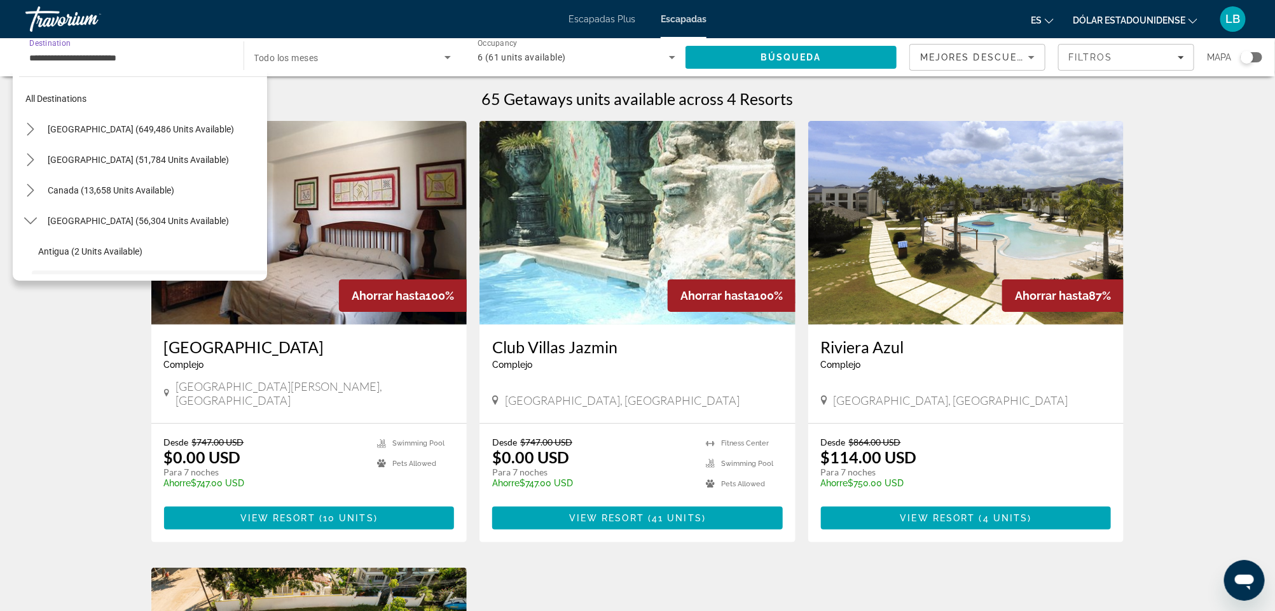
click at [53, 58] on input "**********" at bounding box center [128, 57] width 198 height 15
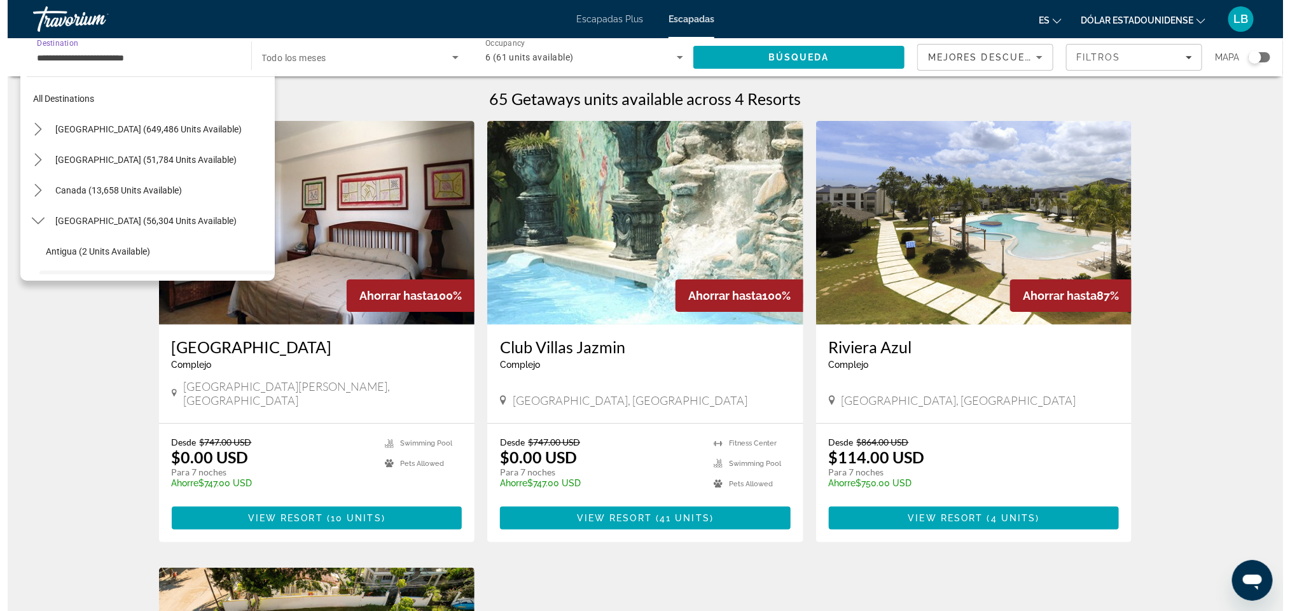
scroll to position [106, 0]
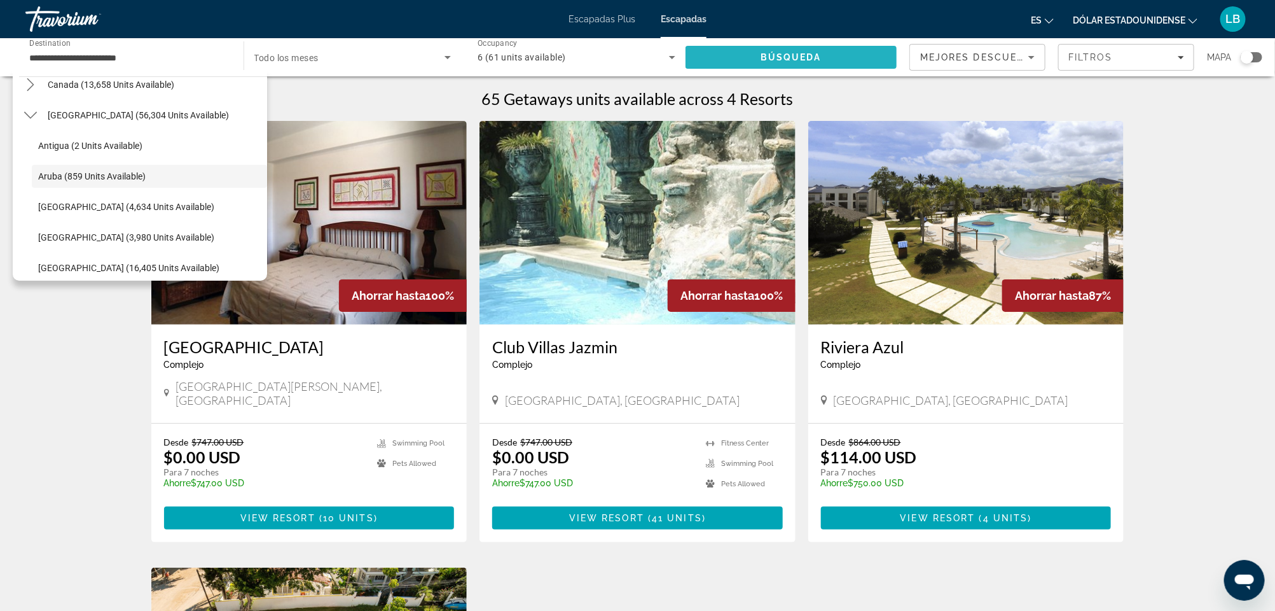
click at [793, 56] on span "Búsqueda" at bounding box center [791, 57] width 61 height 10
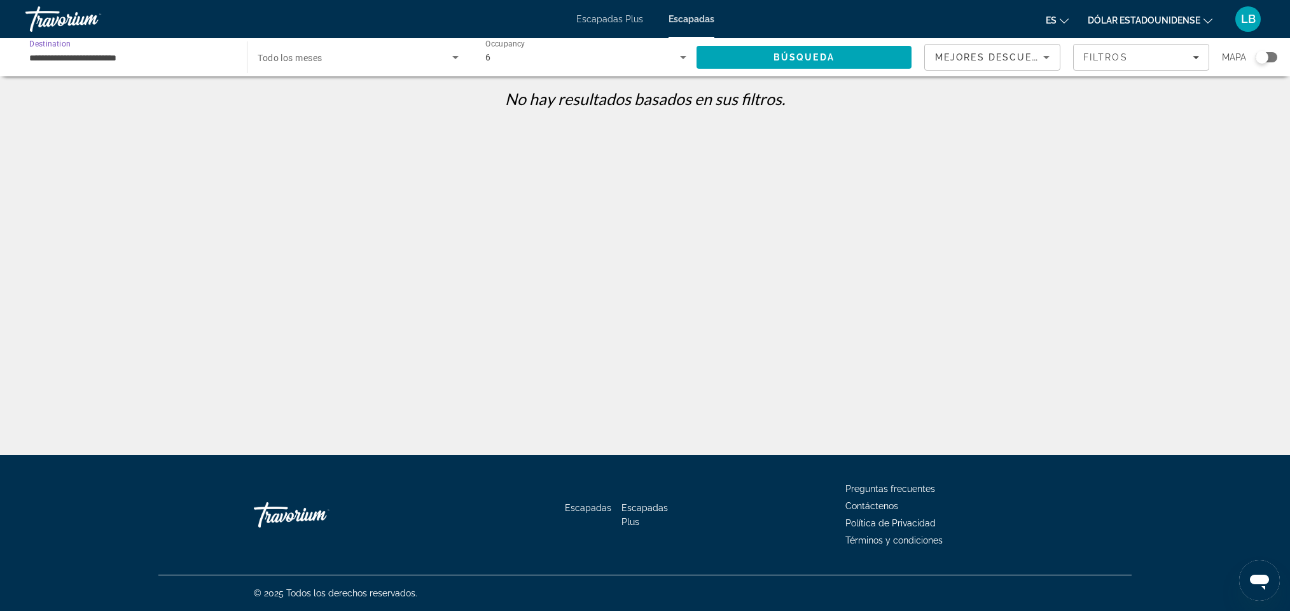
click at [40, 56] on input "**********" at bounding box center [129, 57] width 201 height 15
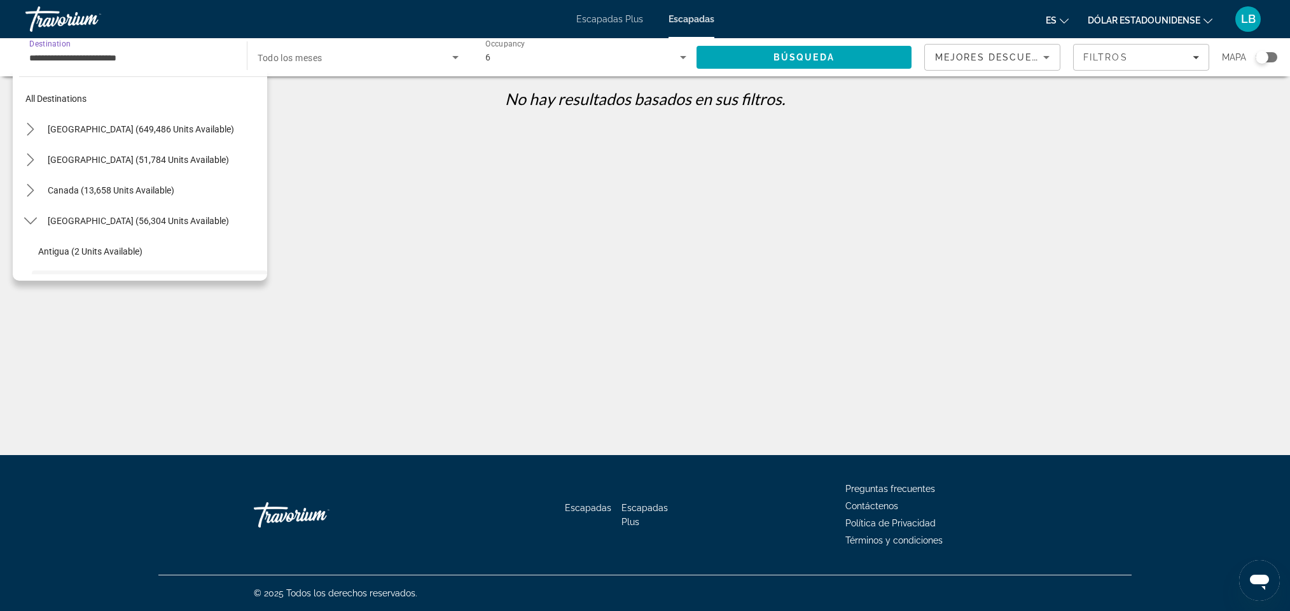
click at [40, 56] on input "**********" at bounding box center [129, 57] width 201 height 15
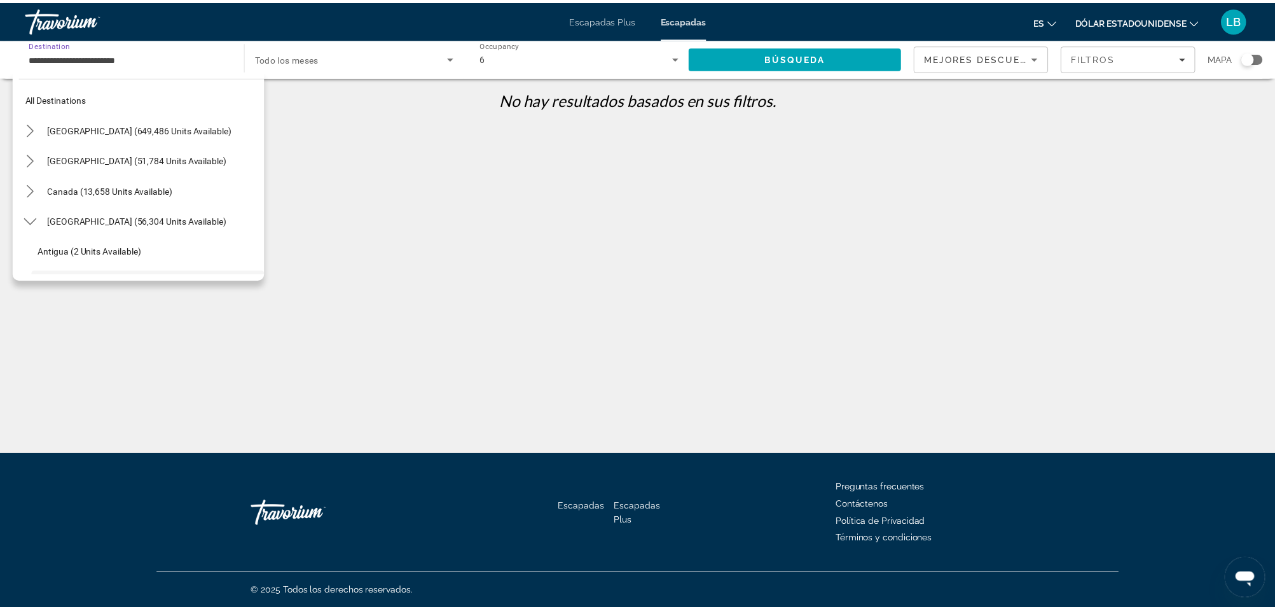
scroll to position [106, 0]
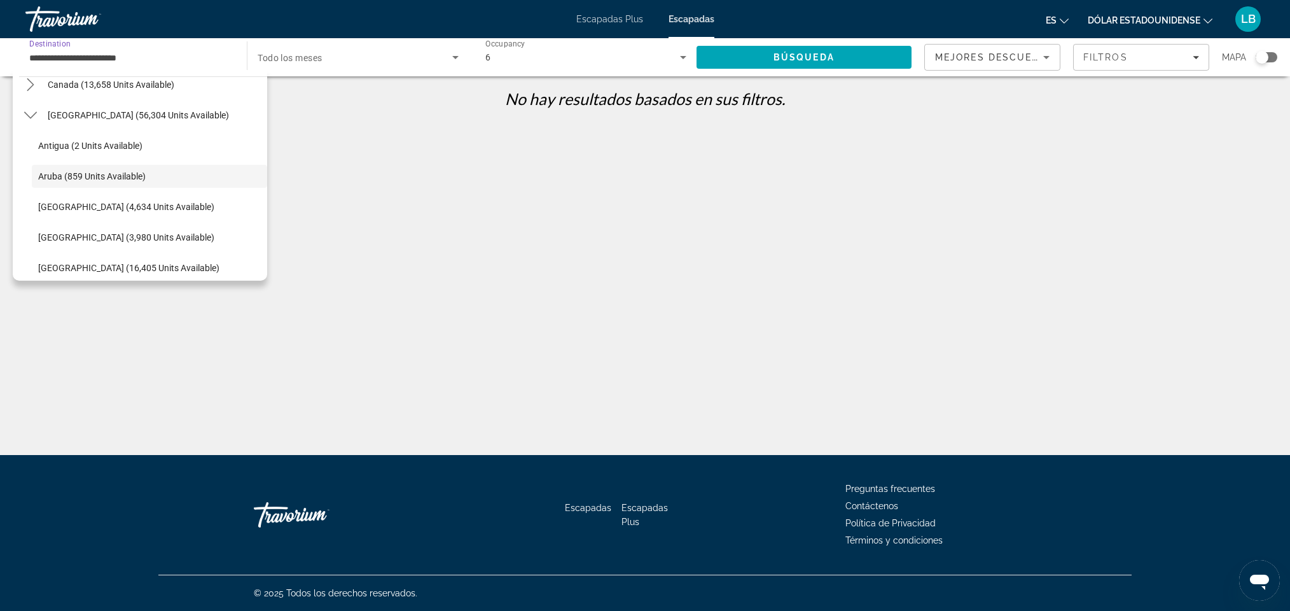
click at [683, 57] on icon "Search widget" at bounding box center [683, 57] width 6 height 3
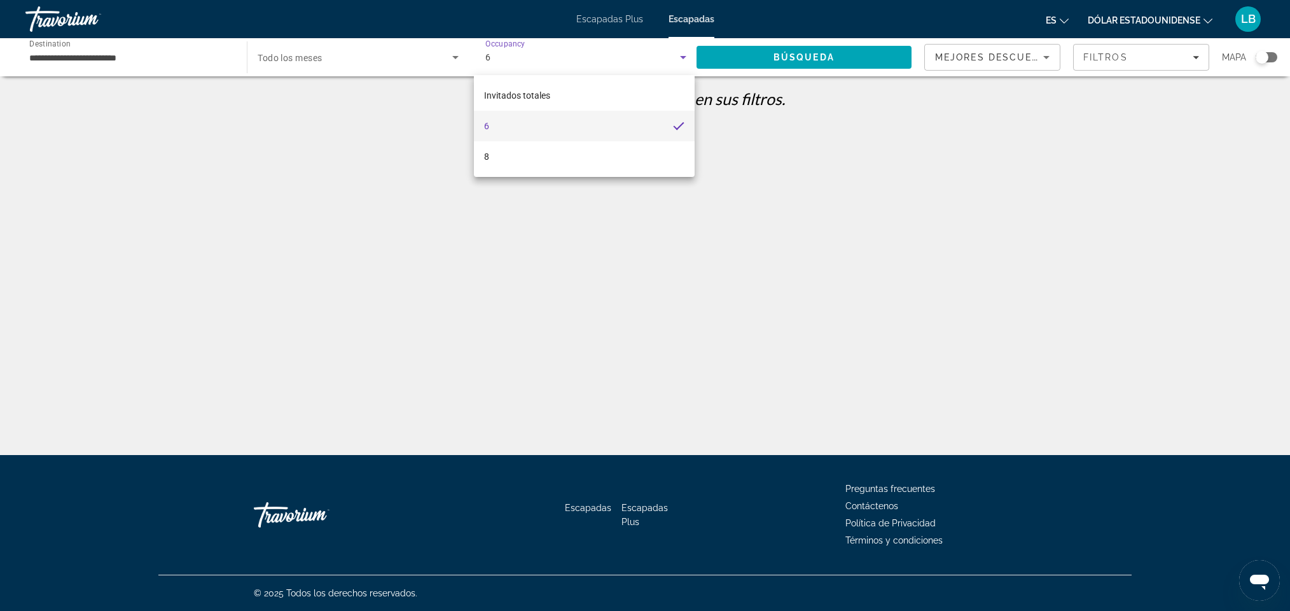
click at [533, 128] on mat-option "6" at bounding box center [584, 126] width 221 height 31
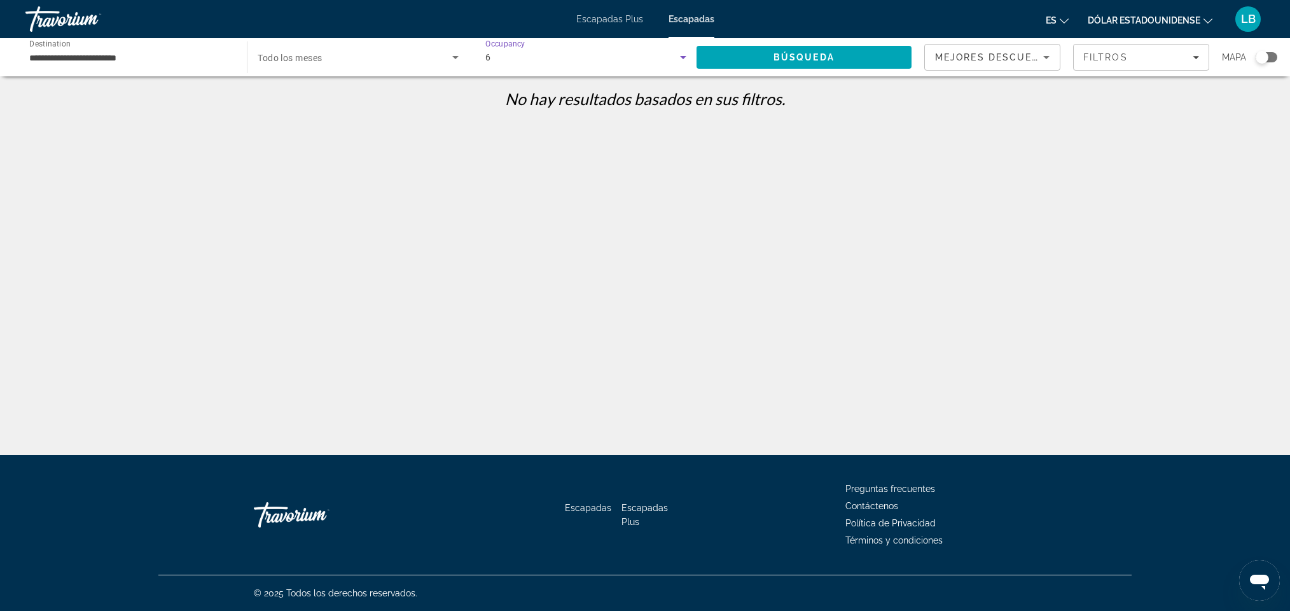
click at [681, 53] on icon "Search widget" at bounding box center [682, 57] width 15 height 15
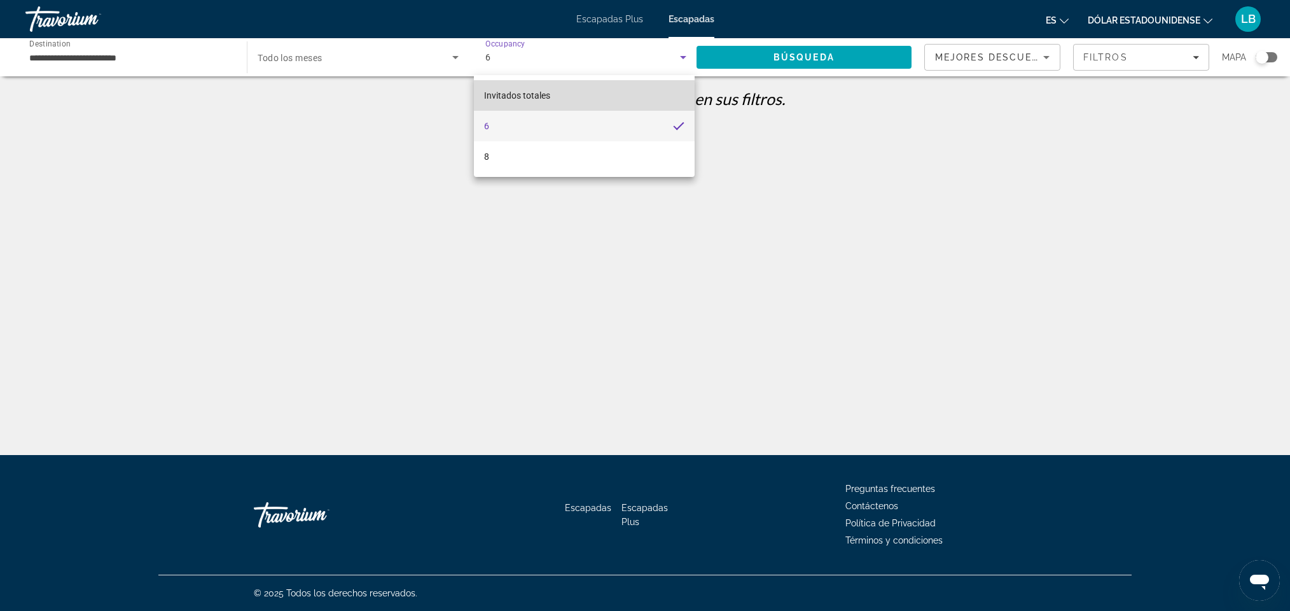
click at [557, 98] on mat-option "Invitados totales" at bounding box center [584, 95] width 221 height 31
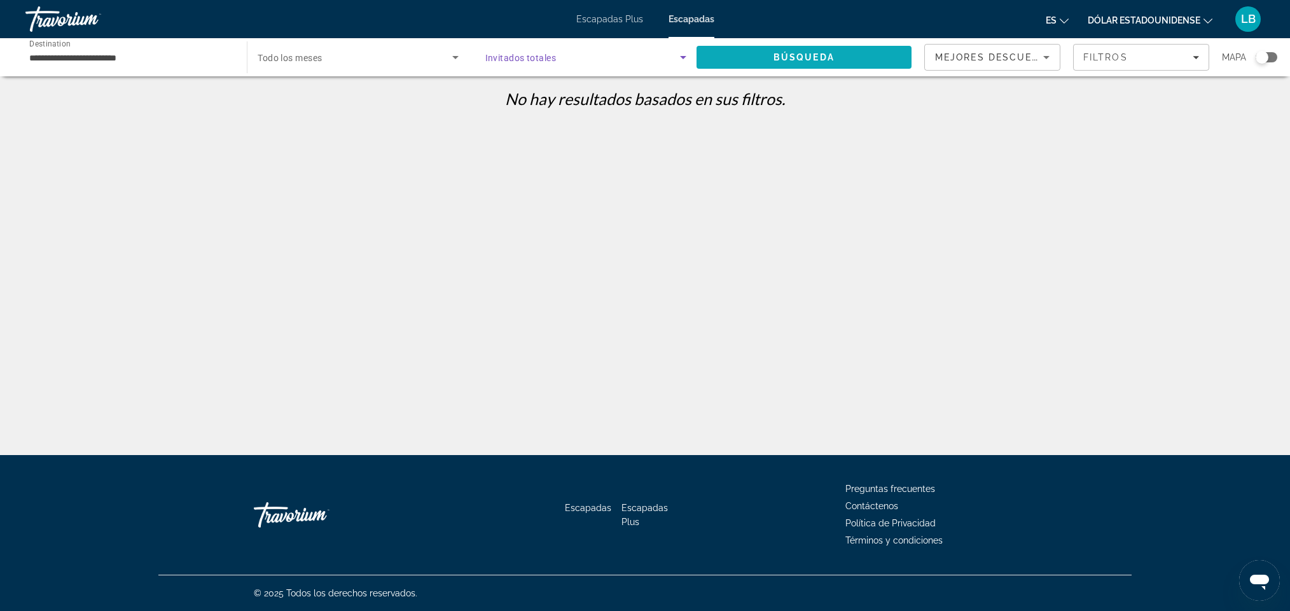
click at [802, 52] on span "Búsqueda" at bounding box center [803, 57] width 61 height 10
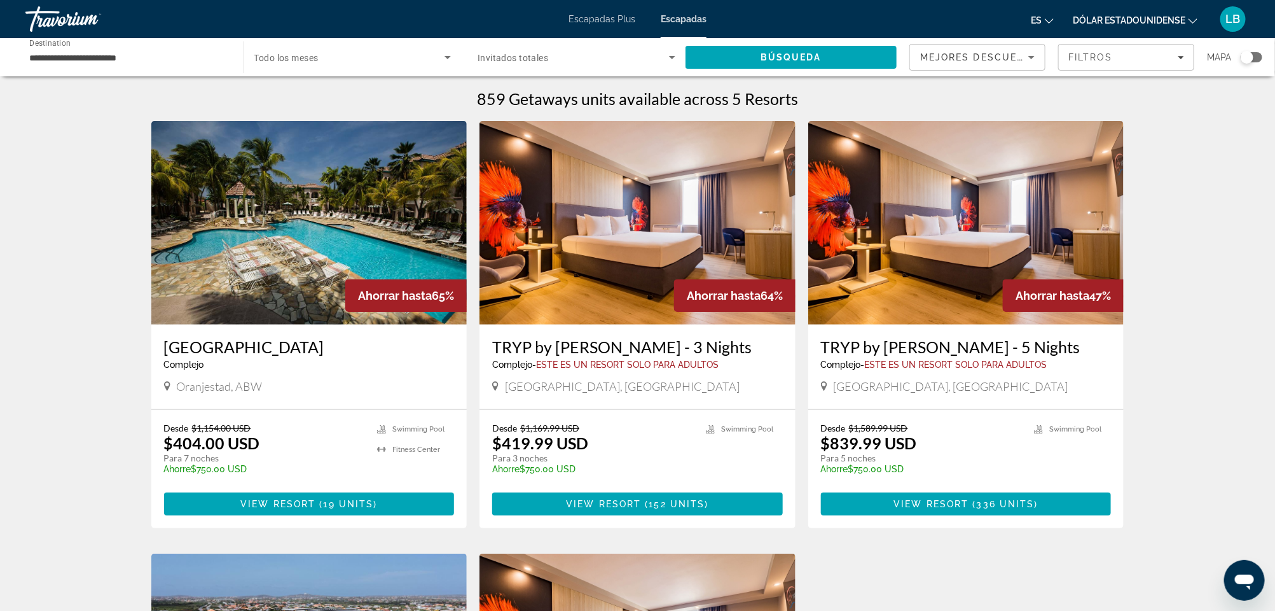
click at [293, 251] on img "Contenido principal" at bounding box center [309, 223] width 316 height 204
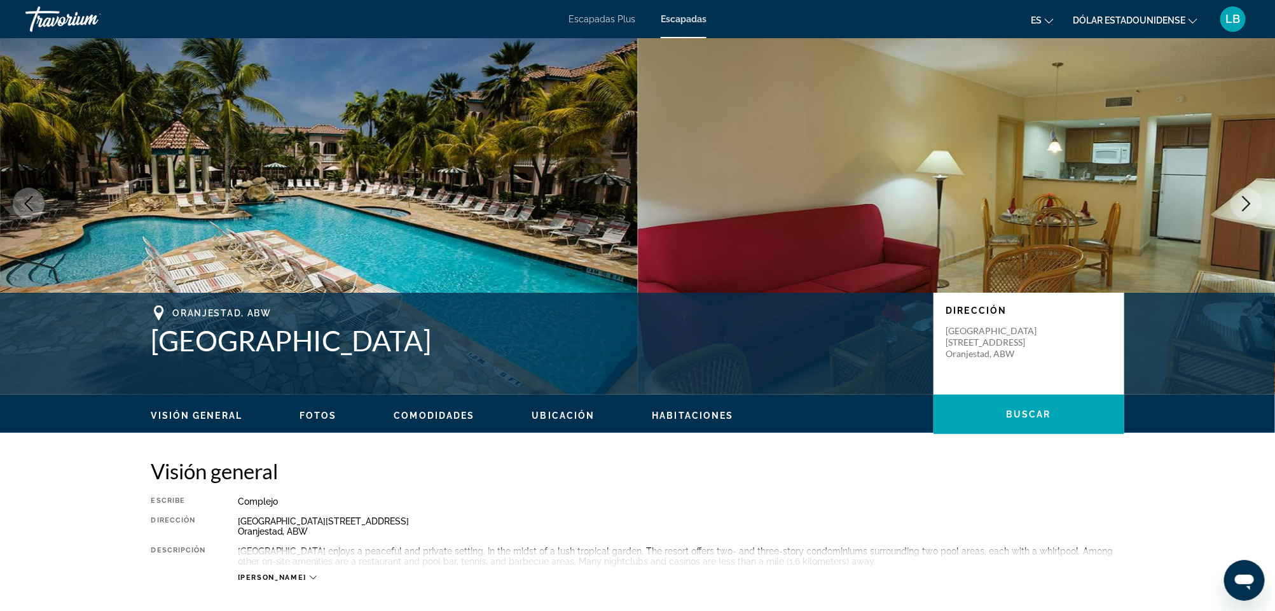
scroll to position [46, 0]
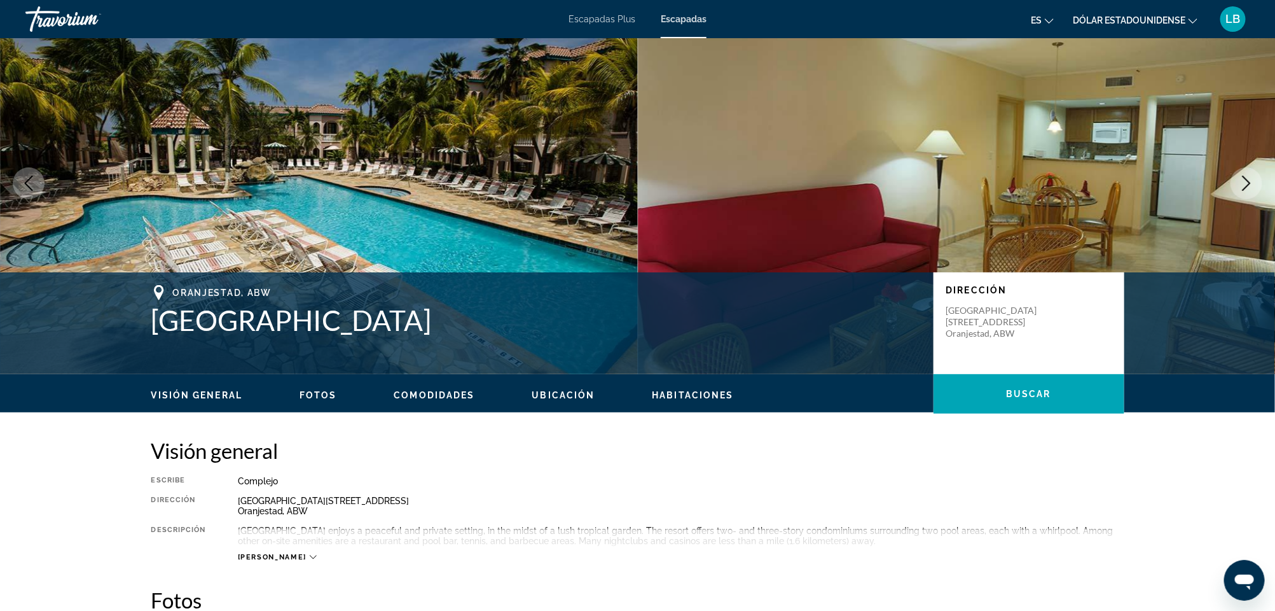
click at [1243, 186] on icon "Next image" at bounding box center [1246, 183] width 15 height 15
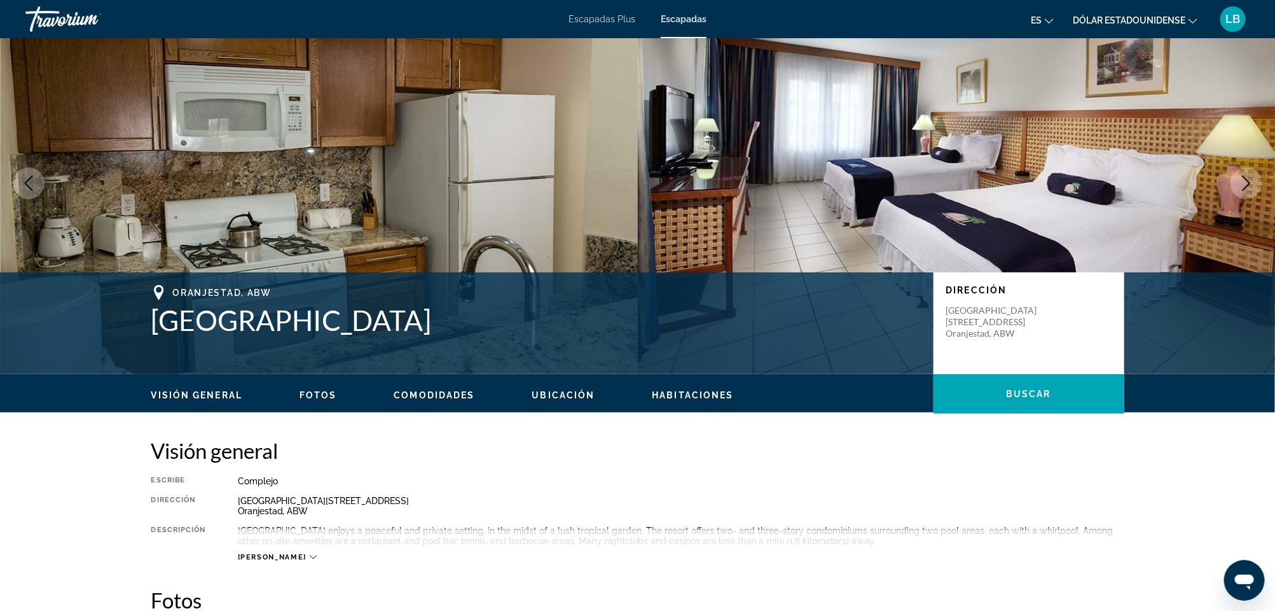
click at [1243, 186] on icon "Next image" at bounding box center [1246, 183] width 15 height 15
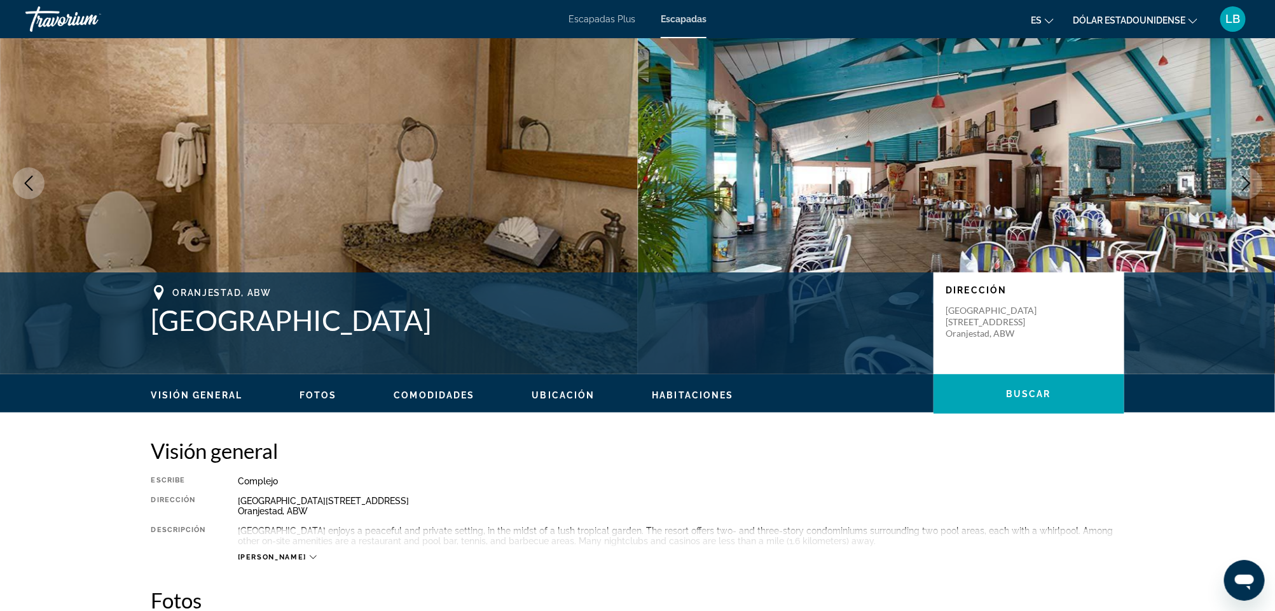
click at [1243, 186] on icon "Next image" at bounding box center [1246, 183] width 15 height 15
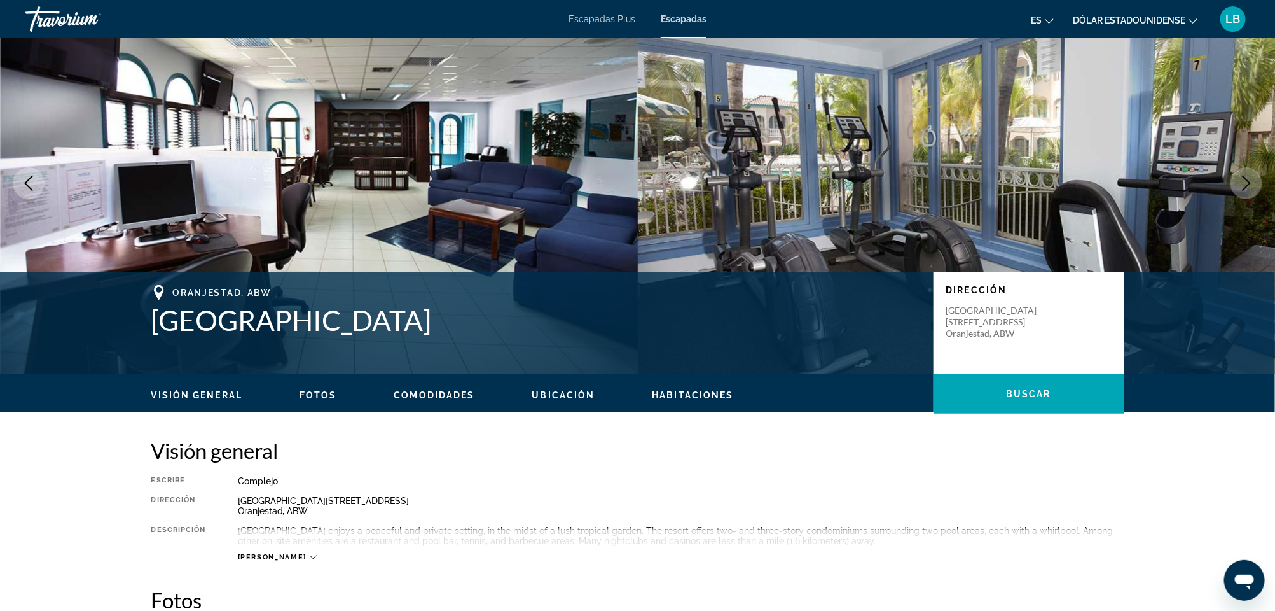
click at [1243, 186] on icon "Next image" at bounding box center [1246, 183] width 15 height 15
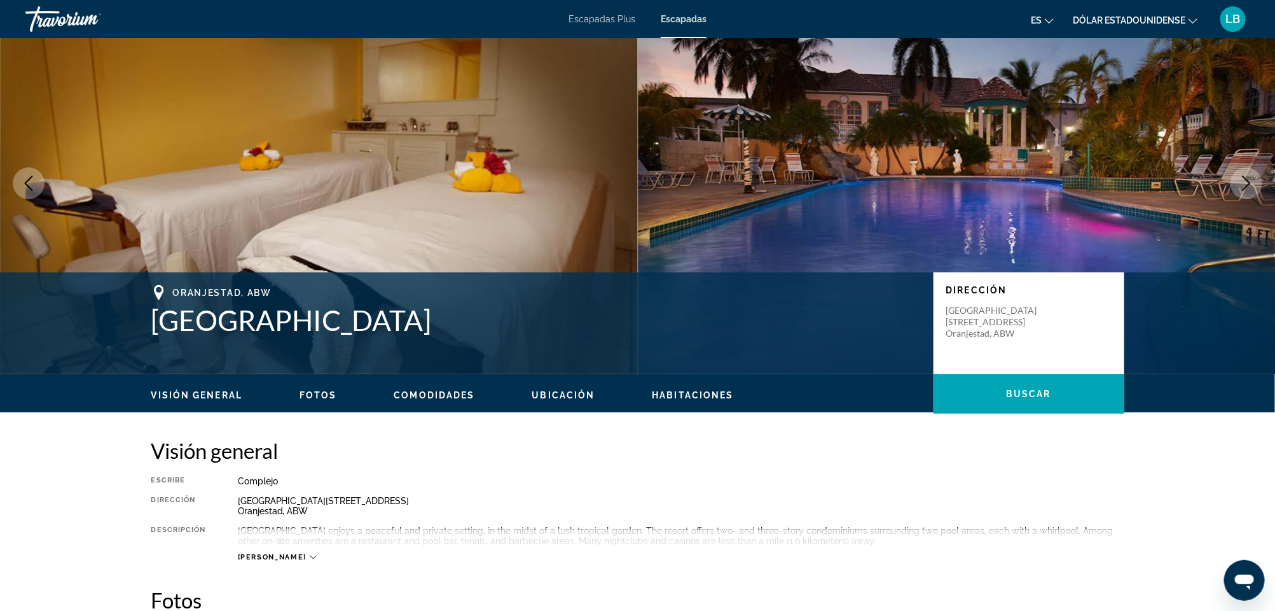
click at [1243, 186] on icon "Next image" at bounding box center [1246, 183] width 15 height 15
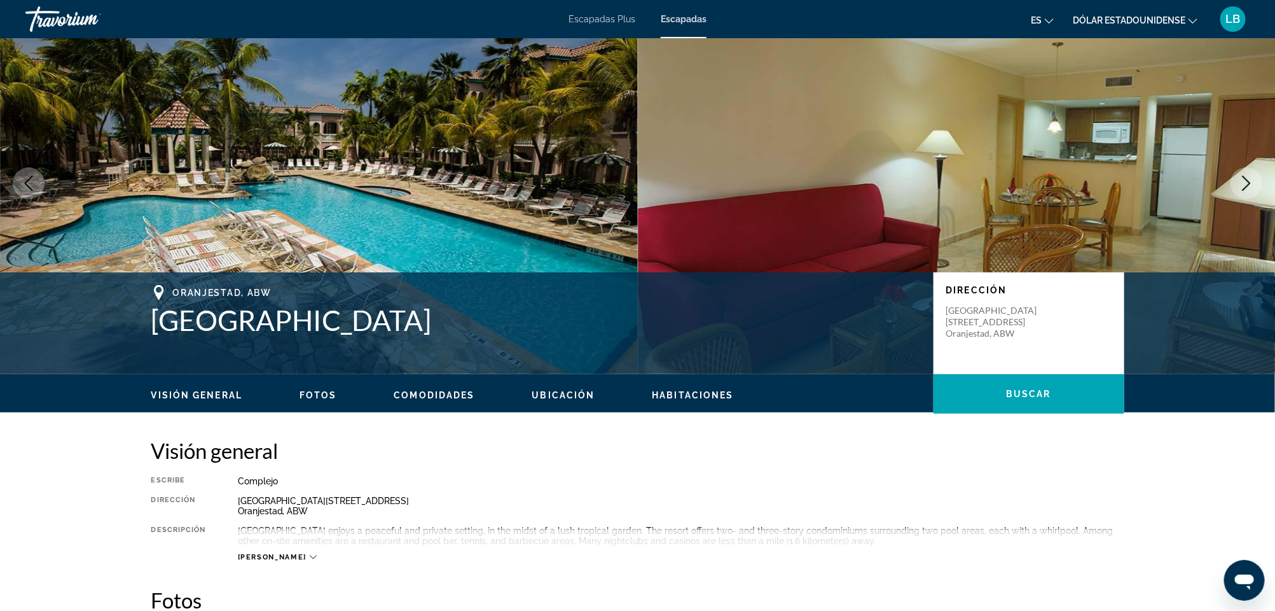
click at [1243, 186] on icon "Next image" at bounding box center [1246, 183] width 15 height 15
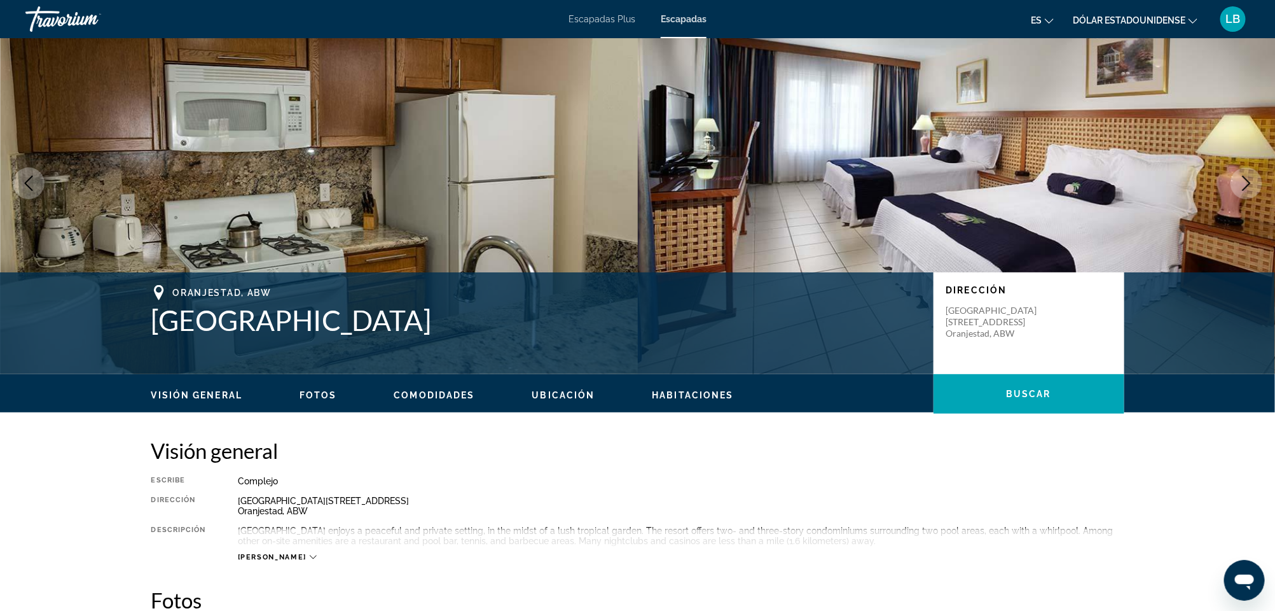
click at [1243, 186] on icon "Next image" at bounding box center [1246, 183] width 15 height 15
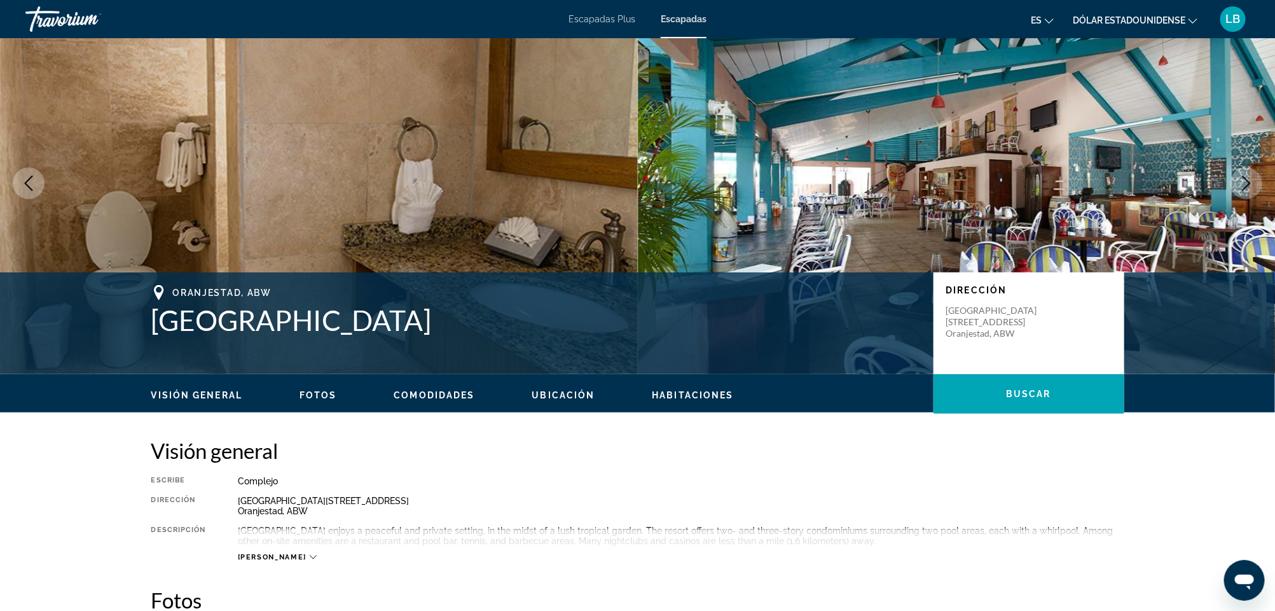
click at [1243, 186] on icon "Next image" at bounding box center [1246, 183] width 15 height 15
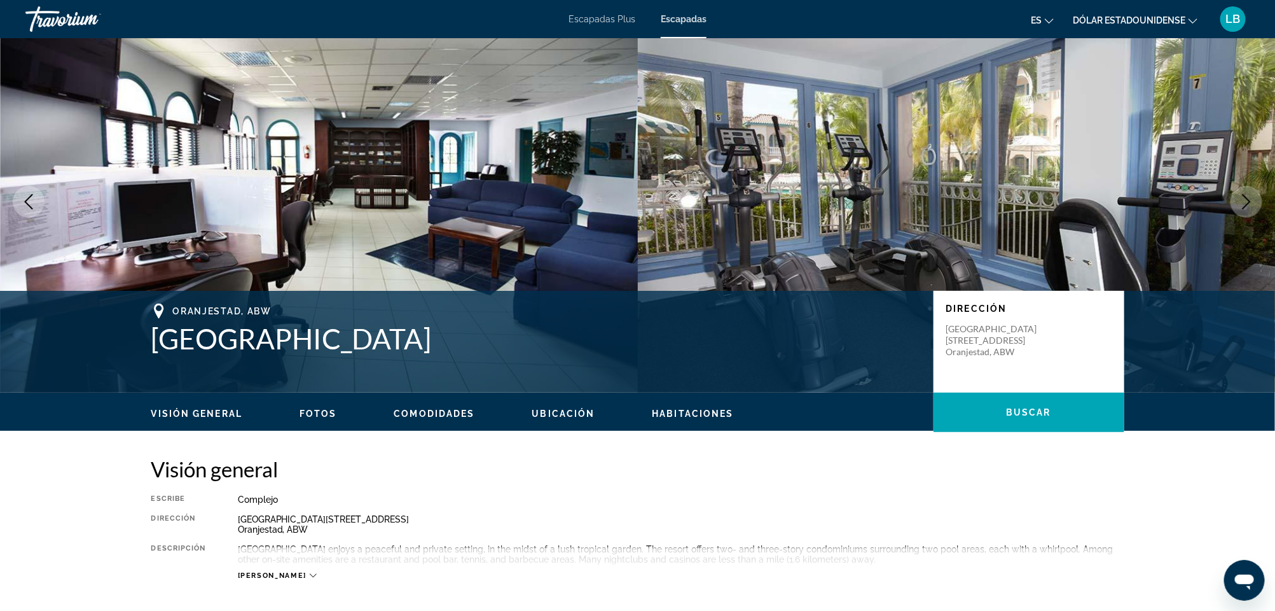
scroll to position [0, 0]
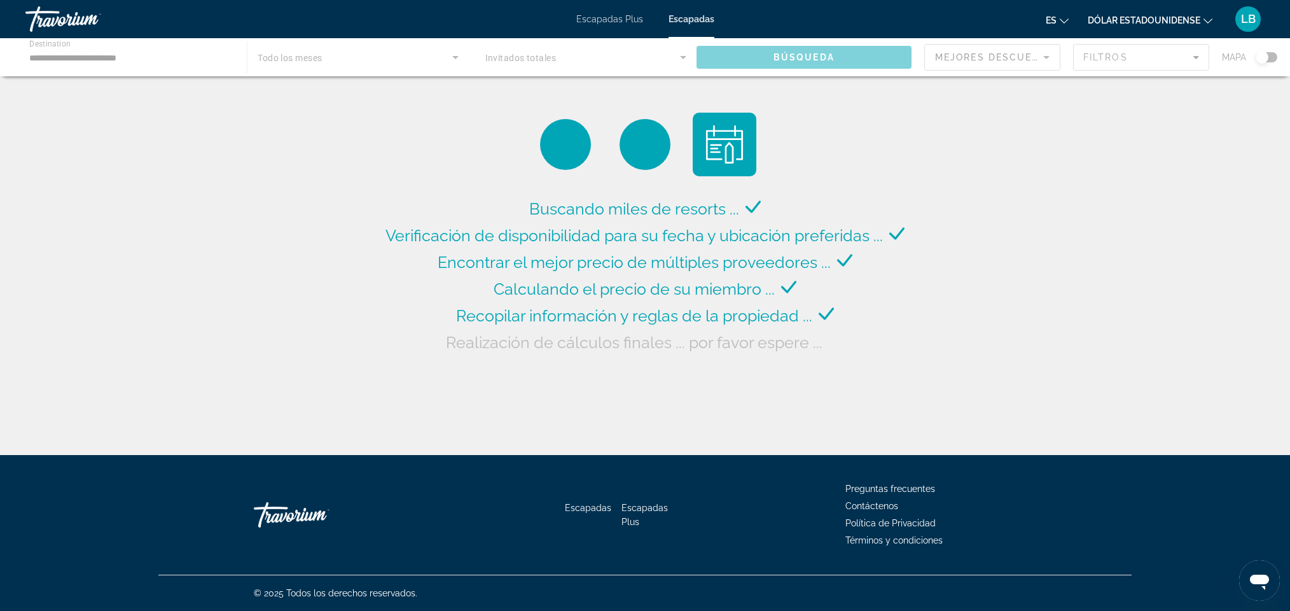
click at [811, 56] on div "Contenido principal" at bounding box center [645, 57] width 1290 height 38
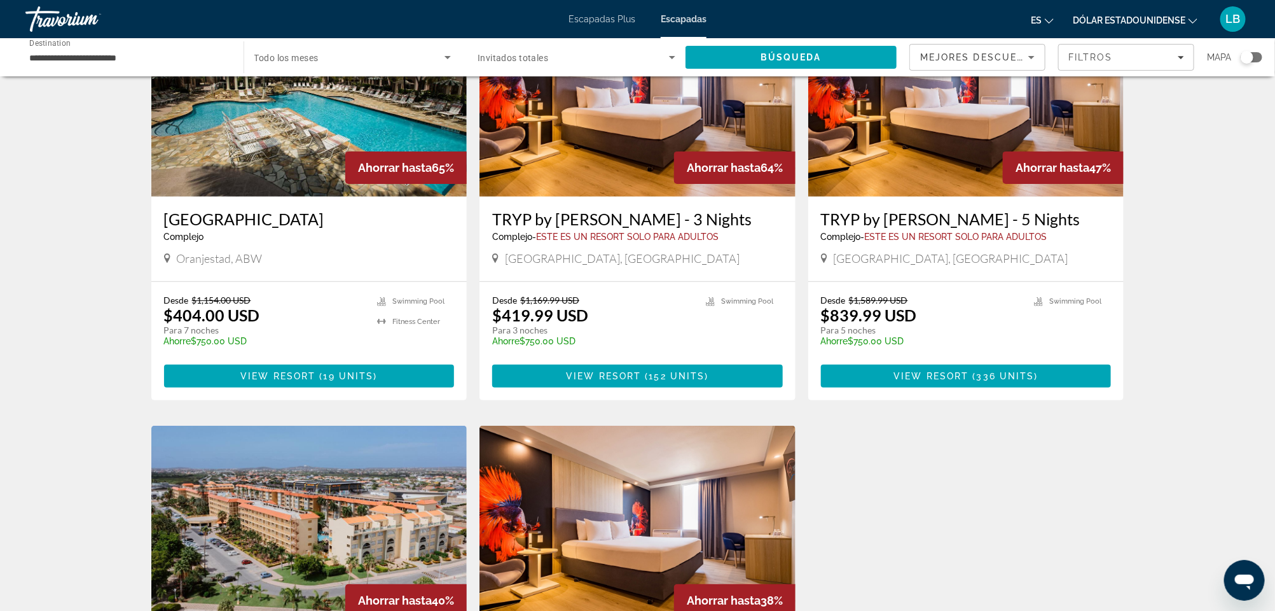
scroll to position [127, 0]
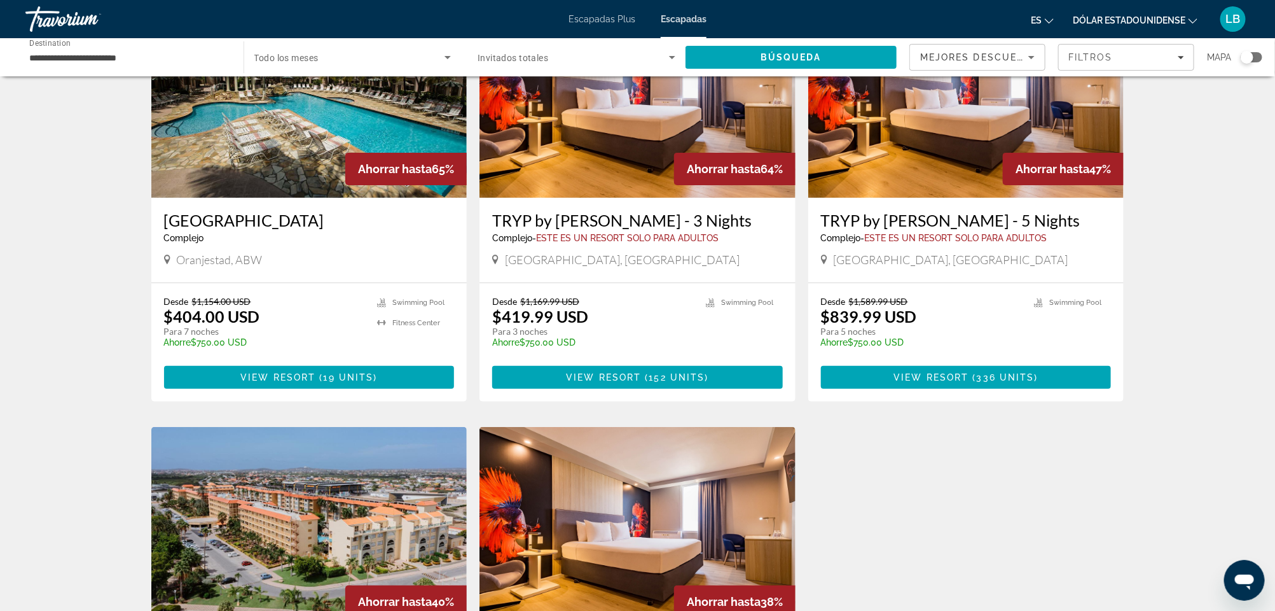
click at [637, 162] on img "Contenido principal" at bounding box center [638, 96] width 316 height 204
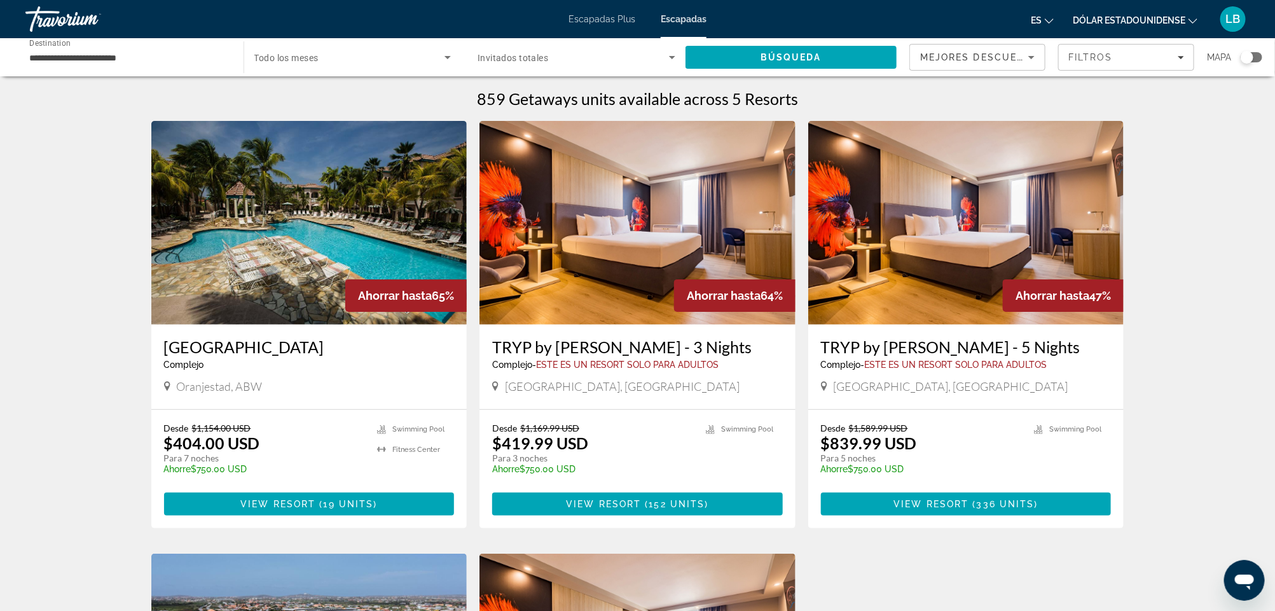
click at [981, 227] on img "Contenido principal" at bounding box center [966, 223] width 316 height 204
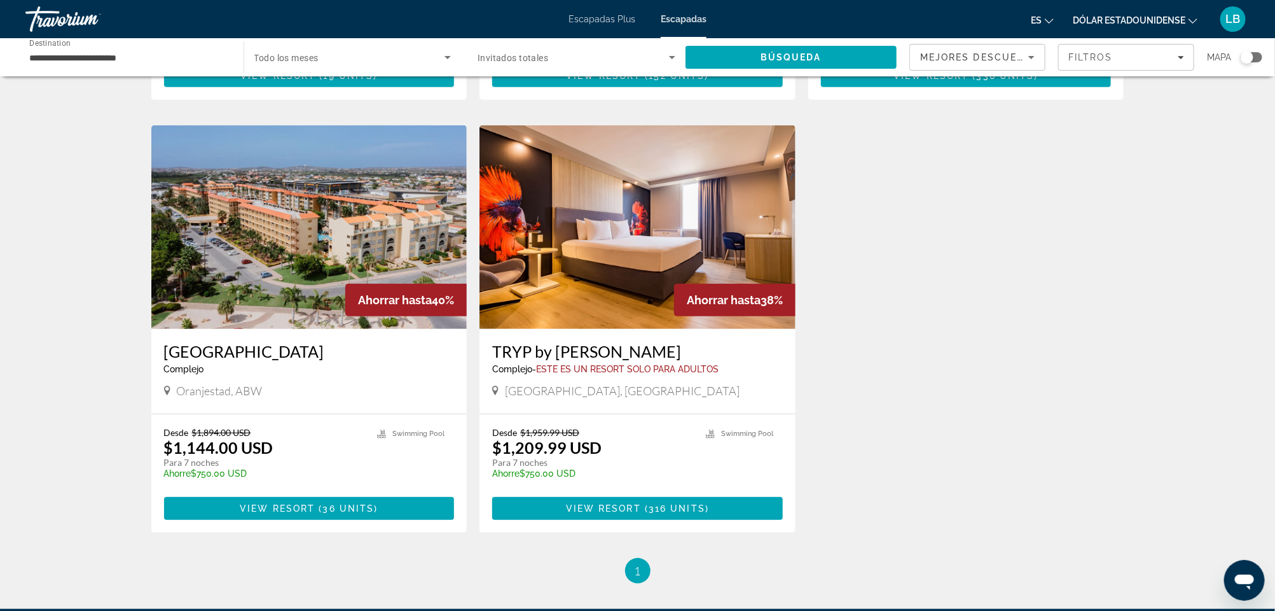
scroll to position [424, 0]
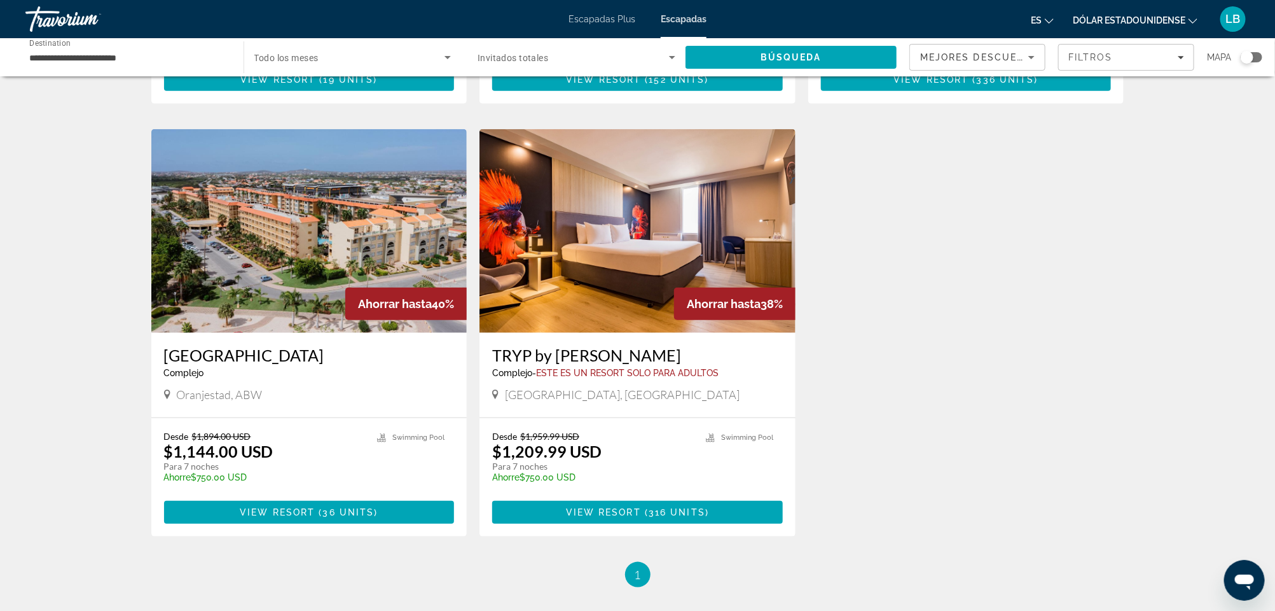
click at [317, 219] on img "Contenido principal" at bounding box center [309, 231] width 316 height 204
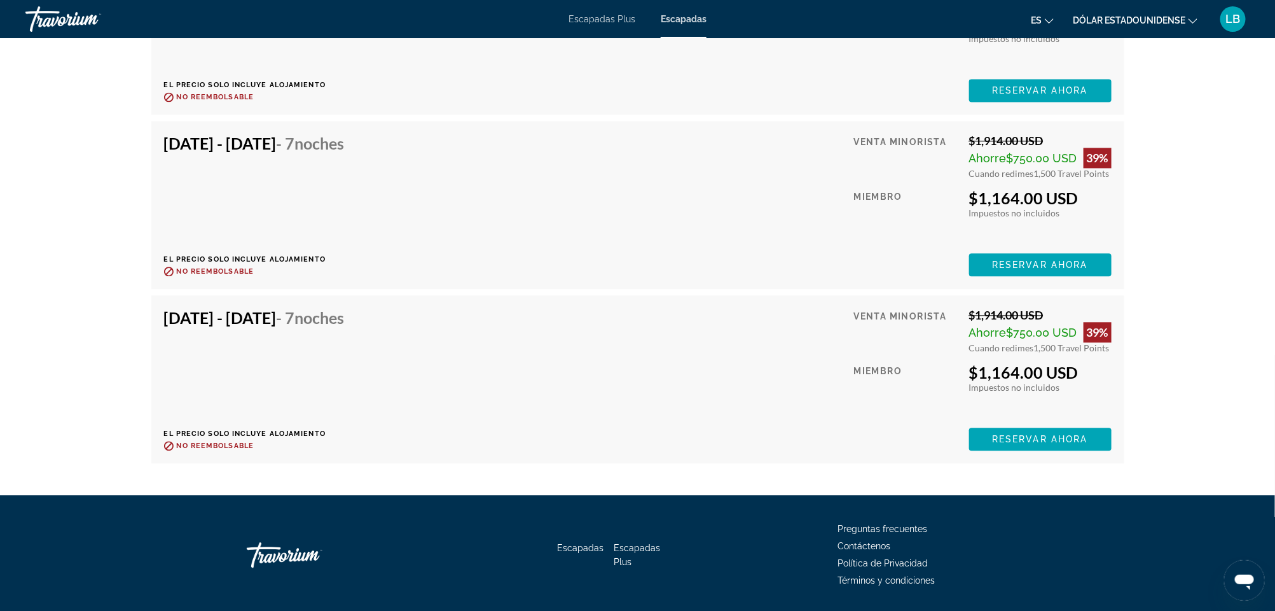
scroll to position [4049, 0]
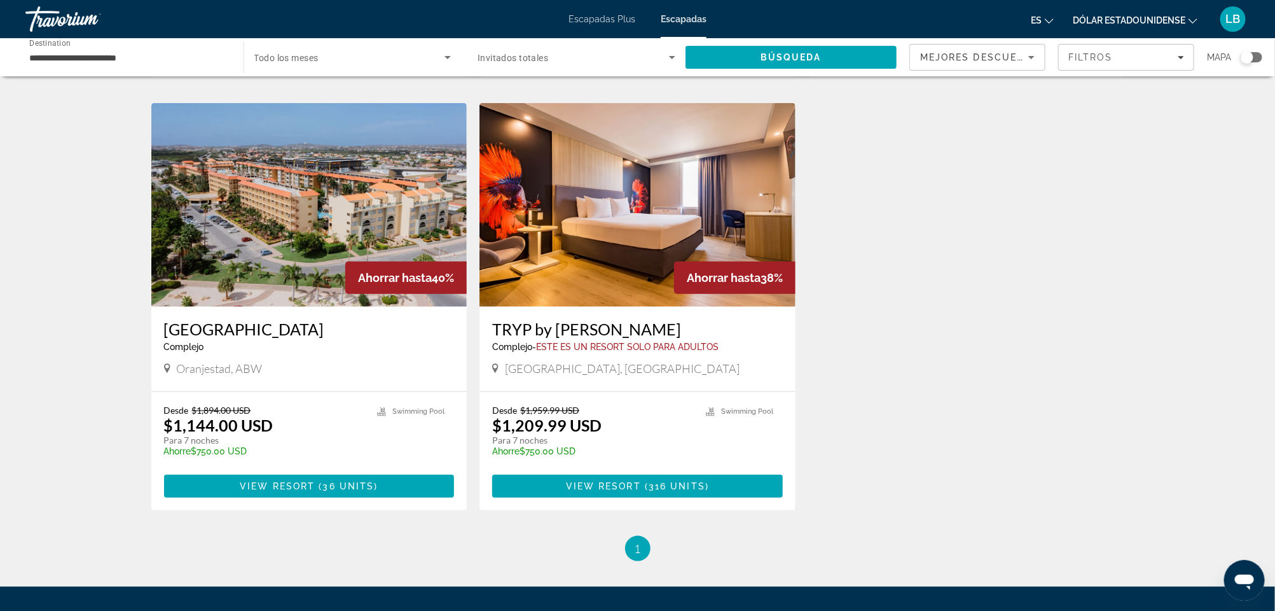
scroll to position [583, 0]
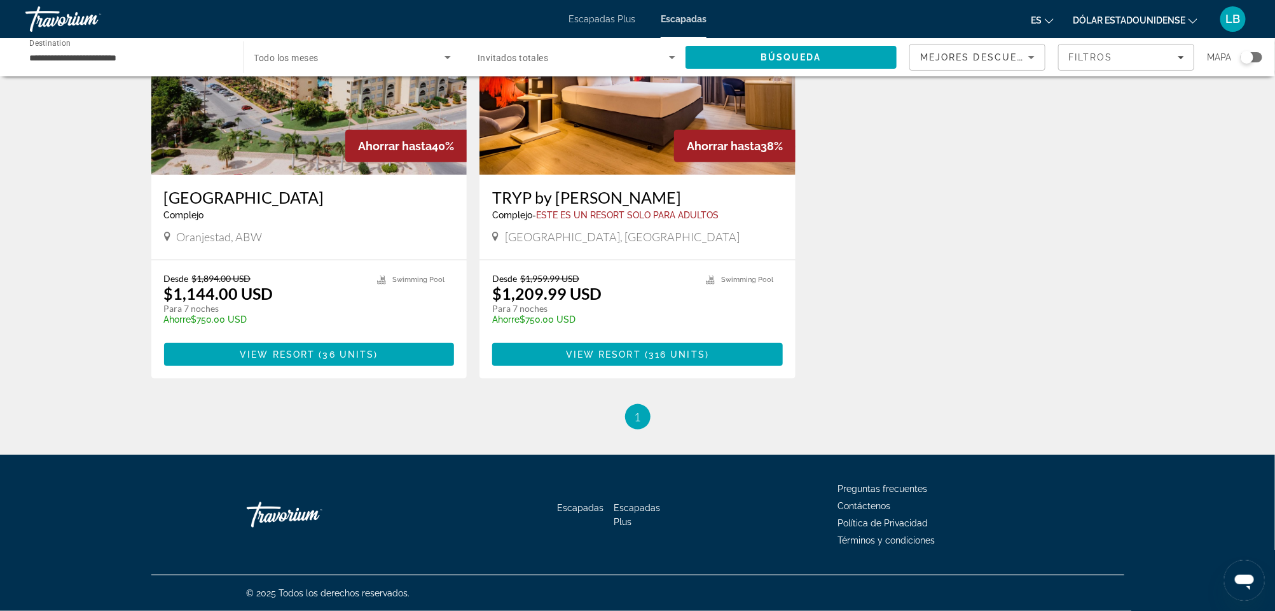
click at [613, 135] on img "Contenido principal" at bounding box center [638, 73] width 316 height 204
